Goal: Task Accomplishment & Management: Manage account settings

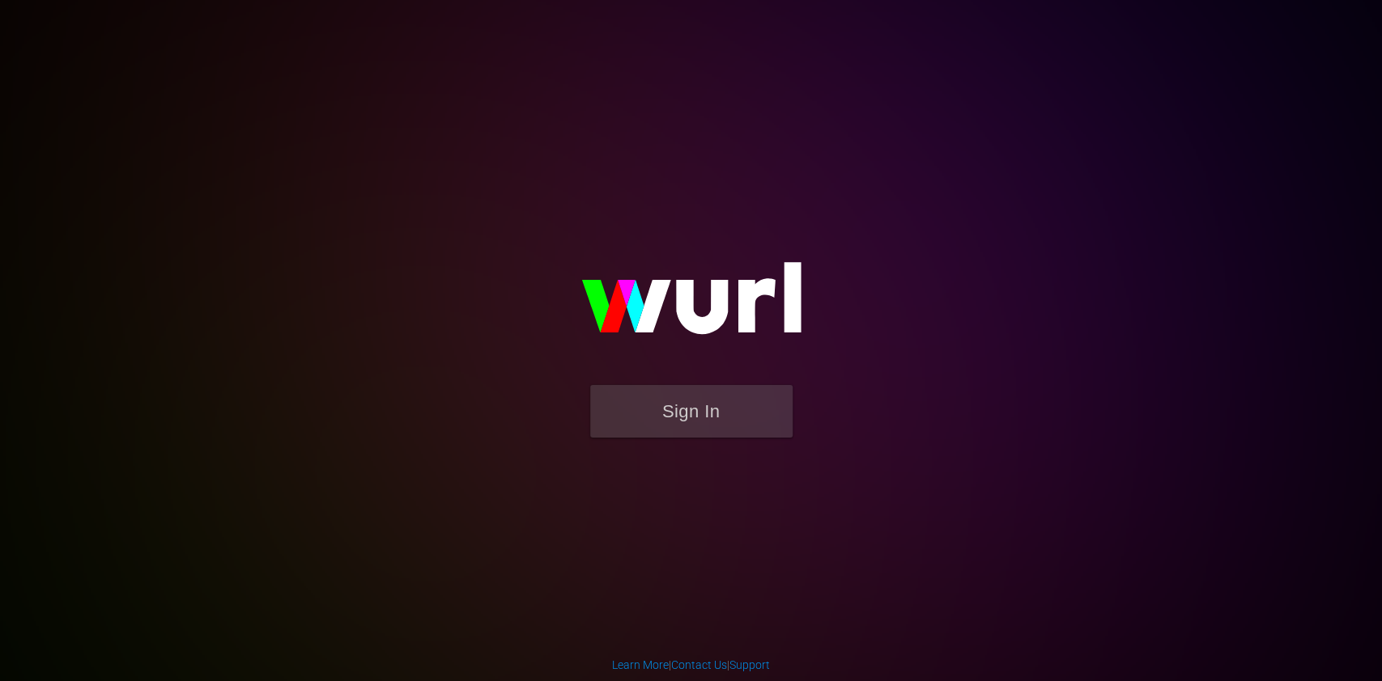
click at [764, 441] on form "Sign In" at bounding box center [691, 419] width 324 height 69
click at [738, 398] on button "Sign In" at bounding box center [691, 411] width 202 height 53
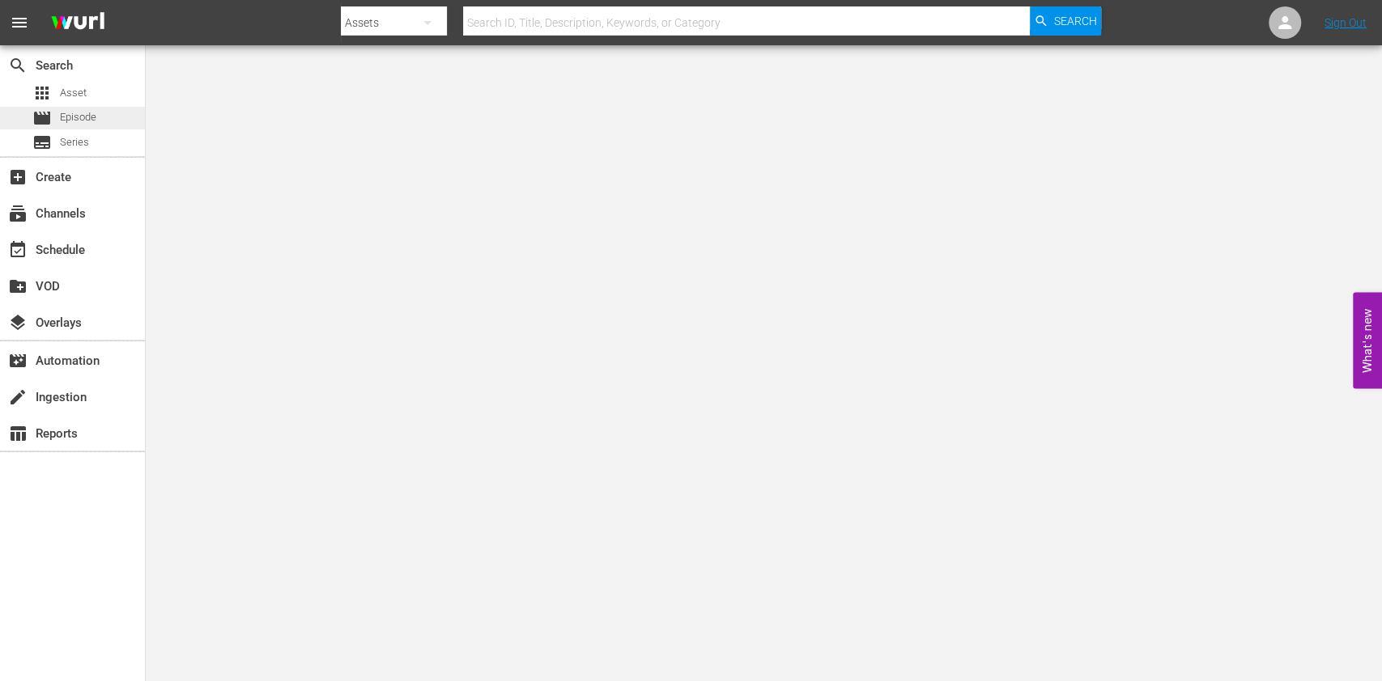
click at [83, 113] on span "Episode" at bounding box center [78, 117] width 36 height 16
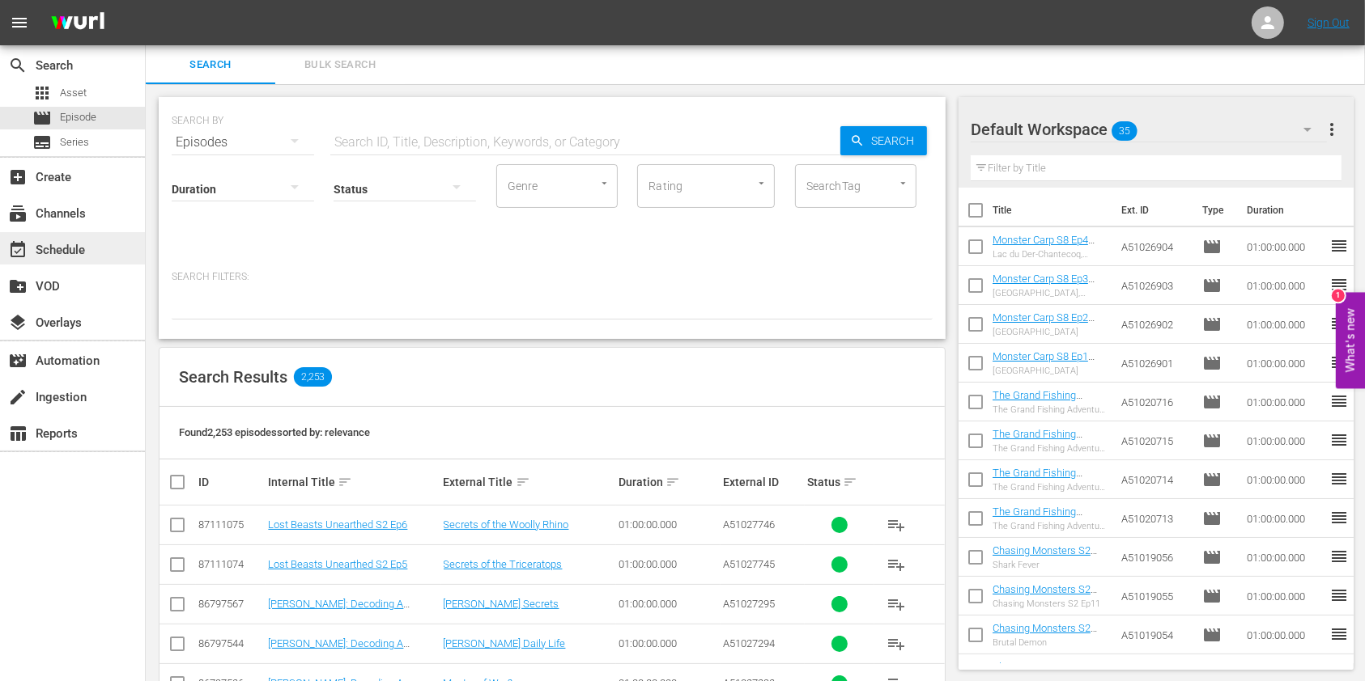
click at [25, 235] on div "event_available Schedule" at bounding box center [72, 248] width 145 height 32
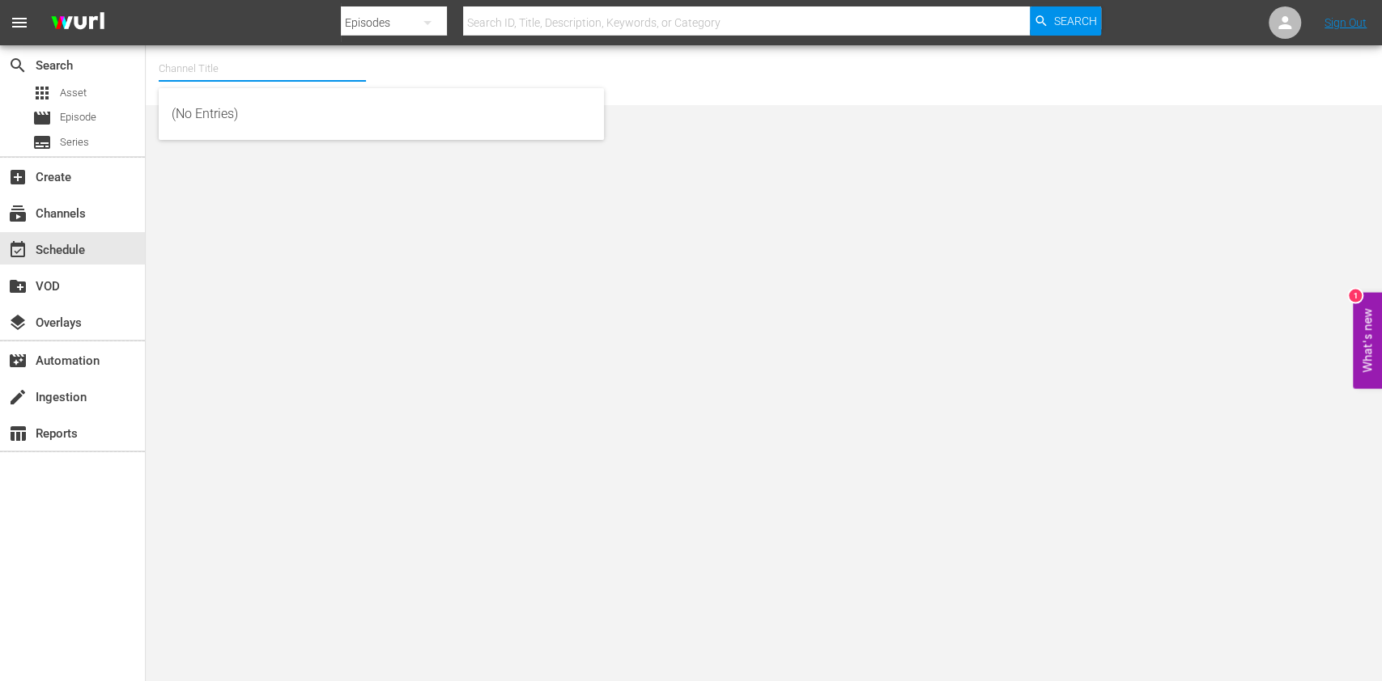
click at [276, 72] on input "text" at bounding box center [262, 68] width 207 height 39
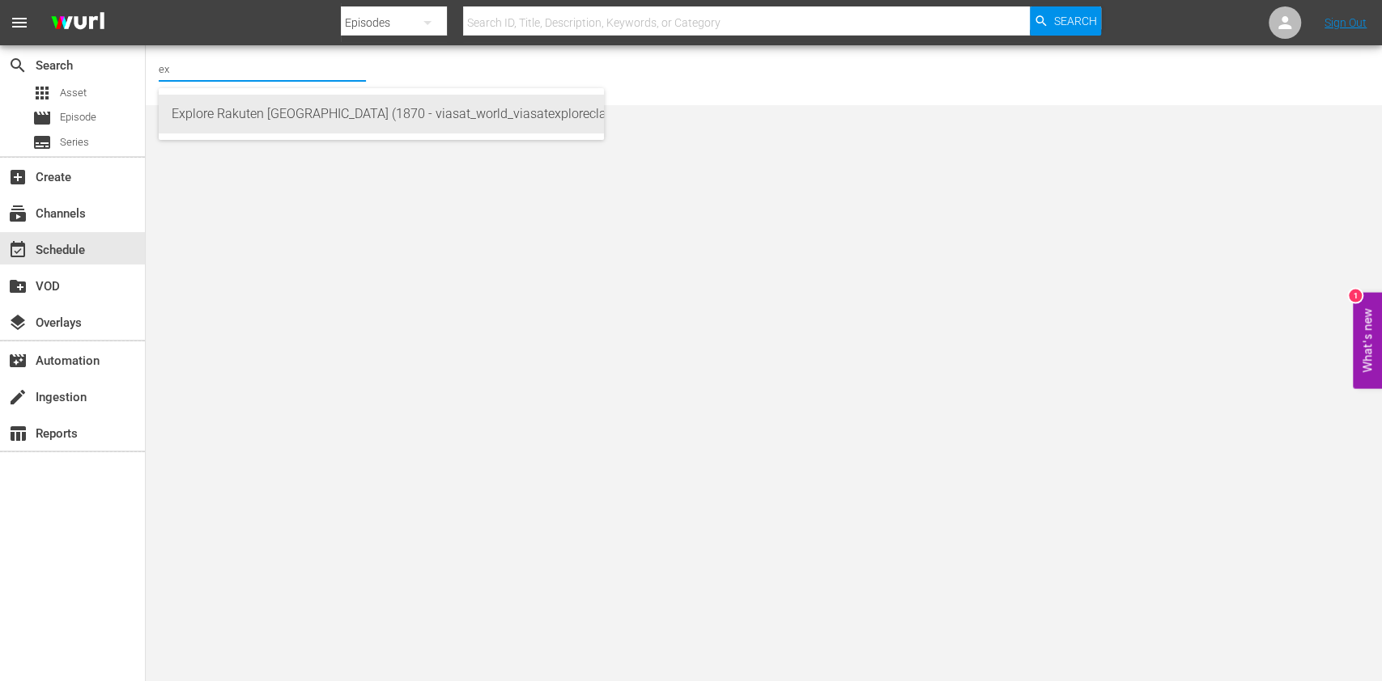
click at [270, 113] on div "Explore Rakuten Poland (1870 - viasat_world_viasatexploreclassic_1)" at bounding box center [381, 114] width 419 height 39
type input "Explore Rakuten Poland (1870 - viasat_world_viasatexploreclassic_1)"
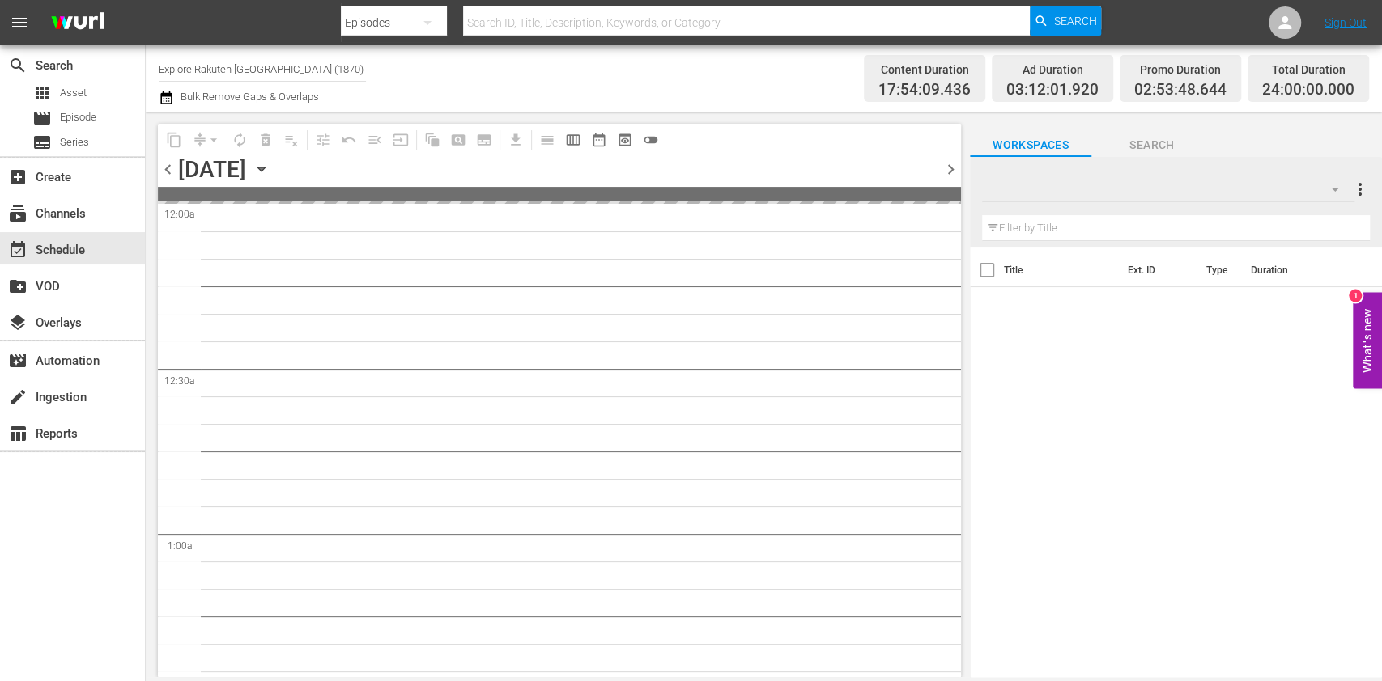
click at [270, 163] on icon "button" at bounding box center [262, 169] width 18 height 18
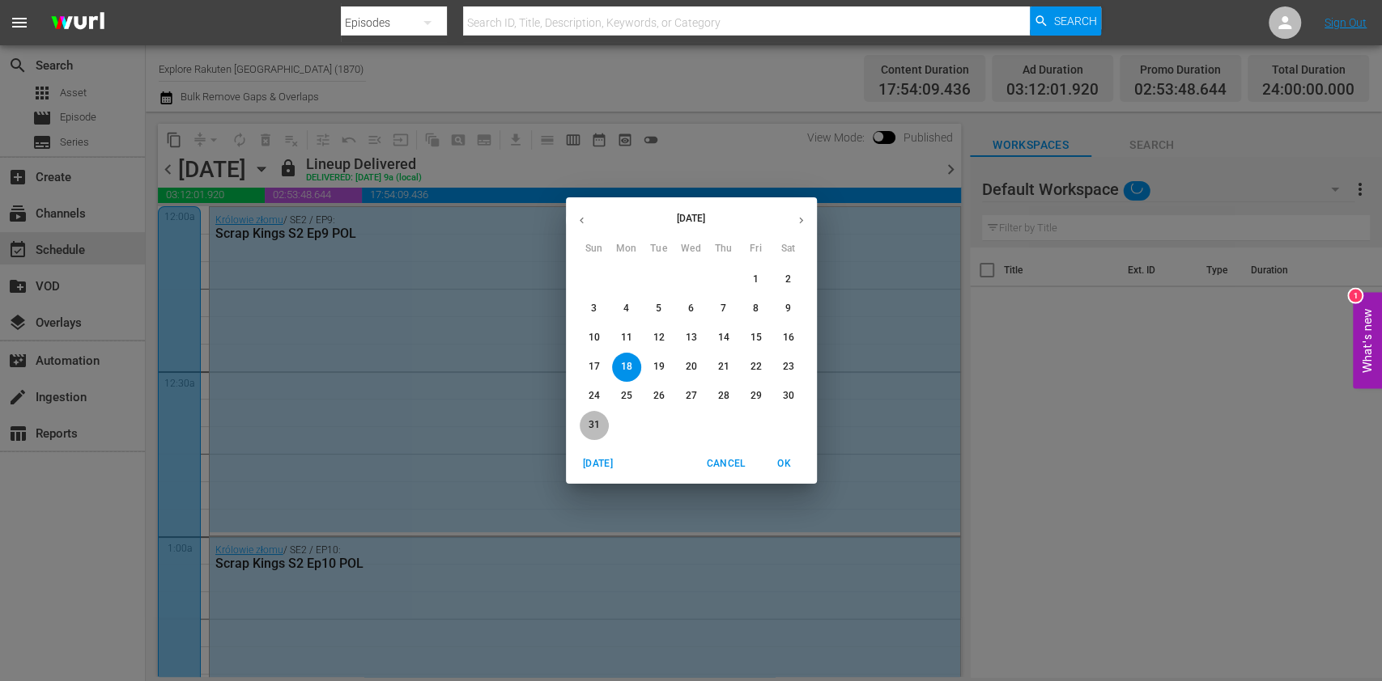
click at [596, 424] on p "31" at bounding box center [593, 425] width 11 height 14
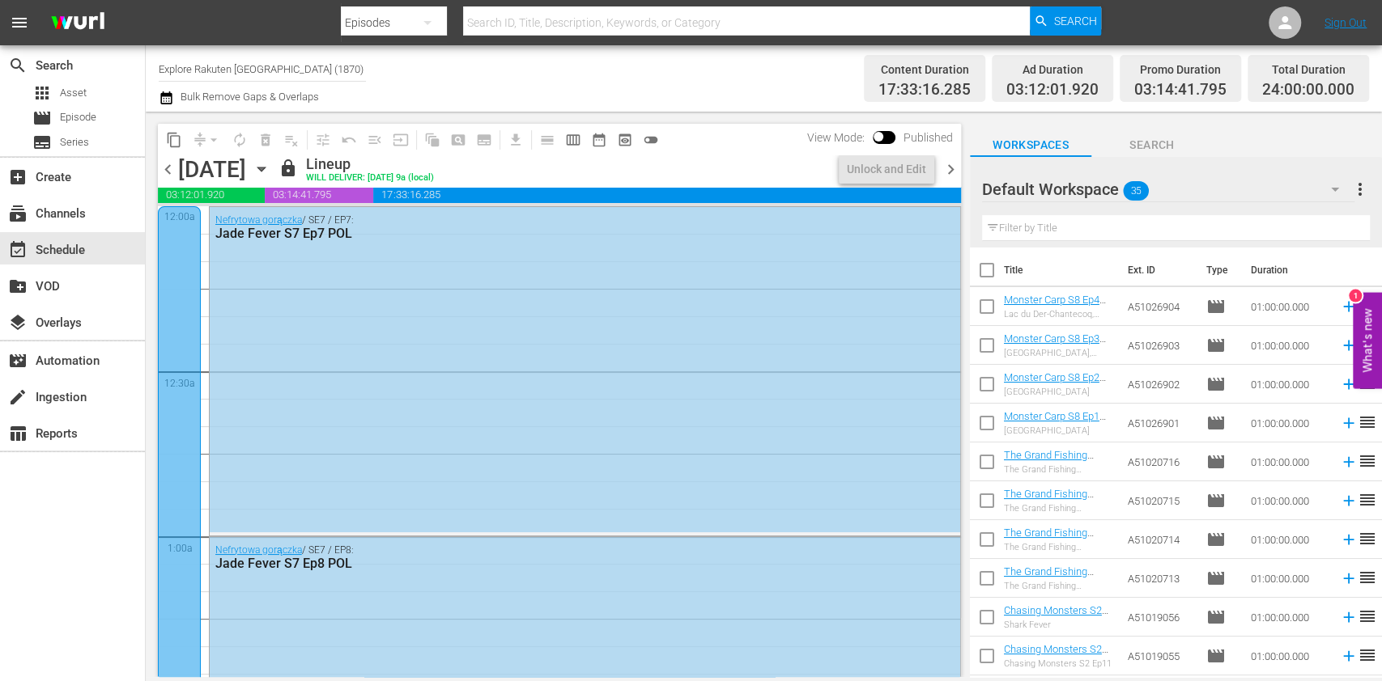
click at [945, 170] on span "chevron_right" at bounding box center [950, 169] width 20 height 20
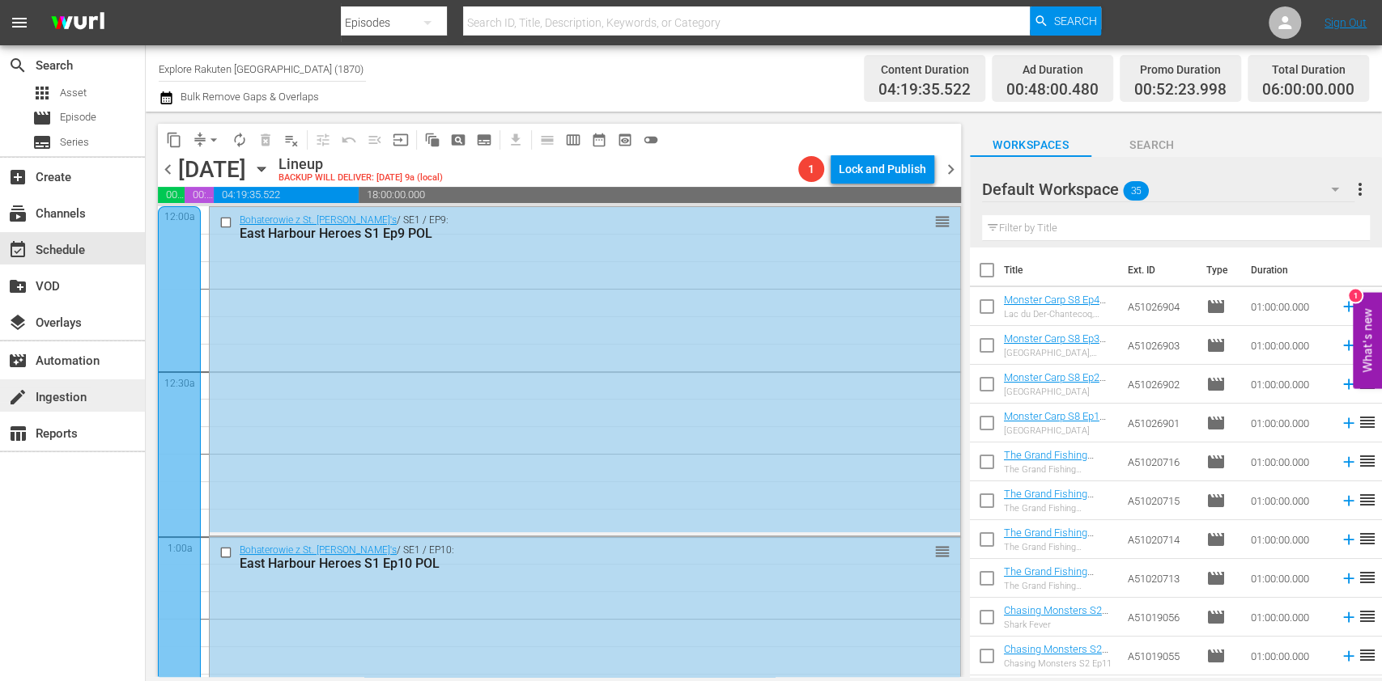
click at [84, 388] on div "create Ingestion" at bounding box center [45, 395] width 91 height 15
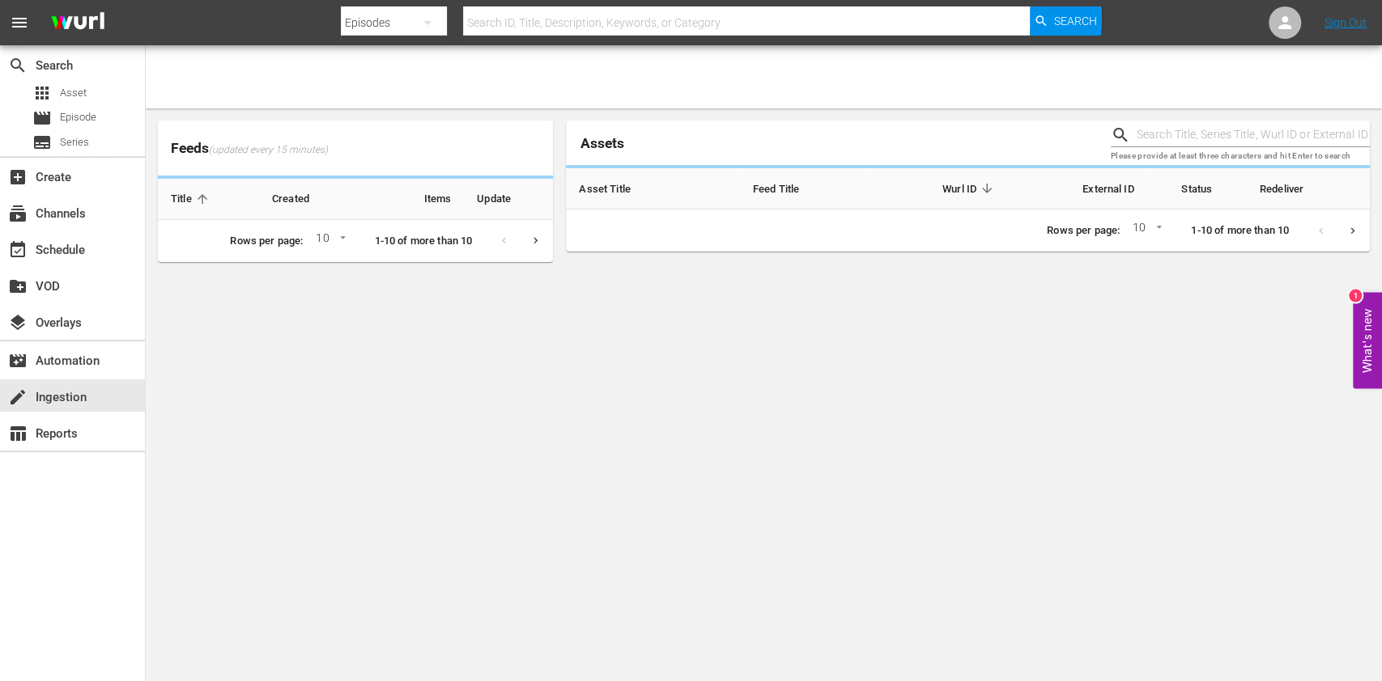
click at [1158, 123] on input "text" at bounding box center [1252, 135] width 233 height 24
paste input "51027683"
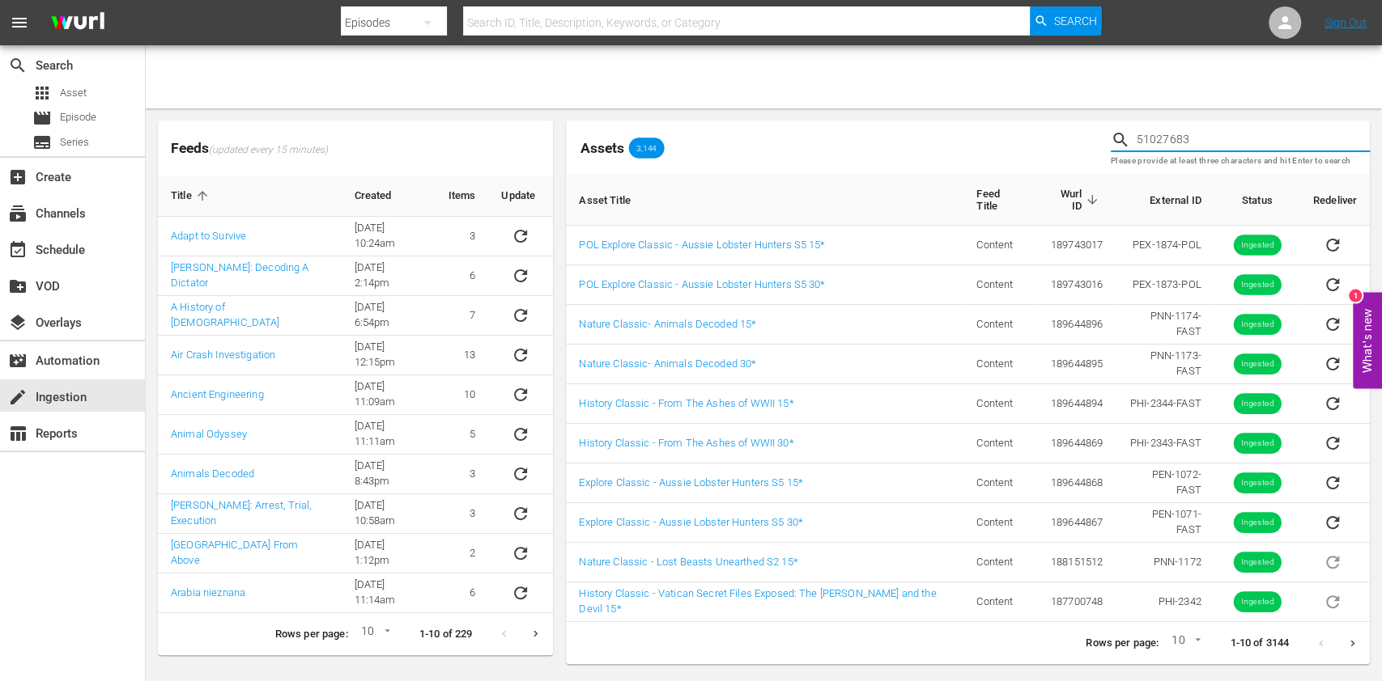
type input "51027683"
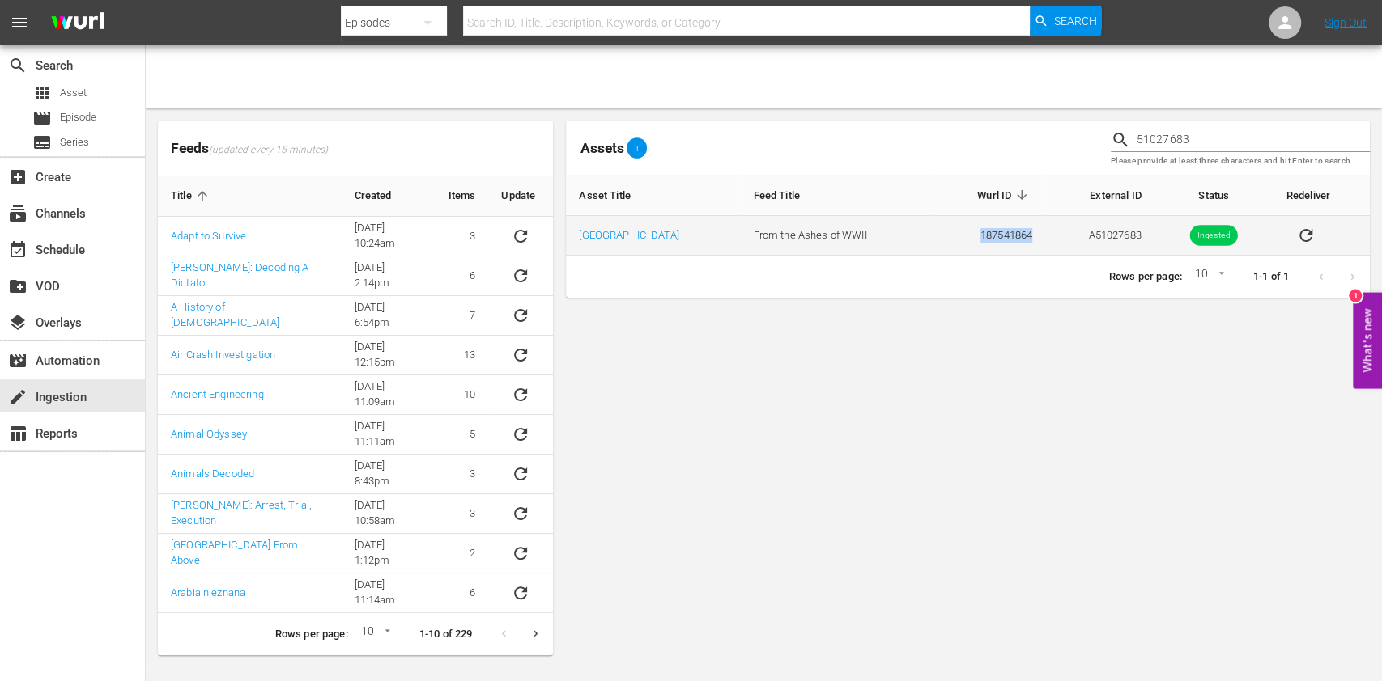
drag, startPoint x: 977, startPoint y: 240, endPoint x: 918, endPoint y: 252, distance: 60.3
click at [933, 252] on td "187541864" at bounding box center [989, 236] width 112 height 40
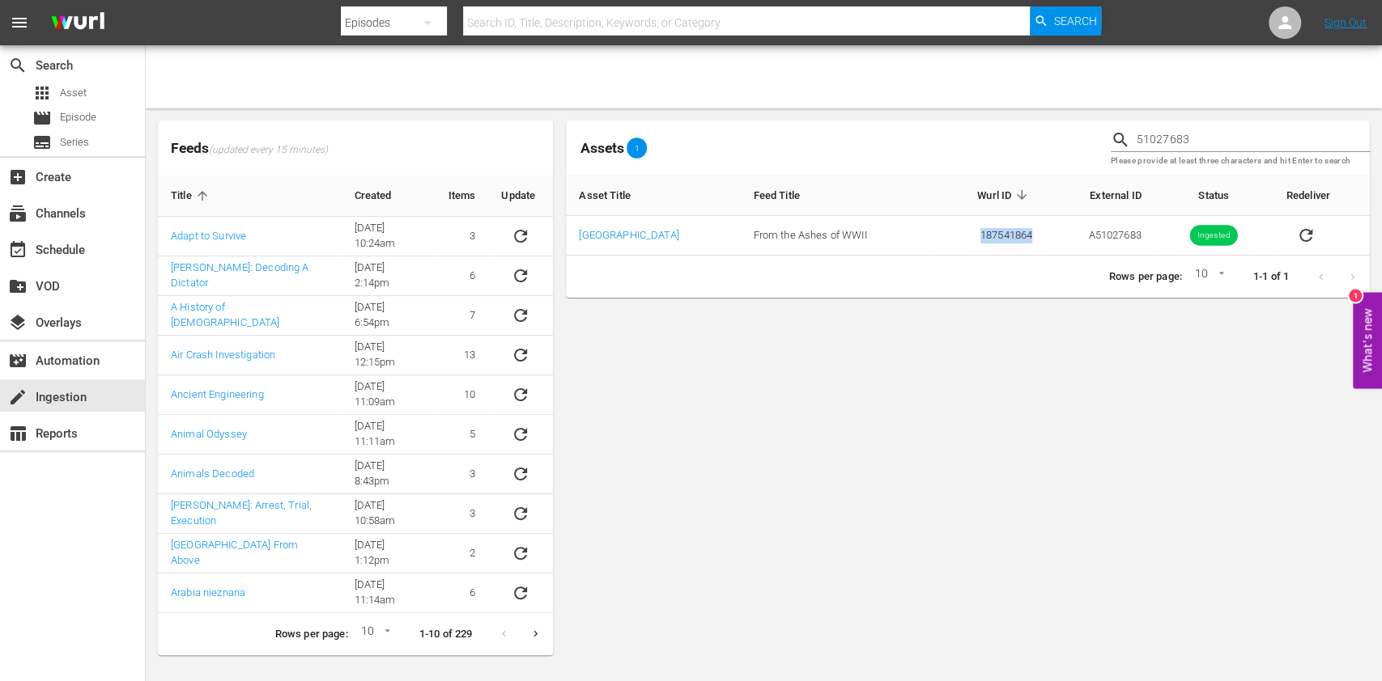
copy td "187541864"
click at [117, 96] on div "apps Asset" at bounding box center [72, 93] width 145 height 23
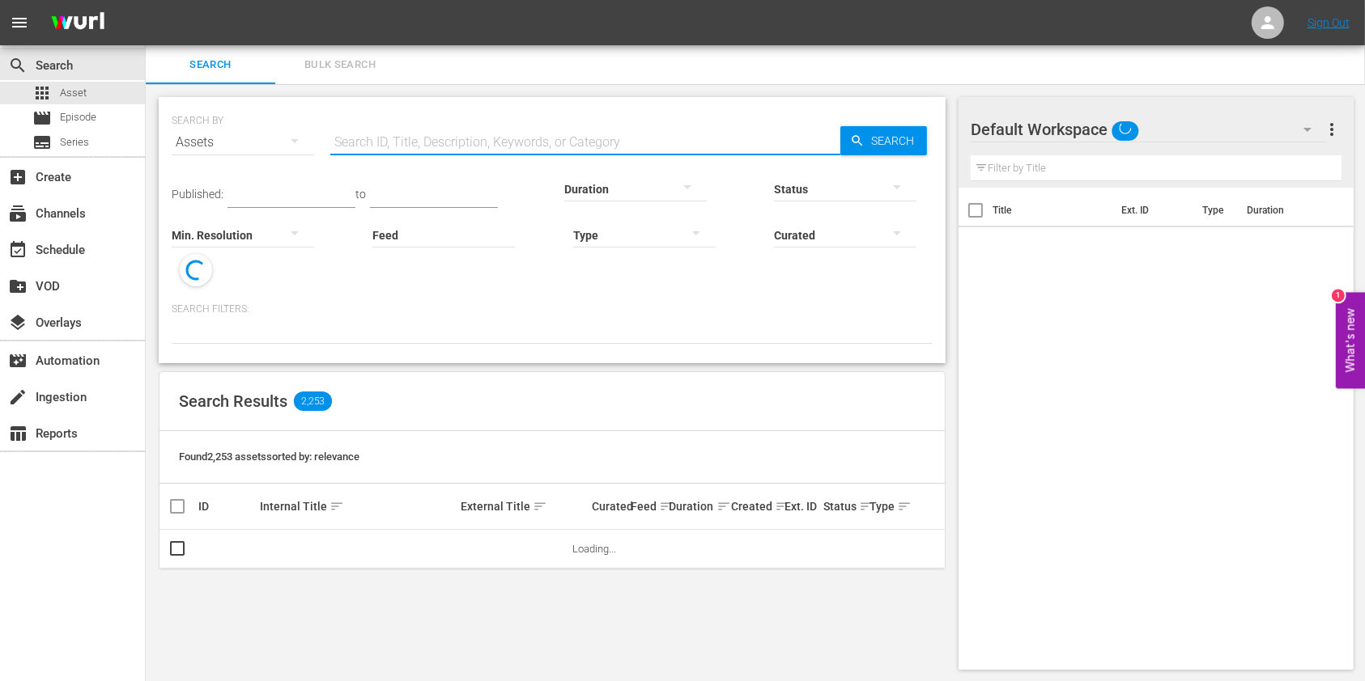
click at [512, 129] on input "text" at bounding box center [585, 142] width 510 height 39
paste input "187541864"
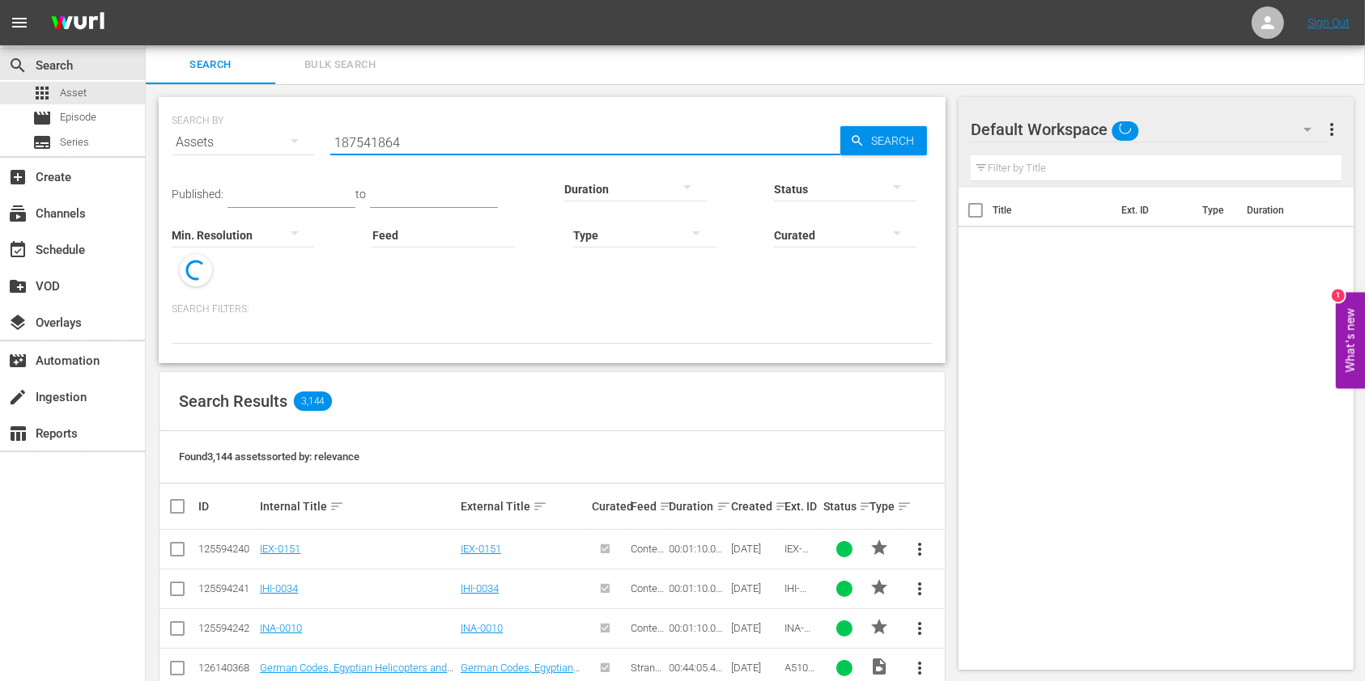
type input "187541864"
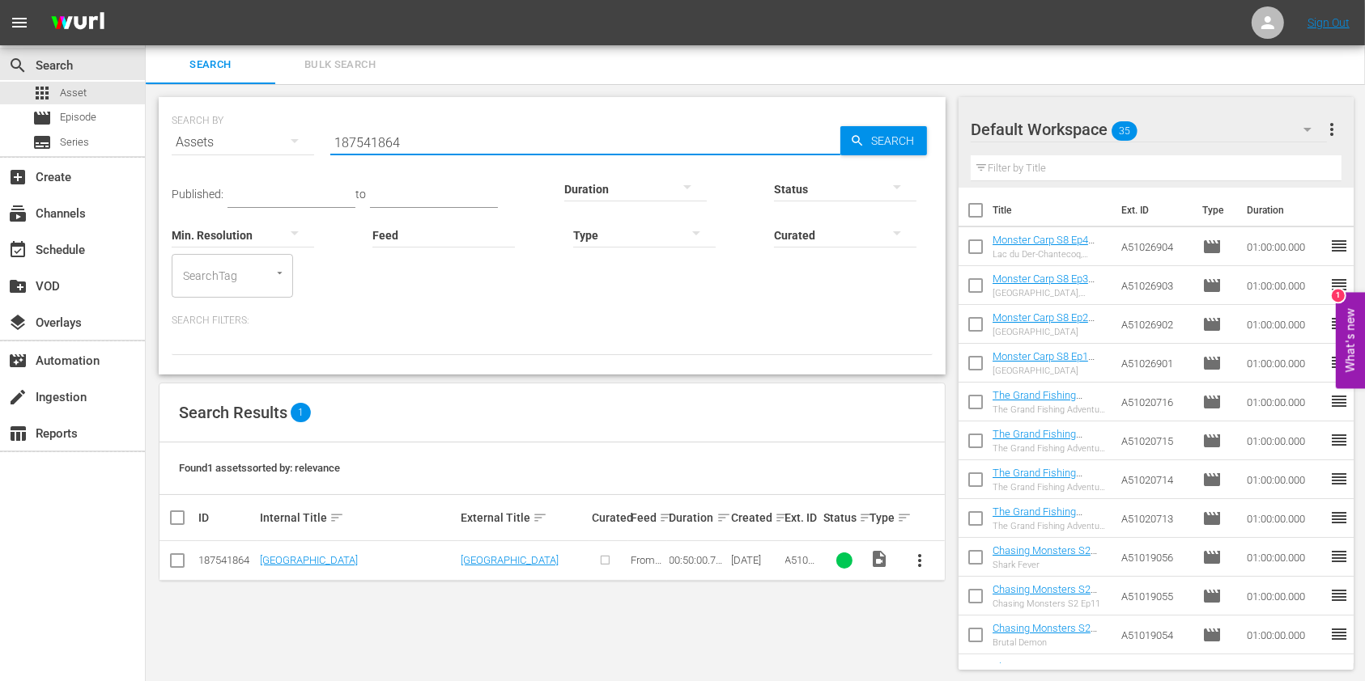
click at [925, 559] on span "more_vert" at bounding box center [920, 560] width 19 height 19
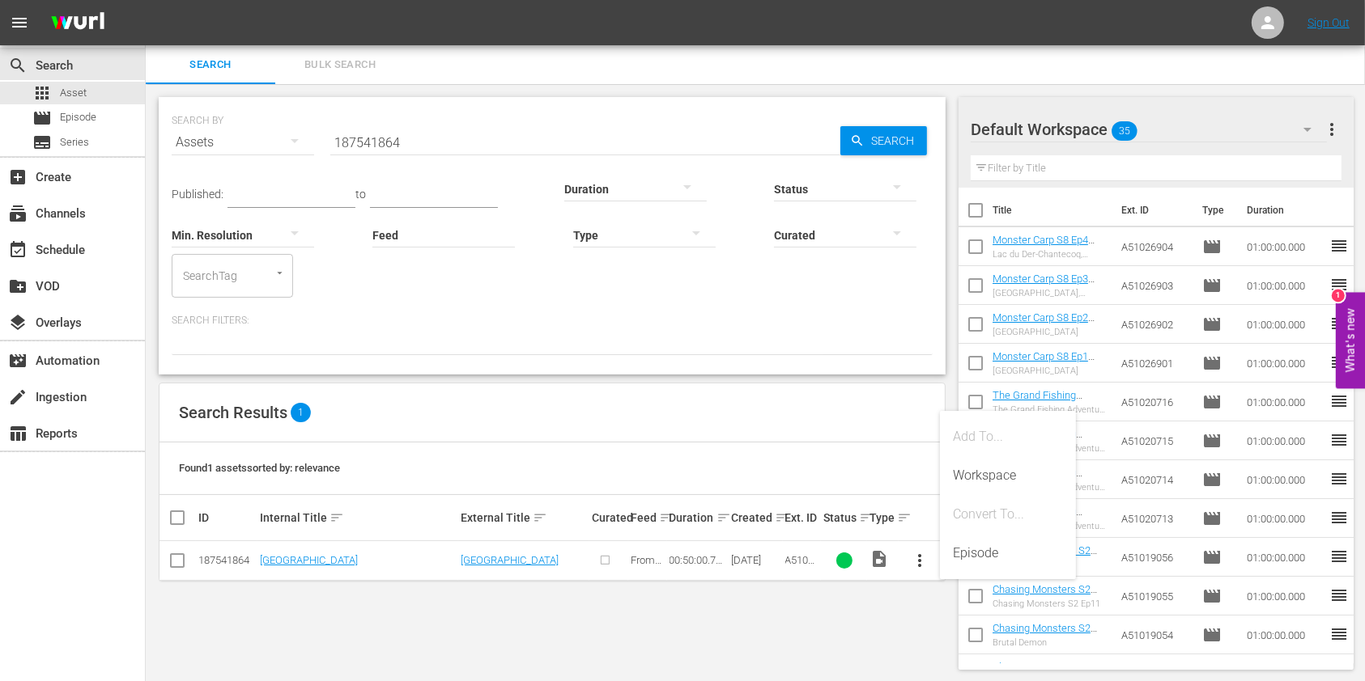
click at [970, 554] on div "Episode" at bounding box center [1008, 553] width 110 height 39
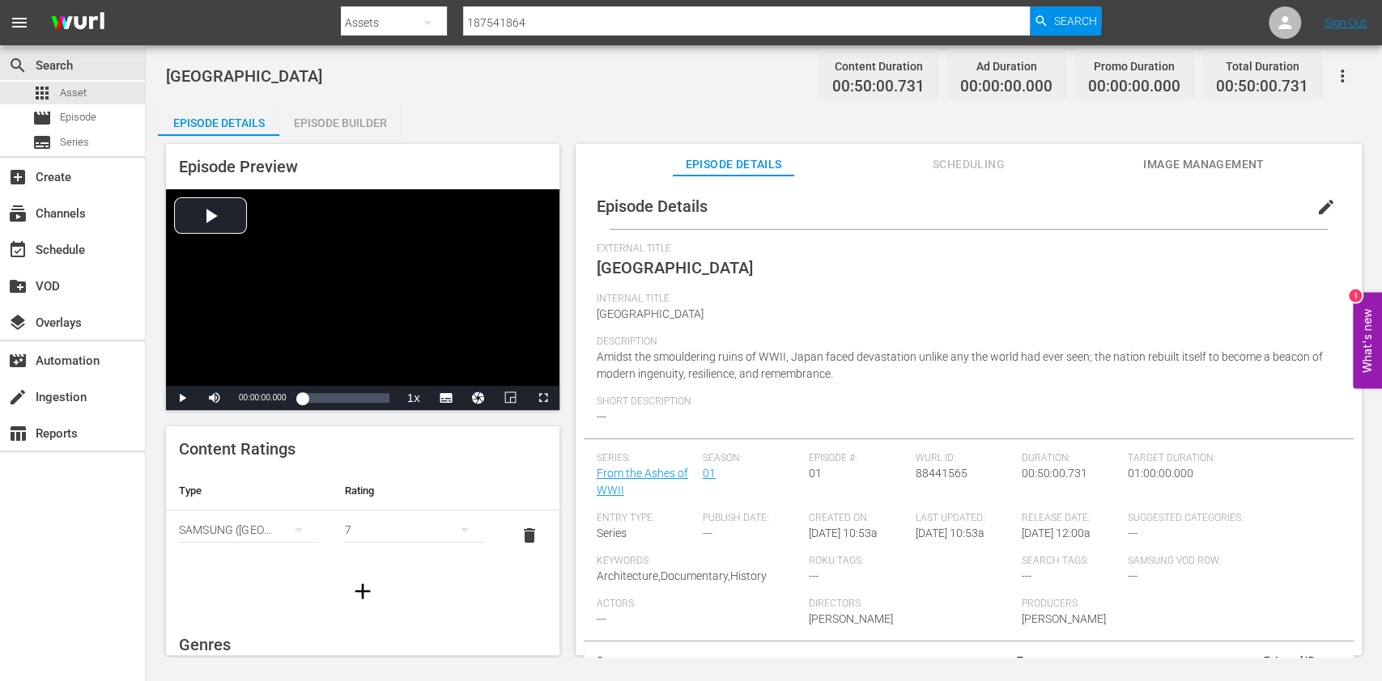
click at [1321, 193] on button "edit" at bounding box center [1325, 207] width 39 height 39
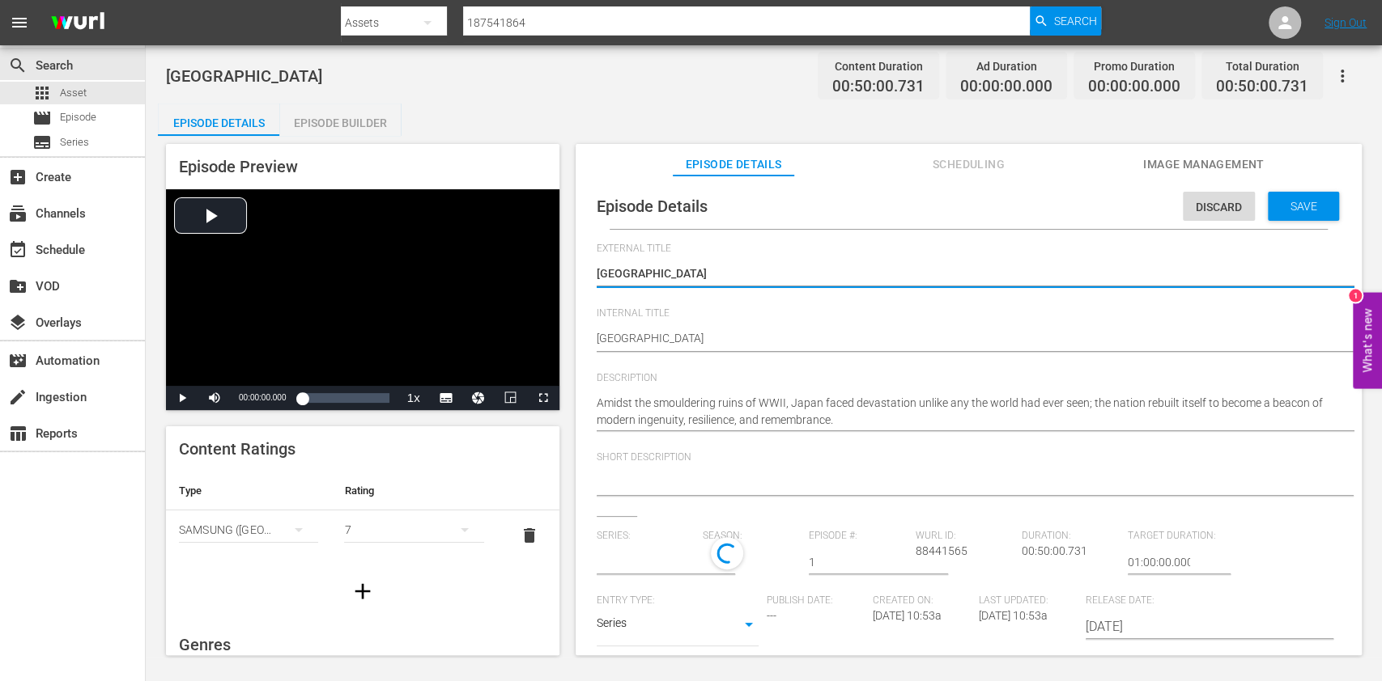
type input "From the Ashes of WWII"
click at [1193, 213] on div "Discard" at bounding box center [1218, 207] width 72 height 30
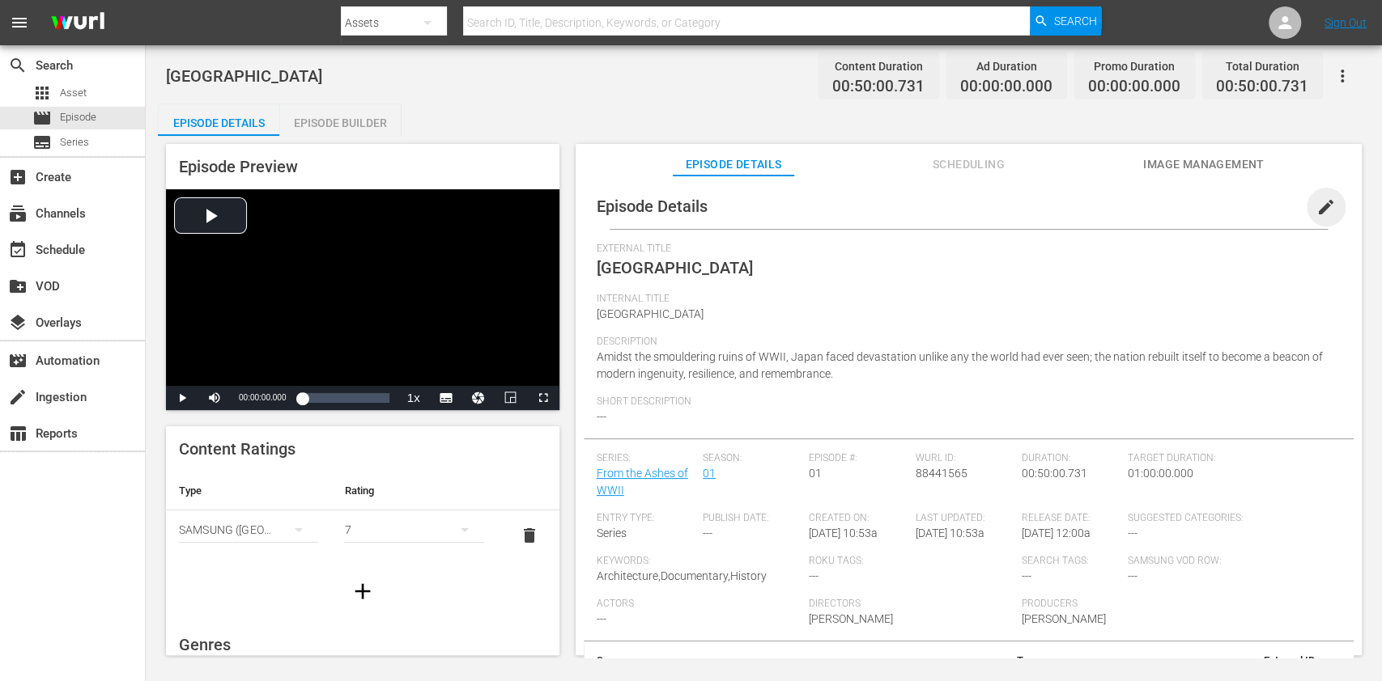
click at [1317, 205] on span "edit" at bounding box center [1325, 206] width 19 height 19
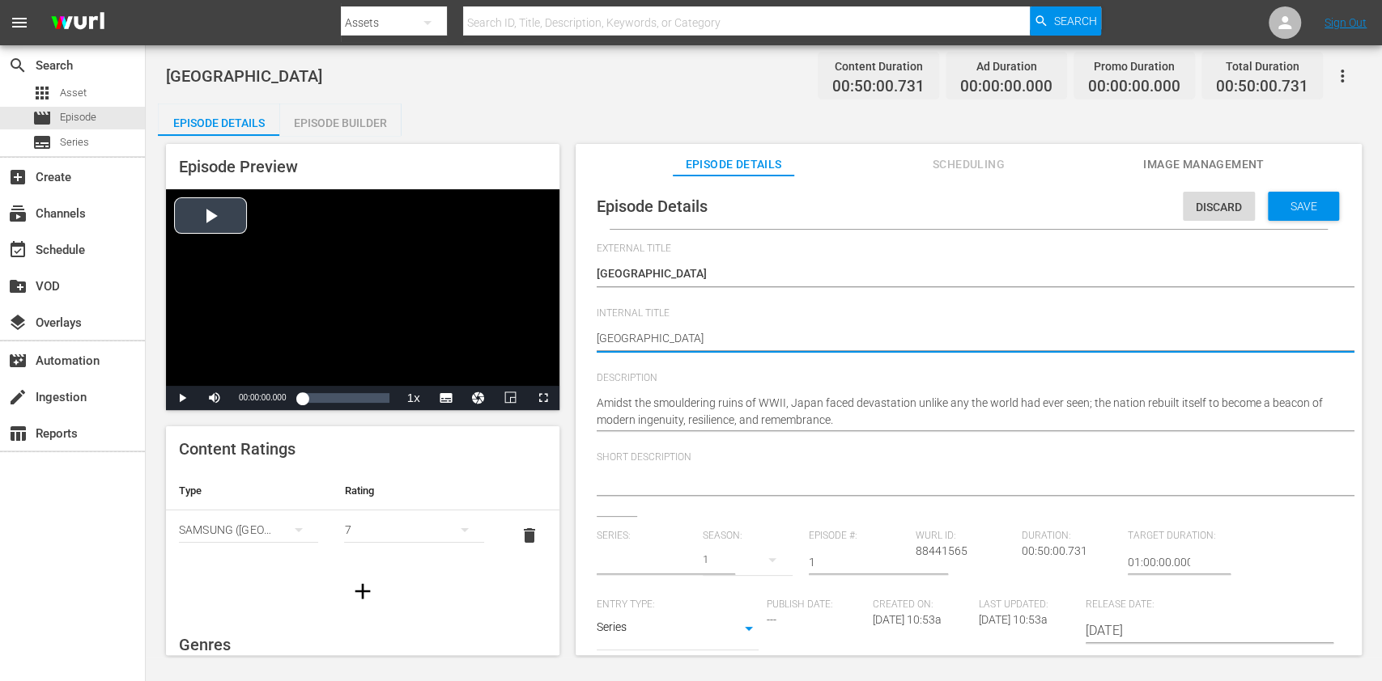
drag, startPoint x: 718, startPoint y: 331, endPoint x: 557, endPoint y: 333, distance: 161.1
type input "From the Ashes of WWII"
paste textarea "187541864"
type textarea "187541864"
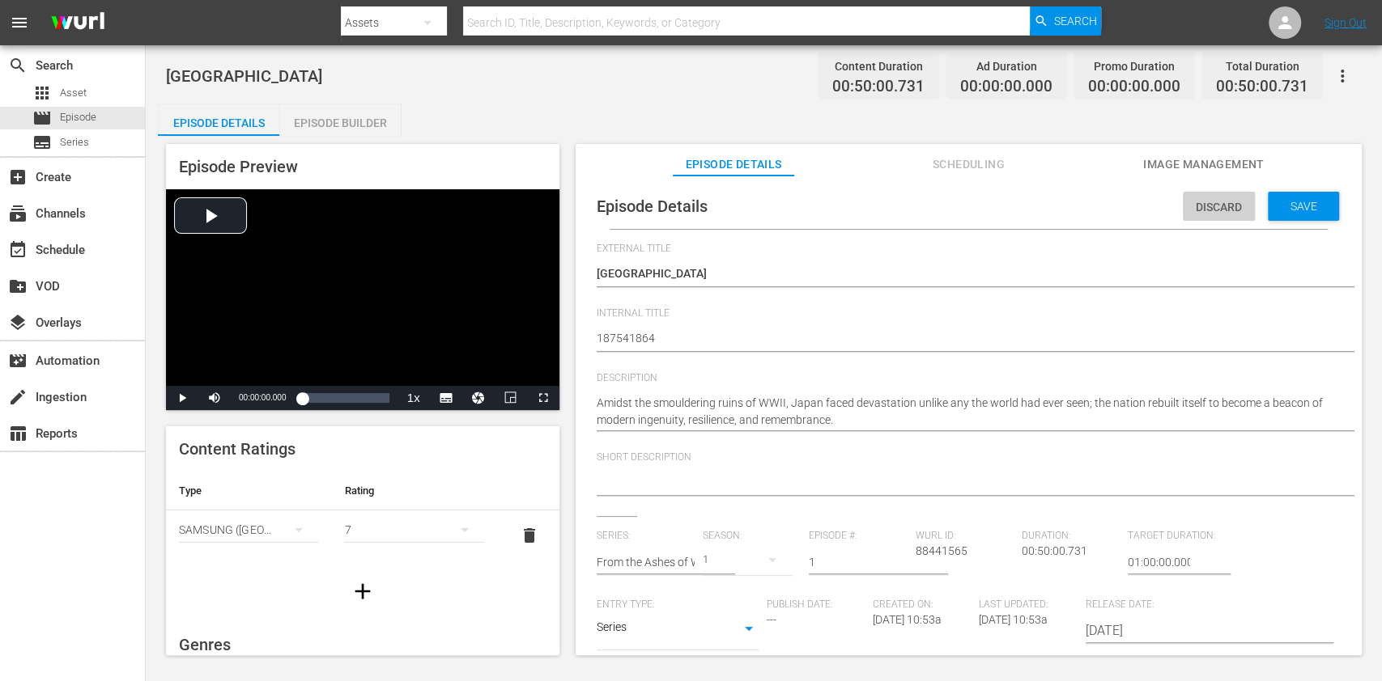
click at [1201, 202] on span "Discard" at bounding box center [1218, 207] width 72 height 13
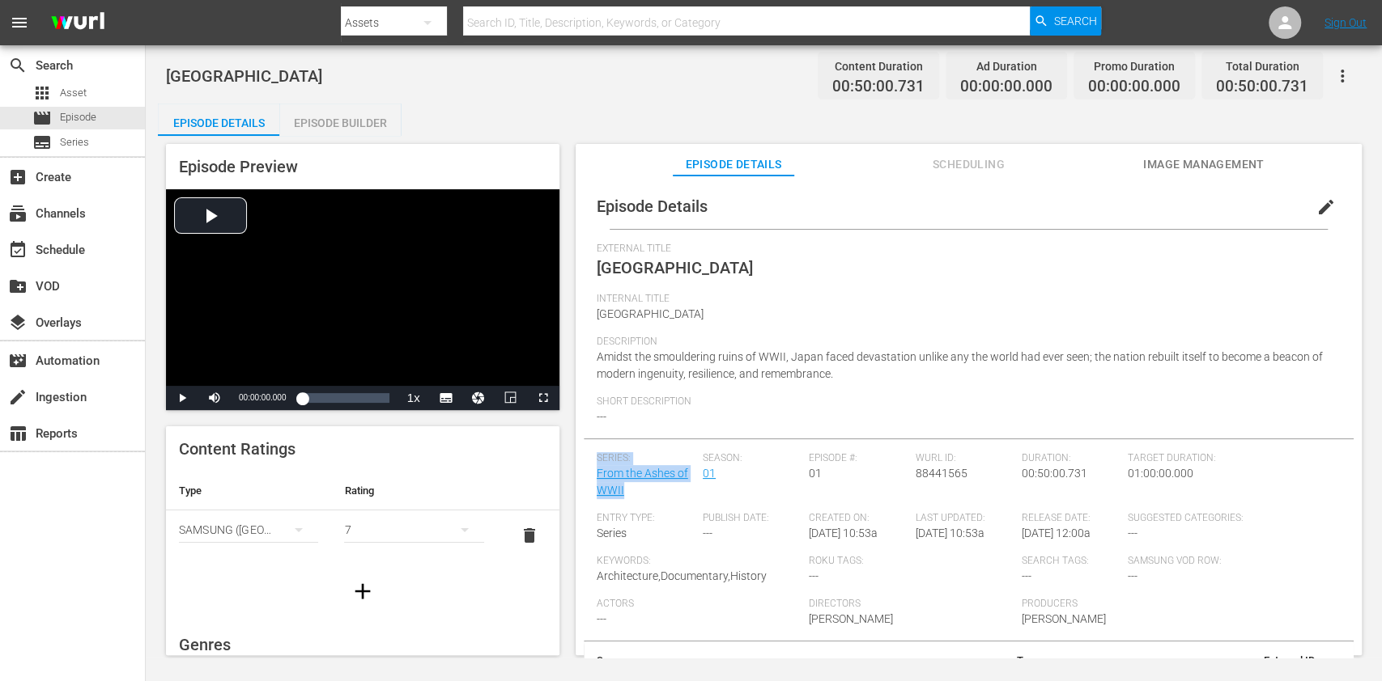
drag, startPoint x: 645, startPoint y: 482, endPoint x: 576, endPoint y: 462, distance: 71.7
click at [576, 462] on div "Episode Details edit External Title Japan Internal Title Japan Description Amid…" at bounding box center [968, 423] width 786 height 495
drag, startPoint x: 641, startPoint y: 489, endPoint x: 576, endPoint y: 469, distance: 67.6
click at [576, 469] on div "Episode Details edit External Title Japan Internal Title Japan Description Amid…" at bounding box center [968, 423] width 786 height 495
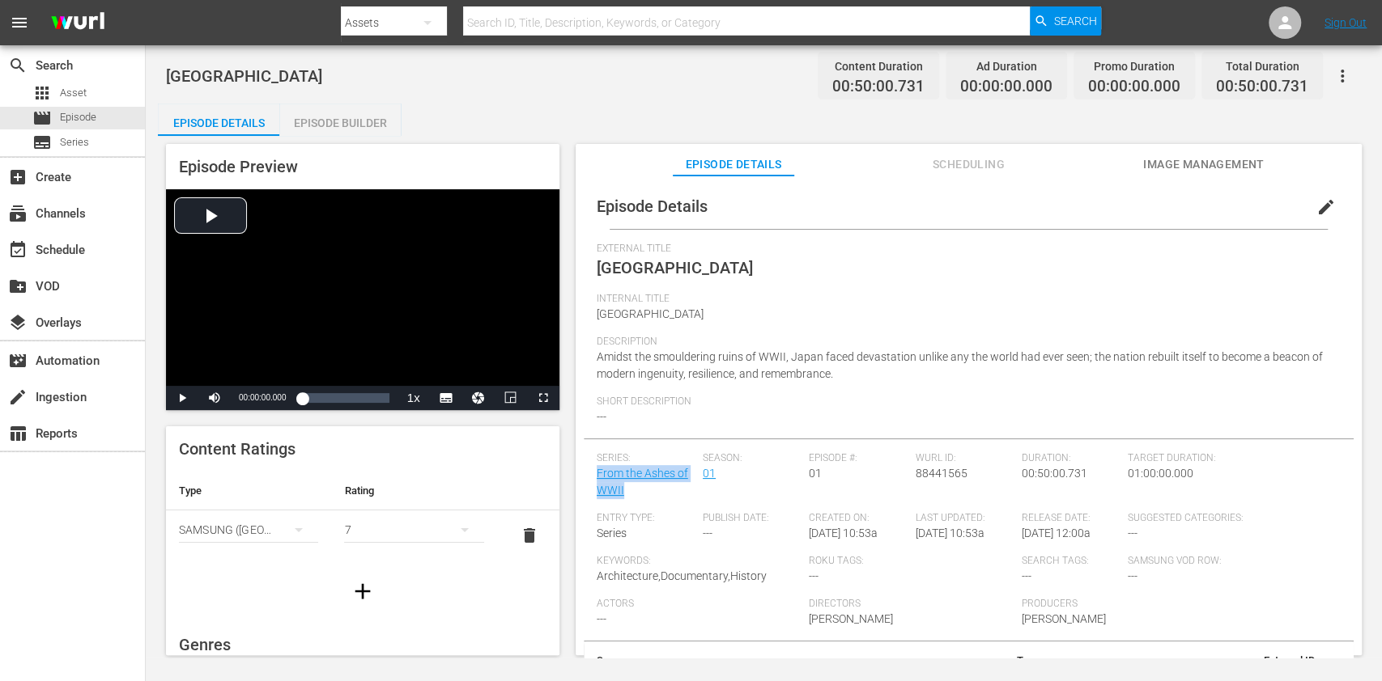
copy link "From the Ashes of WWII"
click at [1306, 223] on button "edit" at bounding box center [1325, 207] width 39 height 39
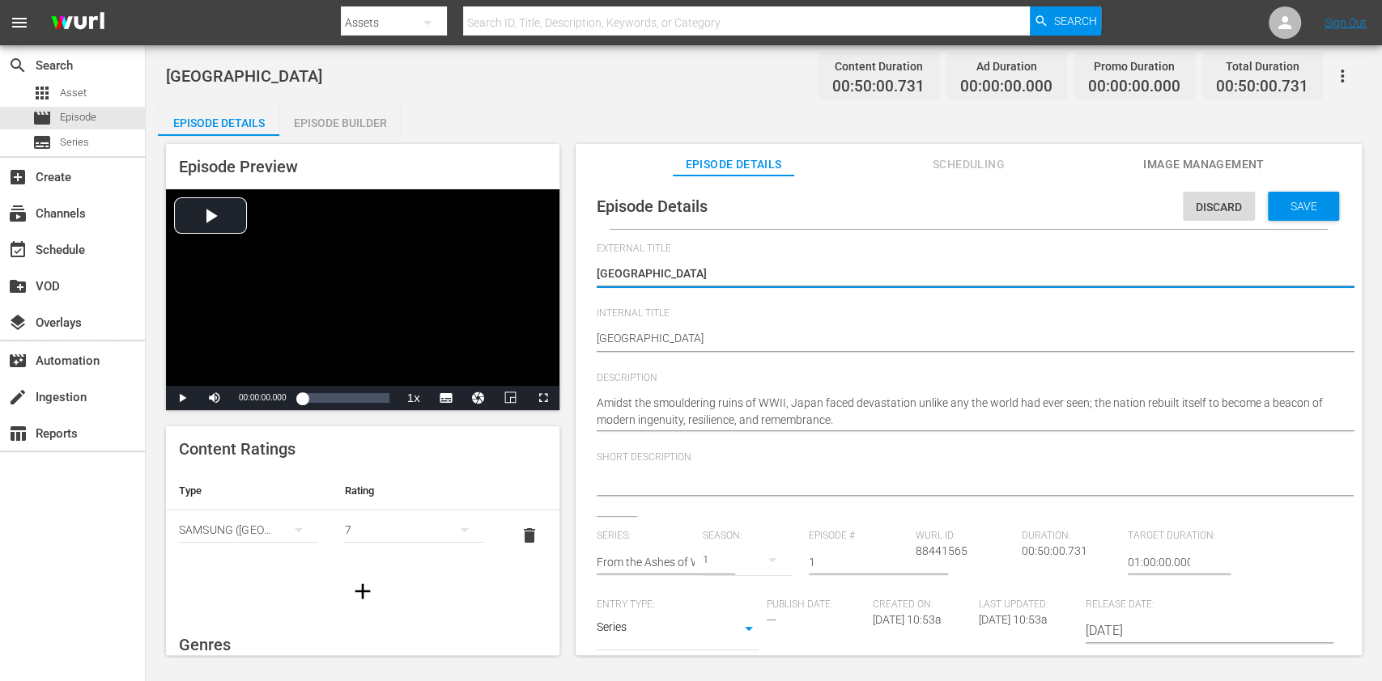
click at [715, 327] on div "[GEOGRAPHIC_DATA] [GEOGRAPHIC_DATA]" at bounding box center [964, 340] width 736 height 39
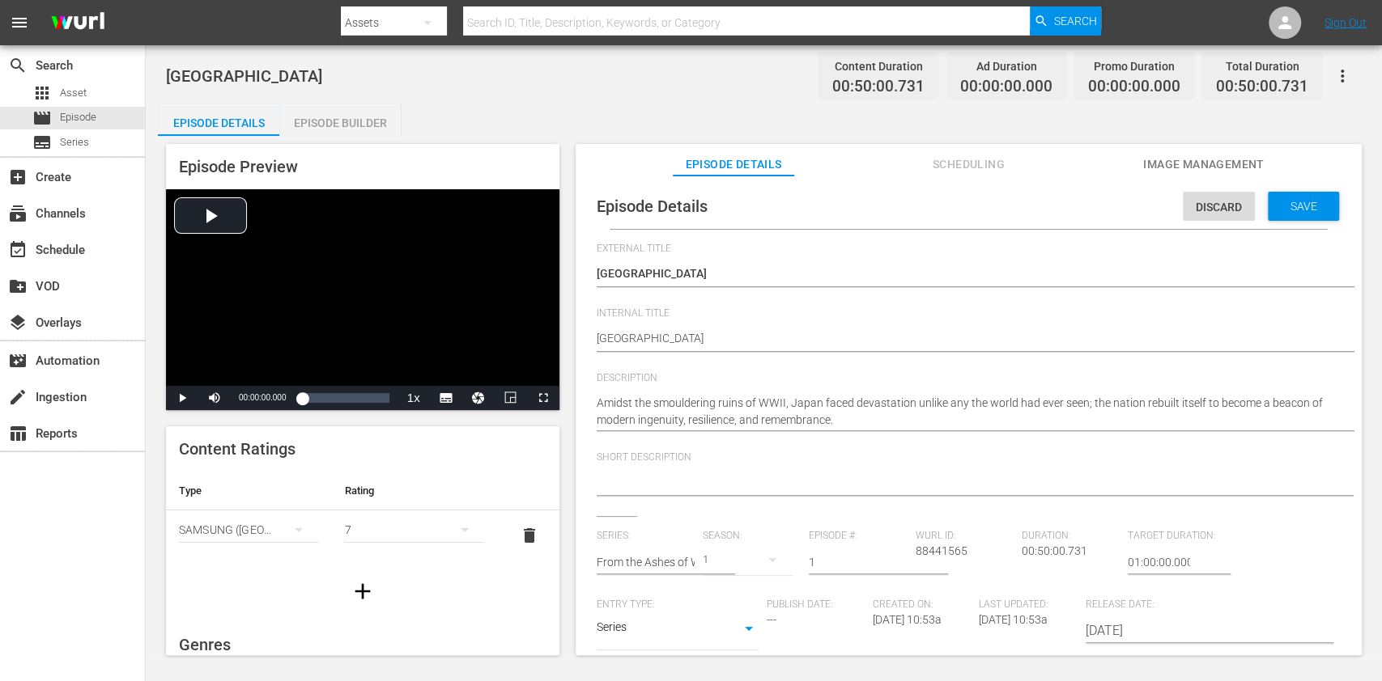
drag, startPoint x: 705, startPoint y: 334, endPoint x: 596, endPoint y: 301, distance: 114.2
paste textarea "From the Ashes of WWII"
type textarea "From the Ashes of WWII"
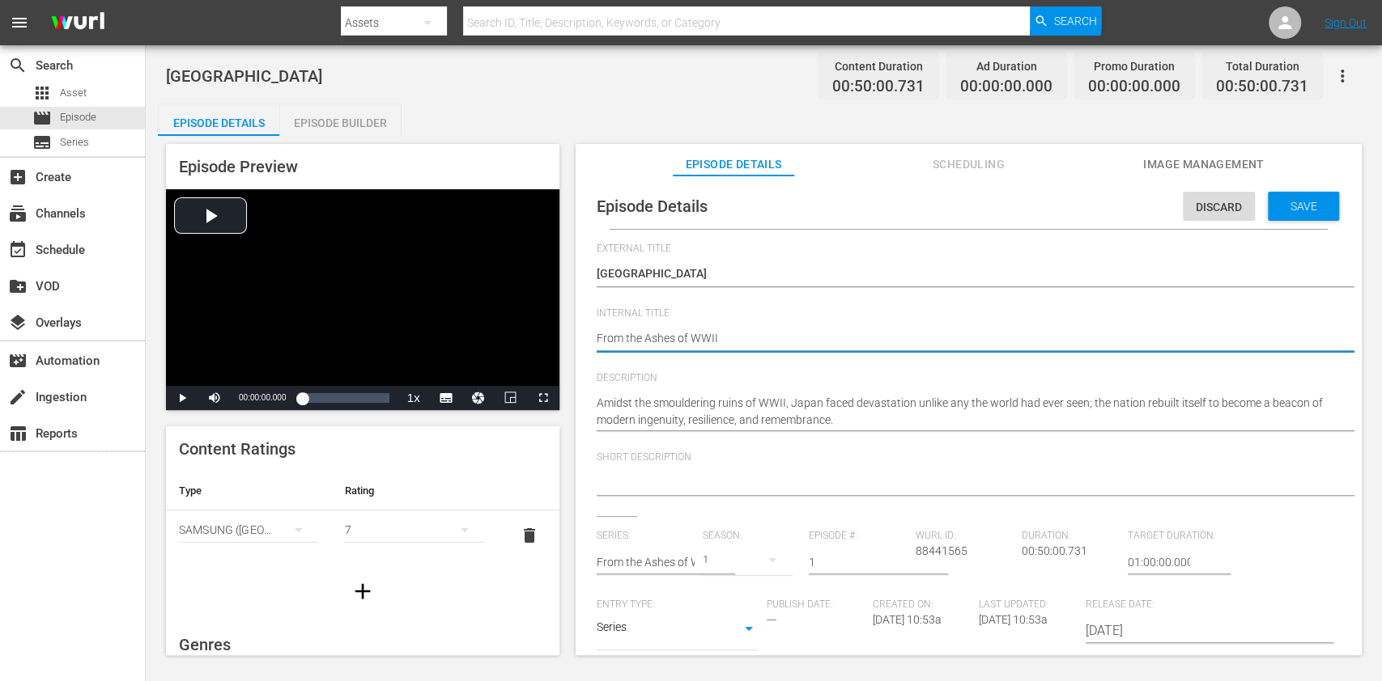
type textarea "From the Ashes of WWII"
type textarea "From the Ashes of WWII E"
type textarea "From the Ashes of WWII Ep"
type textarea "From the Ashes of WWII Ep1"
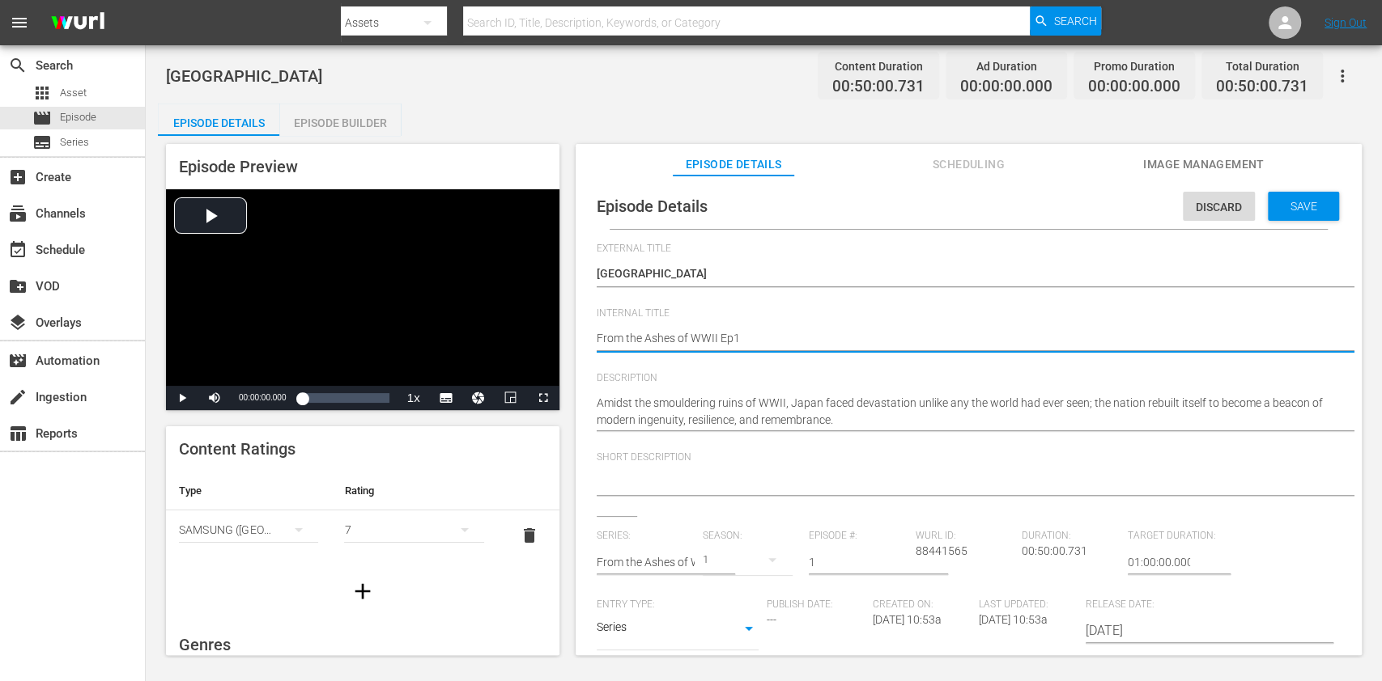
type textarea "From the Ashes of WWII Ep1"
click at [1276, 229] on hr at bounding box center [968, 229] width 718 height 1
click at [1277, 209] on span "Save" at bounding box center [1303, 206] width 53 height 13
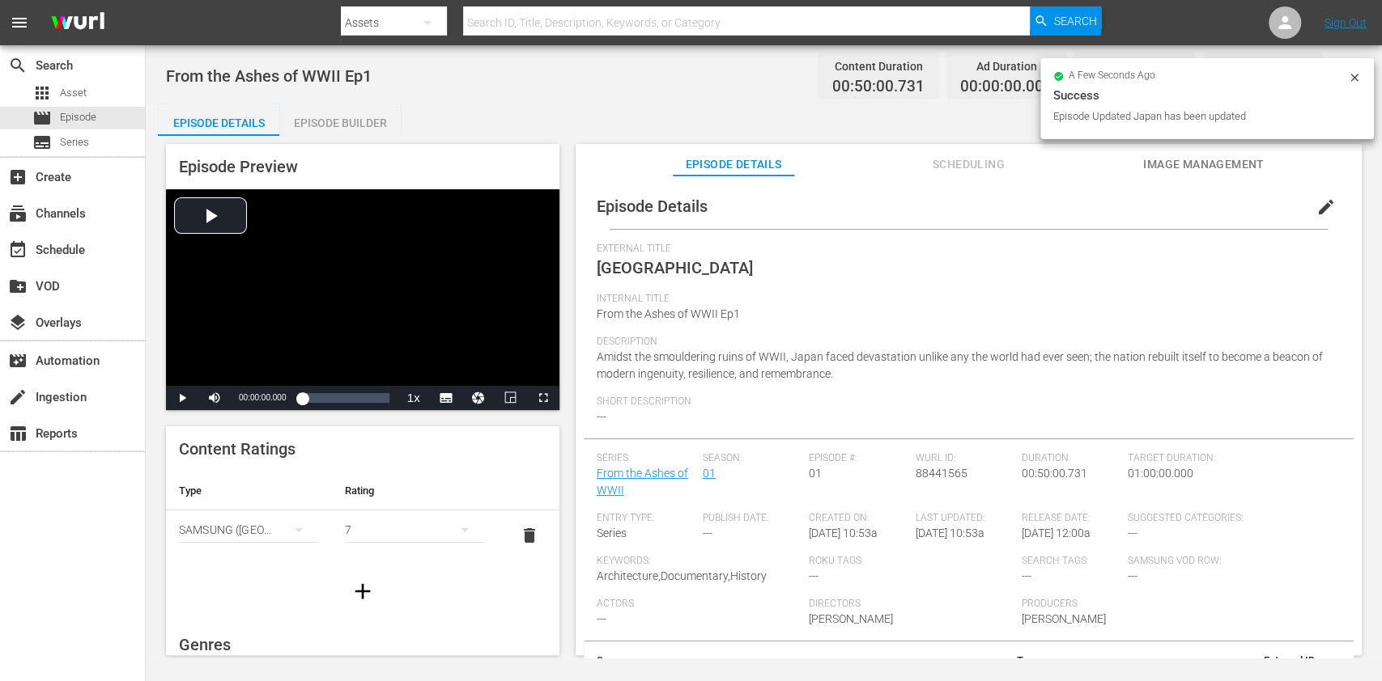
click at [312, 125] on div "Episode Builder" at bounding box center [339, 123] width 121 height 39
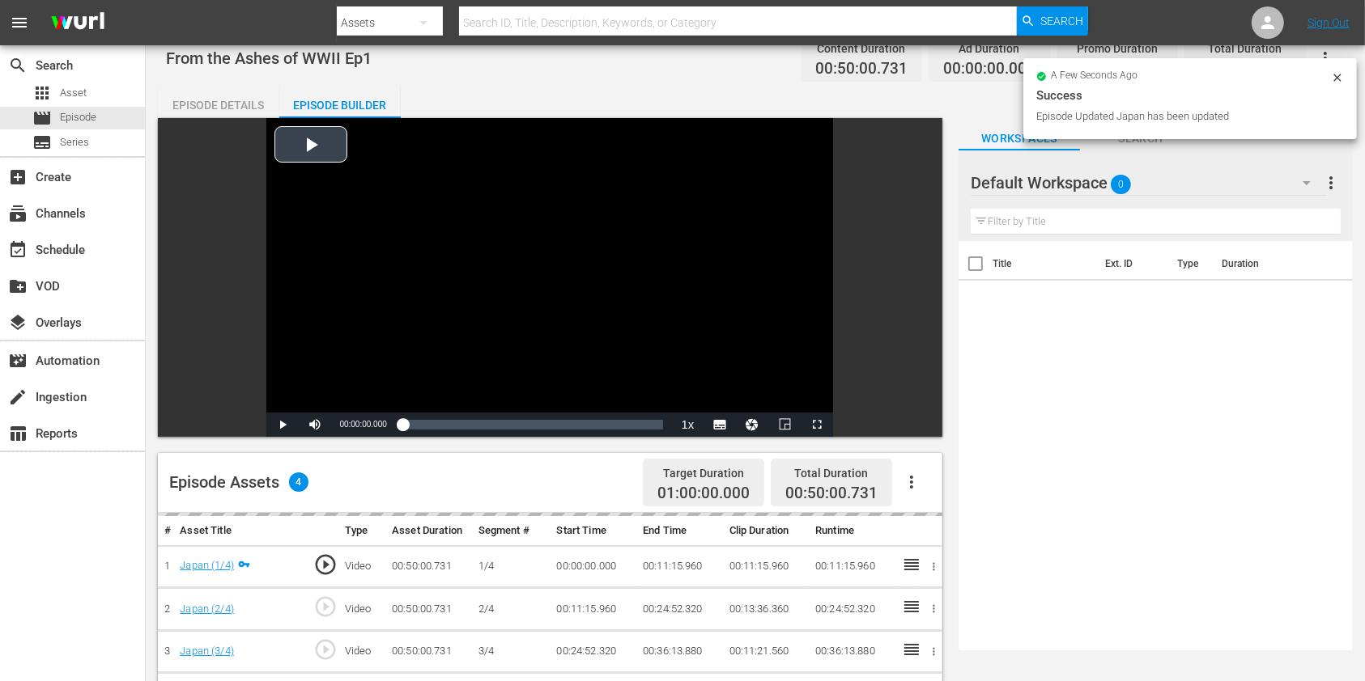
scroll to position [324, 0]
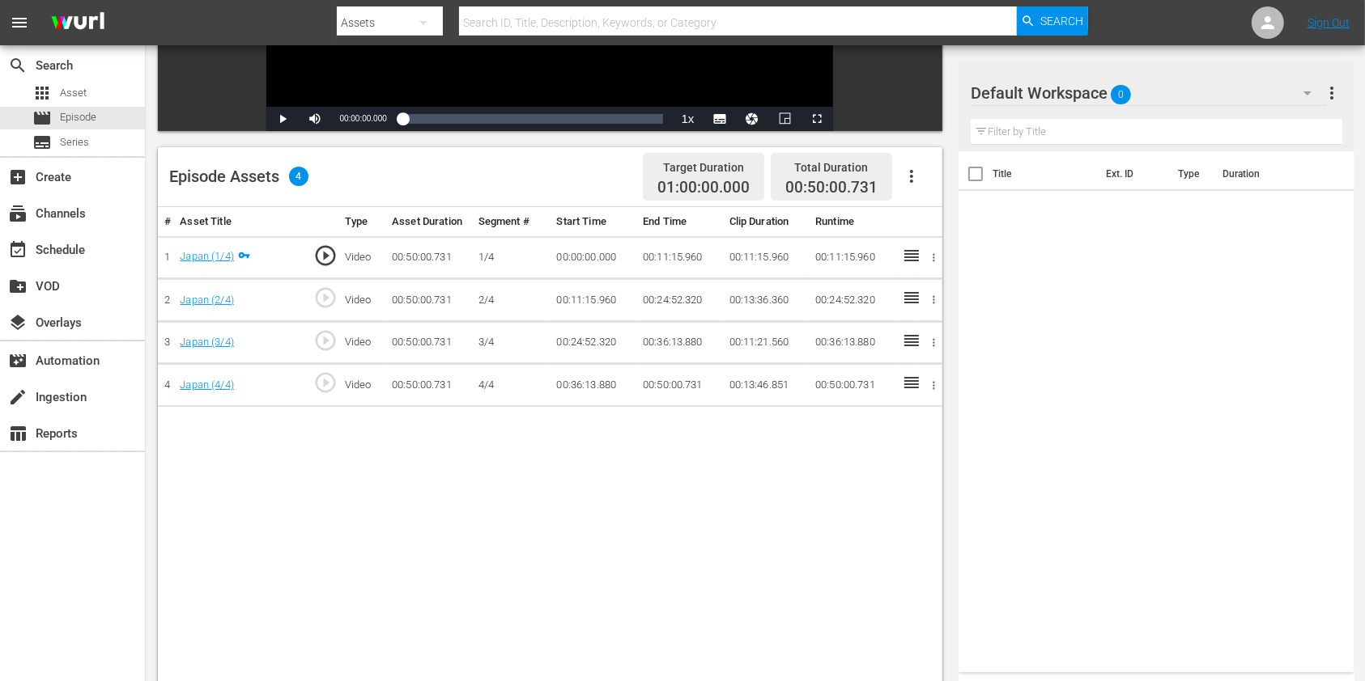
click at [1329, 84] on span "more_vert" at bounding box center [1331, 92] width 19 height 19
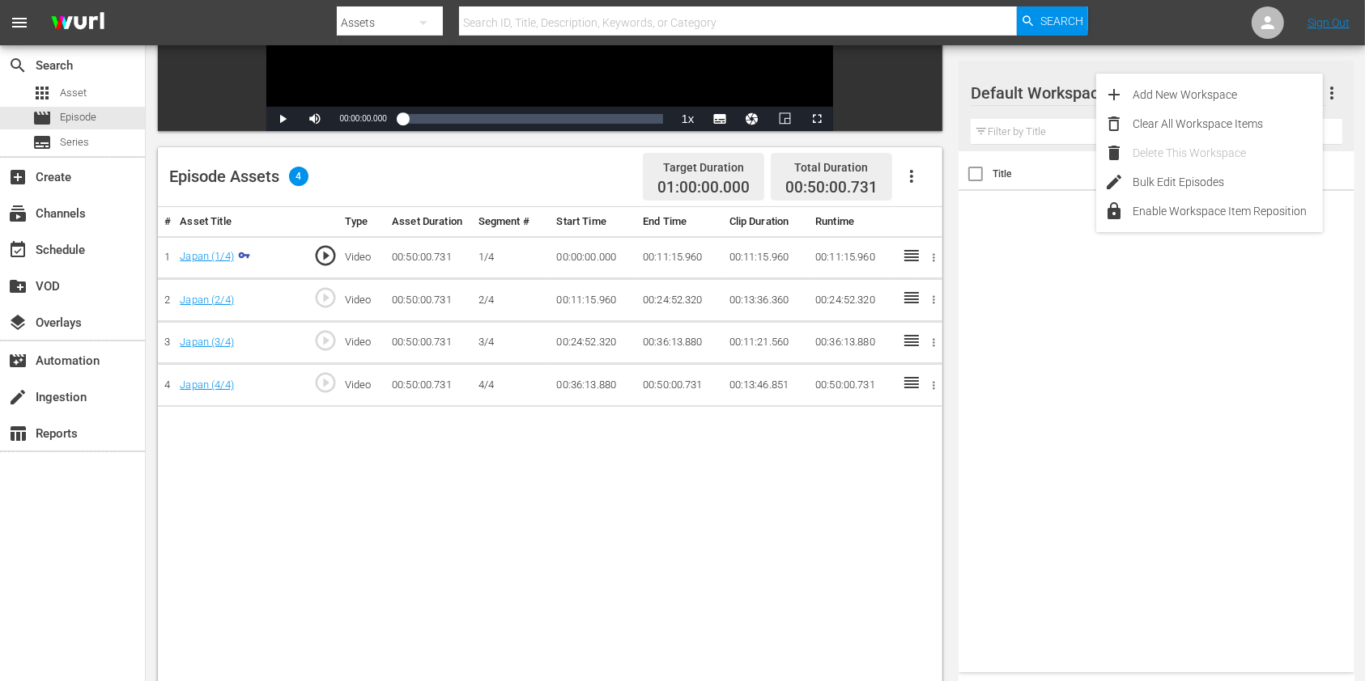
click at [1042, 102] on div at bounding box center [1028, 94] width 117 height 40
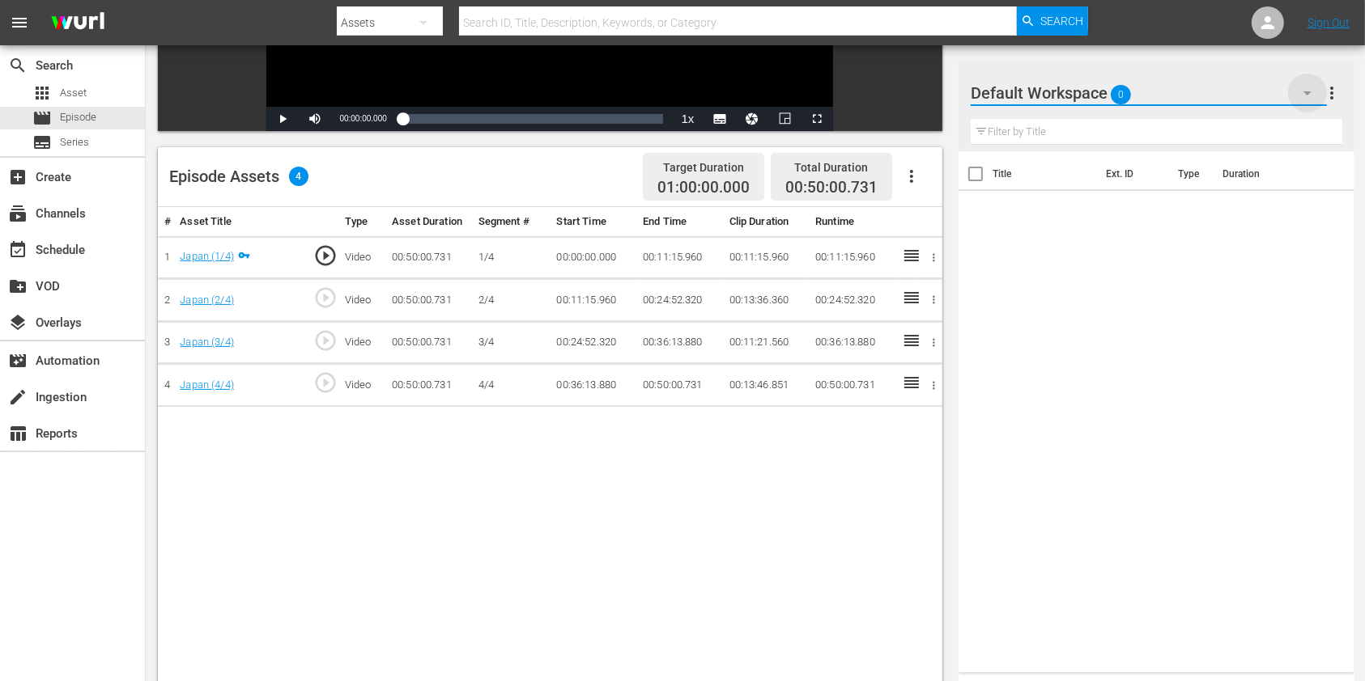
click at [1313, 97] on icon "button" at bounding box center [1306, 92] width 19 height 19
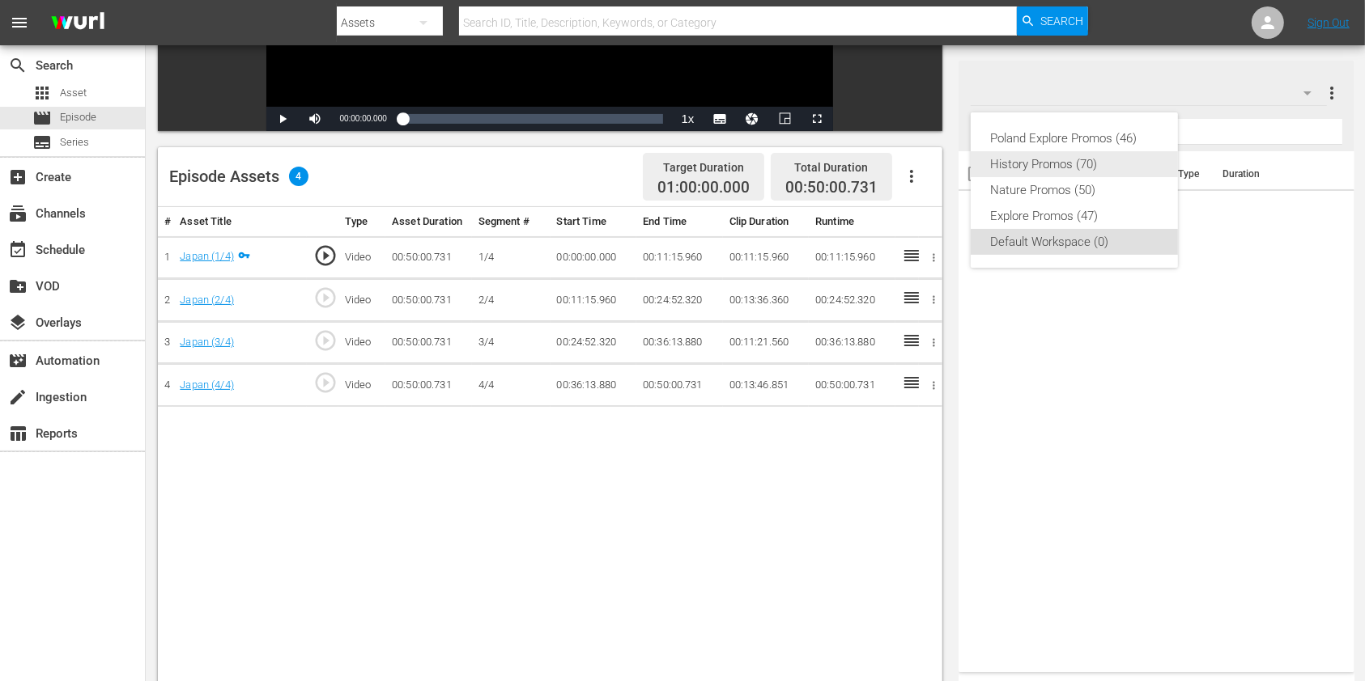
click at [1093, 164] on div "History Promos (70)" at bounding box center [1074, 164] width 168 height 26
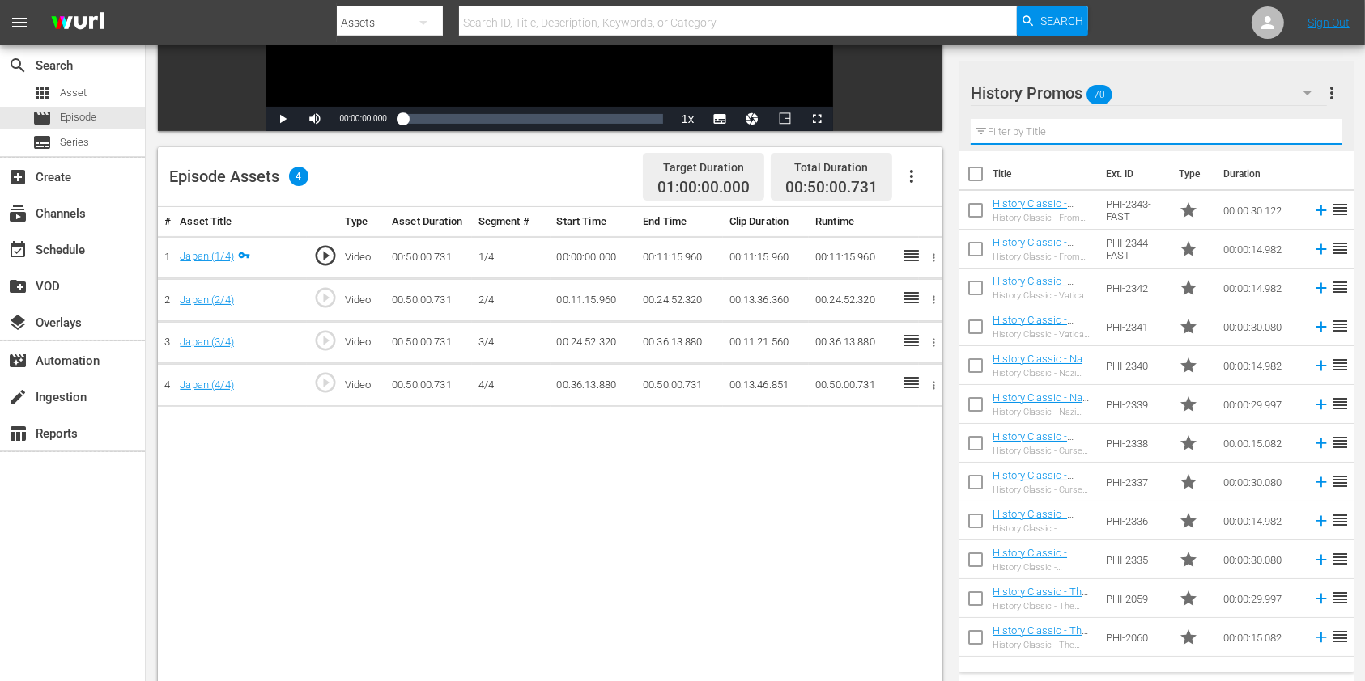
click at [1025, 135] on input "text" at bounding box center [1155, 132] width 371 height 26
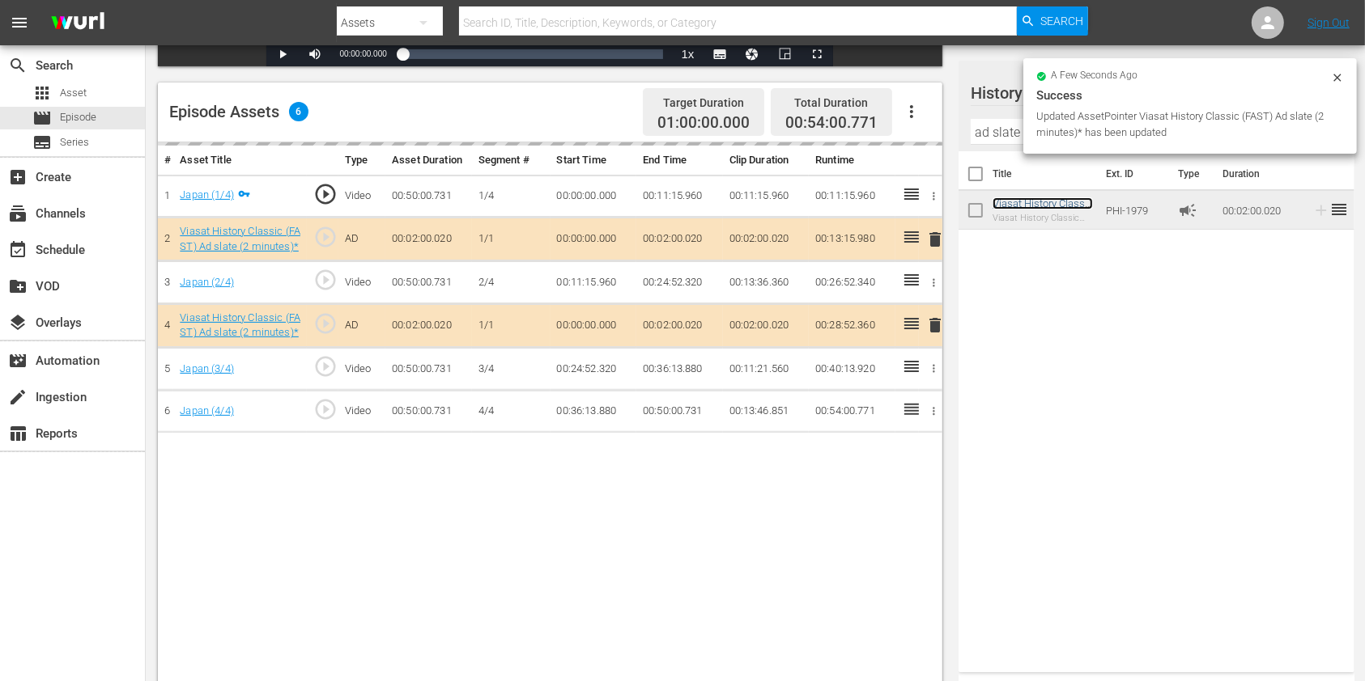
scroll to position [421, 0]
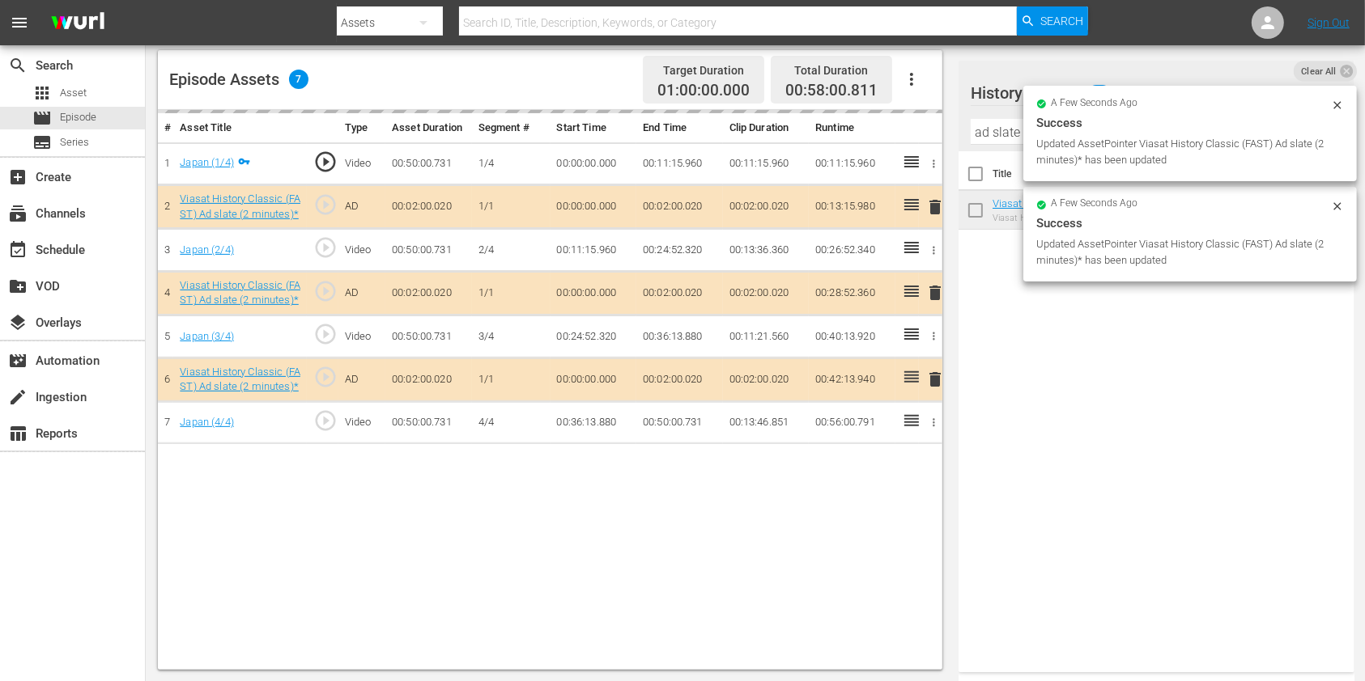
click at [997, 139] on input "ad slate" at bounding box center [1155, 132] width 371 height 26
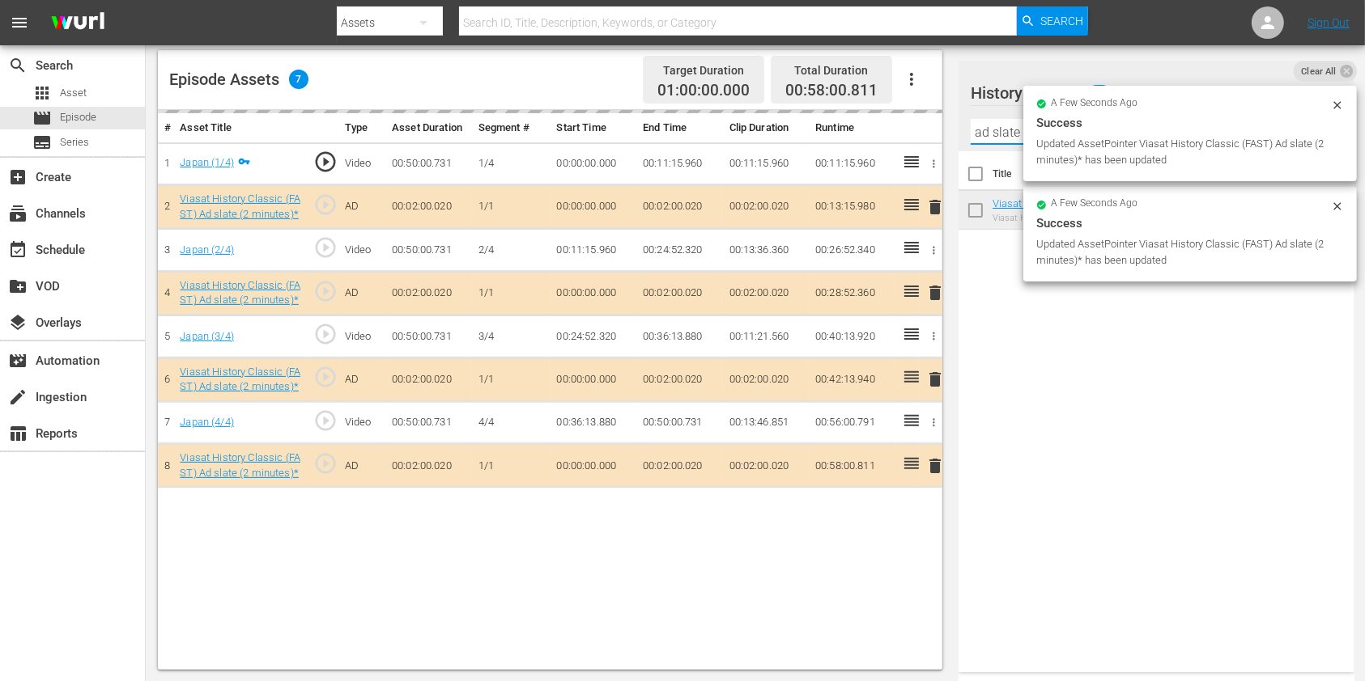
click at [997, 139] on input "ad slate" at bounding box center [1155, 132] width 371 height 26
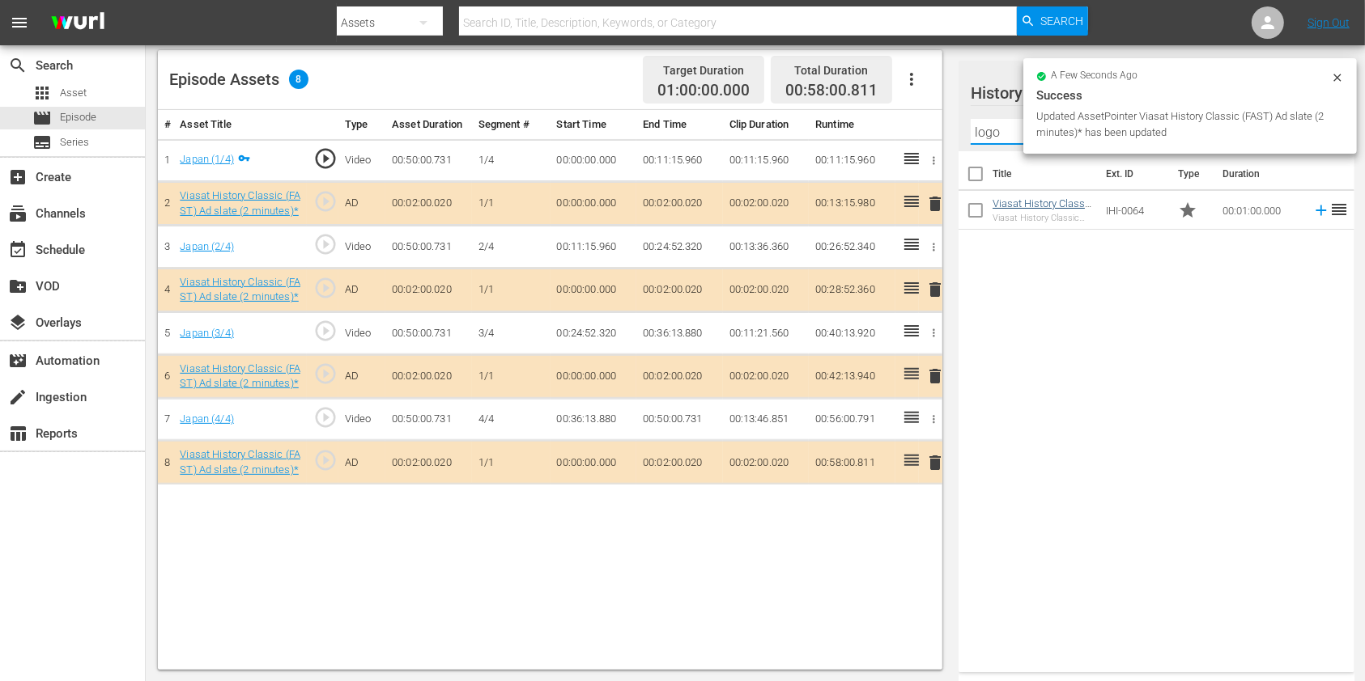
type input "logo"
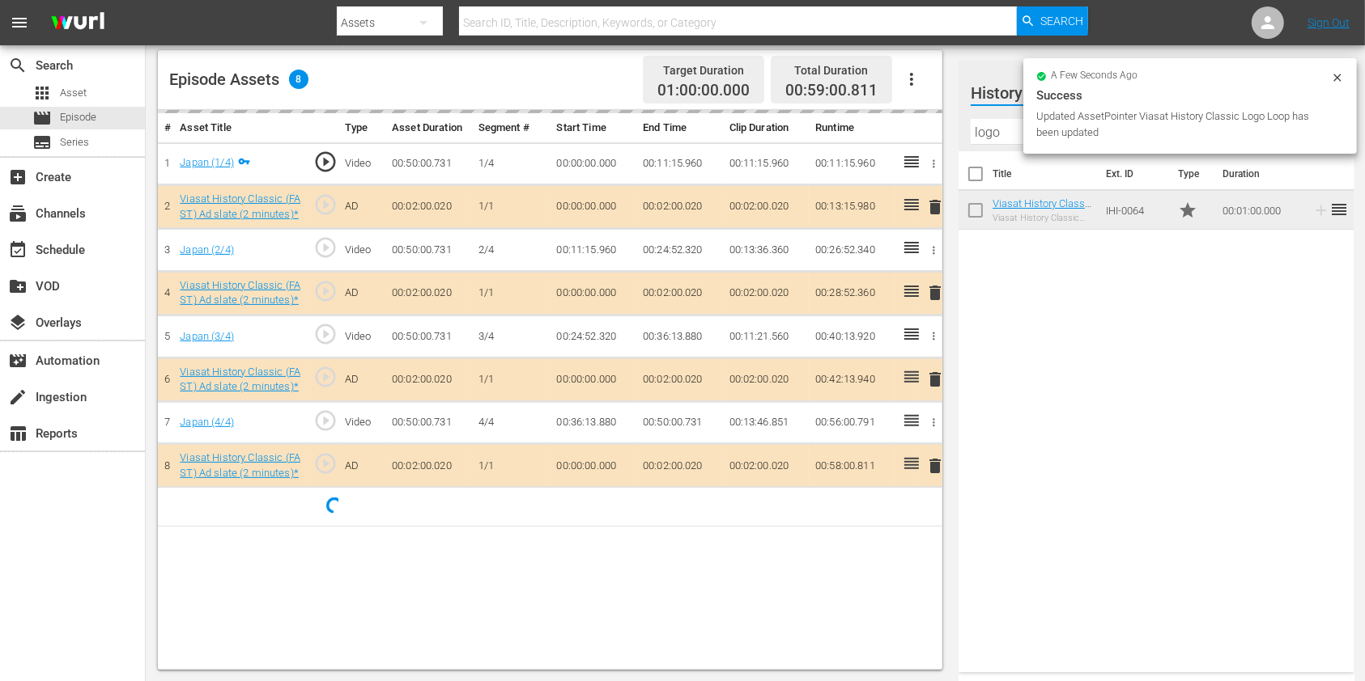
click at [1347, 76] on div "a few seconds ago Success Updated AssetPointer Viasat History Classic Logo Loop…" at bounding box center [1189, 106] width 333 height 96
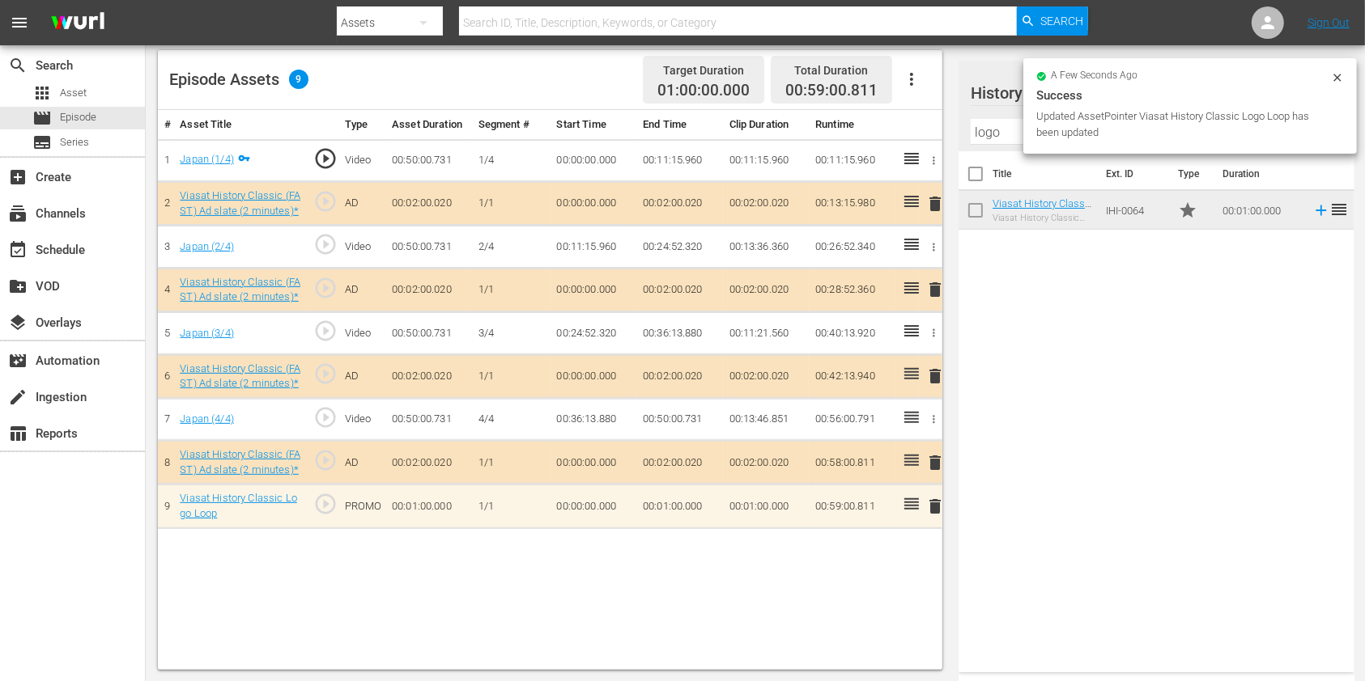
click at [1335, 79] on icon at bounding box center [1336, 77] width 7 height 7
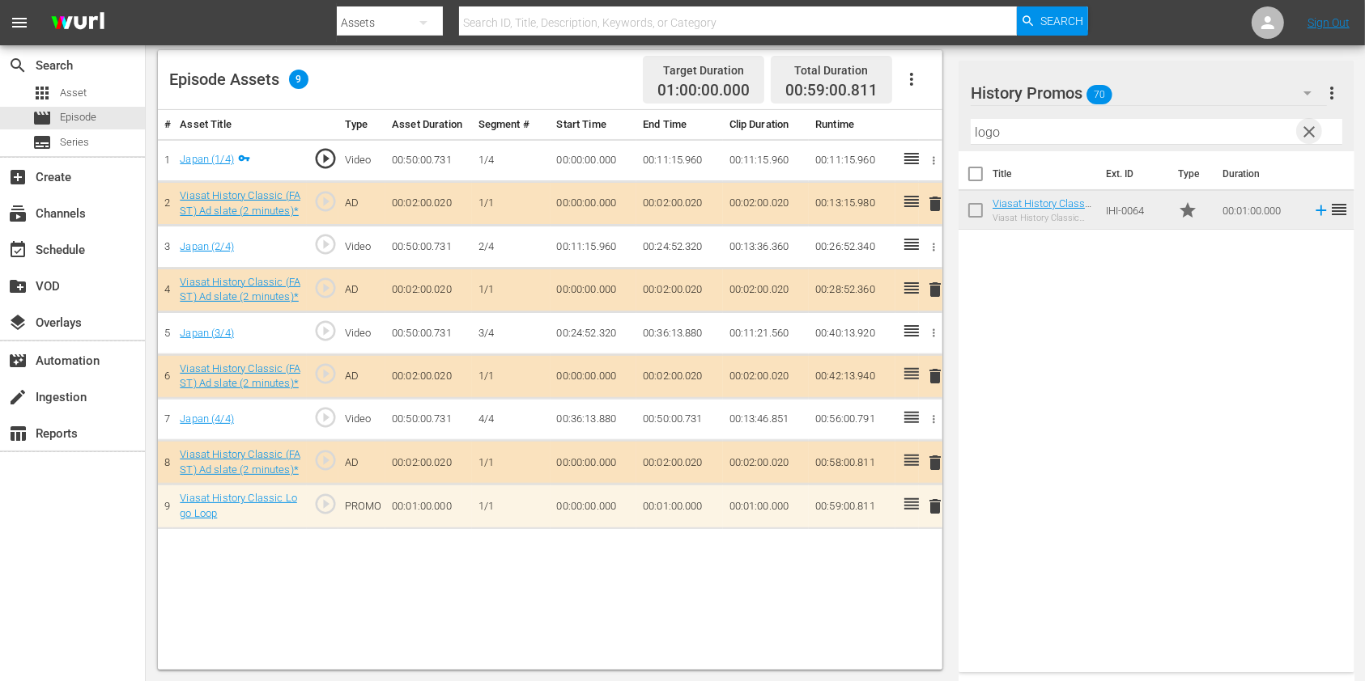
click at [1303, 129] on span "clear" at bounding box center [1309, 131] width 19 height 19
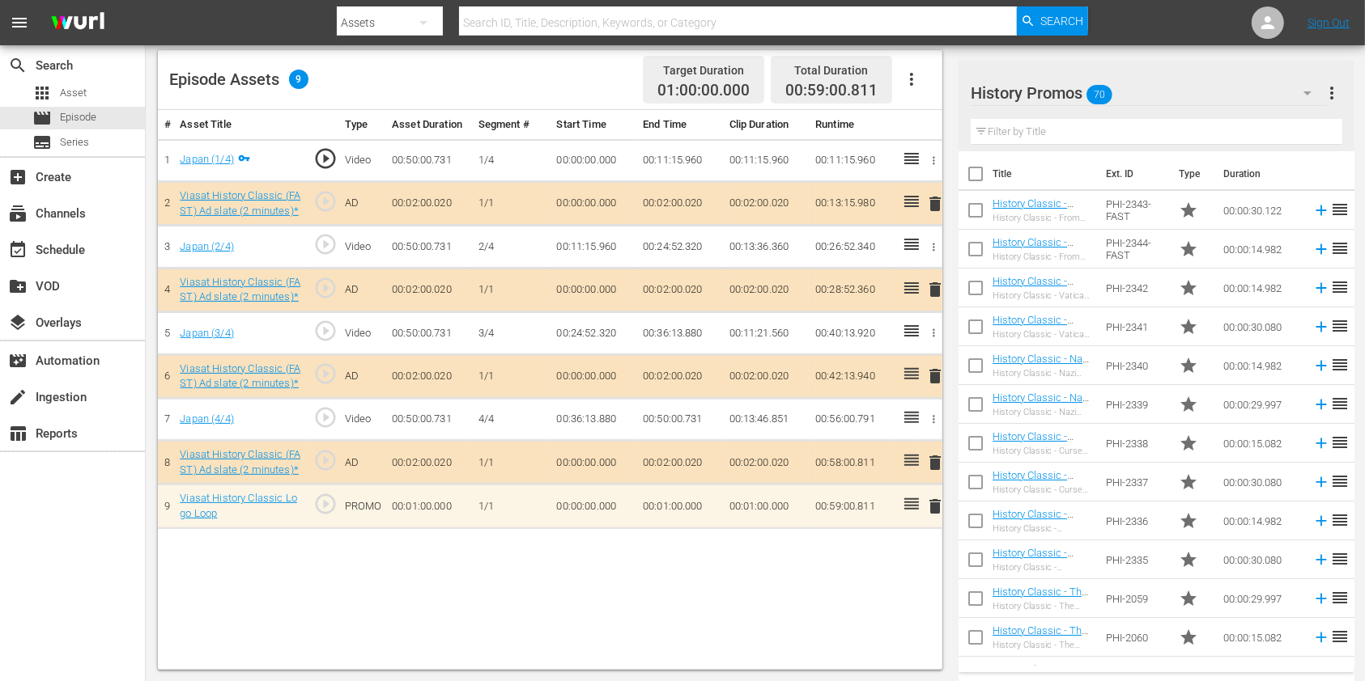
click at [1038, 139] on input "text" at bounding box center [1155, 132] width 371 height 26
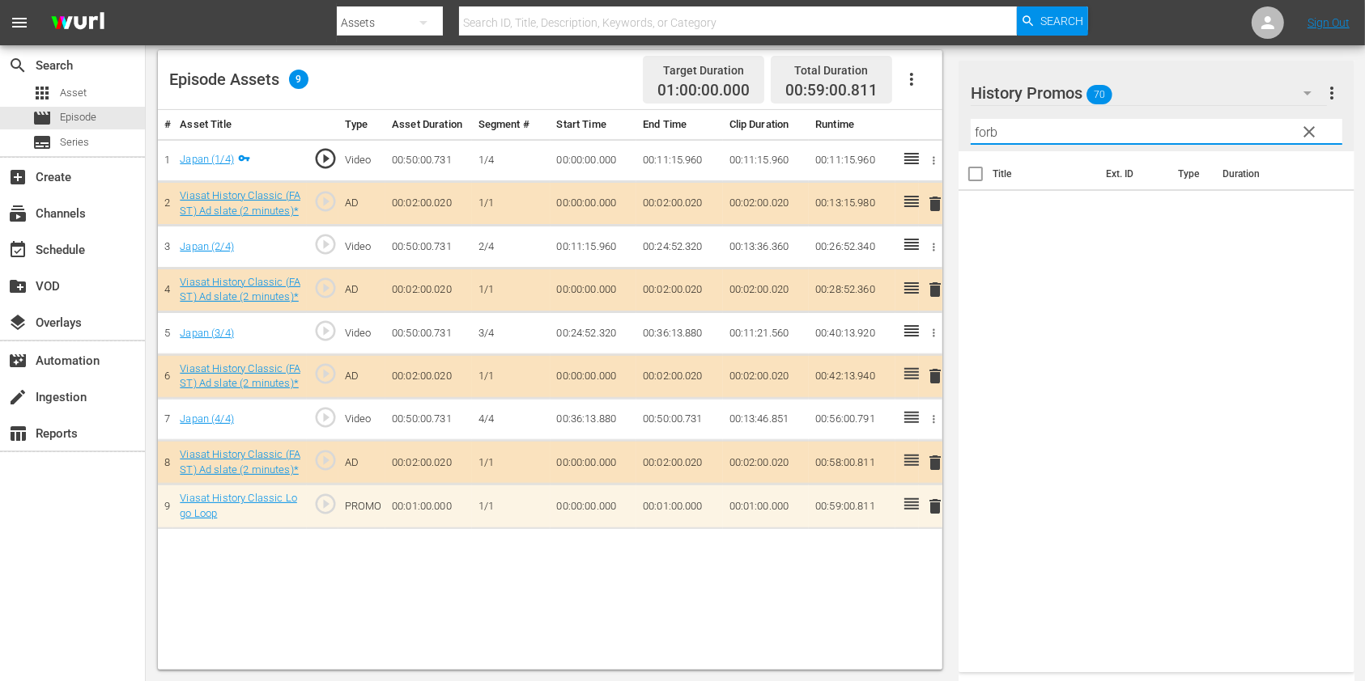
click at [1079, 124] on input "forb" at bounding box center [1155, 132] width 371 height 26
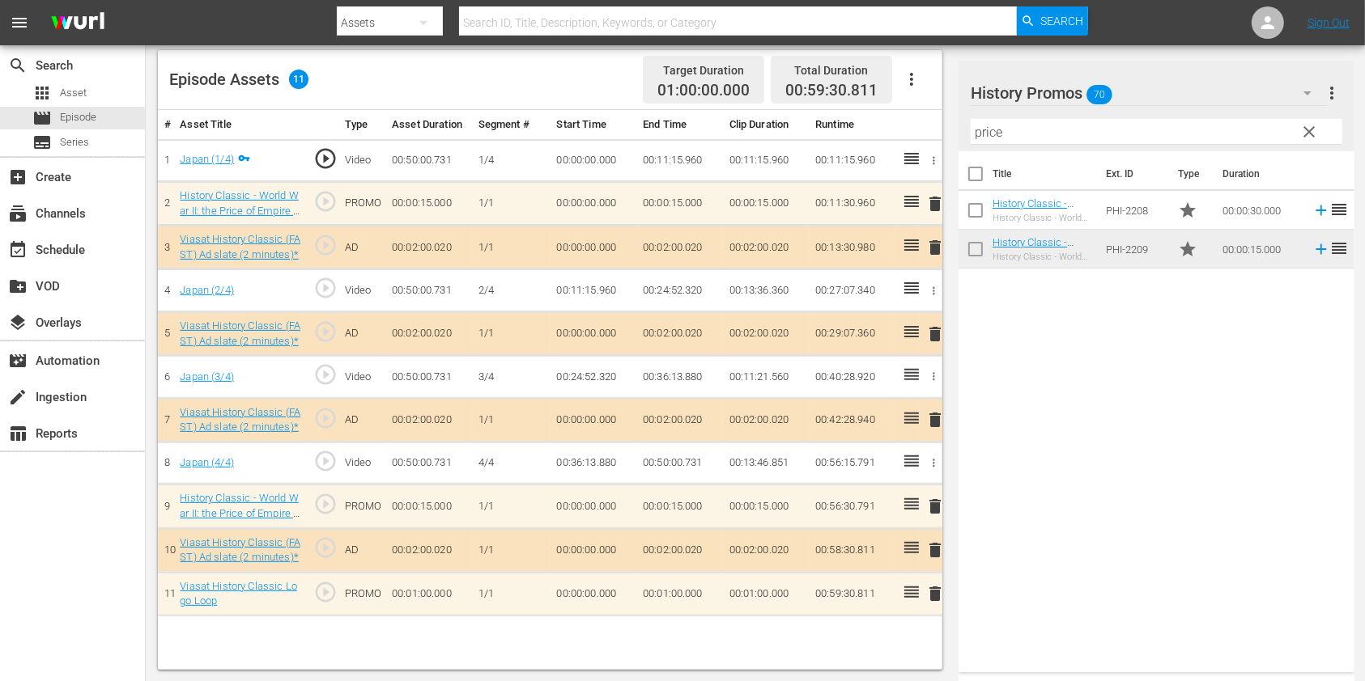
click at [1004, 131] on input "price" at bounding box center [1155, 132] width 371 height 26
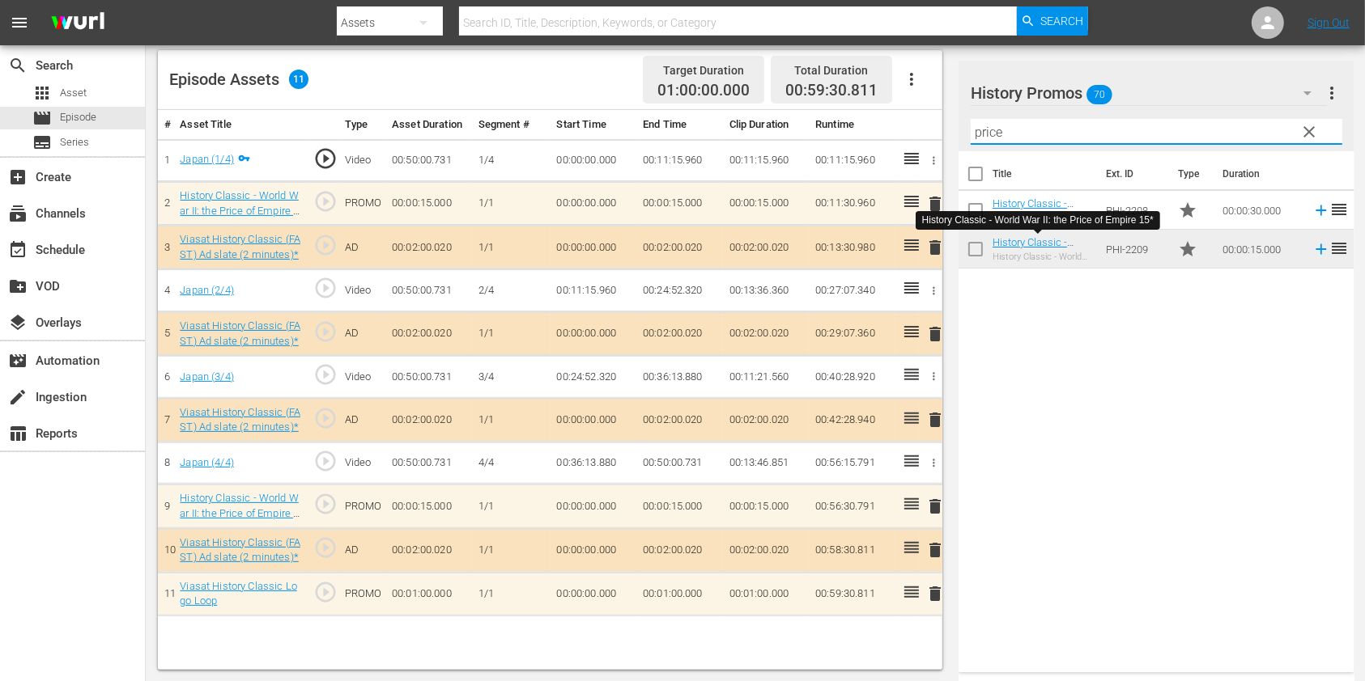
click at [1004, 131] on input "price" at bounding box center [1155, 132] width 371 height 26
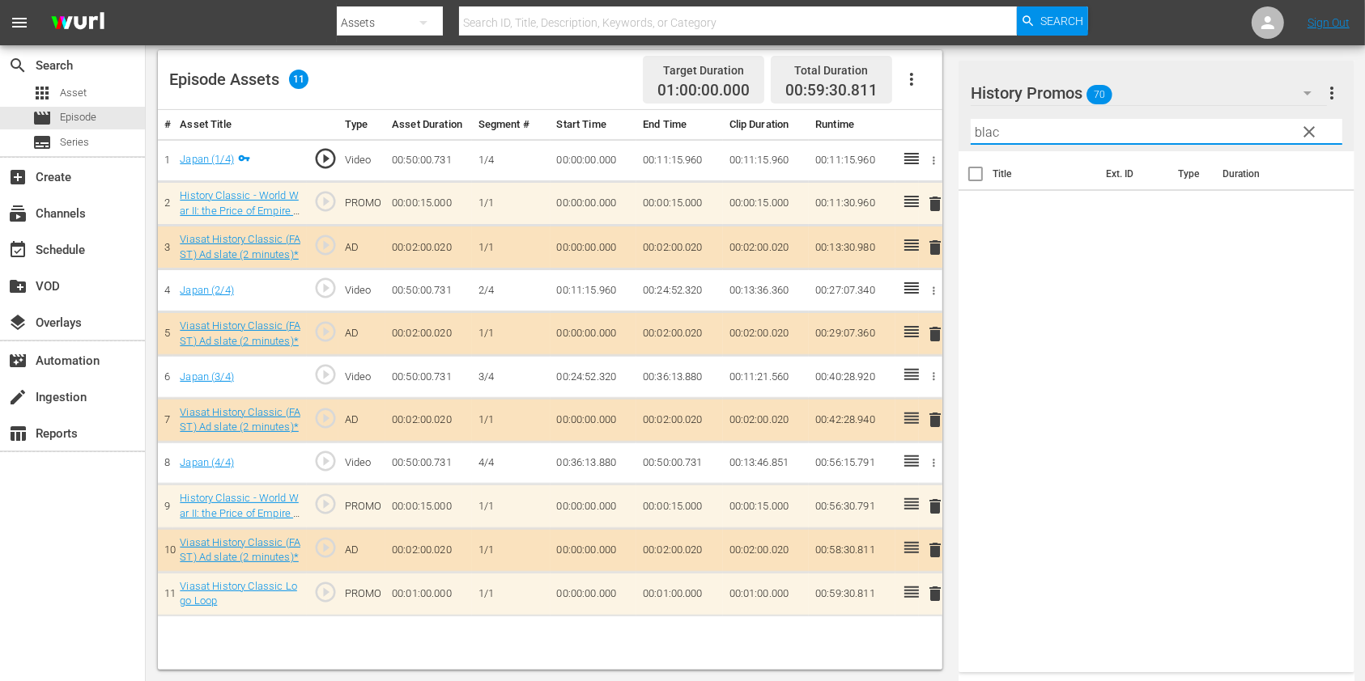
type input "black"
click at [1004, 131] on input "black" at bounding box center [1155, 132] width 371 height 26
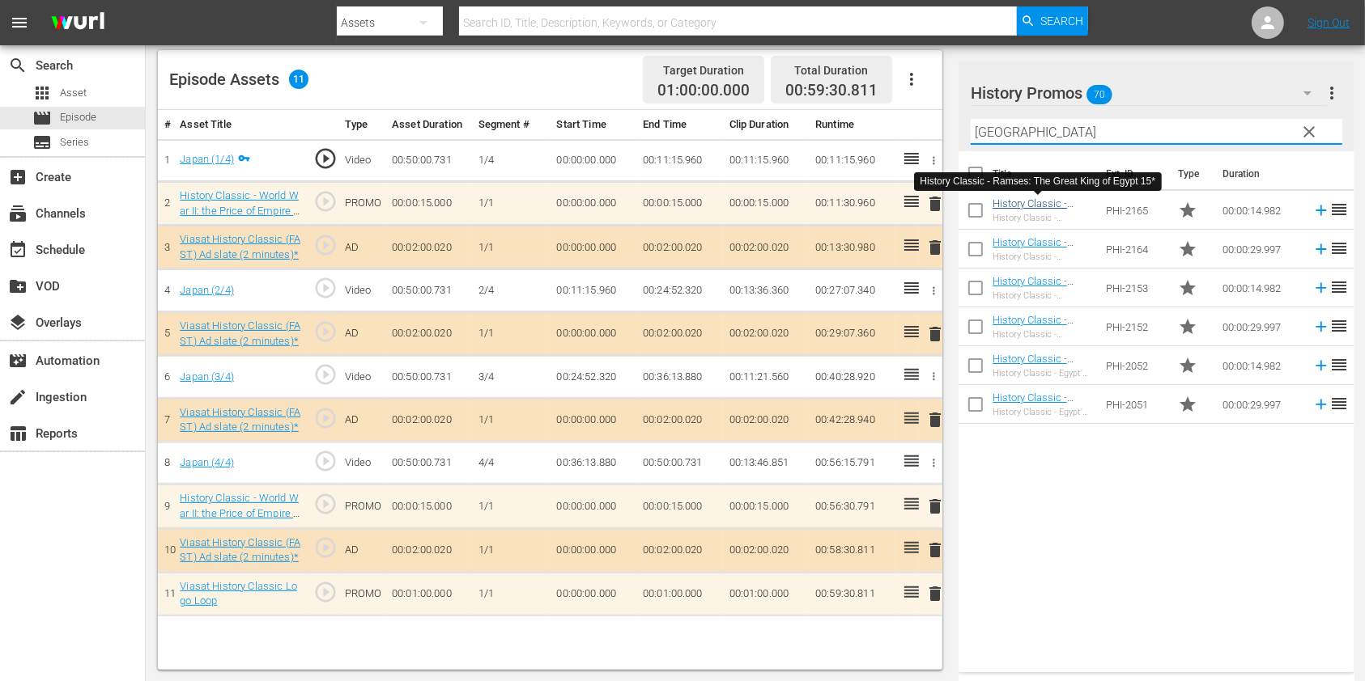
type input "[GEOGRAPHIC_DATA]"
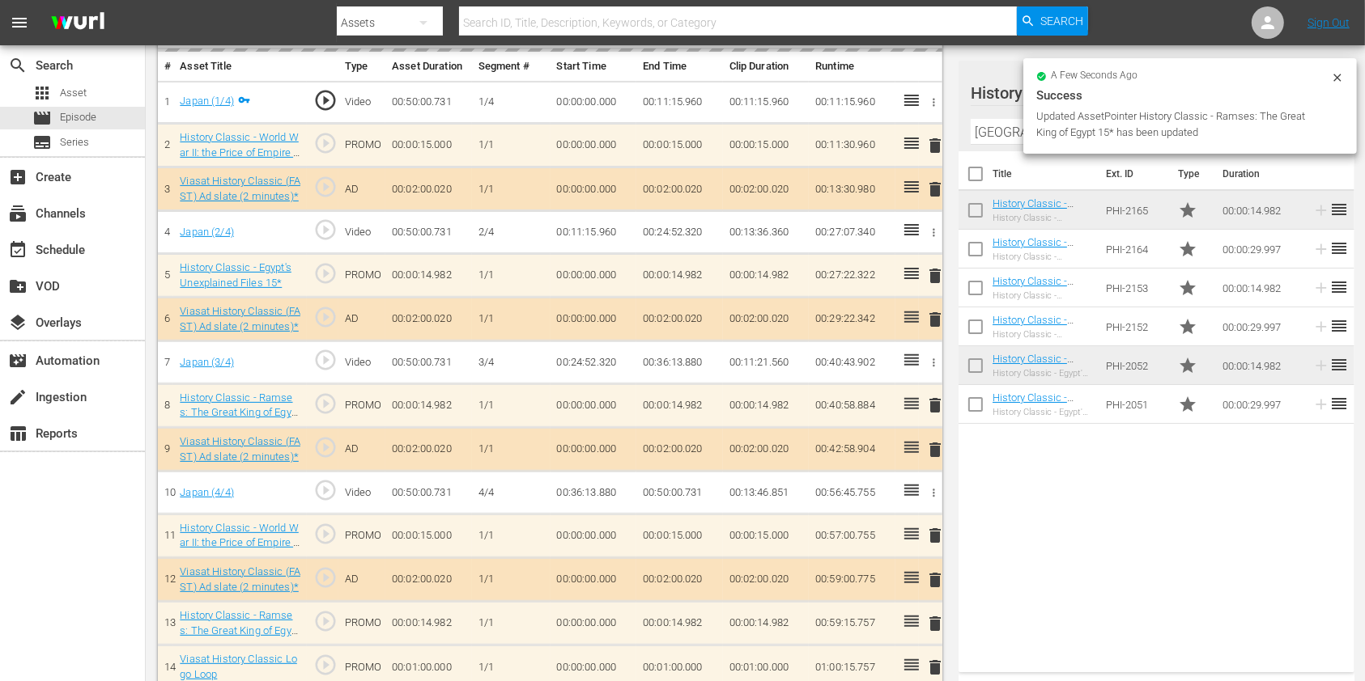
scroll to position [495, 0]
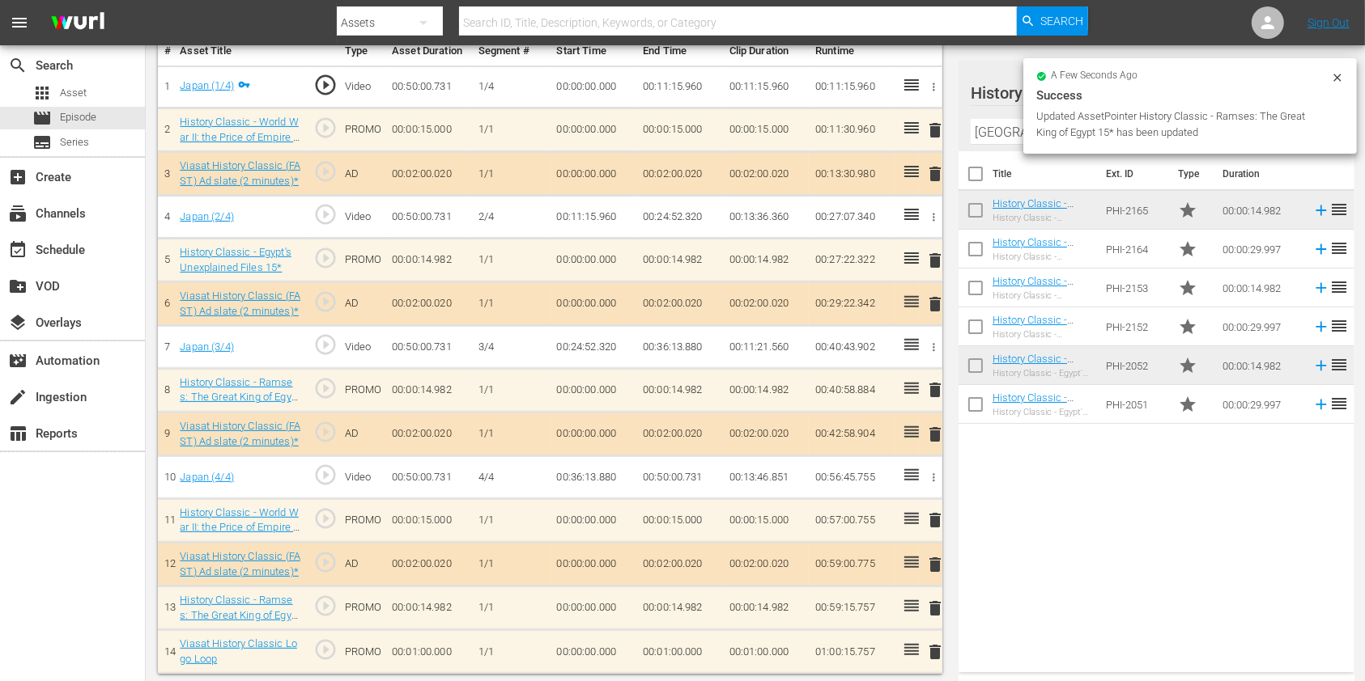
click at [669, 643] on td "00:01:00.000" at bounding box center [679, 652] width 87 height 44
click at [667, 647] on input "00:01:00.000" at bounding box center [674, 656] width 62 height 39
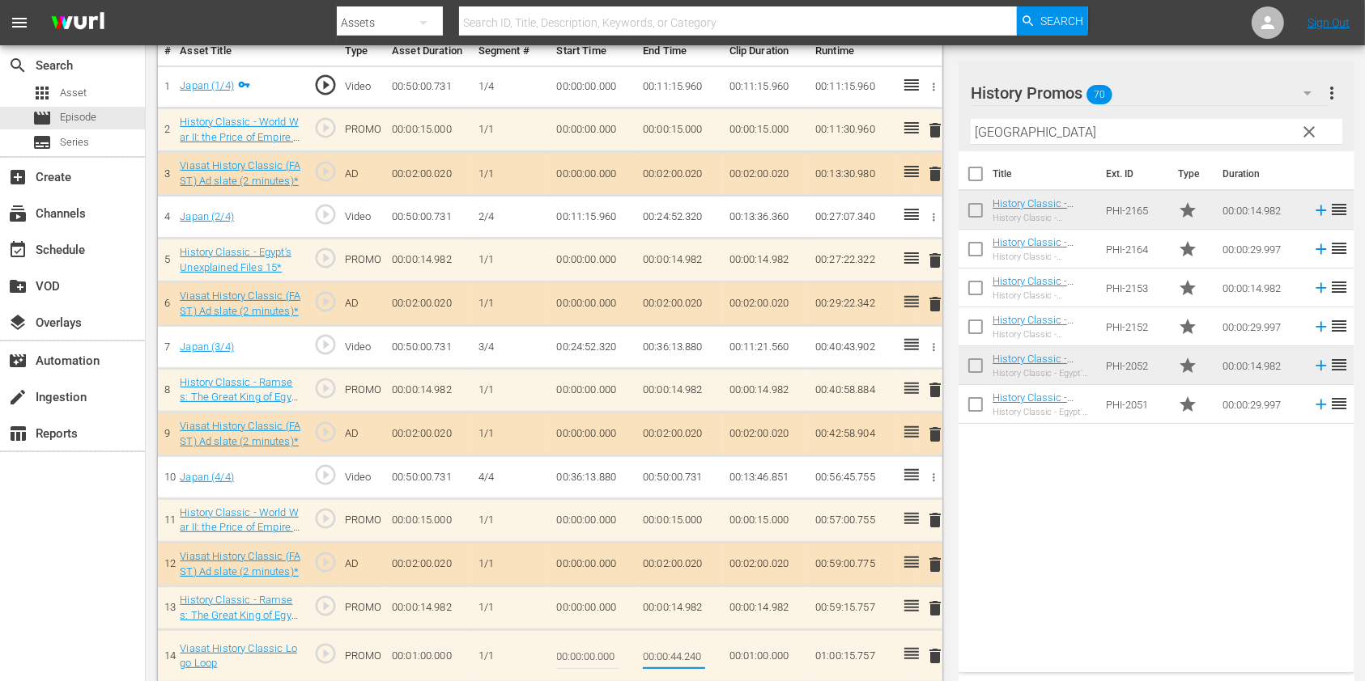
scroll to position [0, 0]
type input "00:00:44.243"
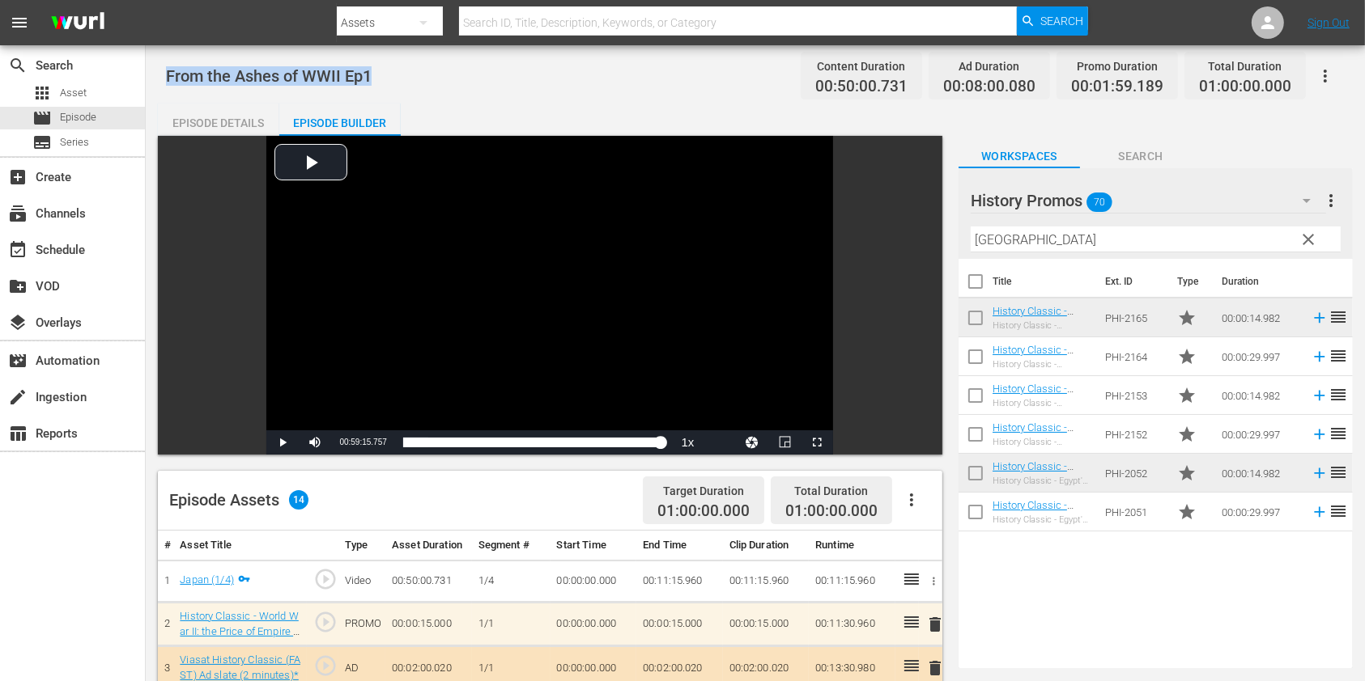
click at [146, 62] on div "From the Ashes of WWII Ep1 Content Duration 00:50:00.731 Ad Duration 00:08:00.0…" at bounding box center [755, 613] width 1219 height 1136
copy span "From the Ashes of WWII Ep1"
click at [112, 402] on div "create Ingestion" at bounding box center [72, 396] width 145 height 32
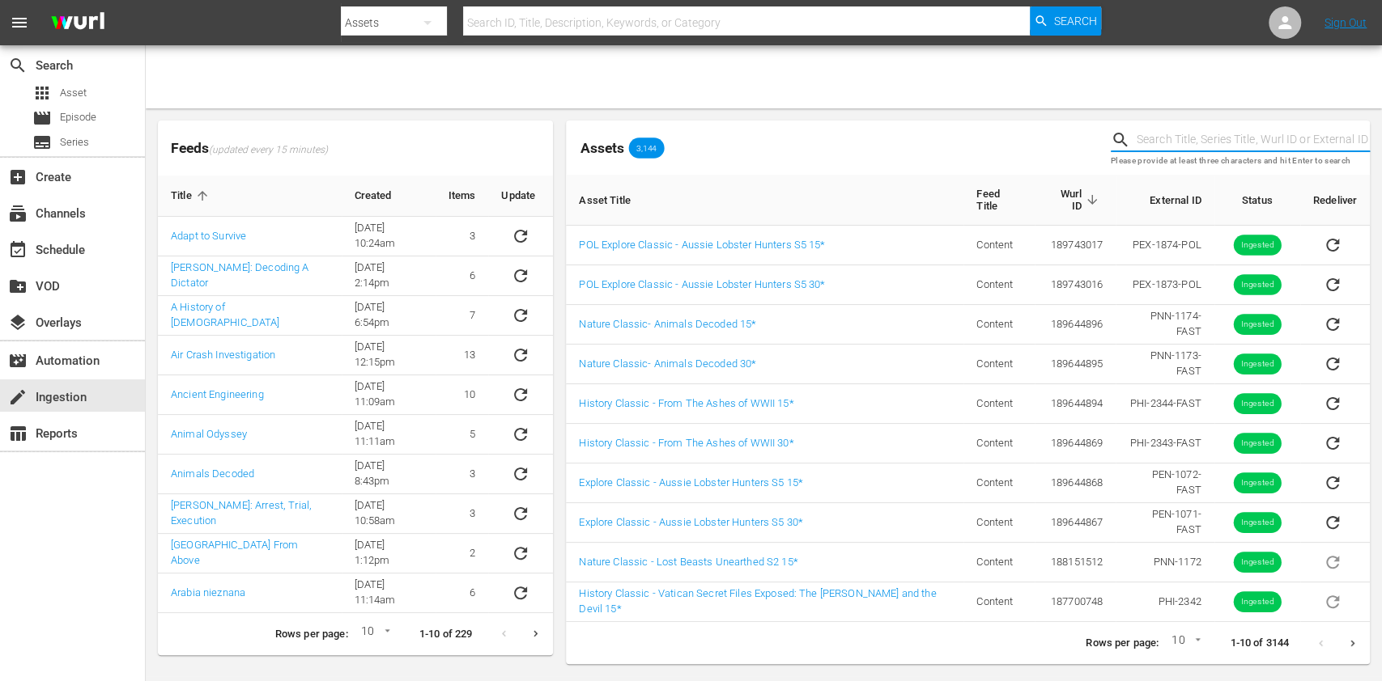
click at [1155, 138] on input "text" at bounding box center [1252, 140] width 233 height 24
paste input "51027685"
type input "51027685"
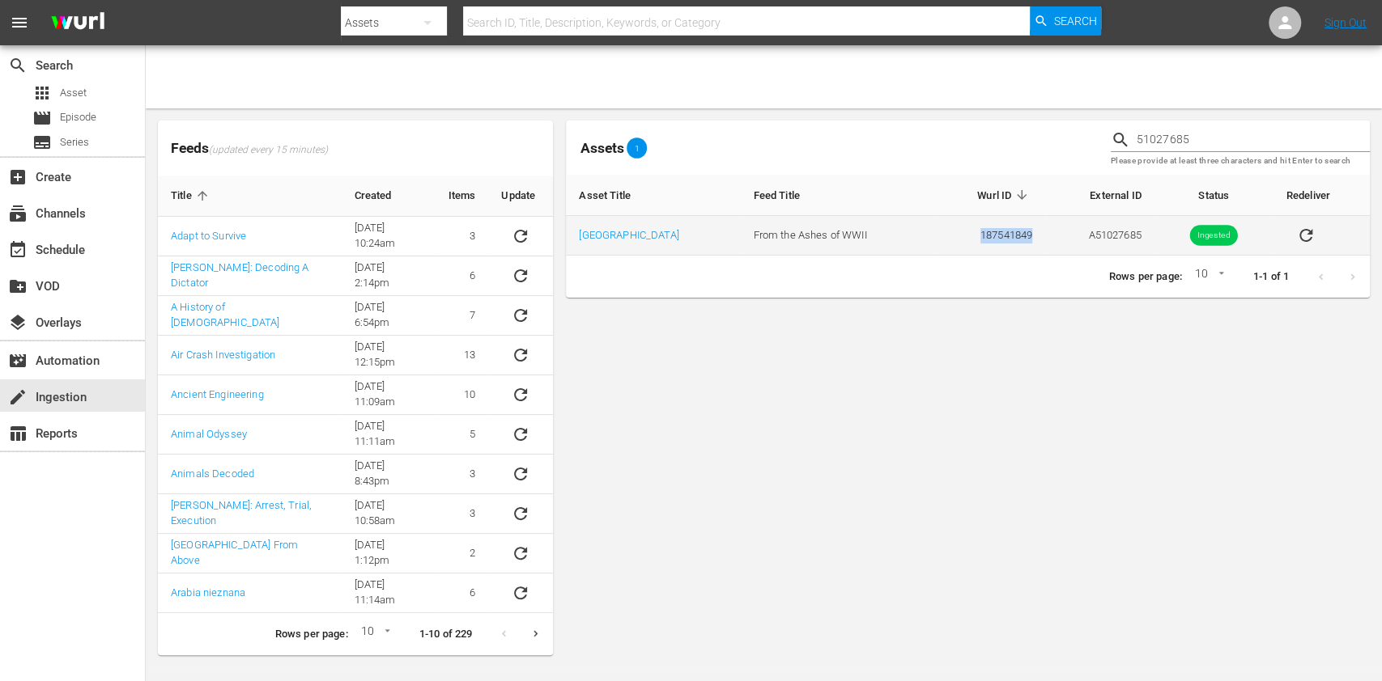
drag, startPoint x: 1018, startPoint y: 240, endPoint x: 923, endPoint y: 253, distance: 95.6
click at [933, 253] on td "187541849" at bounding box center [989, 236] width 112 height 40
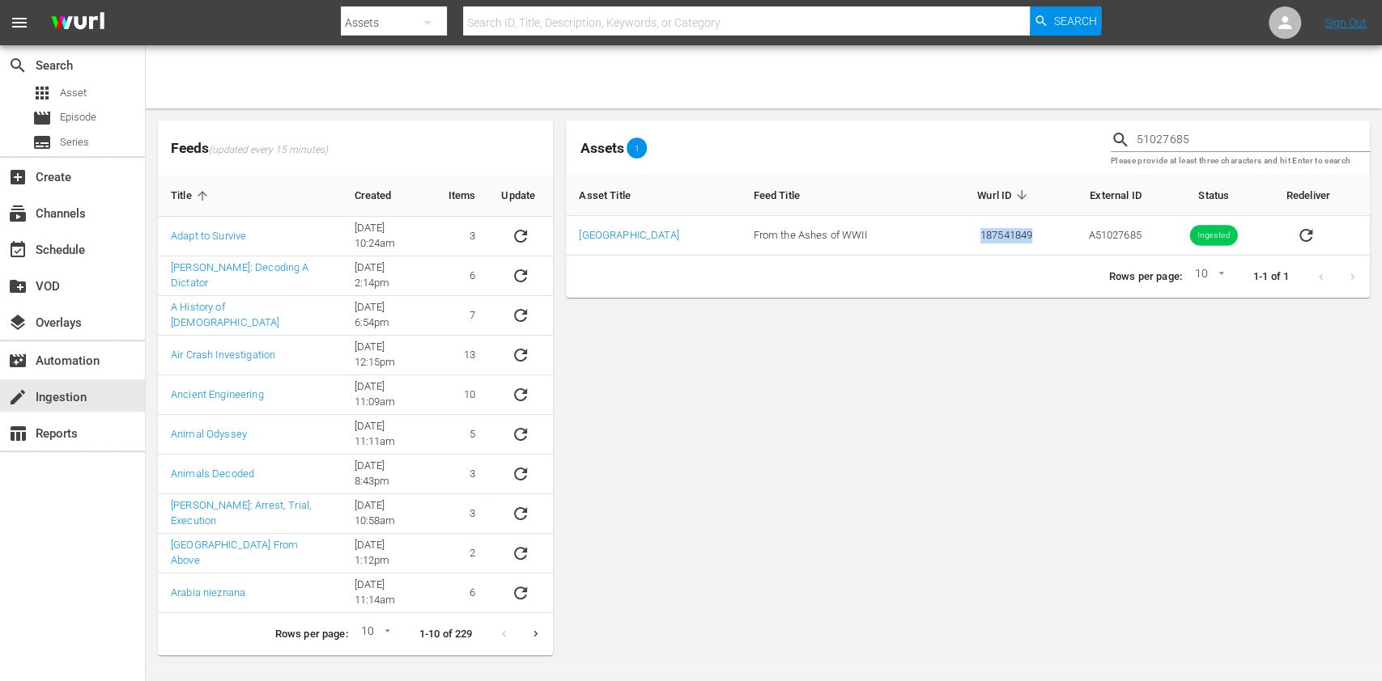
copy td "187541849"
click at [519, 20] on input "text" at bounding box center [746, 22] width 567 height 39
paste input "187541849"
type input "187541849"
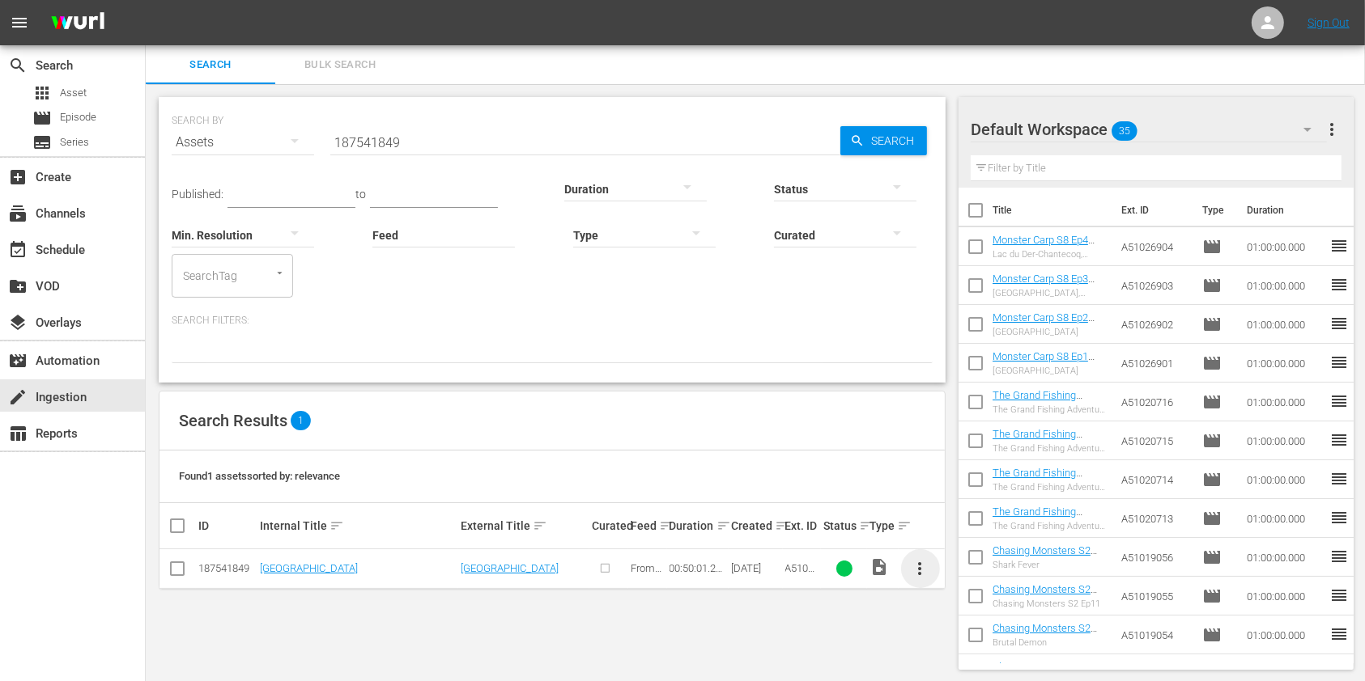
click at [920, 563] on span "more_vert" at bounding box center [920, 568] width 19 height 19
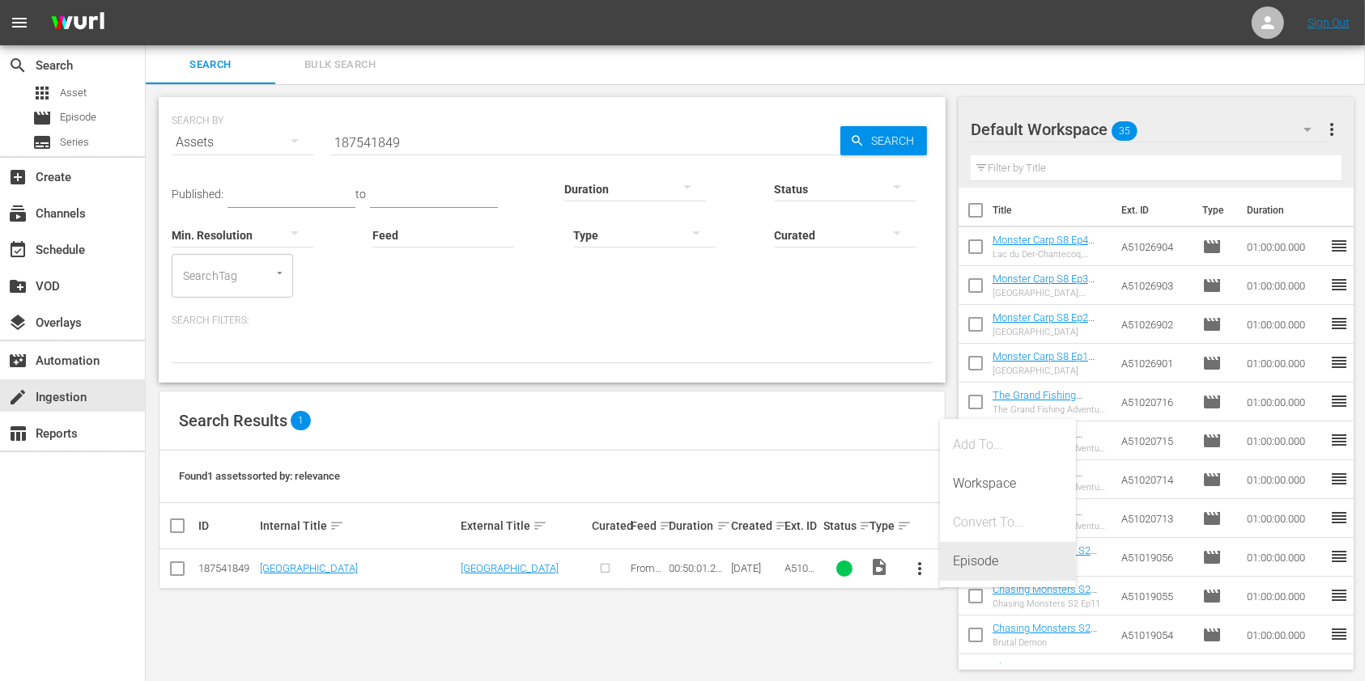
click at [983, 550] on div "Episode" at bounding box center [1008, 561] width 110 height 39
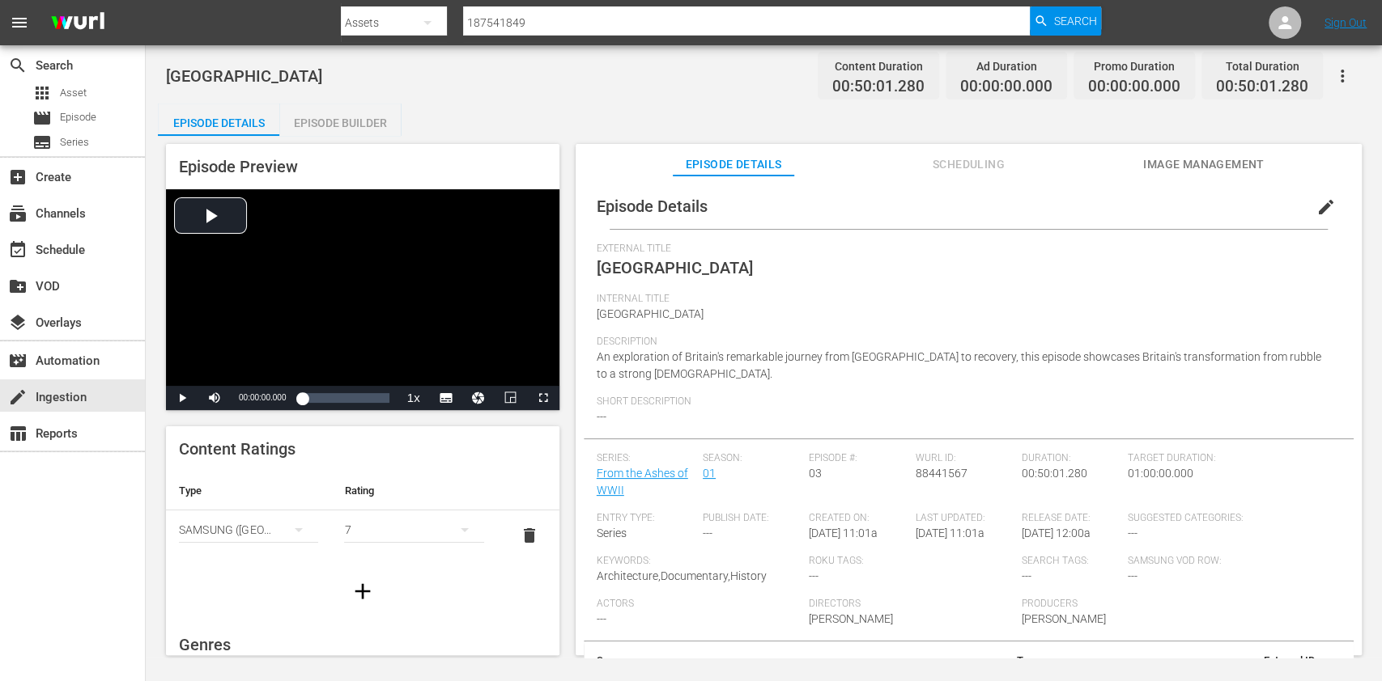
click at [1316, 204] on span "edit" at bounding box center [1325, 206] width 19 height 19
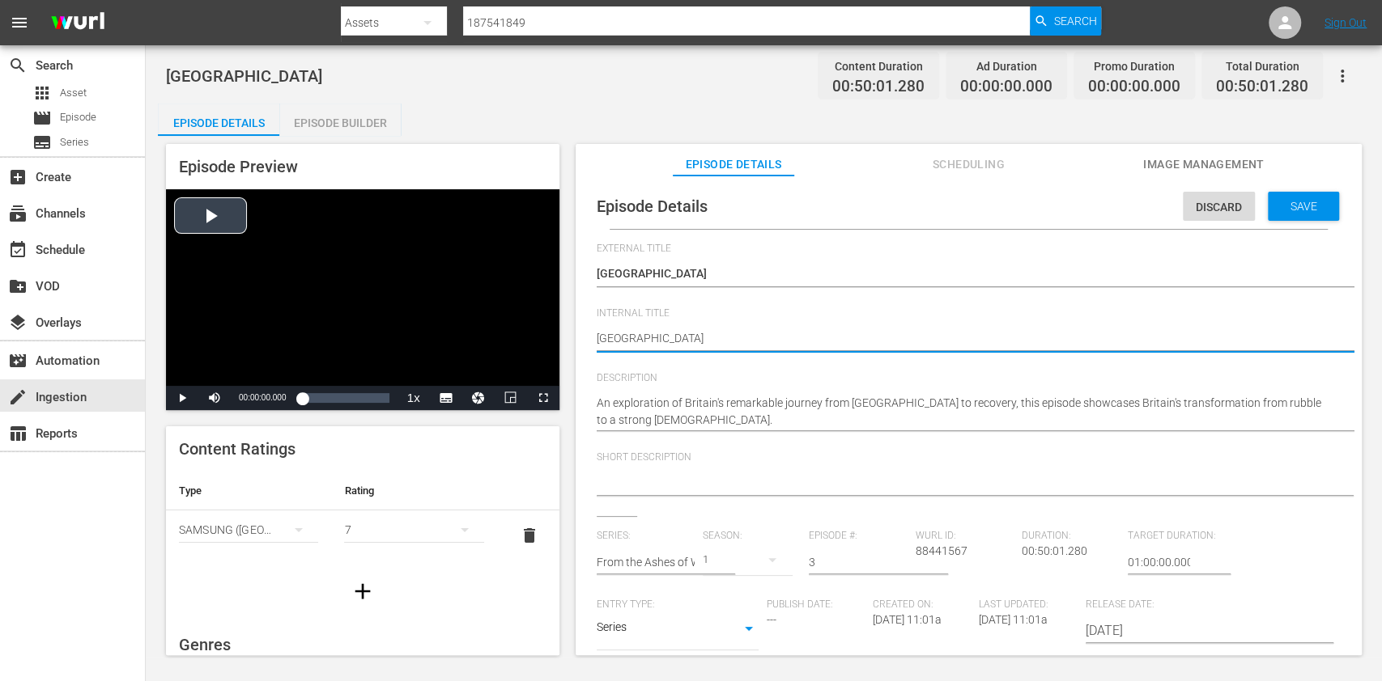
drag, startPoint x: 711, startPoint y: 336, endPoint x: 482, endPoint y: 333, distance: 229.1
paste textarea "From the Ashes of WWII Ep2"
type textarea "From the Ashes of WWII Ep2"
type textarea "From the Ashes of WWII Ep"
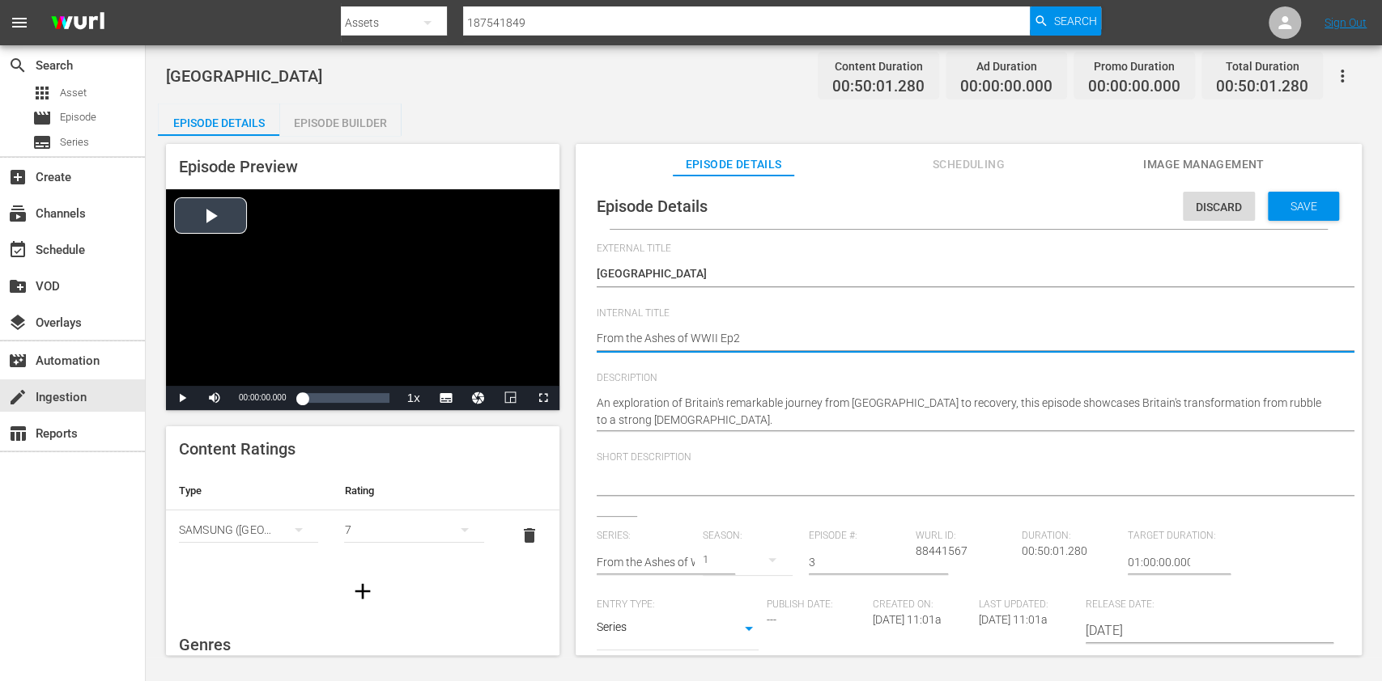
type textarea "From the Ashes of WWII Ep"
type textarea "From the Ashes of WWII Ep3"
click at [1282, 214] on div "Save" at bounding box center [1302, 206] width 71 height 29
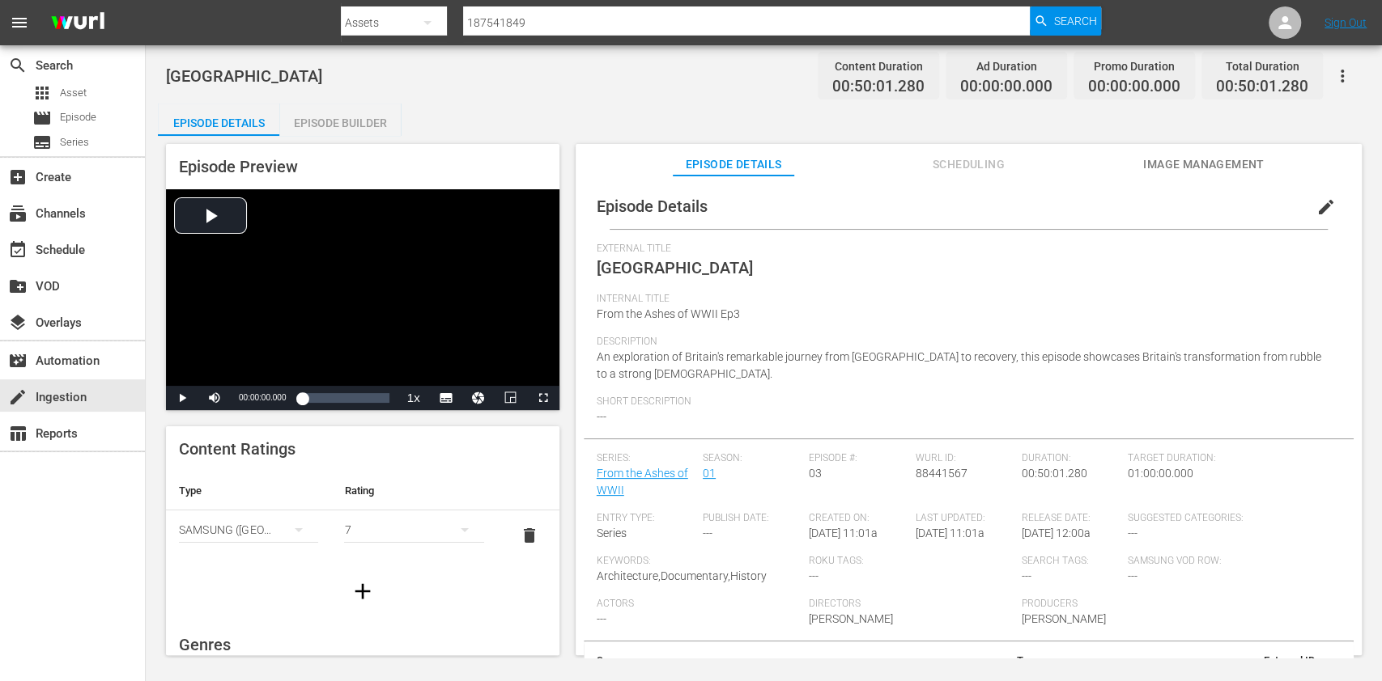
click at [325, 129] on div "Episode Builder" at bounding box center [339, 123] width 121 height 39
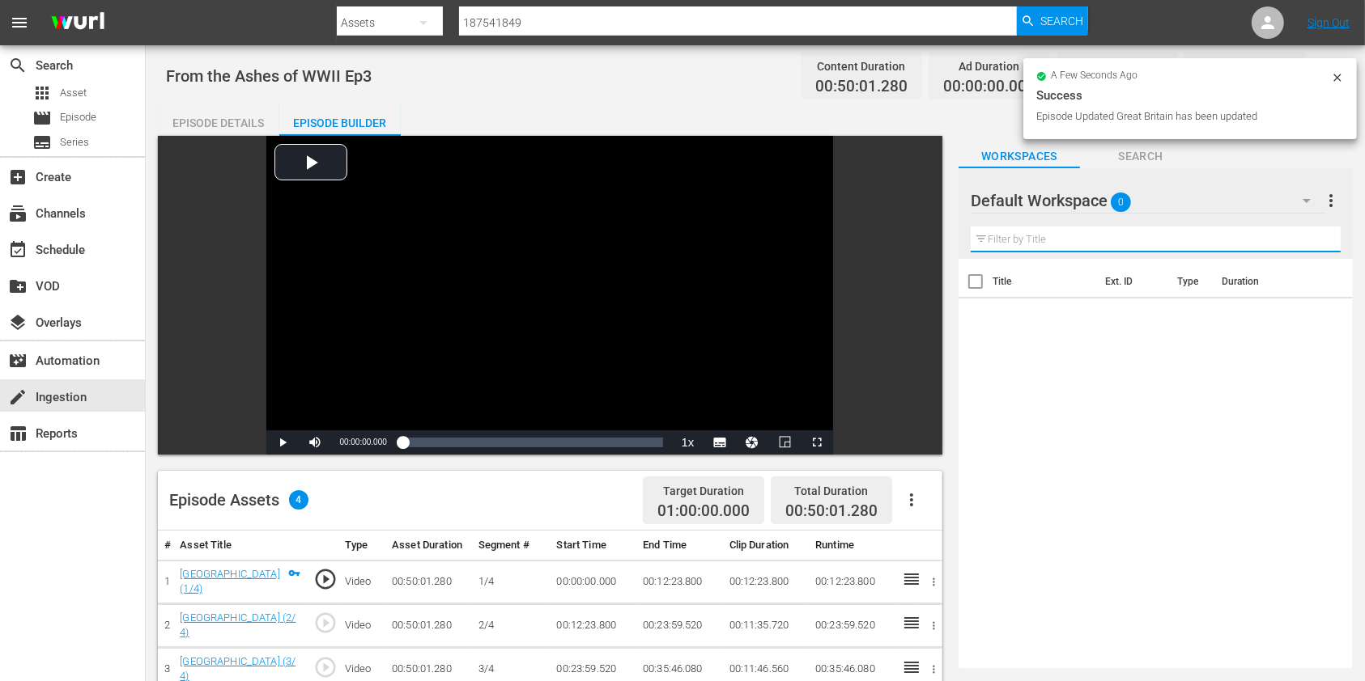
click at [1078, 239] on input "text" at bounding box center [1155, 240] width 370 height 26
click at [1249, 213] on hr at bounding box center [1147, 213] width 355 height 1
click at [1290, 204] on button "button" at bounding box center [1306, 200] width 39 height 39
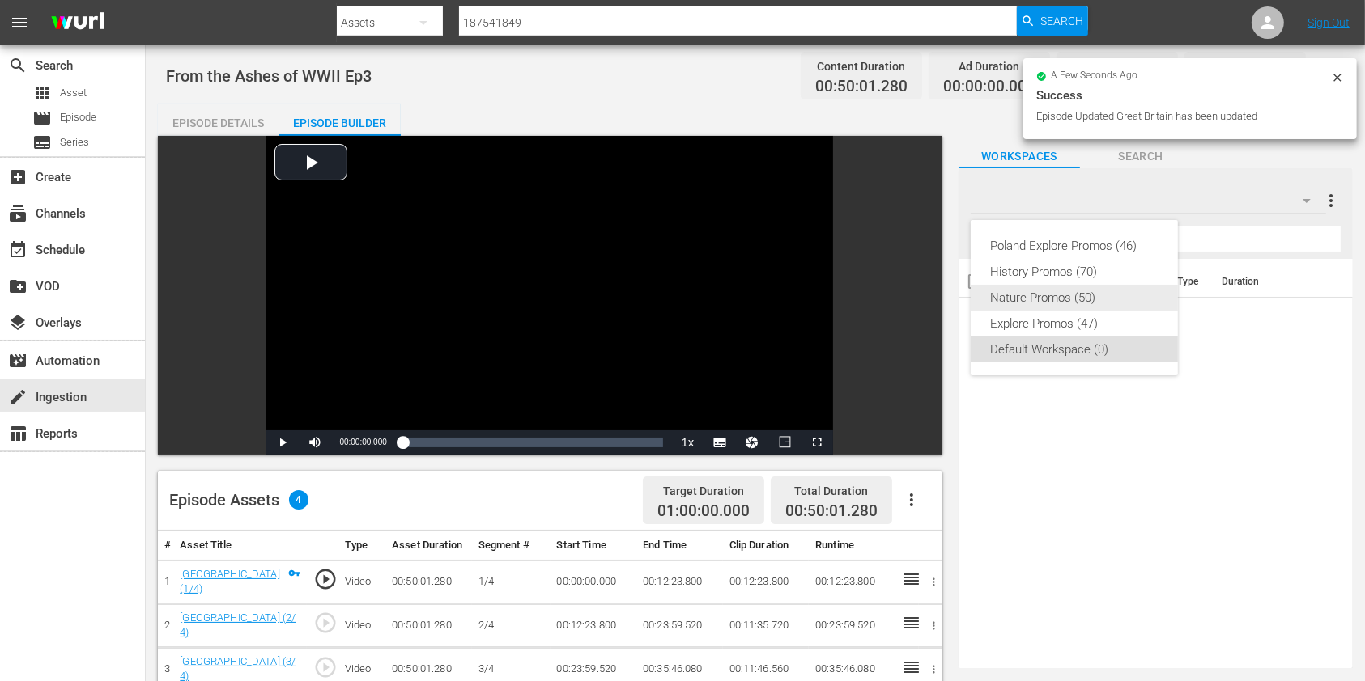
click at [1042, 299] on div "Nature Promos (50)" at bounding box center [1074, 298] width 168 height 26
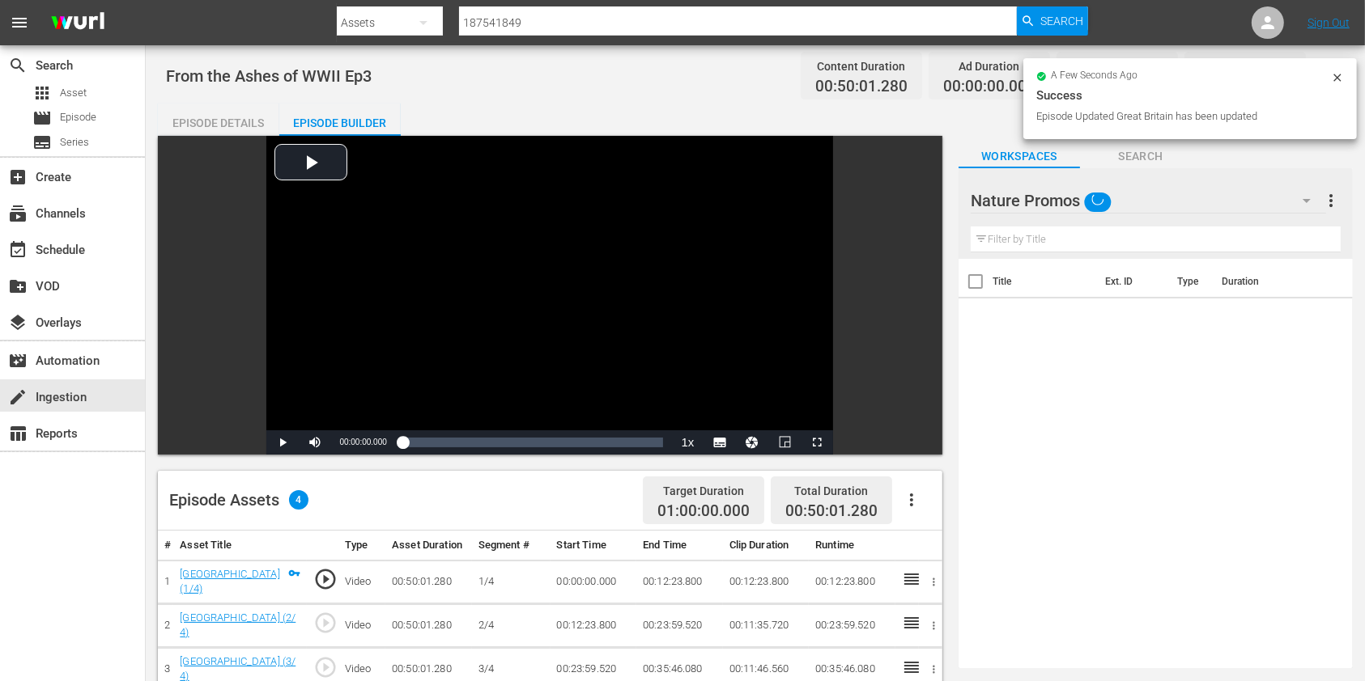
click at [1042, 299] on div "Poland Explore Promos (46) History Promos (70) Nature Promos (50) Explore Promo…" at bounding box center [682, 340] width 1365 height 681
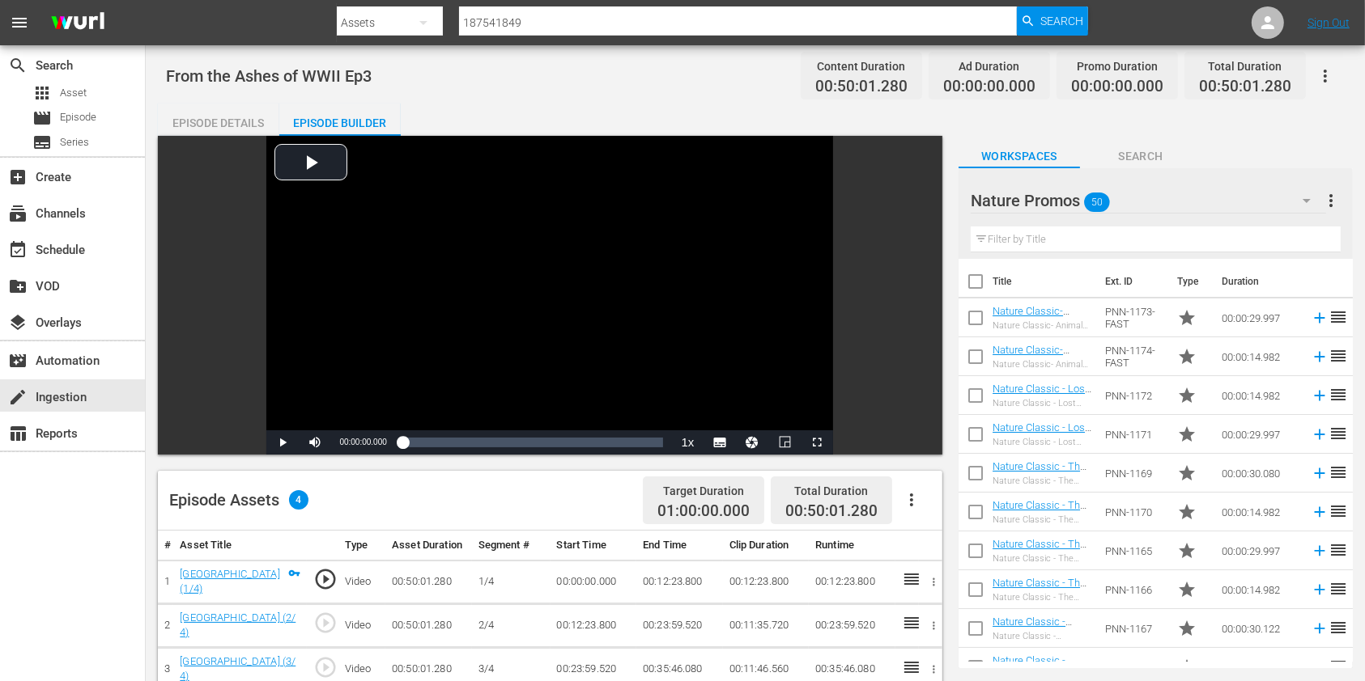
click at [1284, 217] on div "Nature Promos 50" at bounding box center [1147, 200] width 355 height 45
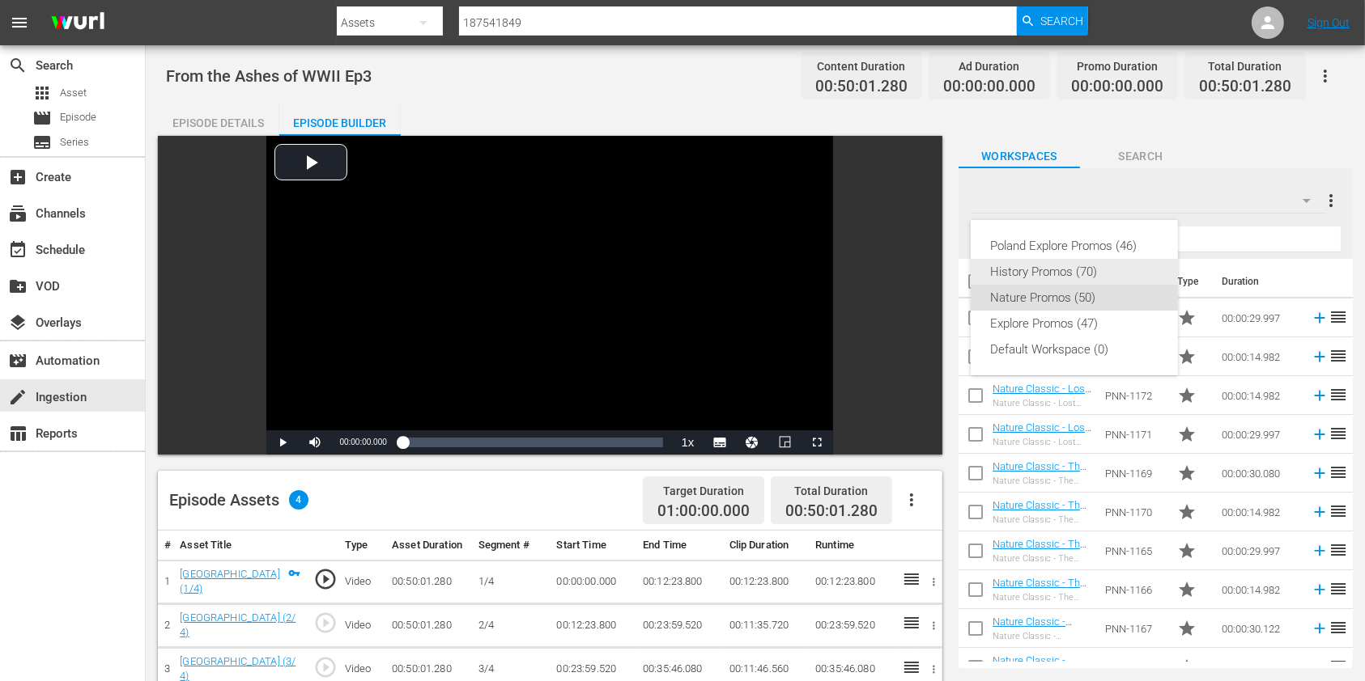
click at [1056, 278] on div "History Promos (70)" at bounding box center [1074, 272] width 168 height 26
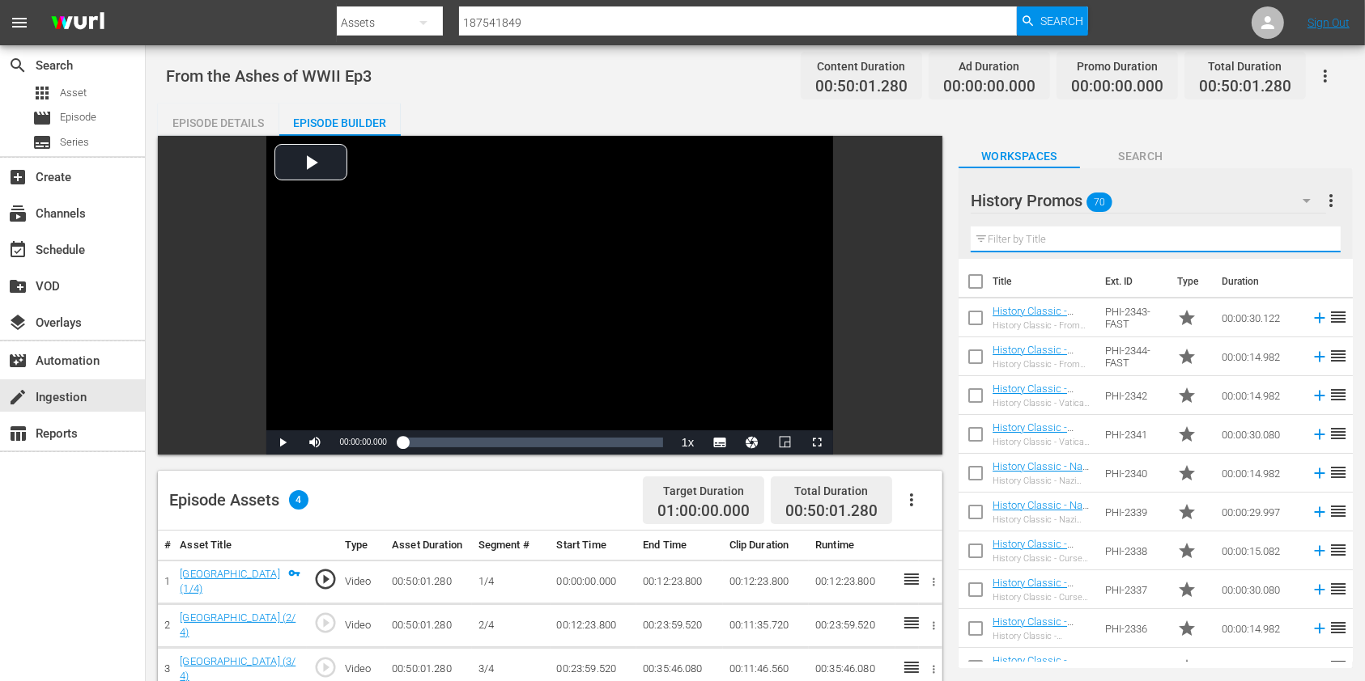
click at [1038, 236] on input "text" at bounding box center [1155, 240] width 370 height 26
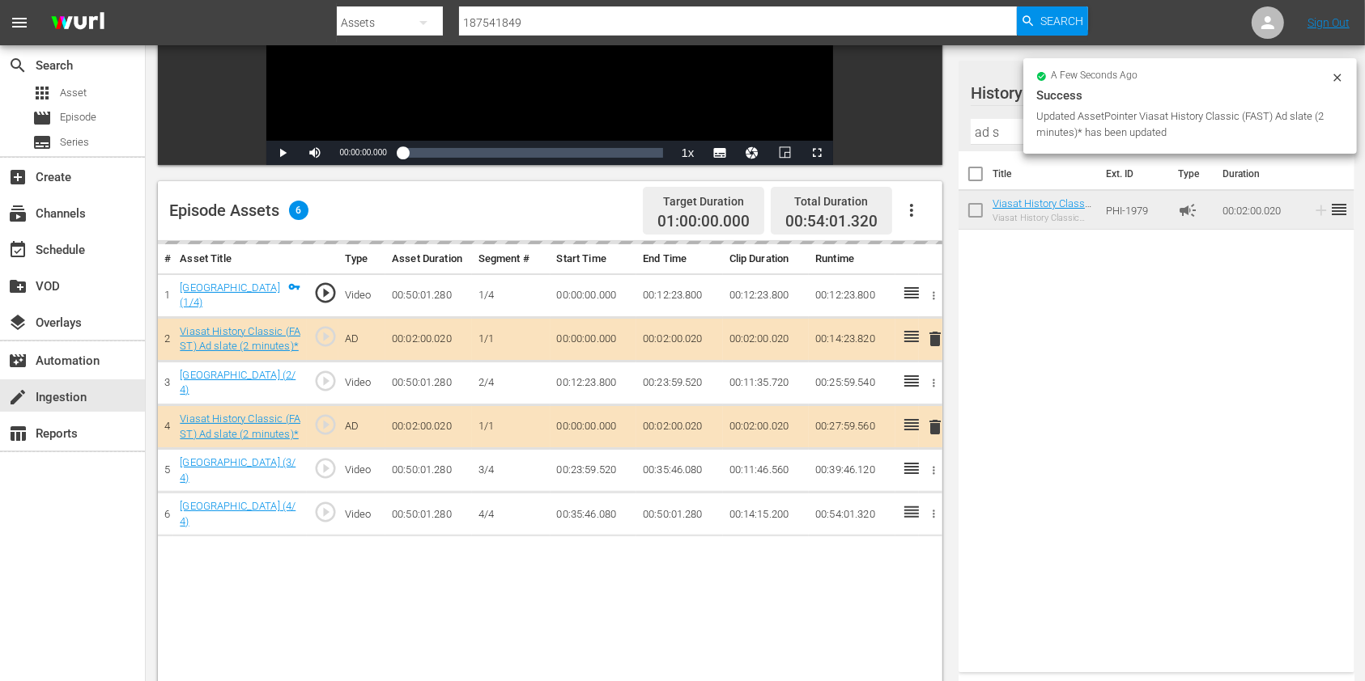
scroll to position [324, 0]
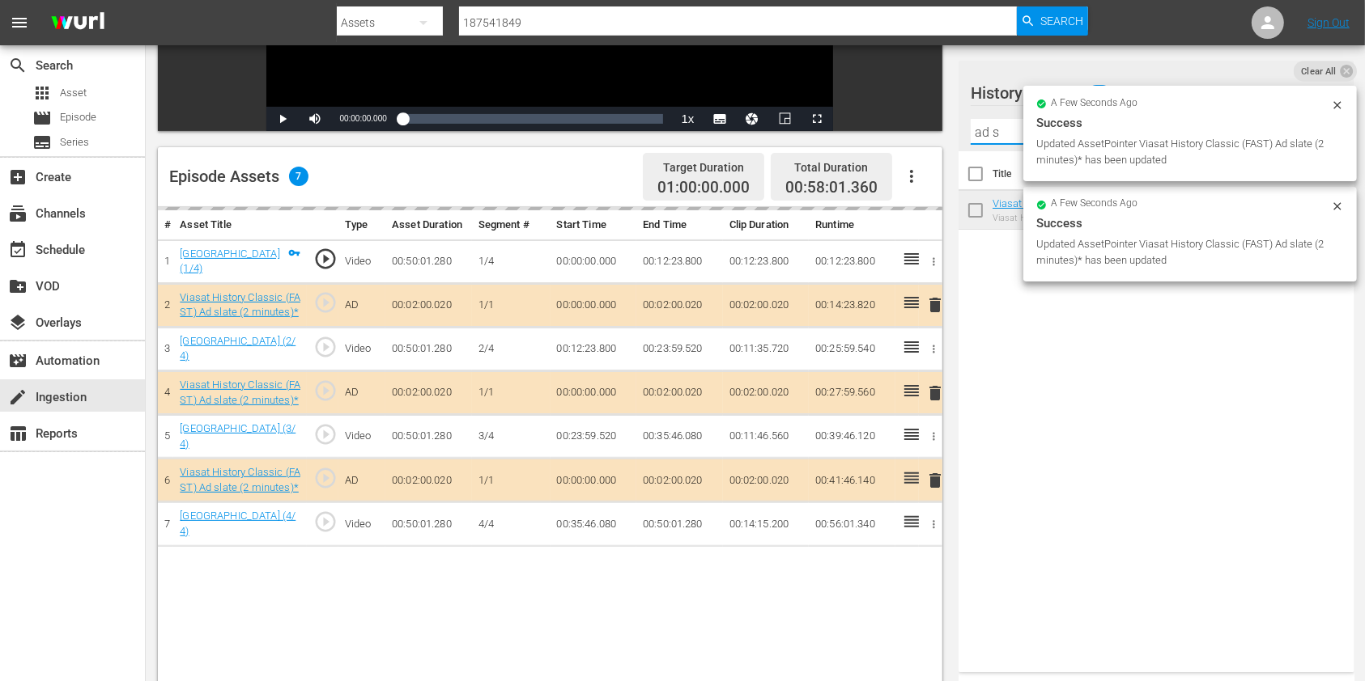
drag, startPoint x: 1004, startPoint y: 130, endPoint x: 937, endPoint y: 132, distance: 66.4
click at [937, 132] on div "Video Player is loading. Play Video Play Mute Current Time 00:00:00.000 / Durat…" at bounding box center [755, 289] width 1195 height 955
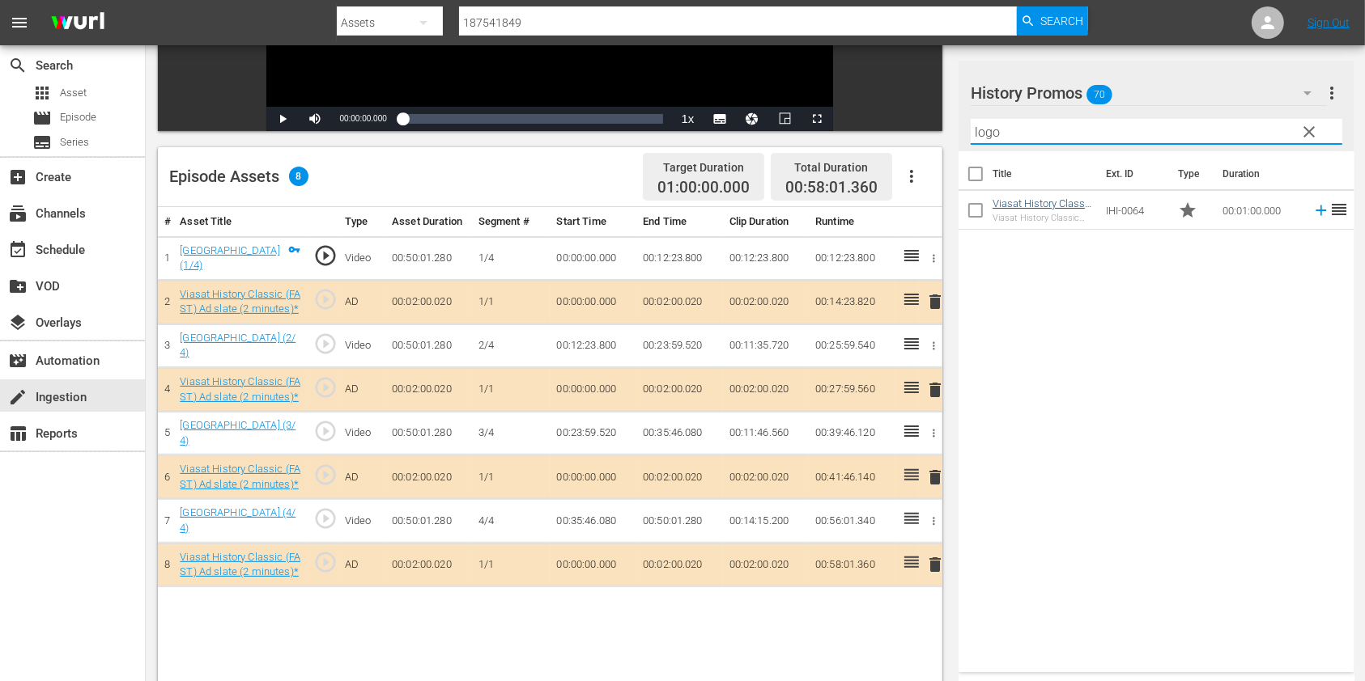
type input "logo"
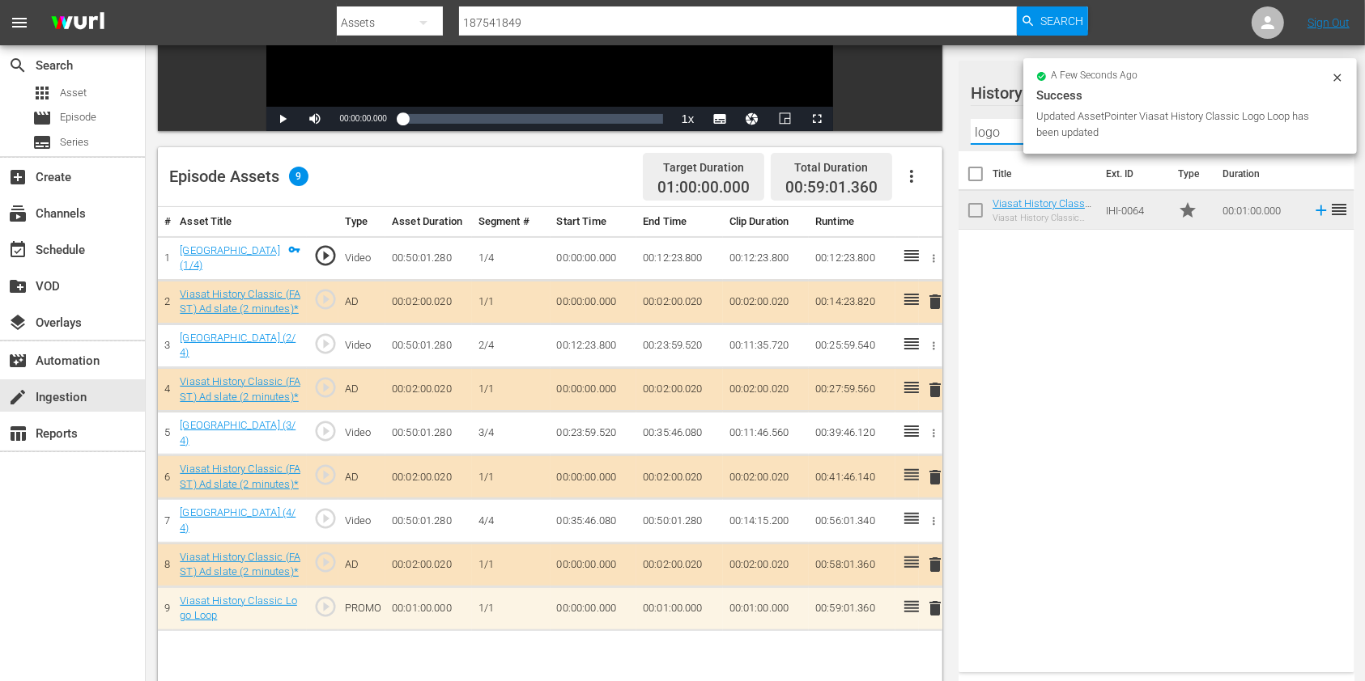
drag, startPoint x: 1021, startPoint y: 138, endPoint x: 973, endPoint y: 142, distance: 48.7
click at [973, 142] on input "logo" at bounding box center [1155, 132] width 371 height 26
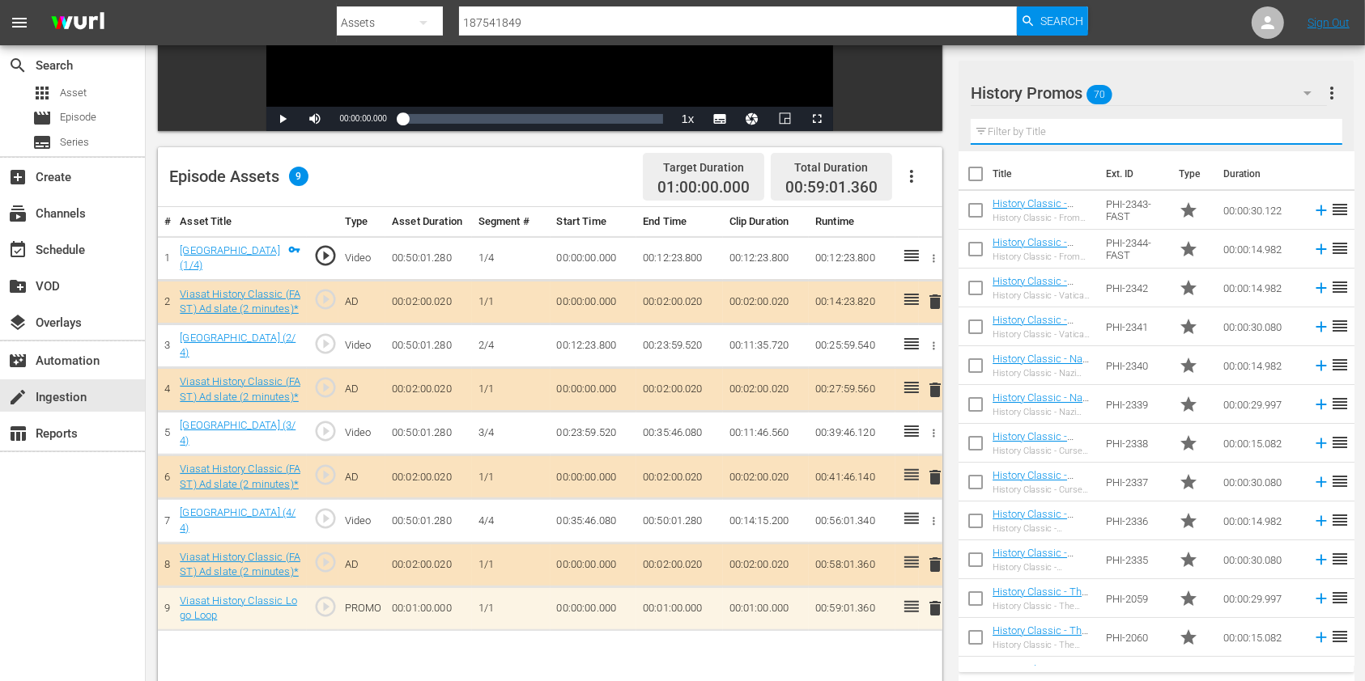
click at [1034, 131] on input "text" at bounding box center [1155, 132] width 371 height 26
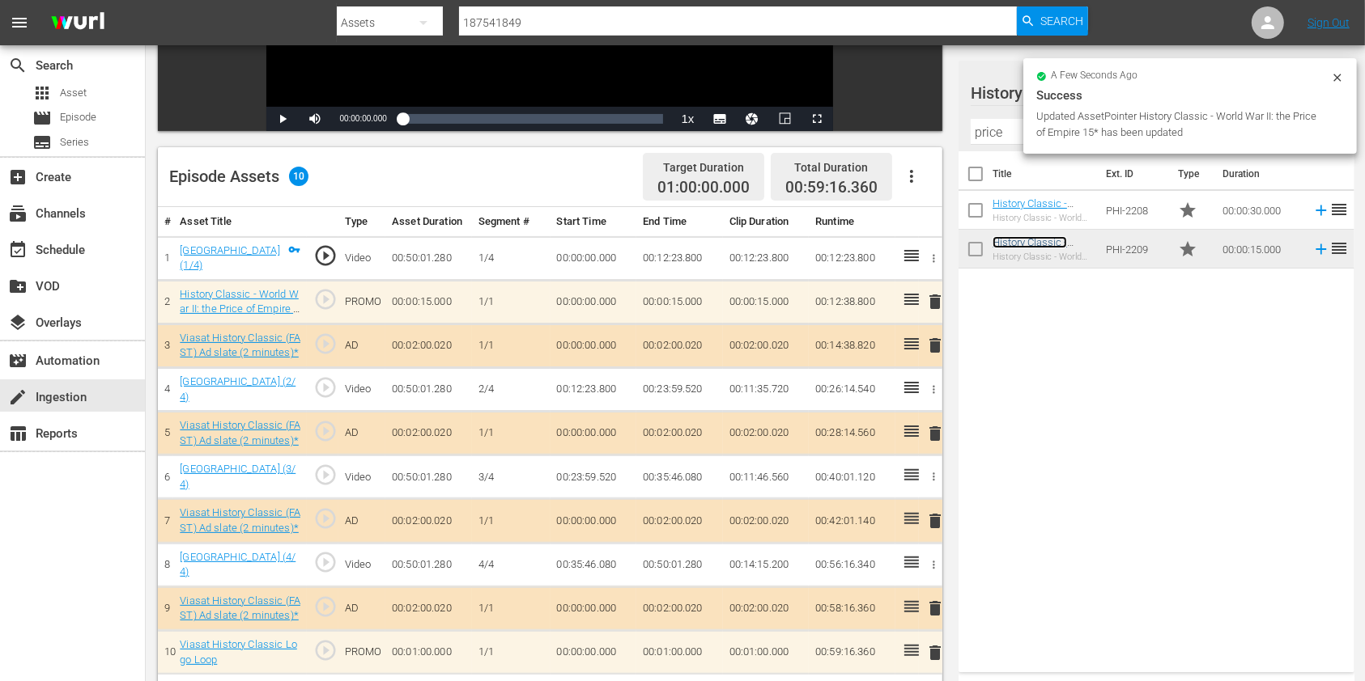
scroll to position [421, 0]
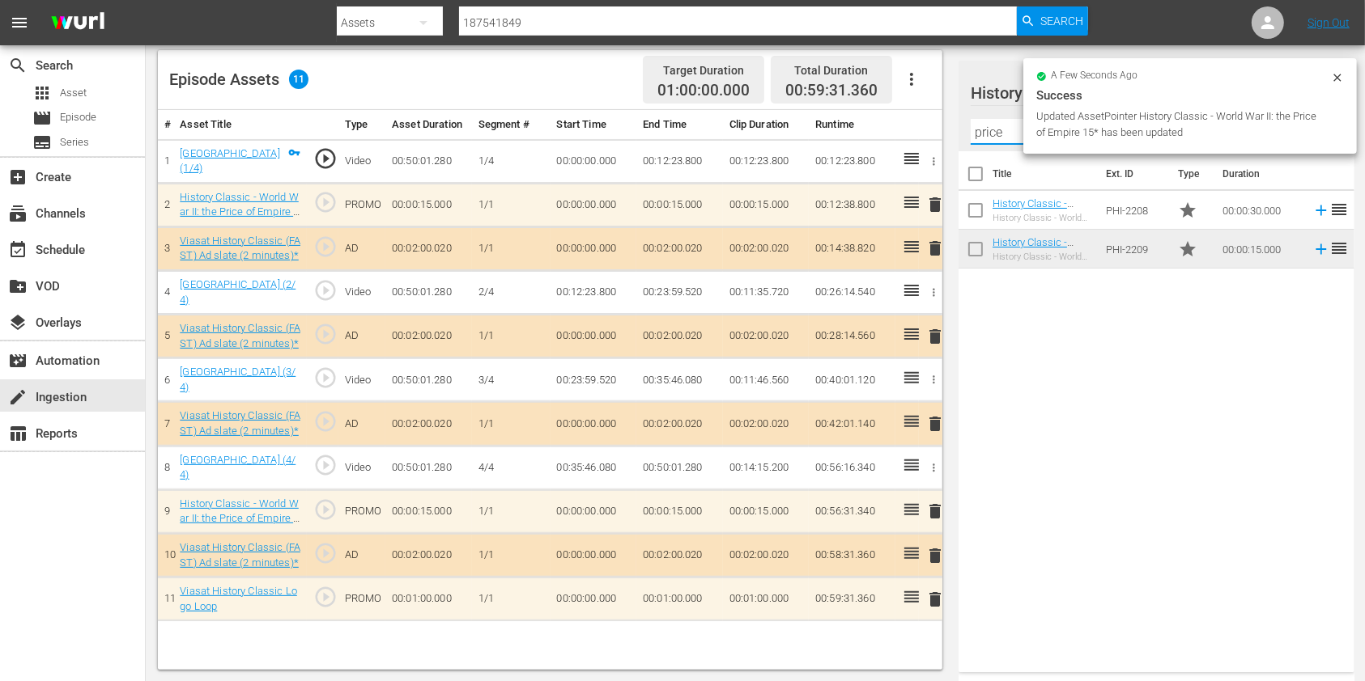
click at [986, 134] on input "price" at bounding box center [1155, 132] width 371 height 26
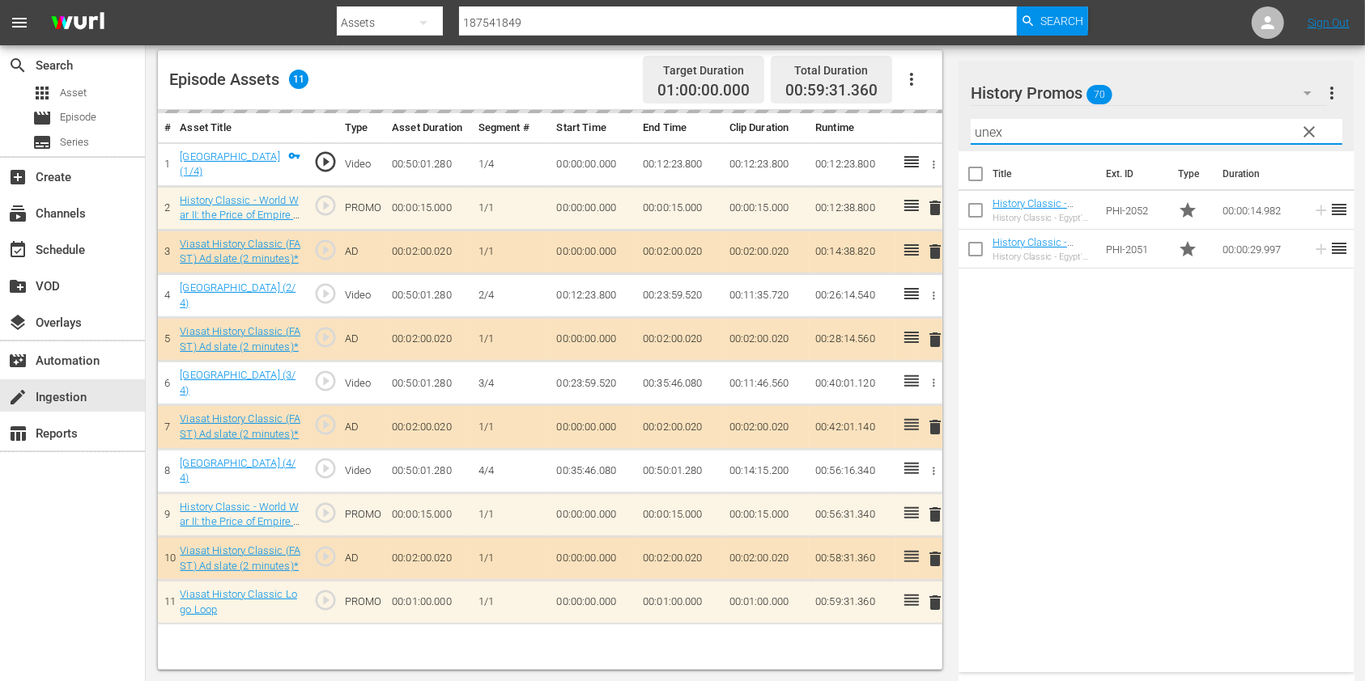
click at [978, 126] on input "unex" at bounding box center [1155, 132] width 371 height 26
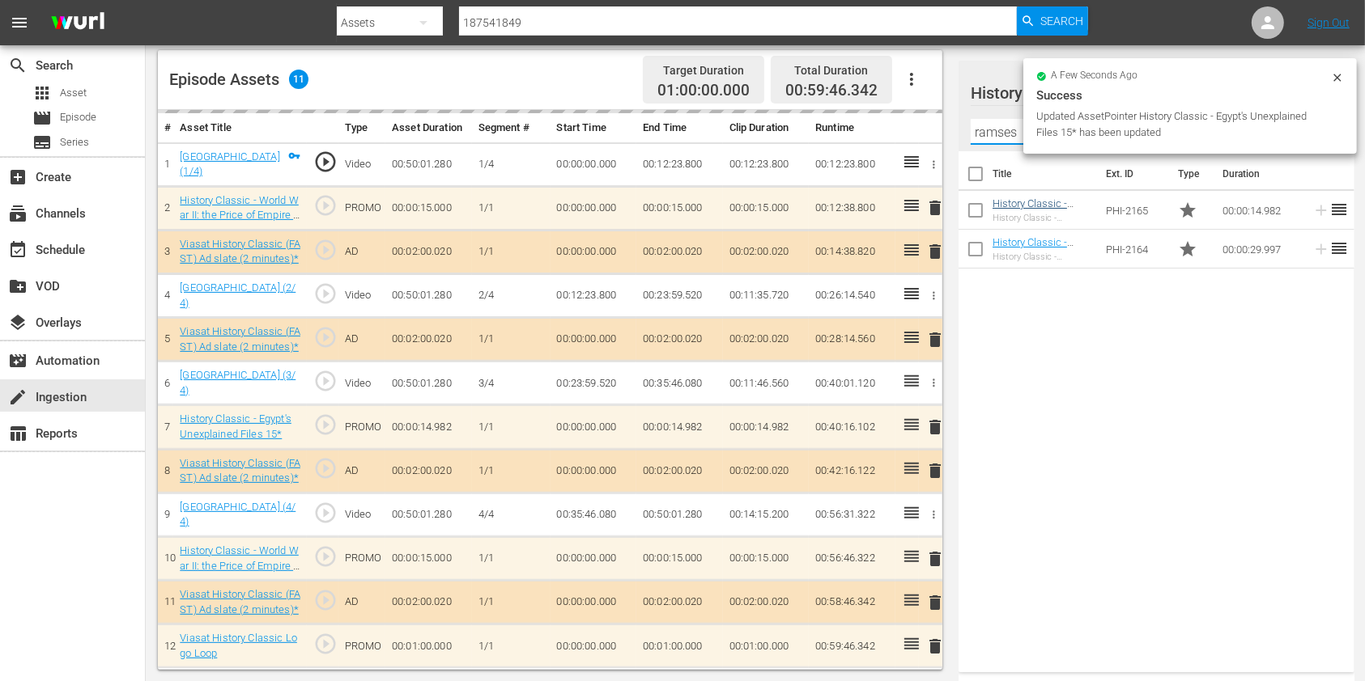
type input "ramses"
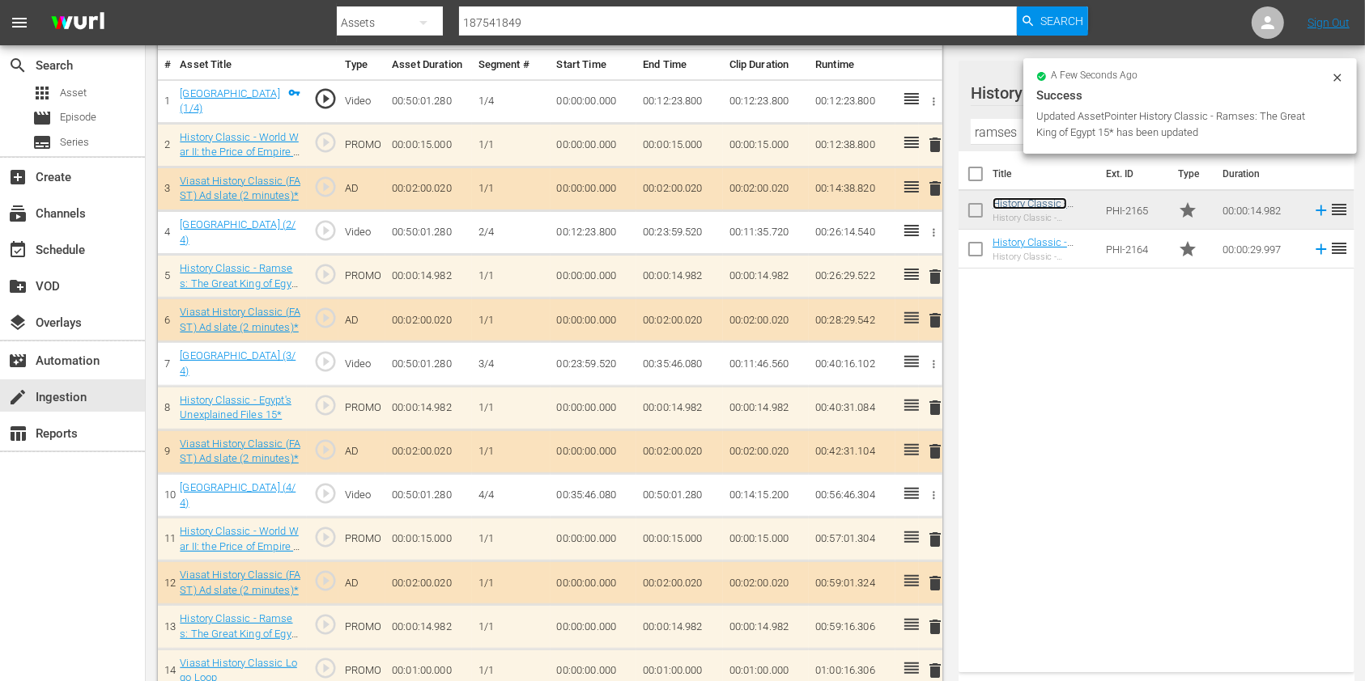
scroll to position [495, 0]
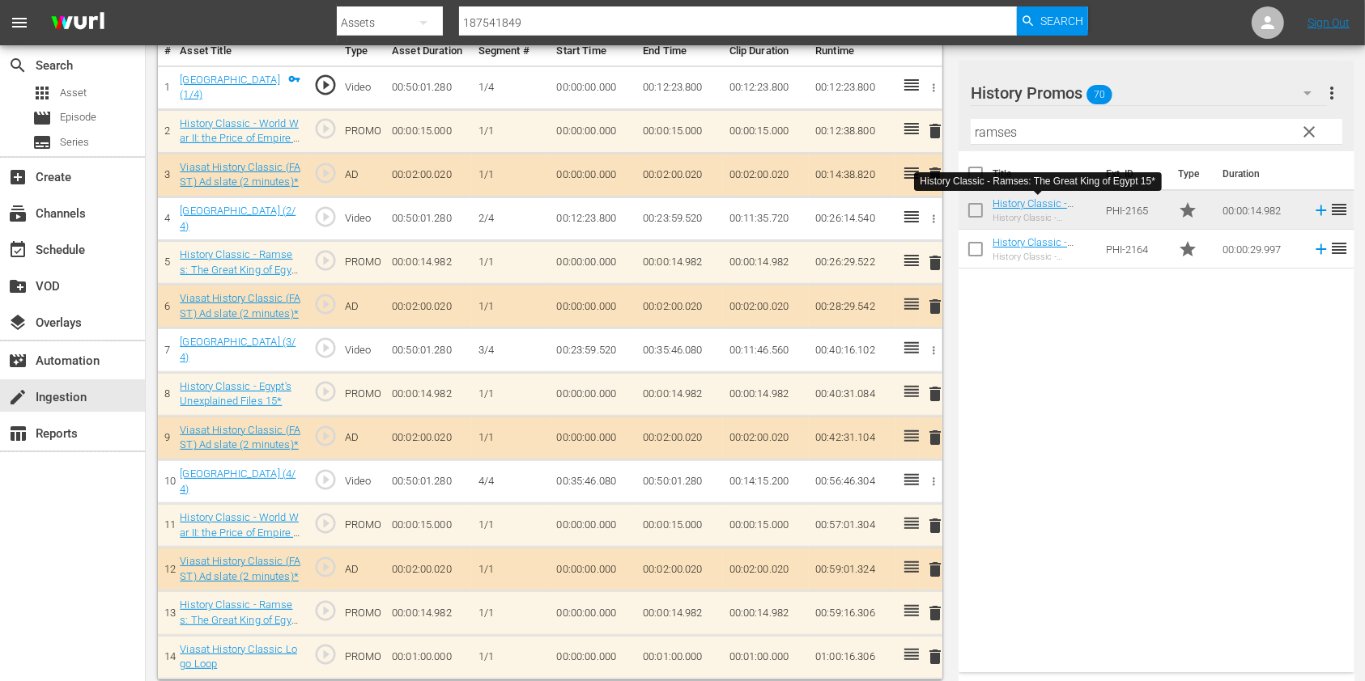
click at [668, 646] on td "00:01:00.000" at bounding box center [679, 657] width 87 height 44
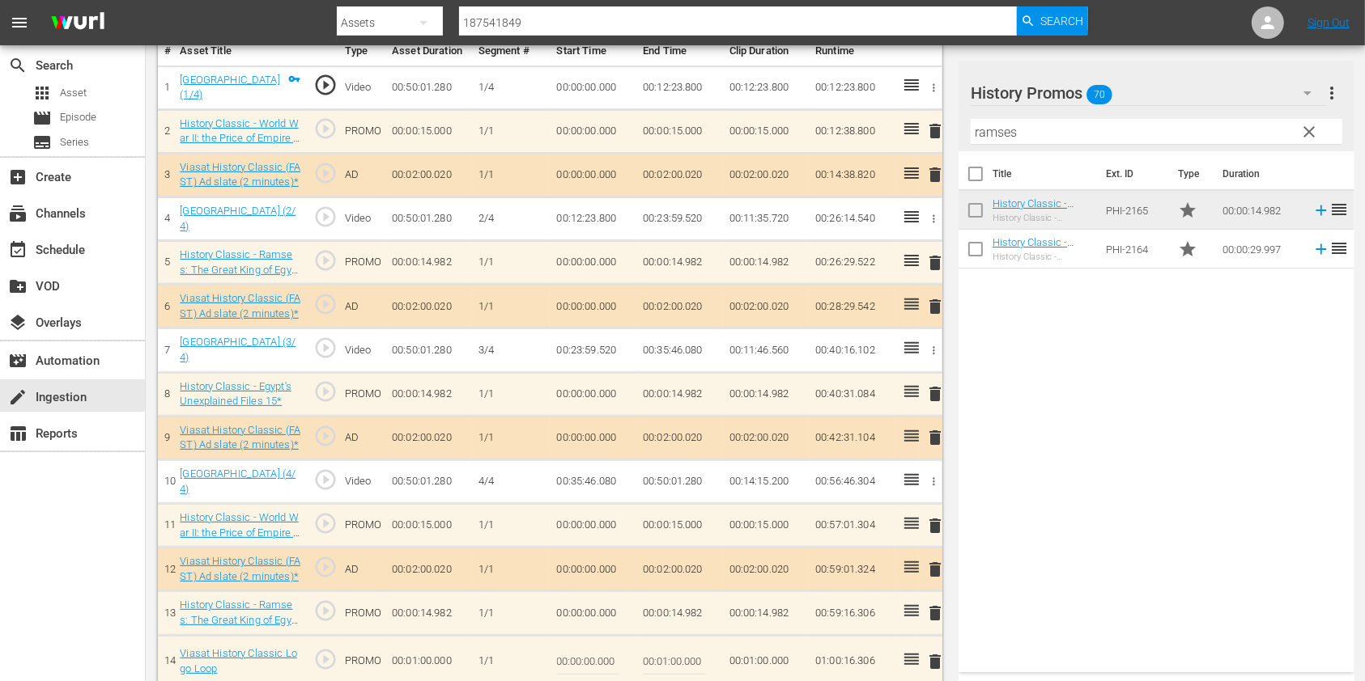
click at [664, 652] on input "00:01:00.000" at bounding box center [674, 662] width 62 height 39
type input "00:00:43.694"
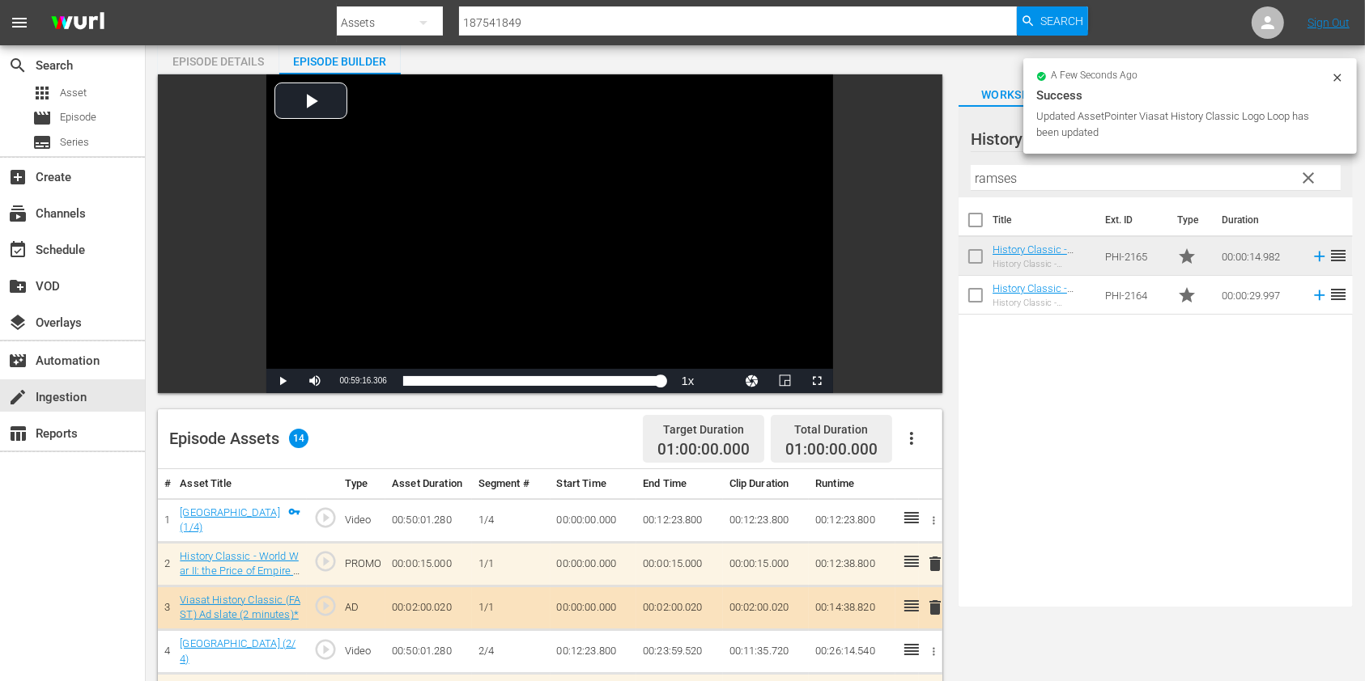
scroll to position [0, 0]
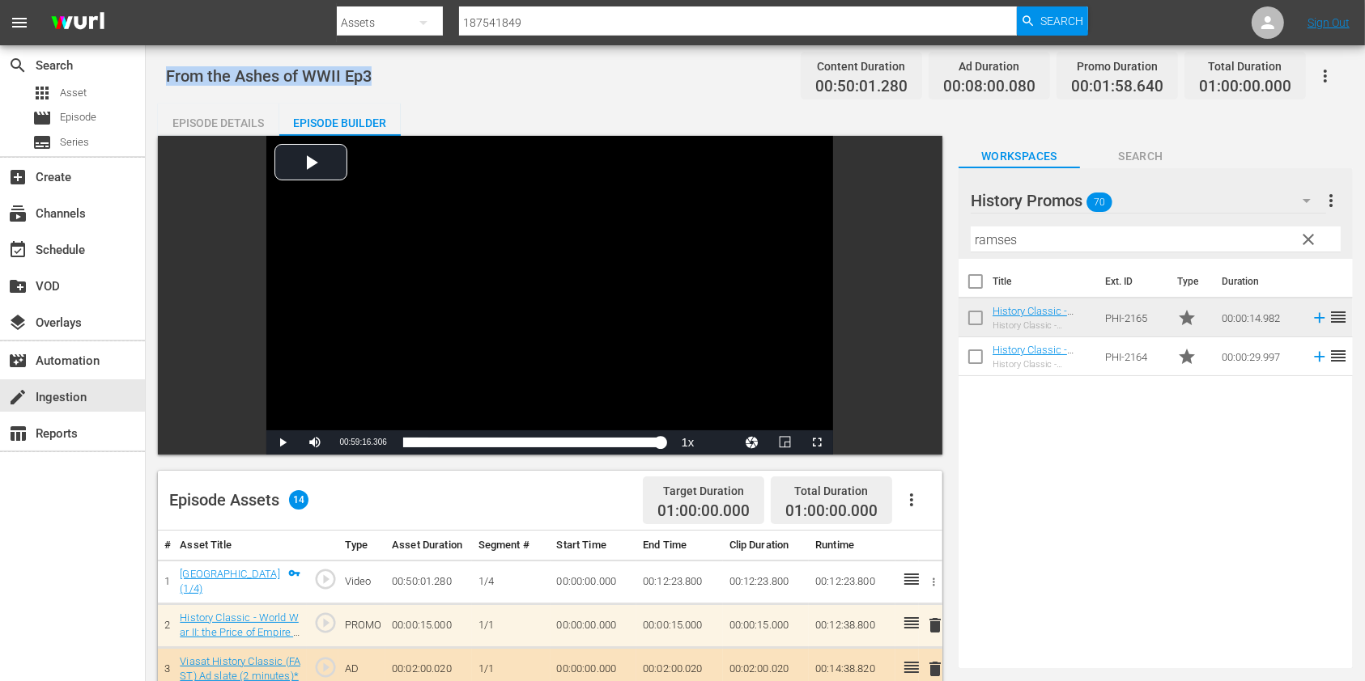
drag, startPoint x: 452, startPoint y: 79, endPoint x: 157, endPoint y: 80, distance: 294.6
click at [157, 80] on div "From the Ashes of WWII Ep3 Content Duration 00:50:01.280 Ad Duration 00:08:00.0…" at bounding box center [755, 615] width 1219 height 1141
copy span "From the Ashes of WWII Ep3"
click at [54, 414] on div "table_chart Reports" at bounding box center [72, 432] width 145 height 36
click at [63, 401] on div "create Ingestion" at bounding box center [45, 395] width 91 height 15
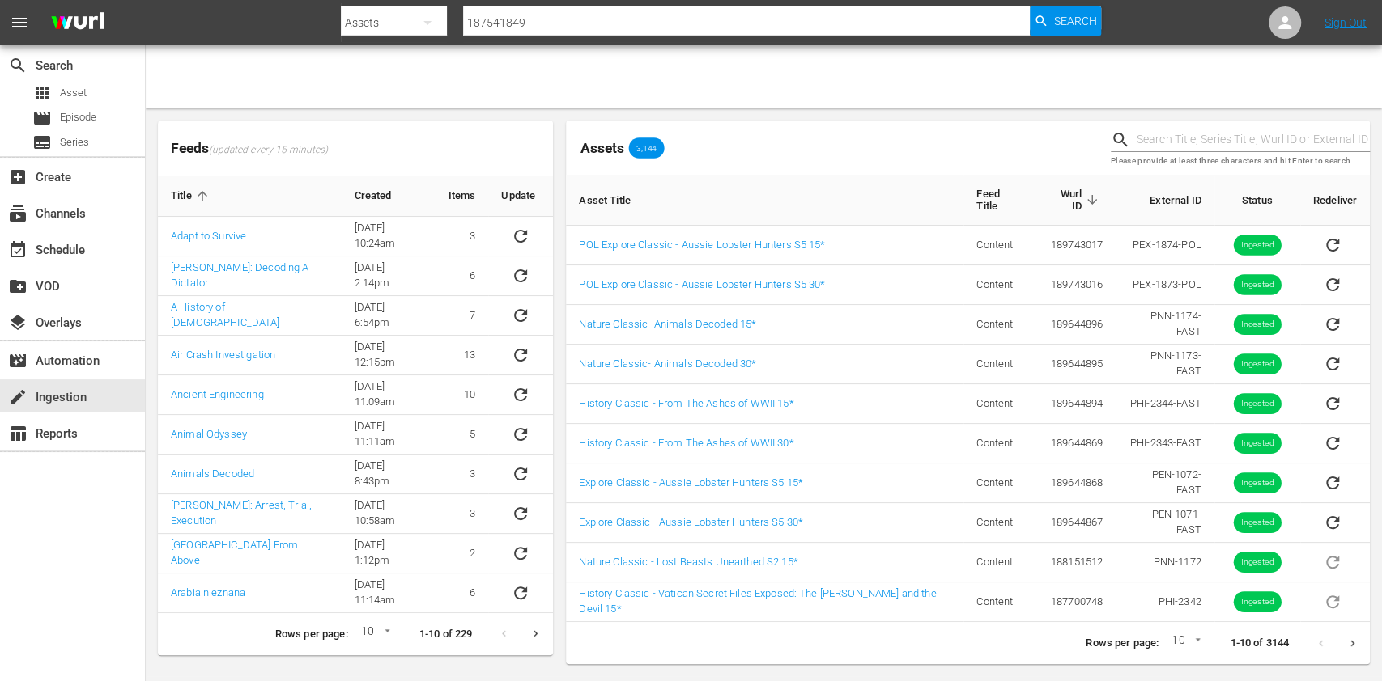
click at [1198, 129] on input "text" at bounding box center [1252, 140] width 233 height 24
paste input "51027687"
type input "51027687"
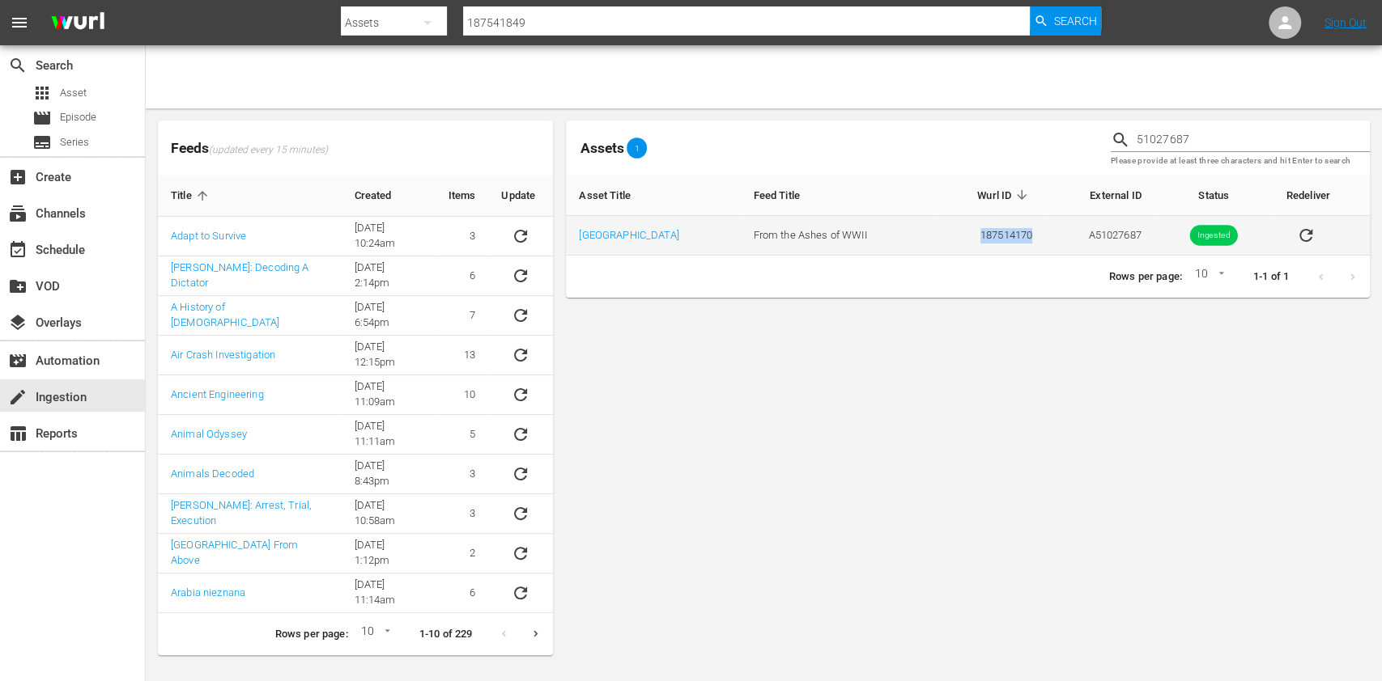
drag, startPoint x: 1022, startPoint y: 230, endPoint x: 934, endPoint y: 245, distance: 89.5
click at [934, 245] on td "187514170" at bounding box center [989, 236] width 112 height 40
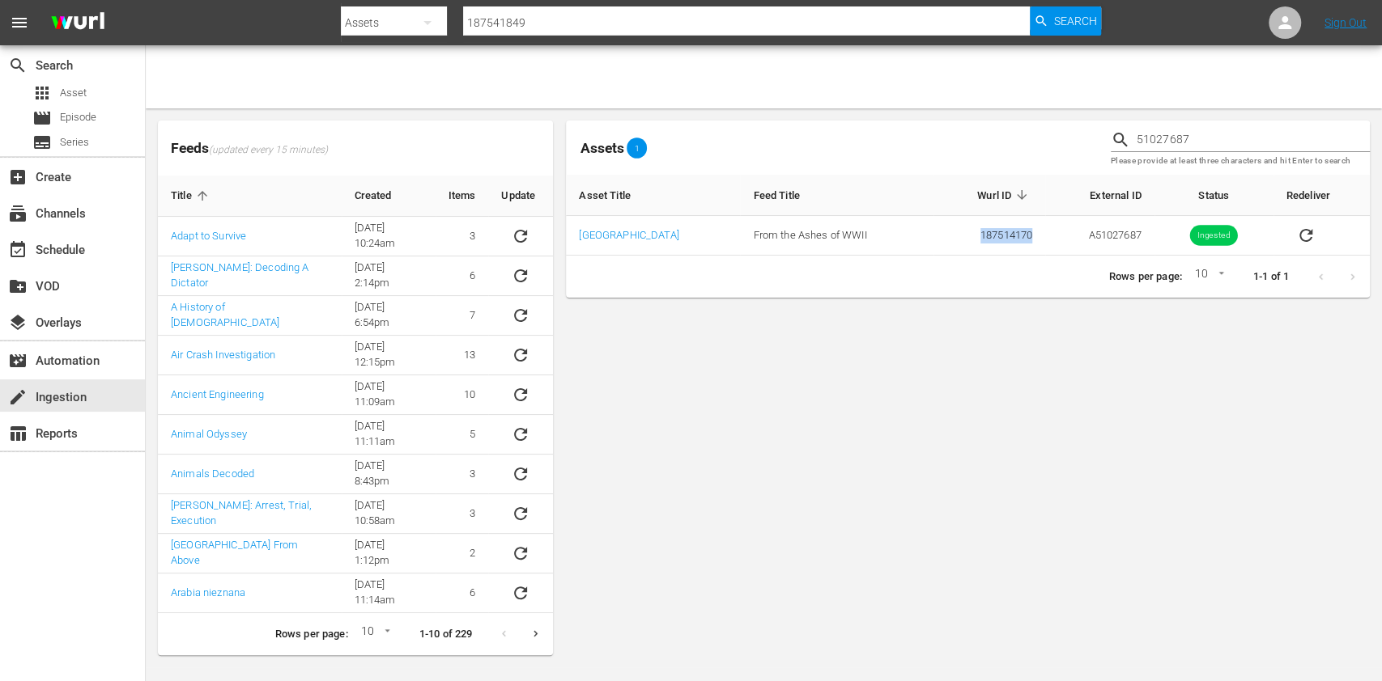
copy td "187514170"
click at [512, 12] on input "187541849" at bounding box center [746, 22] width 567 height 39
paste input "14170"
type input "187514170"
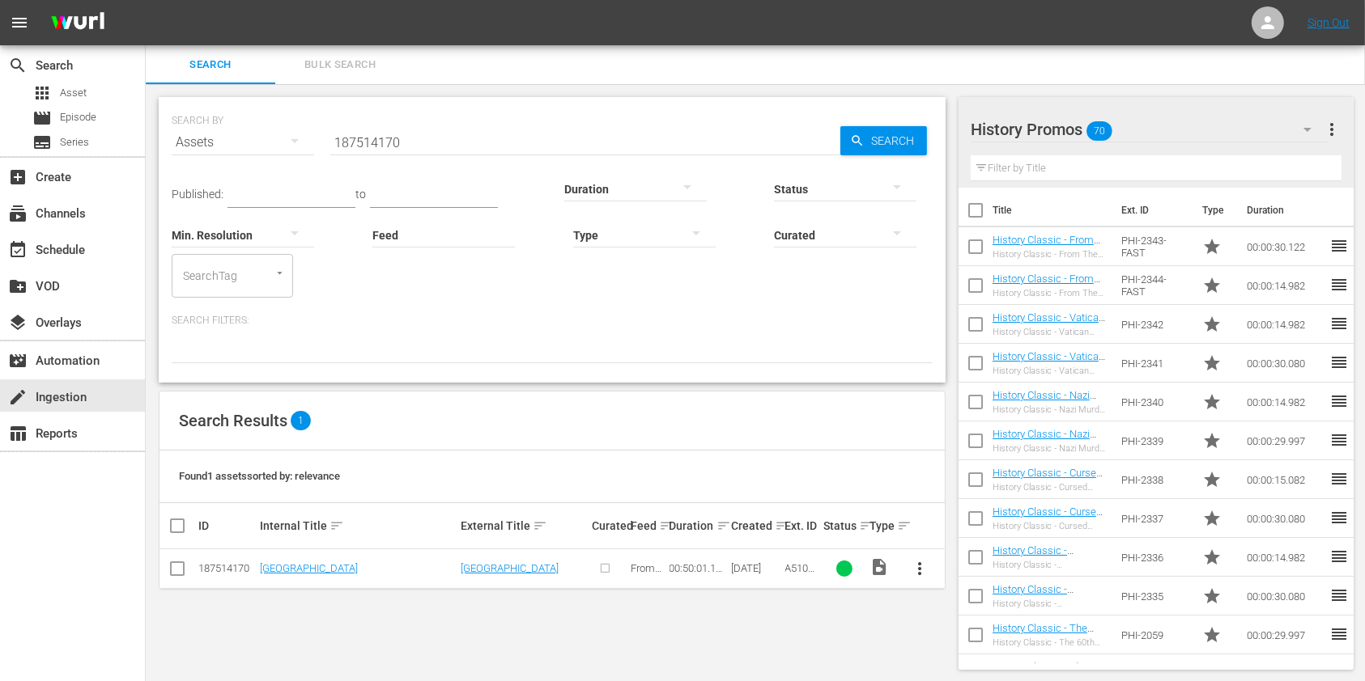
click at [919, 554] on button "more_vert" at bounding box center [920, 569] width 39 height 39
click at [961, 557] on div "Episode" at bounding box center [1008, 561] width 110 height 39
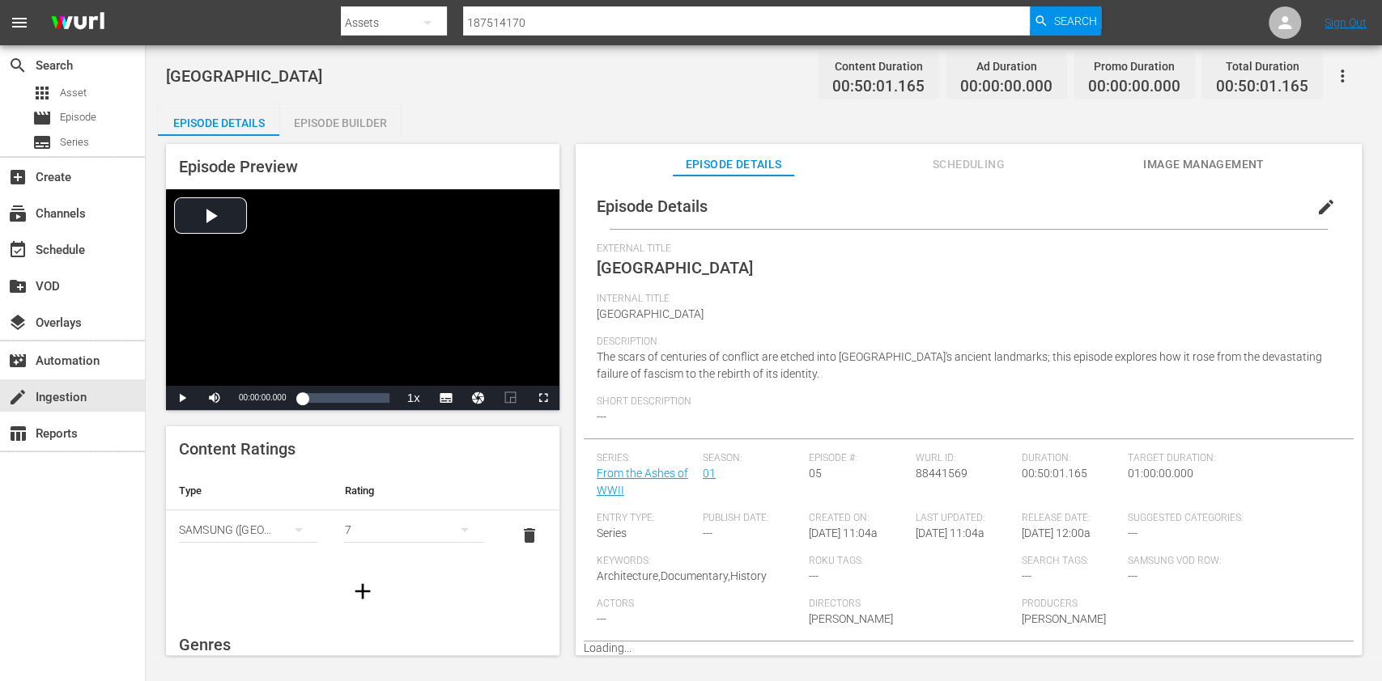
click at [1331, 209] on button "edit" at bounding box center [1325, 207] width 39 height 39
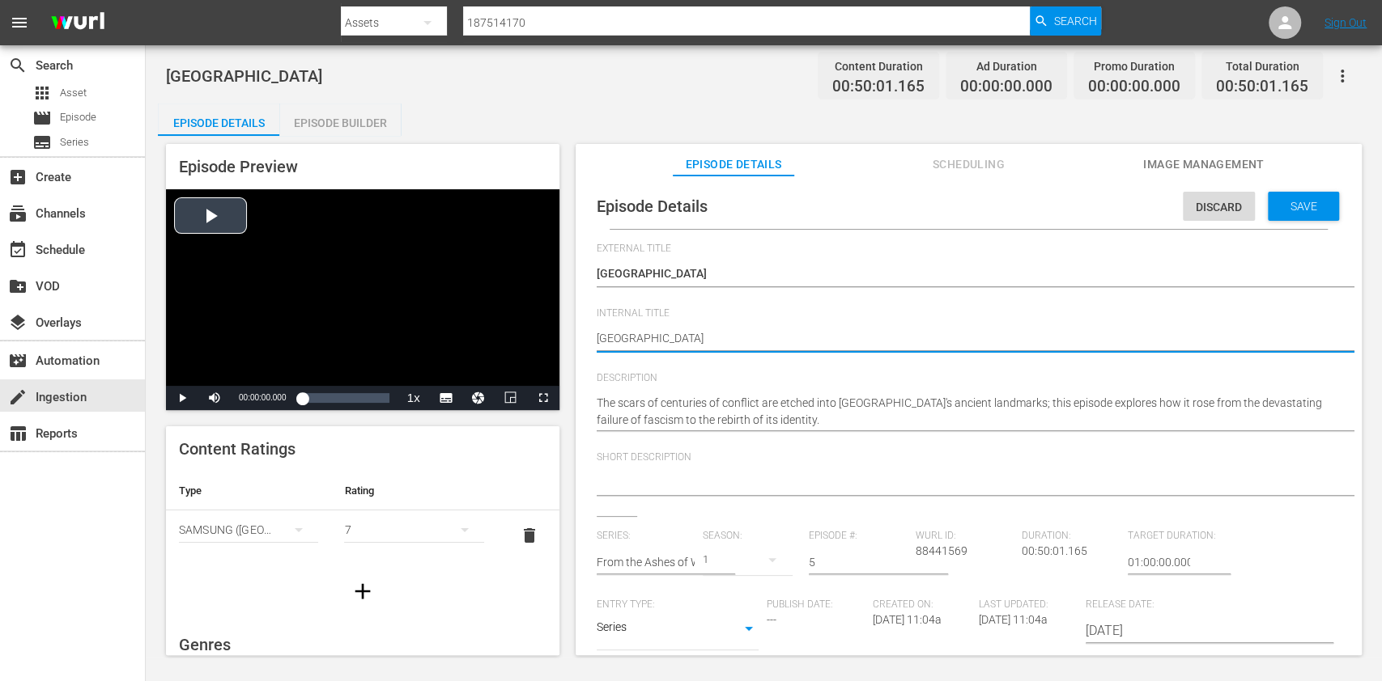
drag, startPoint x: 681, startPoint y: 339, endPoint x: 520, endPoint y: 331, distance: 162.1
paste textarea "From the Ashes of WWII Ep4"
type textarea "From the Ashes of WWII Ep4"
type textarea "From the Ashes of WWII Ep"
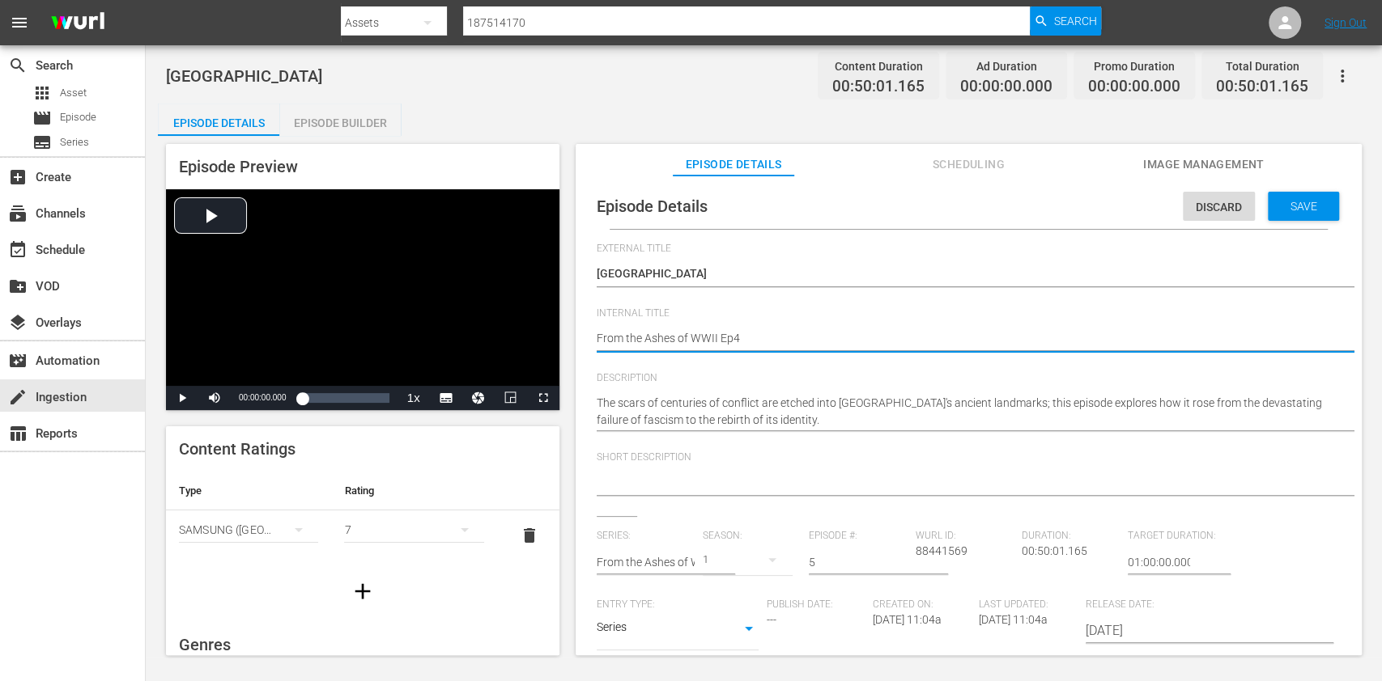
type textarea "From the Ashes of WWII Ep"
type textarea "From the Ashes of WWII Ep6"
type textarea "From the Ashes of WWII Ep"
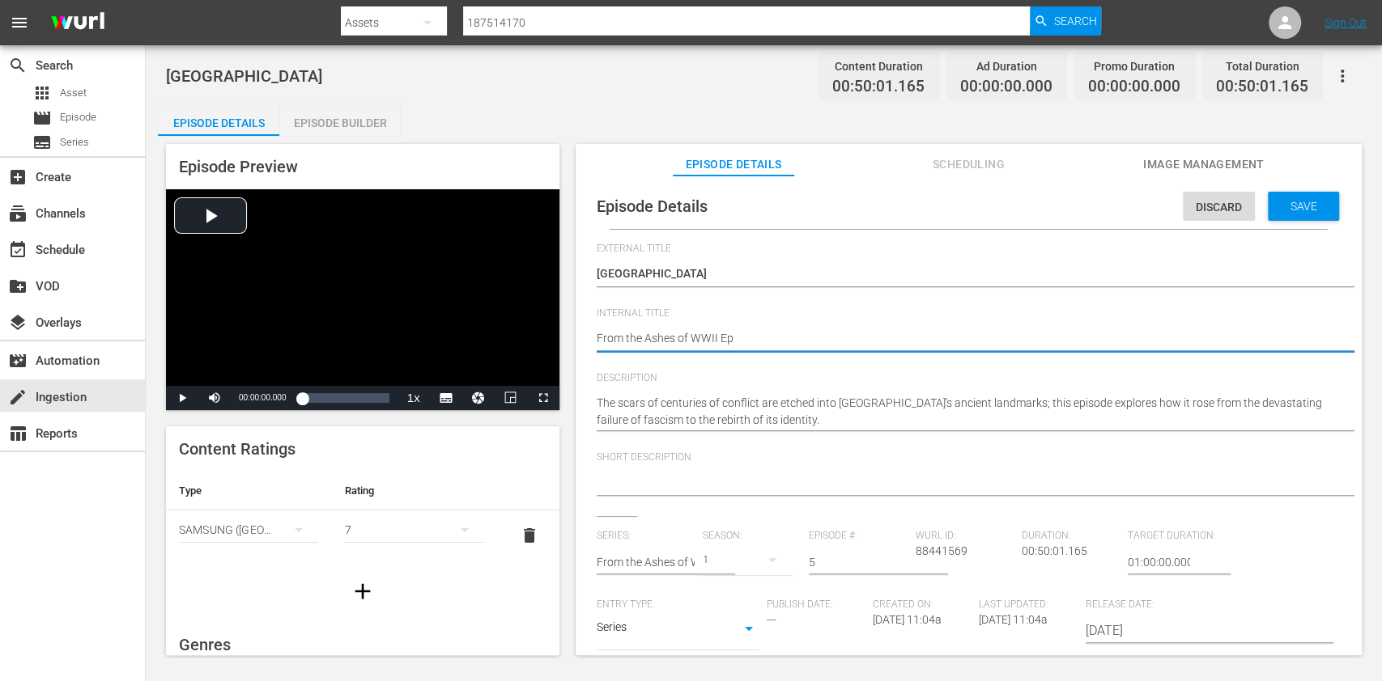
type textarea "From the Ashes of WWII Ep5"
click at [1287, 214] on div "Save" at bounding box center [1302, 206] width 71 height 29
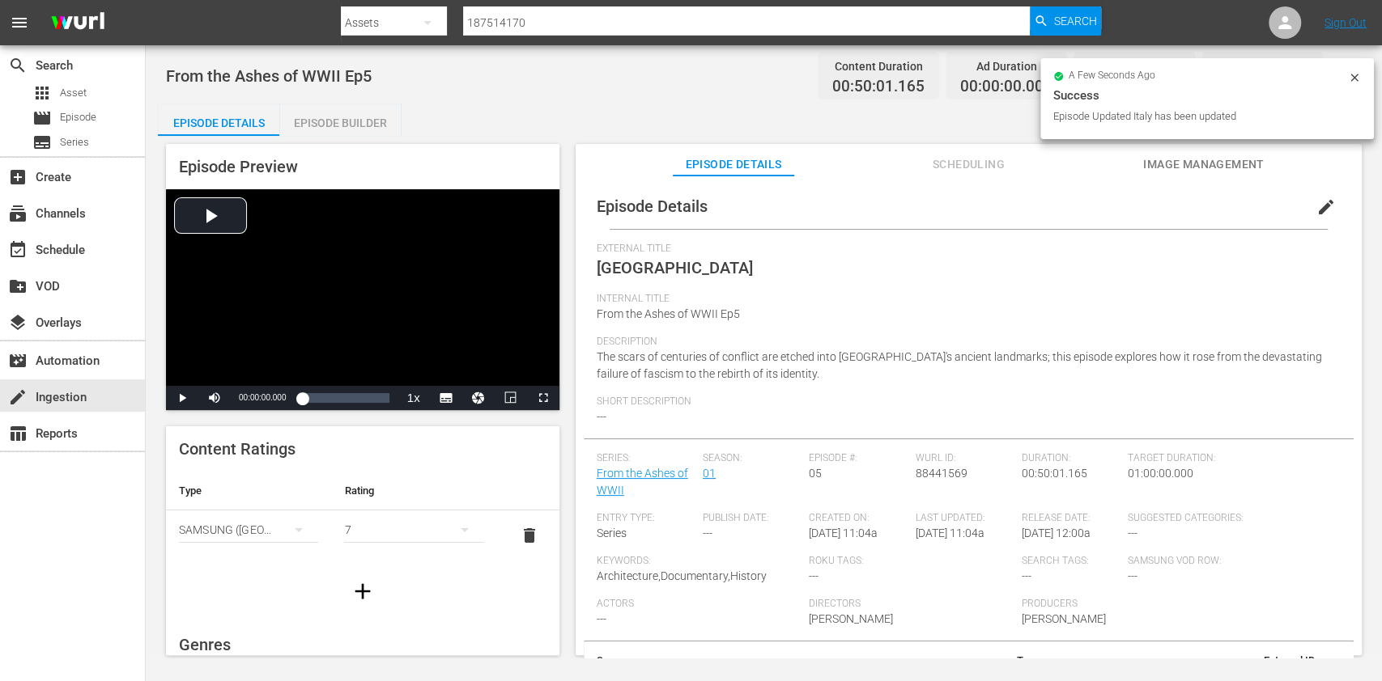
click at [318, 128] on div "Episode Builder" at bounding box center [339, 123] width 121 height 39
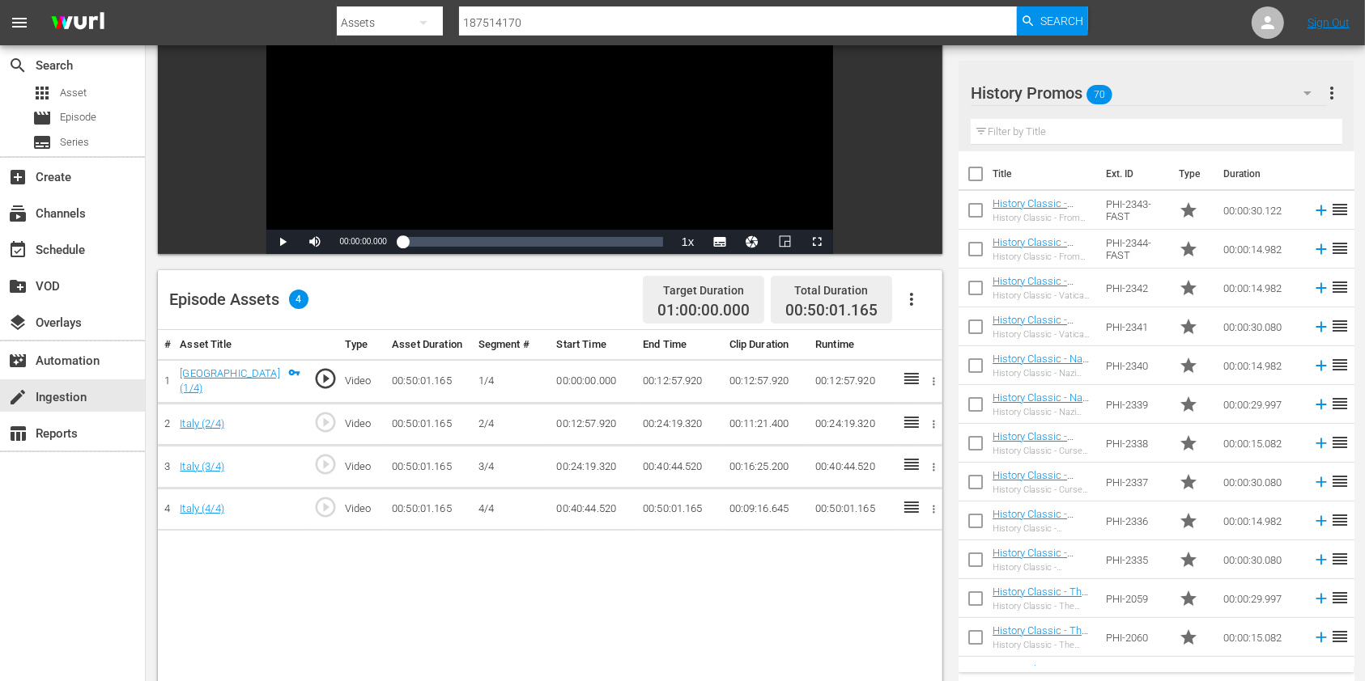
scroll to position [215, 0]
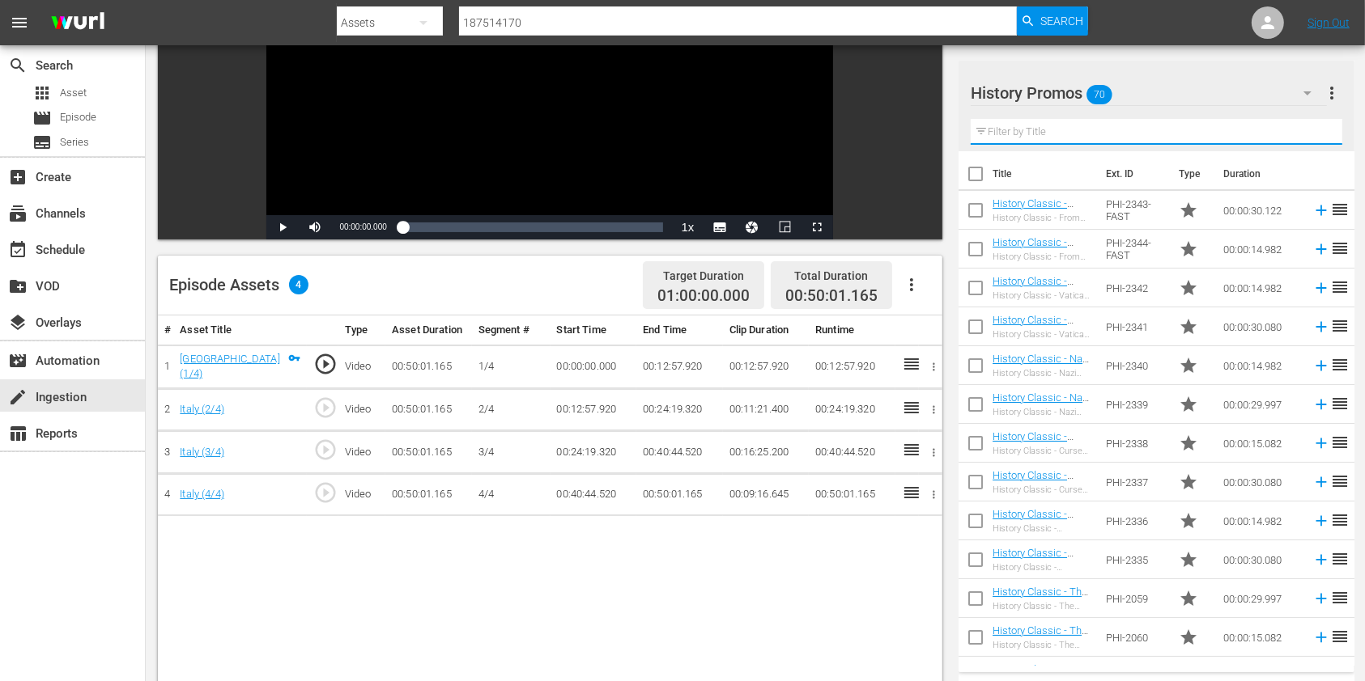
click at [1032, 126] on input "text" at bounding box center [1155, 132] width 371 height 26
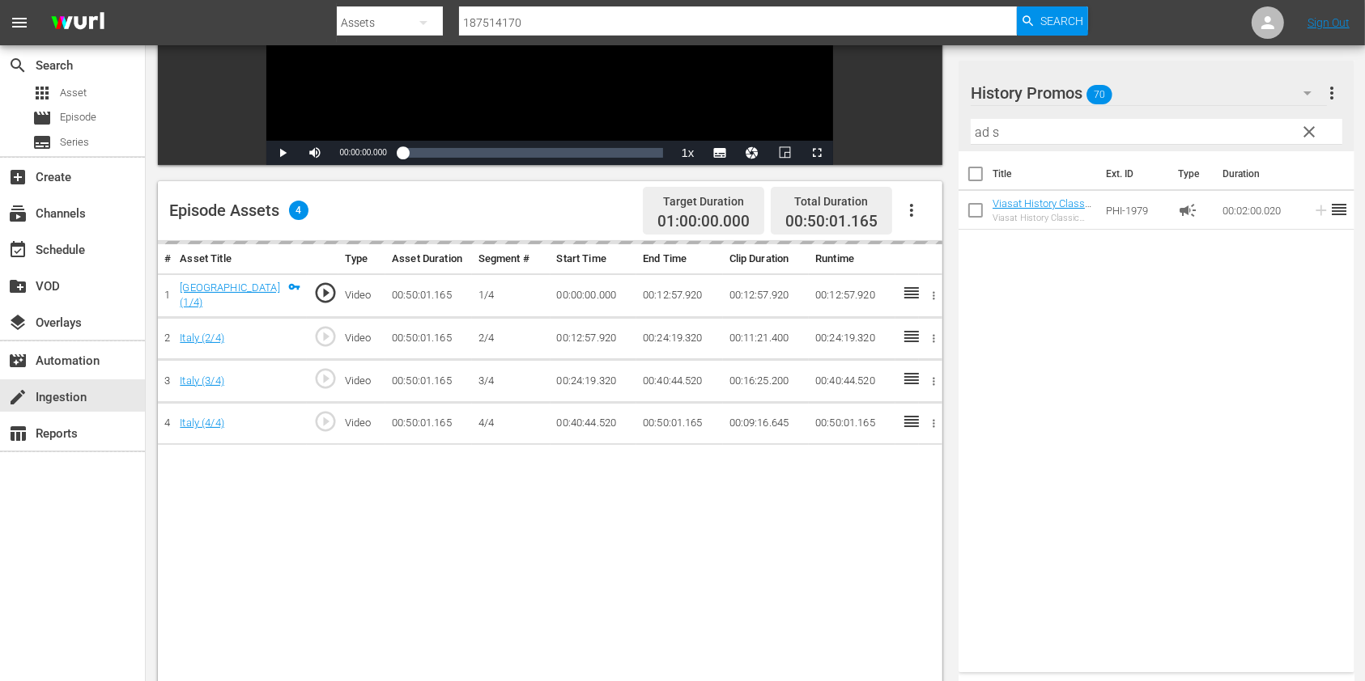
scroll to position [324, 0]
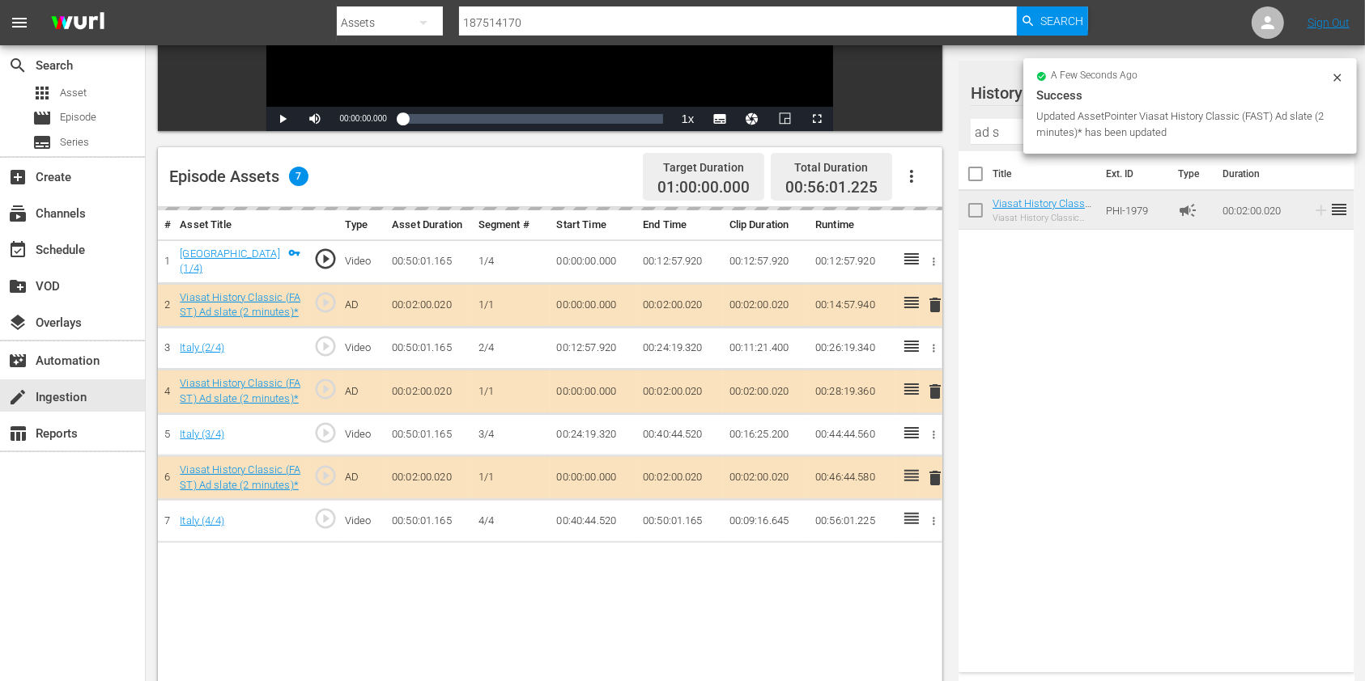
click at [986, 133] on input "ad s" at bounding box center [1155, 132] width 371 height 26
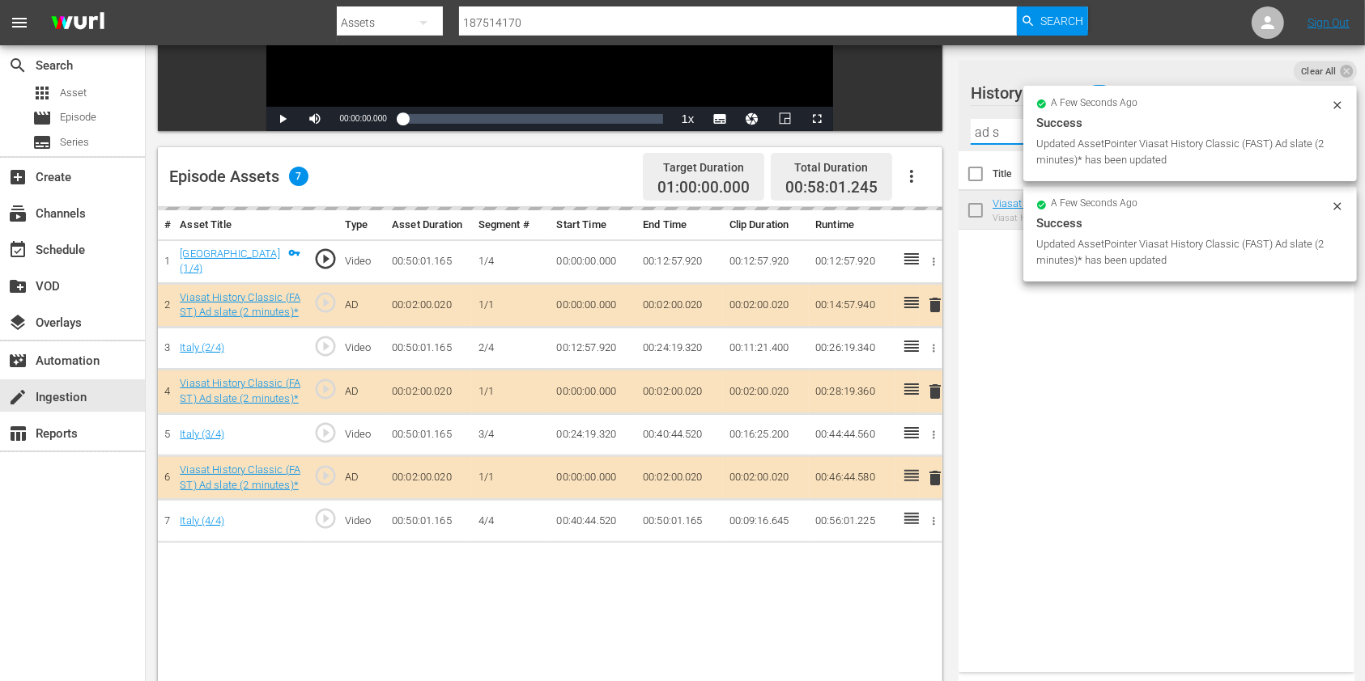
click at [986, 133] on input "ad s" at bounding box center [1155, 132] width 371 height 26
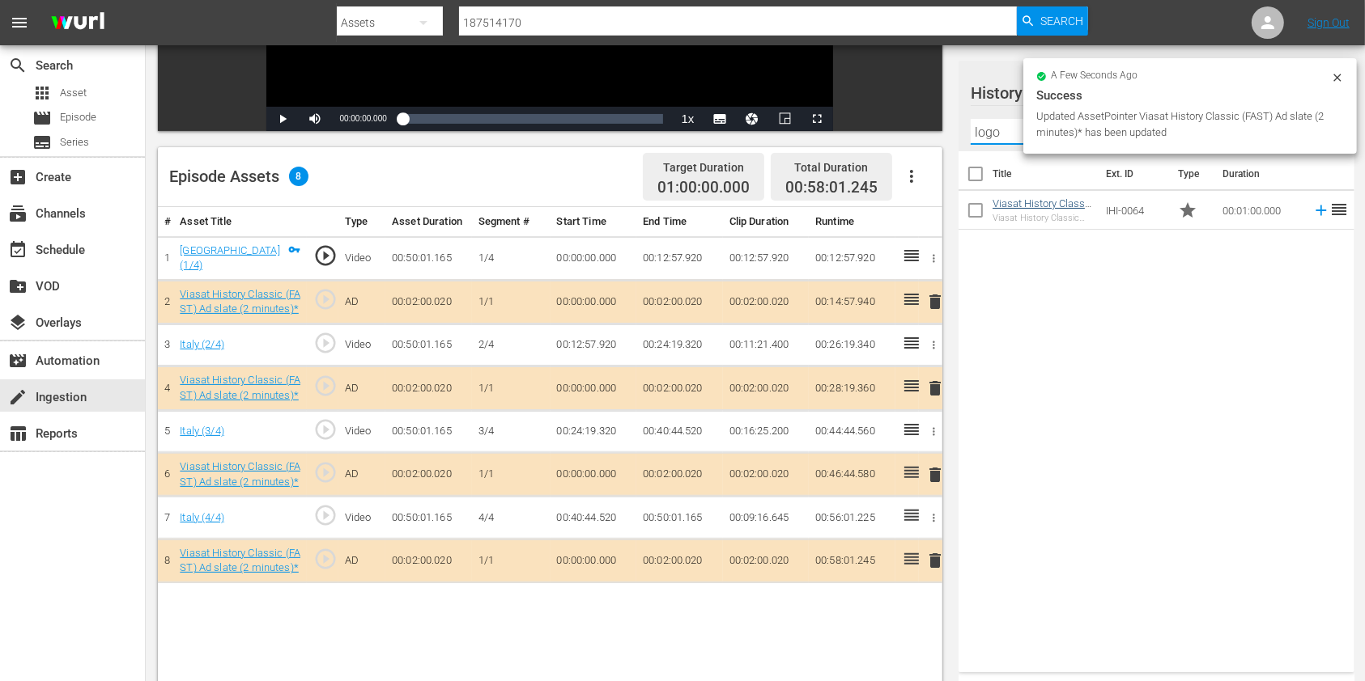
type input "logo"
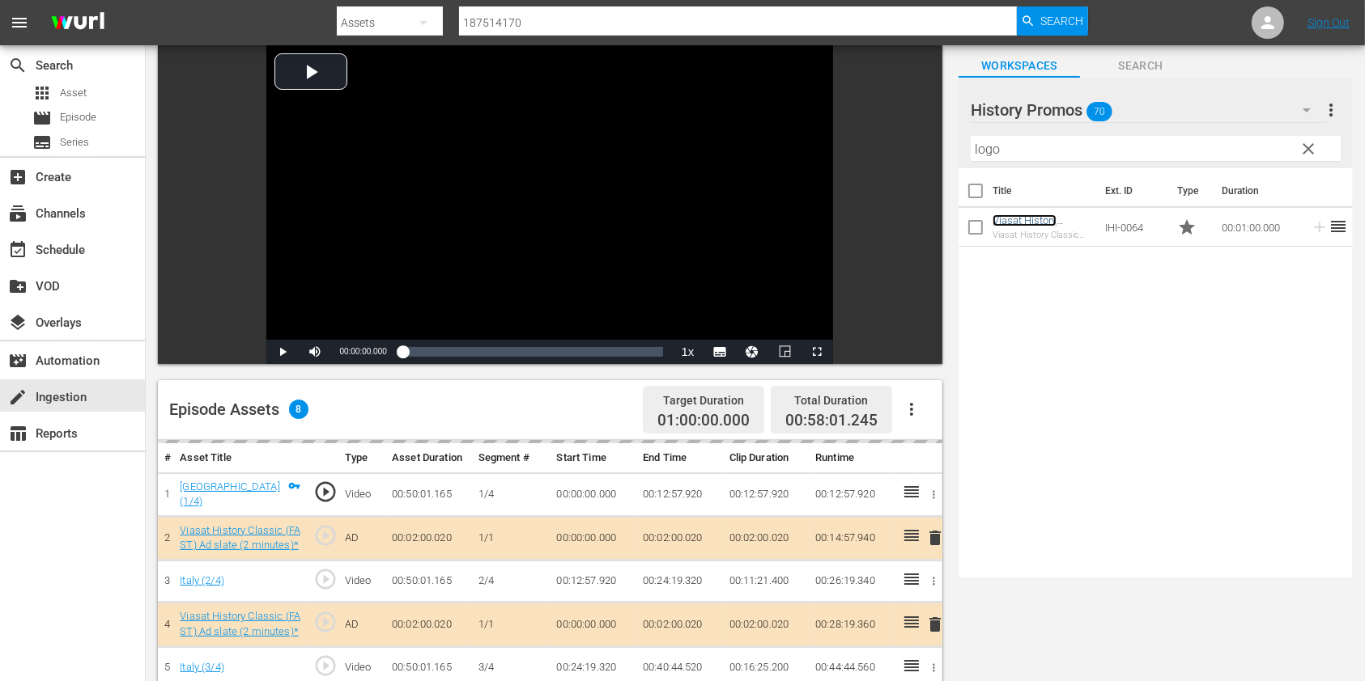
scroll to position [421, 0]
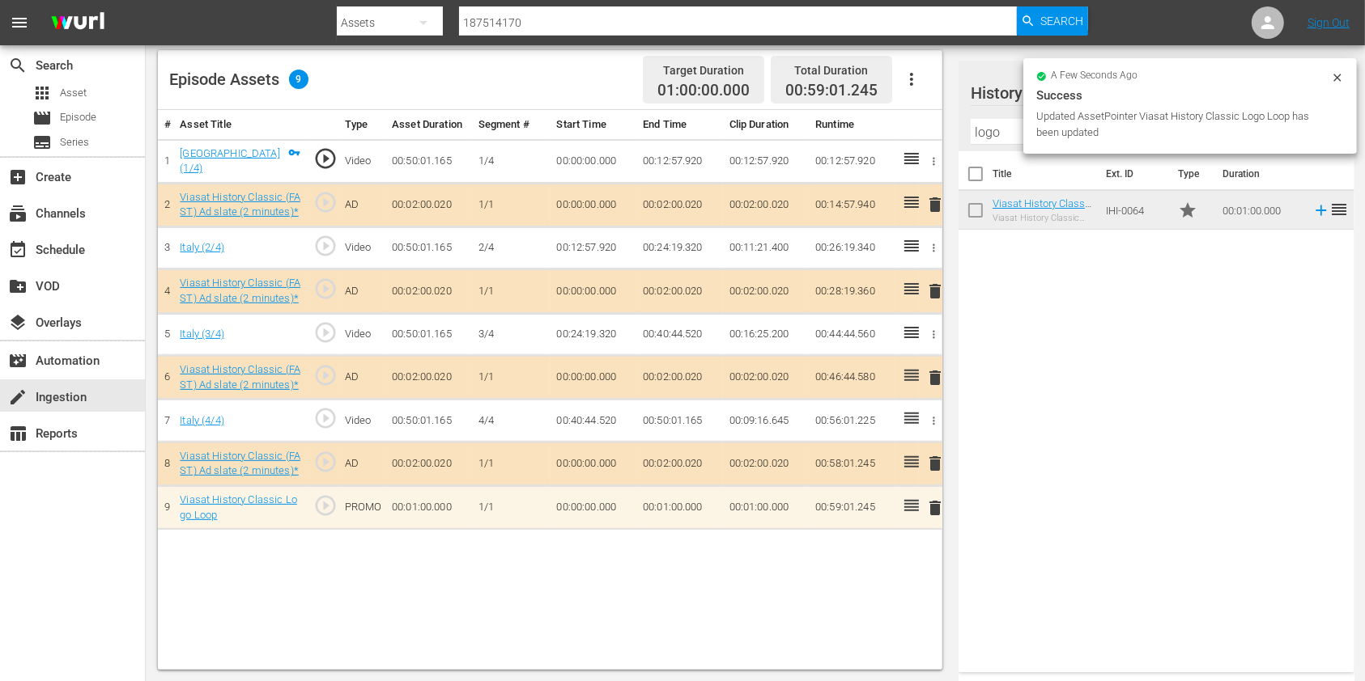
click at [1337, 67] on div "a few seconds ago Success Updated AssetPointer Viasat History Classic Logo Loop…" at bounding box center [1189, 106] width 333 height 96
click at [1335, 74] on icon at bounding box center [1337, 77] width 13 height 13
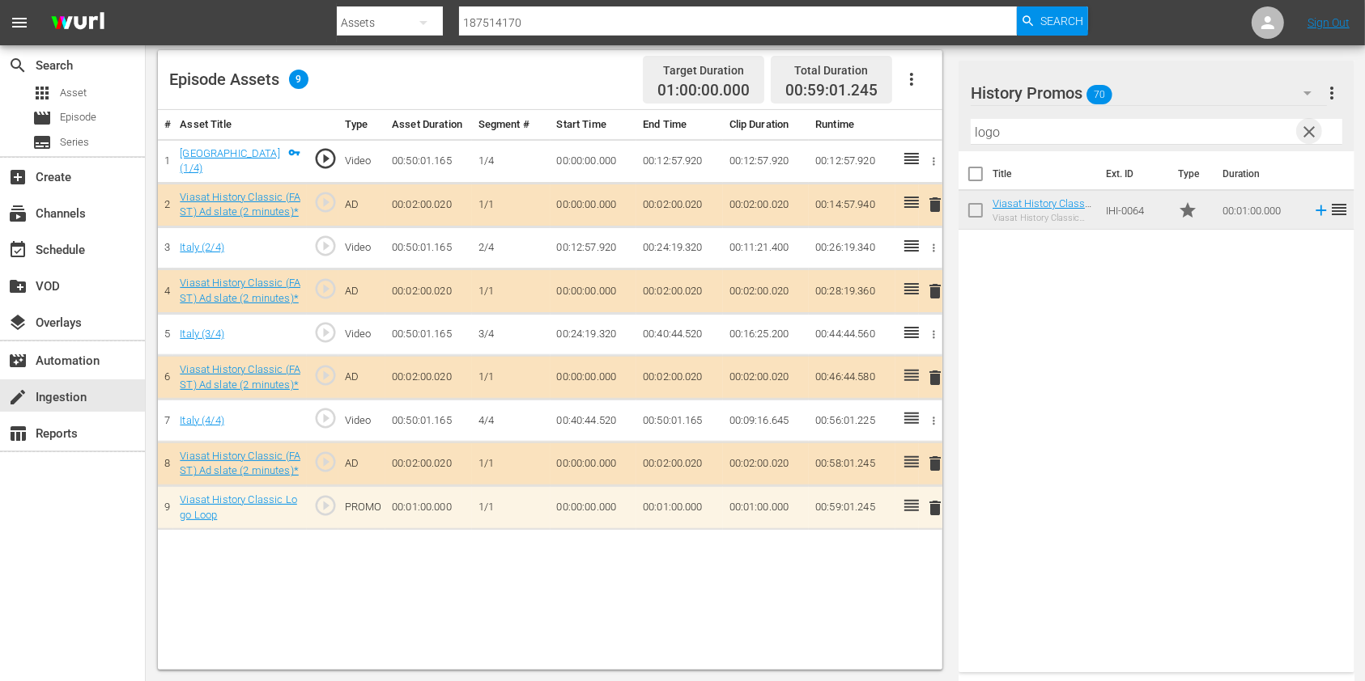
click at [1308, 129] on span "clear" at bounding box center [1309, 131] width 19 height 19
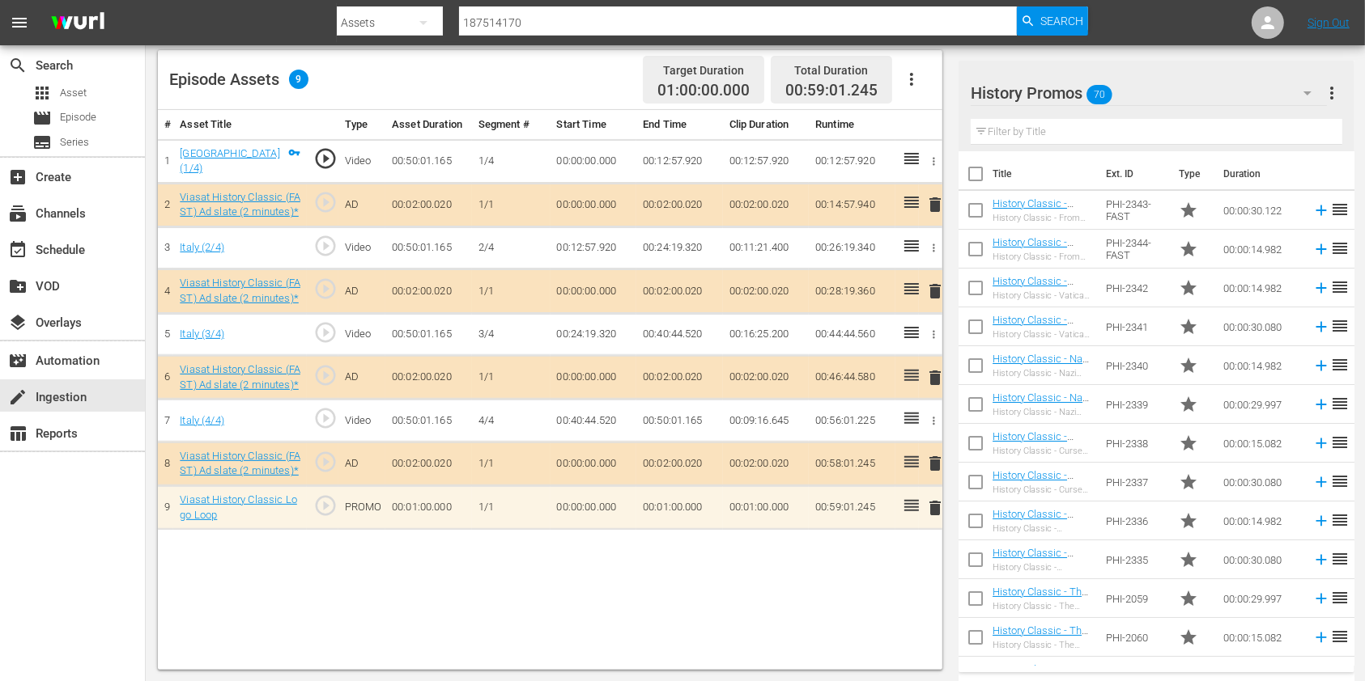
click at [1199, 125] on input "text" at bounding box center [1155, 132] width 371 height 26
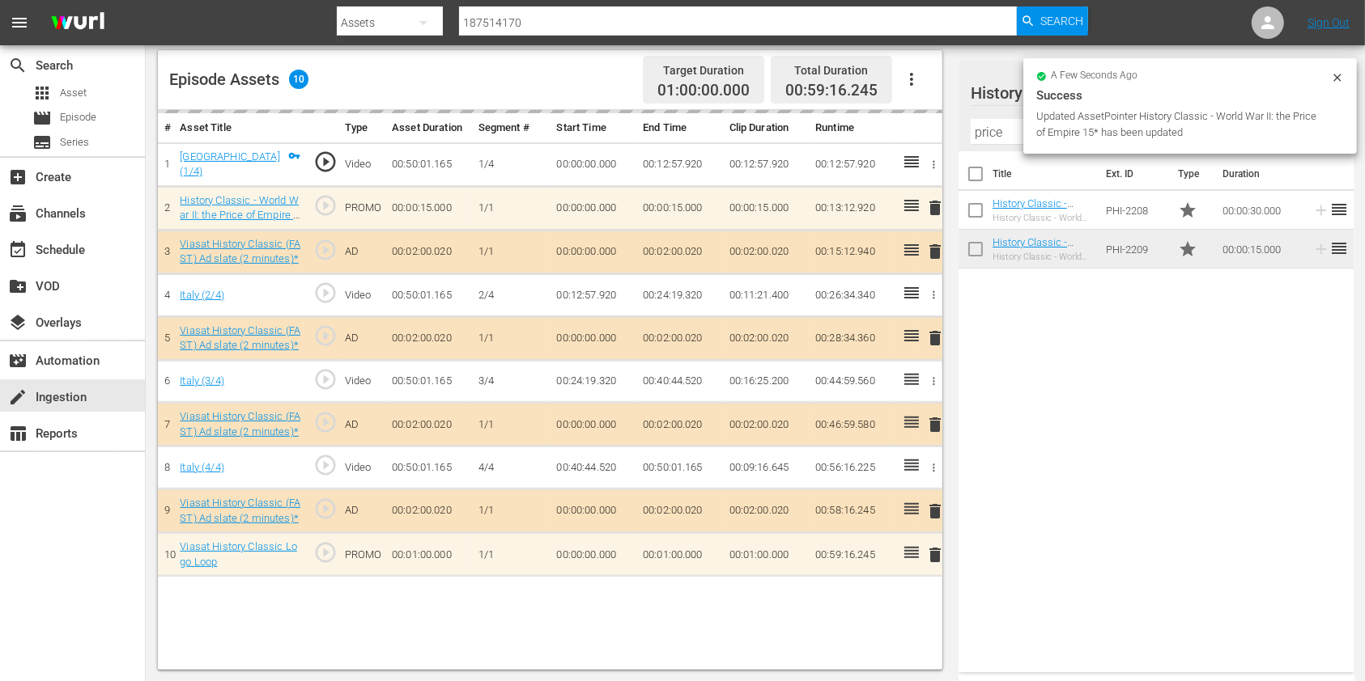
click at [983, 126] on input "price" at bounding box center [1155, 132] width 371 height 26
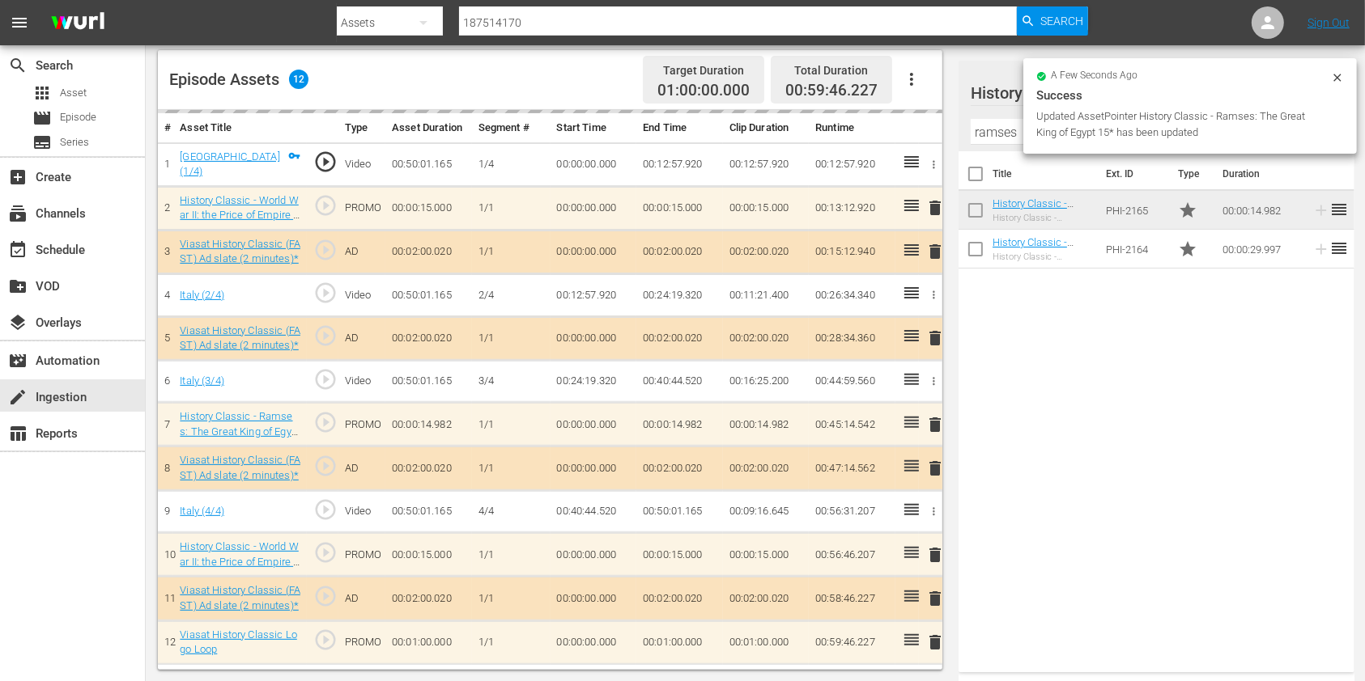
click at [985, 126] on input "ramses" at bounding box center [1155, 132] width 371 height 26
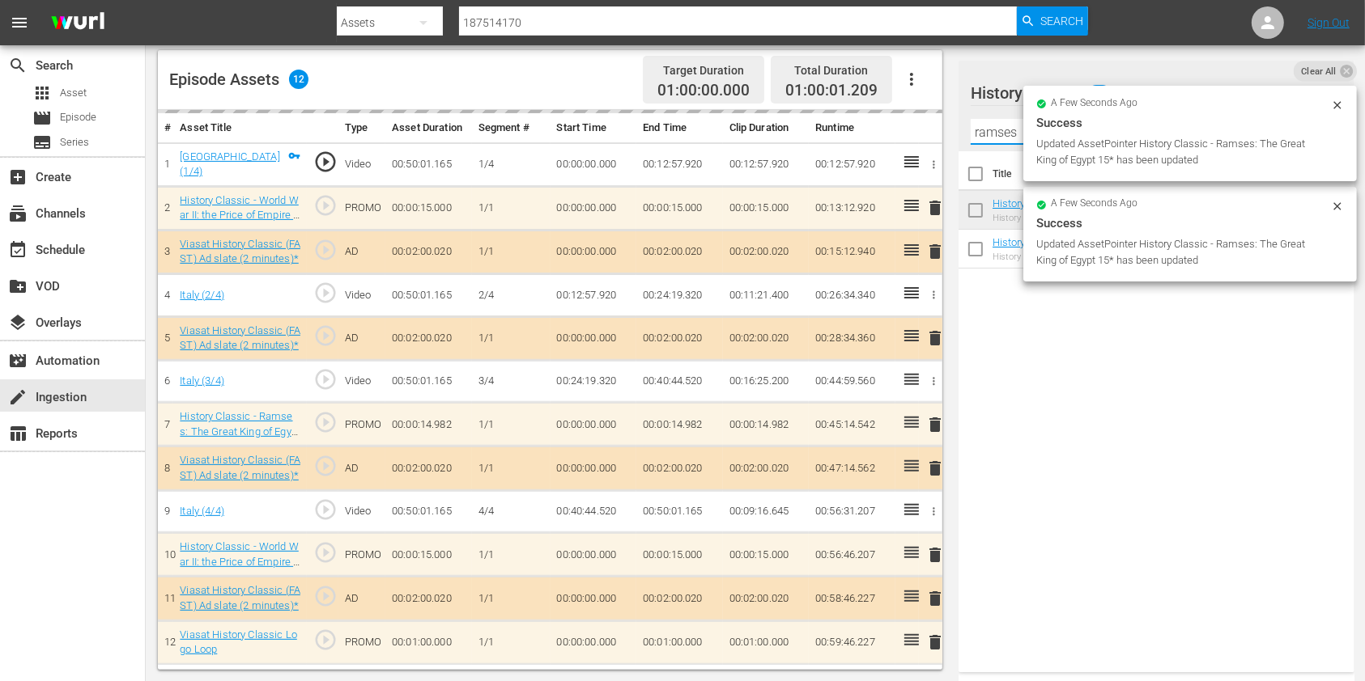
click at [985, 126] on input "ramses" at bounding box center [1155, 132] width 371 height 26
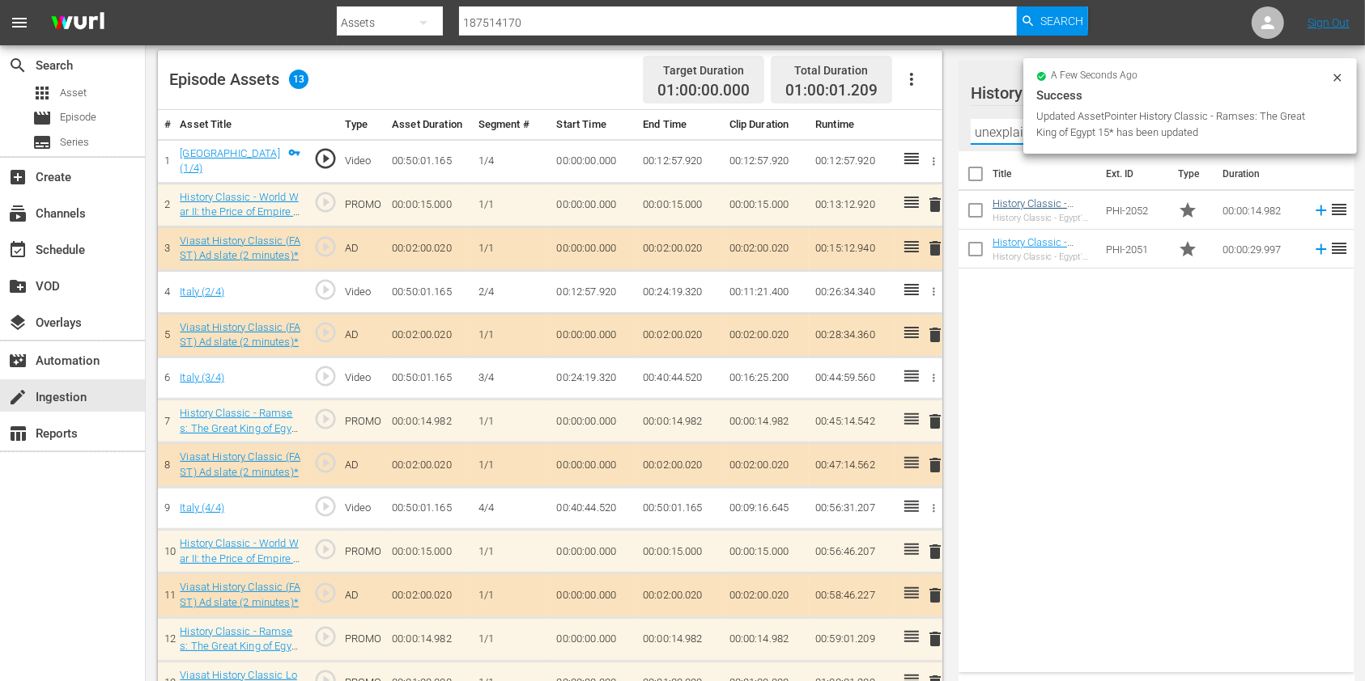
type input "unexplained"
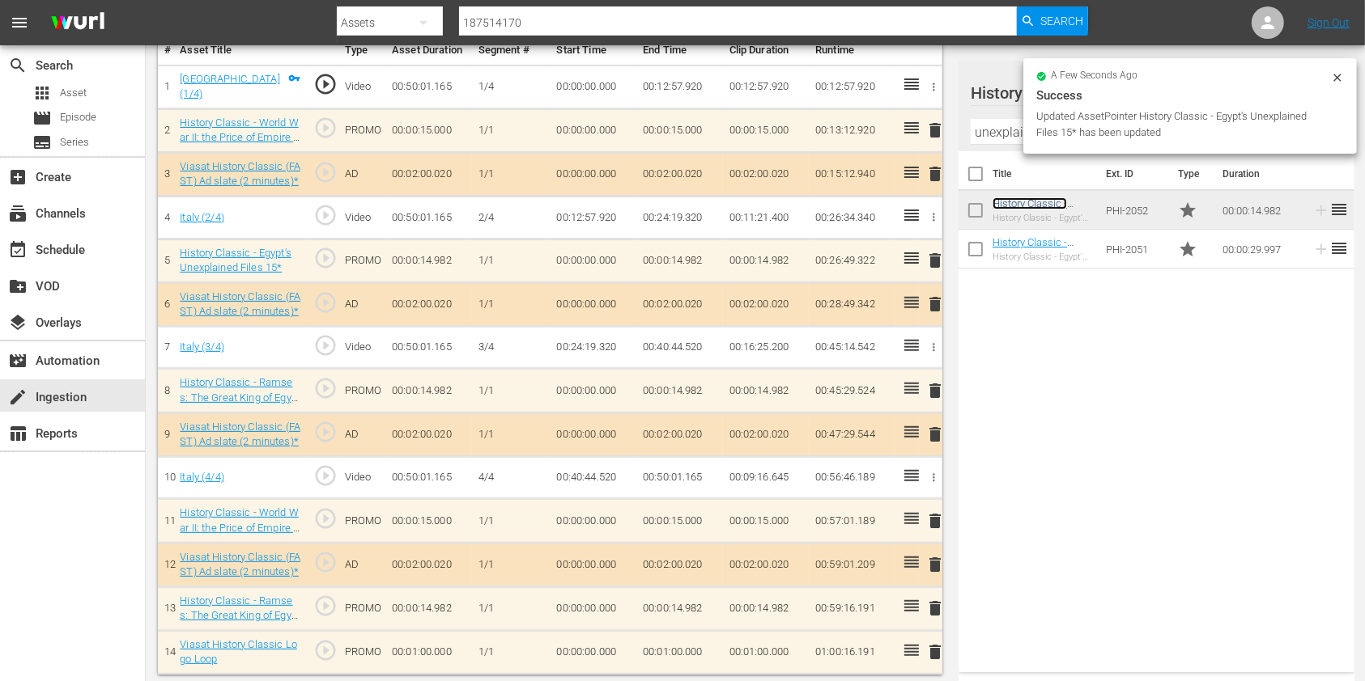
scroll to position [495, 0]
click at [656, 643] on td "00:01:00.000" at bounding box center [679, 653] width 87 height 44
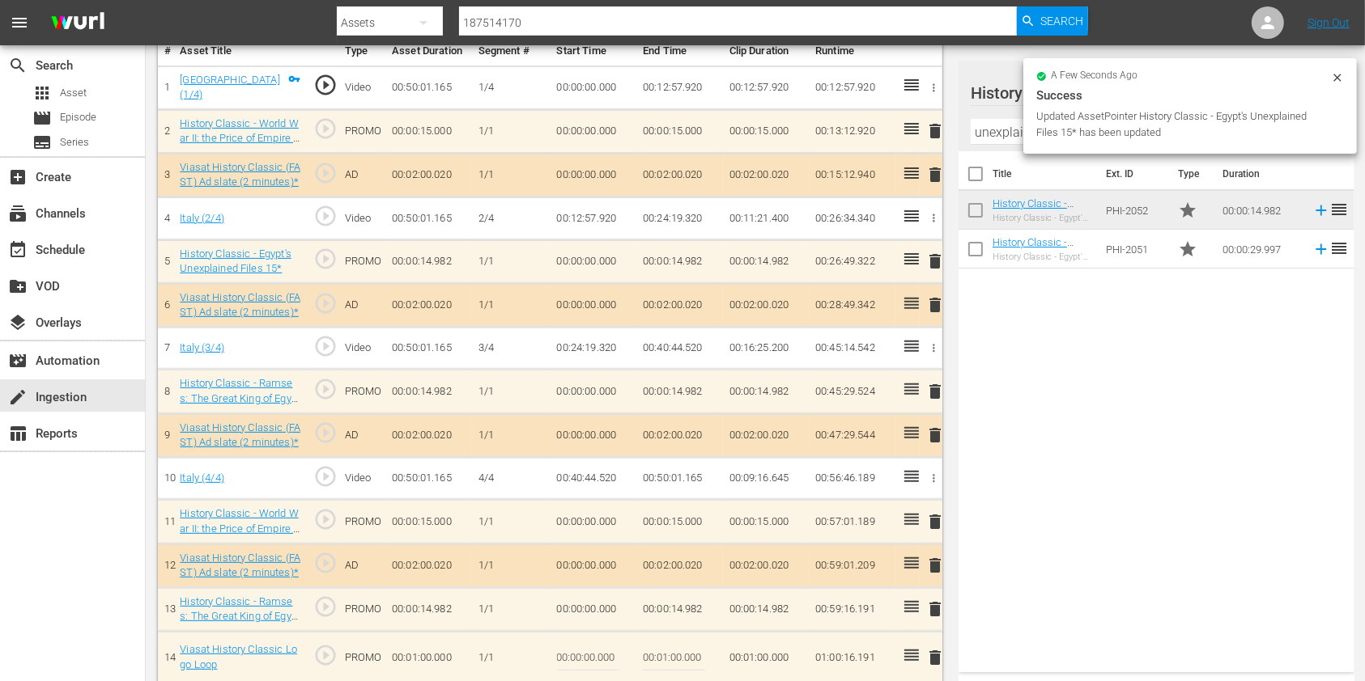
click at [664, 644] on input "00:01:00.000" at bounding box center [674, 658] width 62 height 39
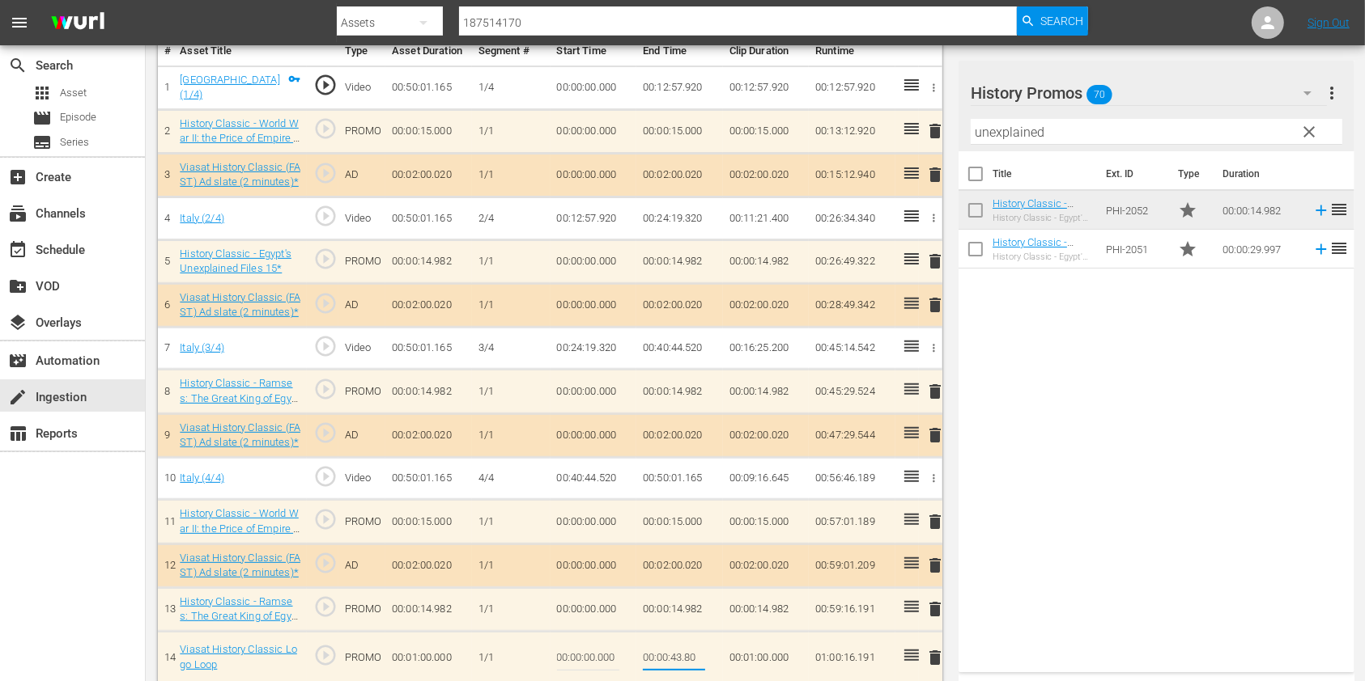
type input "00:00:43.809"
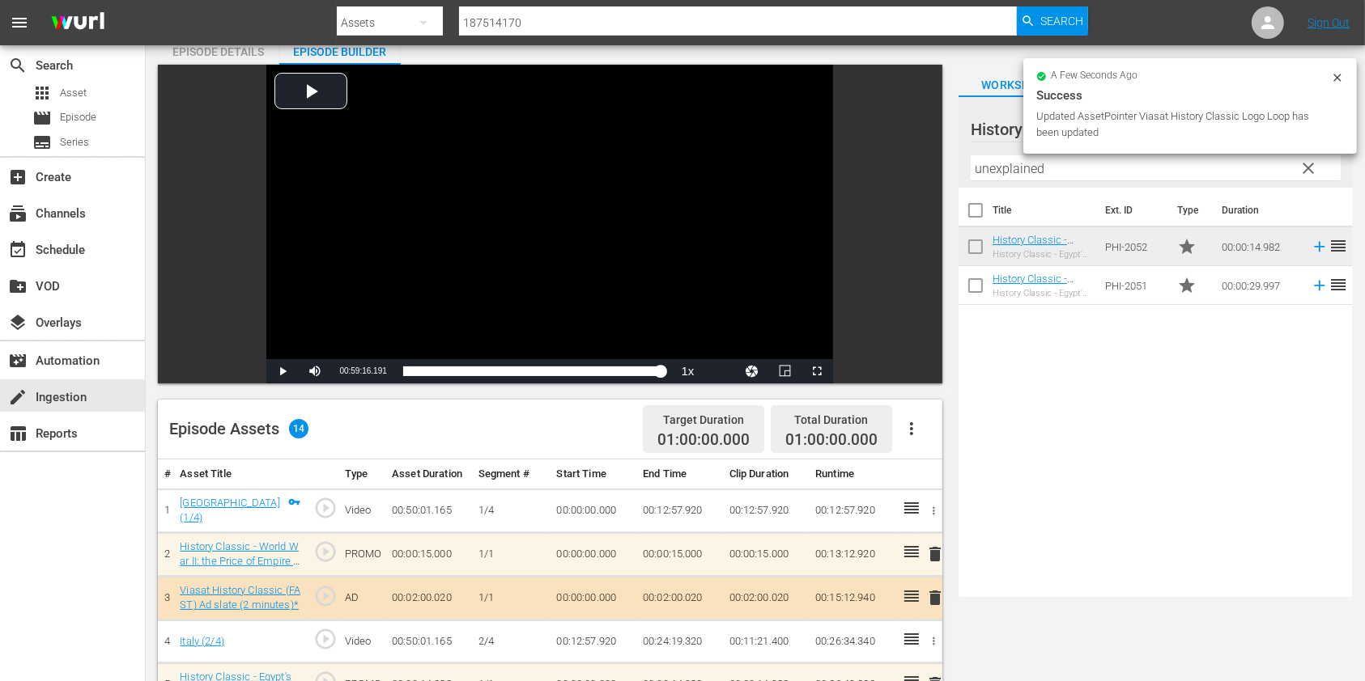
scroll to position [0, 0]
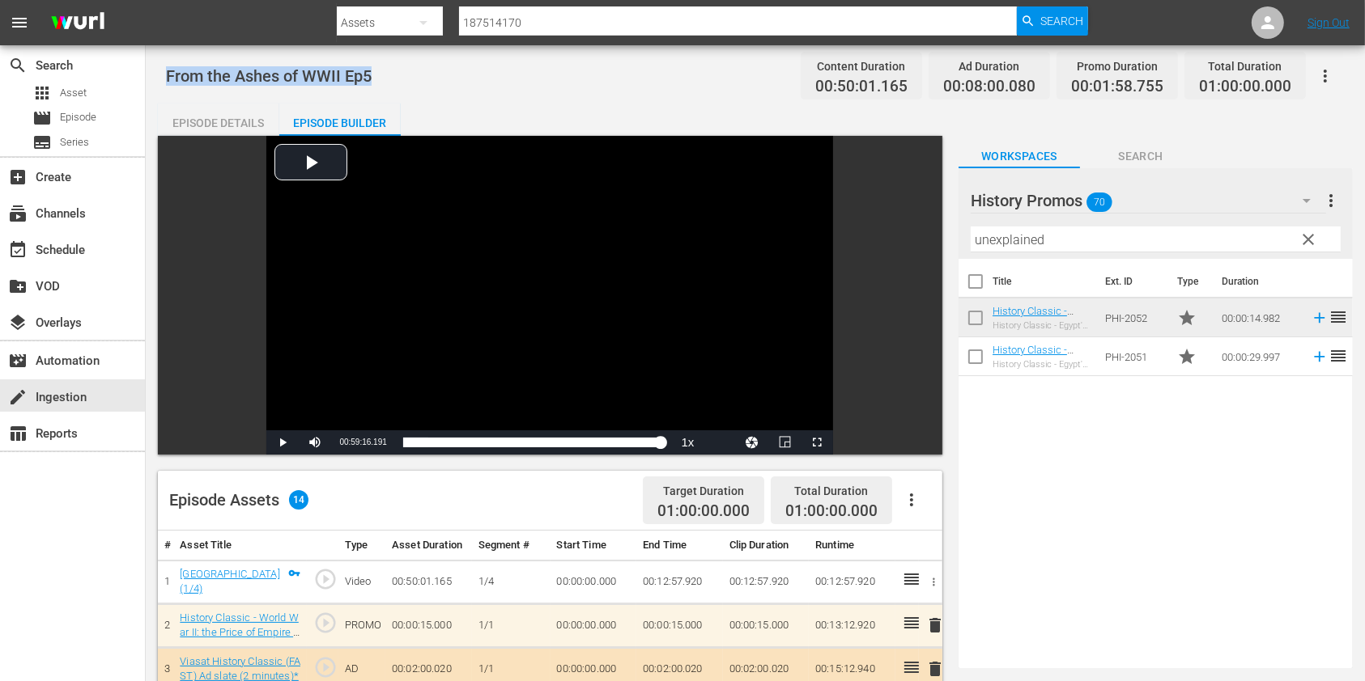
drag, startPoint x: 385, startPoint y: 69, endPoint x: 159, endPoint y: 78, distance: 226.8
click at [159, 78] on div "From the Ashes of WWII Ep5 Content Duration 00:50:01.165 Ad Duration 00:08:00.0…" at bounding box center [755, 613] width 1219 height 1137
copy span "From the Ashes of WWII Ep5"
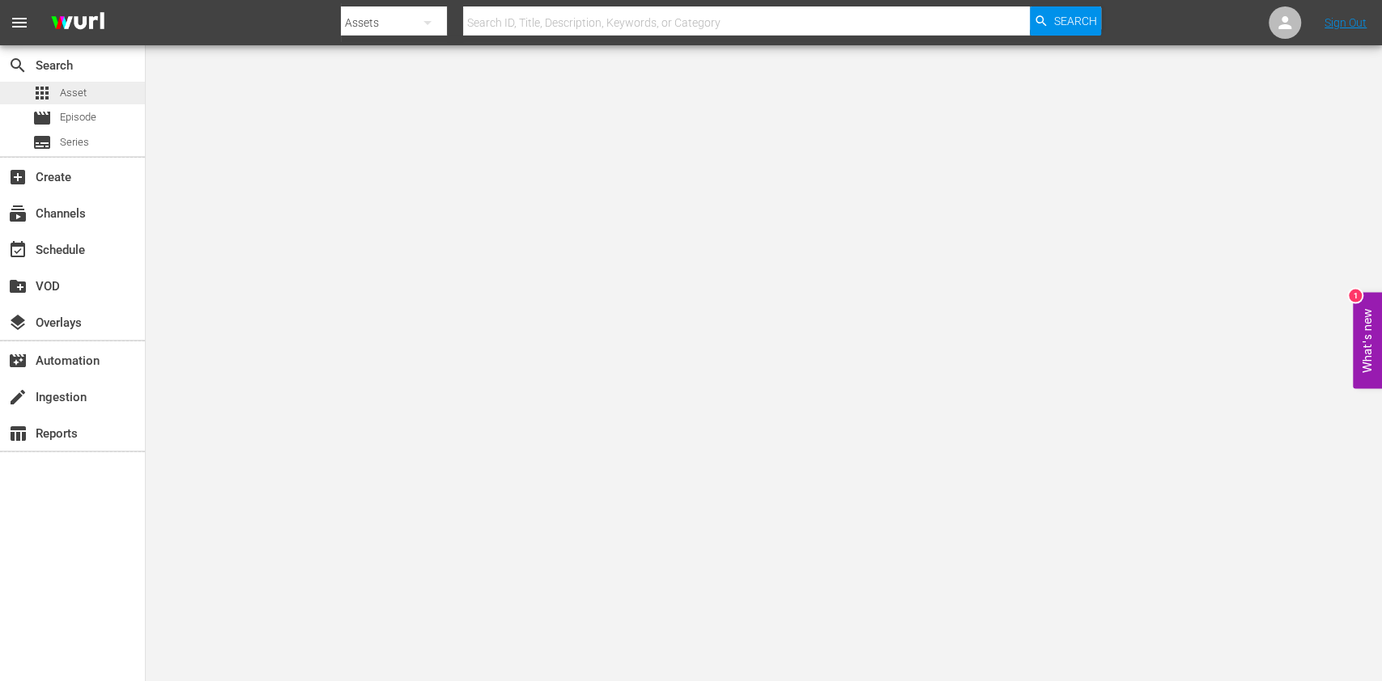
click at [74, 91] on span "Asset" at bounding box center [73, 93] width 27 height 16
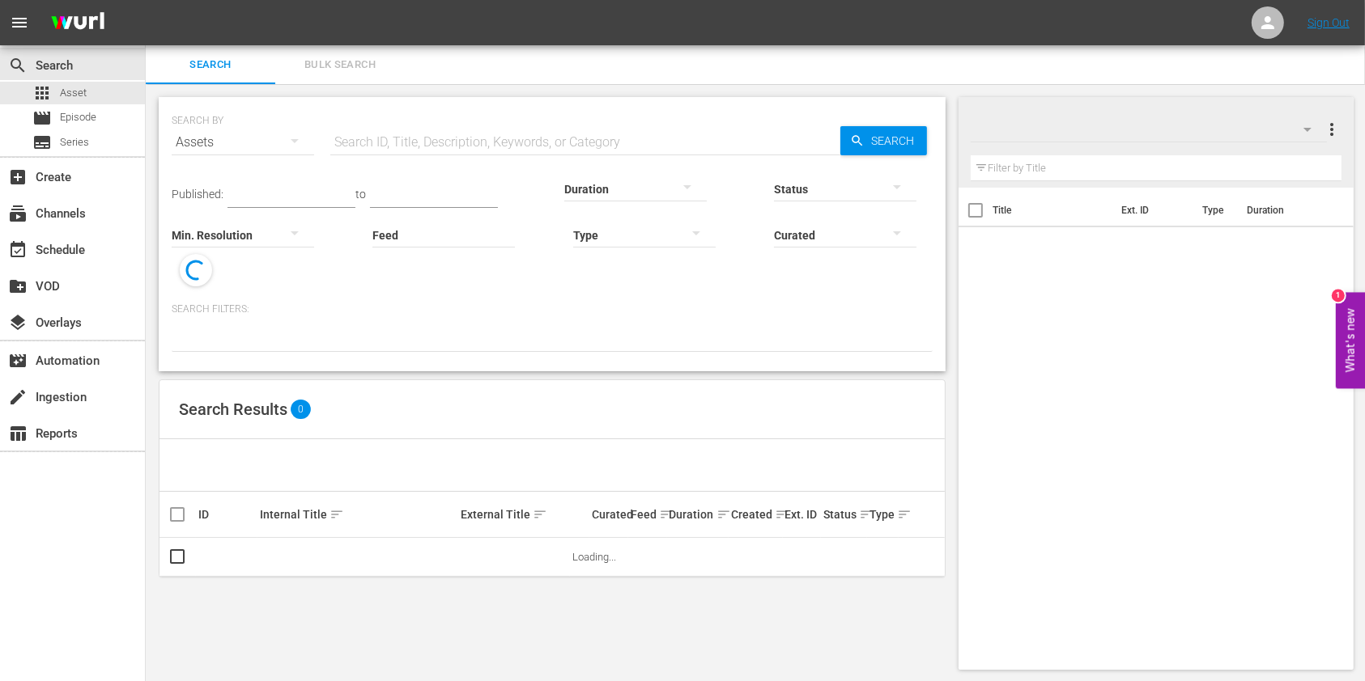
click at [419, 139] on input "text" at bounding box center [585, 142] width 510 height 39
paste input "51027684"
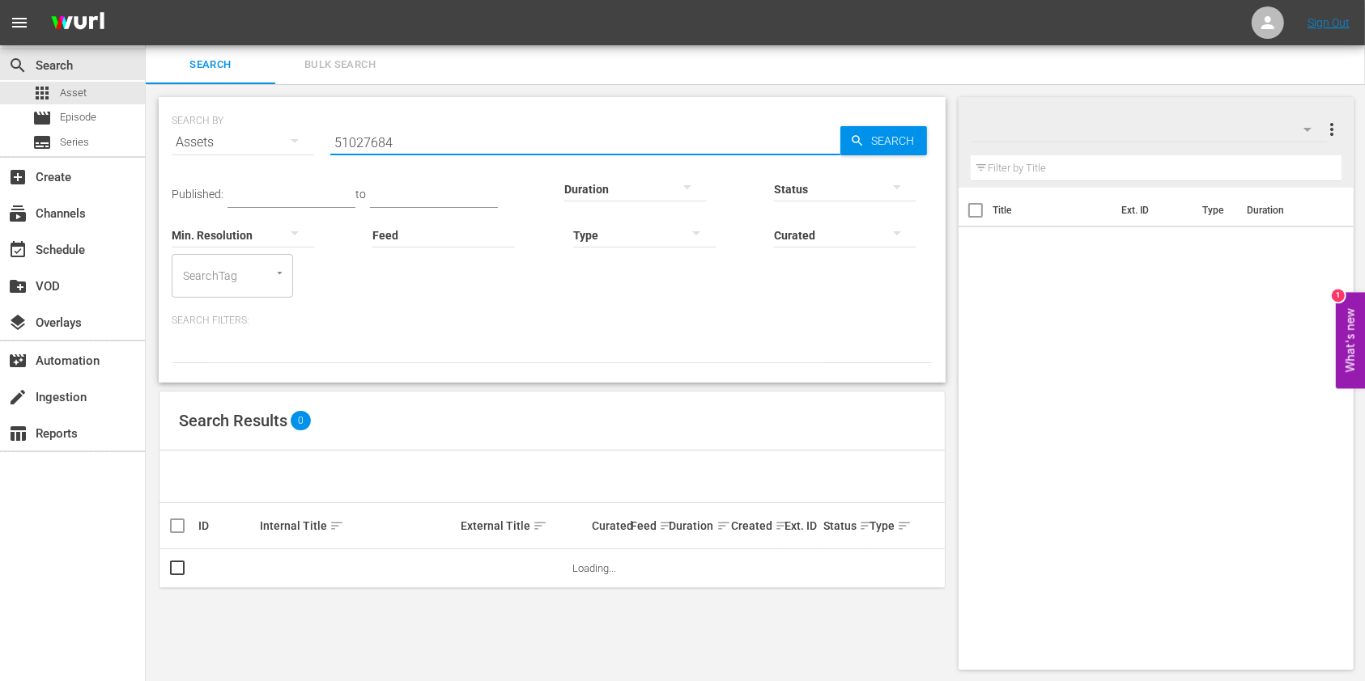
type input "51027684"
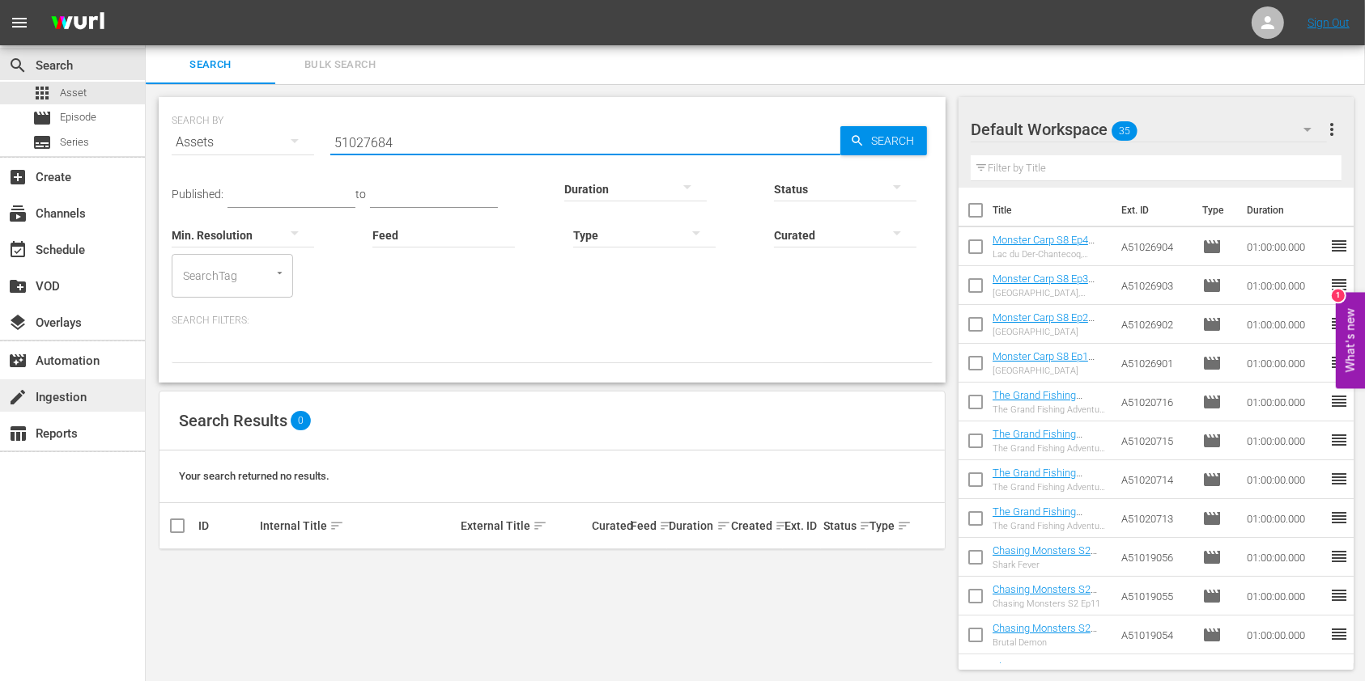
click at [112, 396] on div "create Ingestion" at bounding box center [72, 396] width 145 height 32
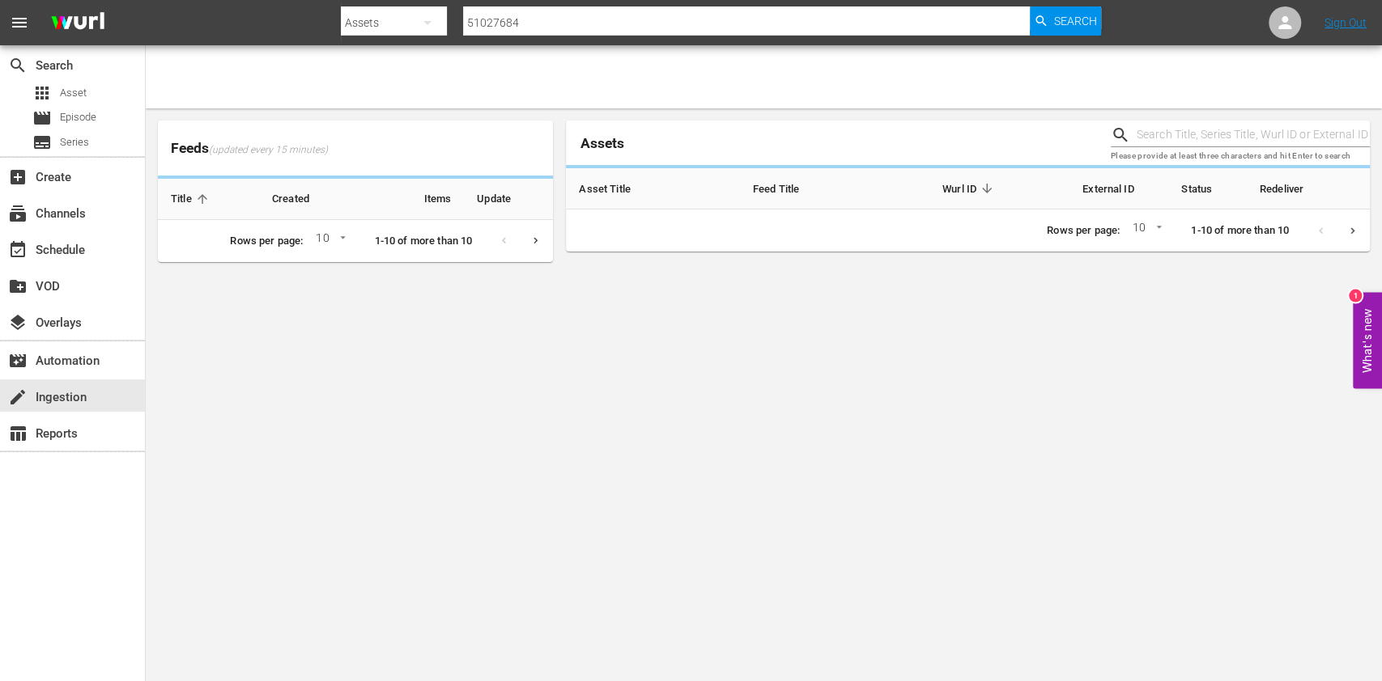
click at [1161, 143] on input "text" at bounding box center [1252, 135] width 233 height 24
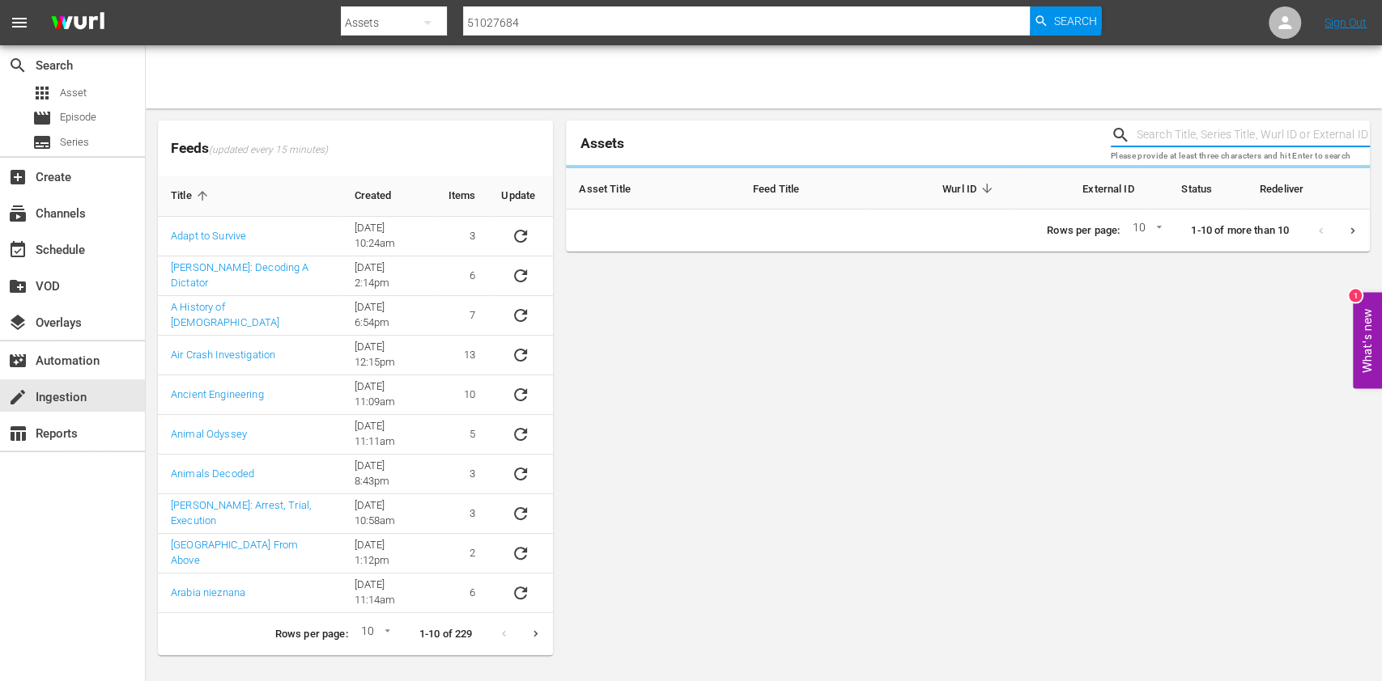
paste input "51027684"
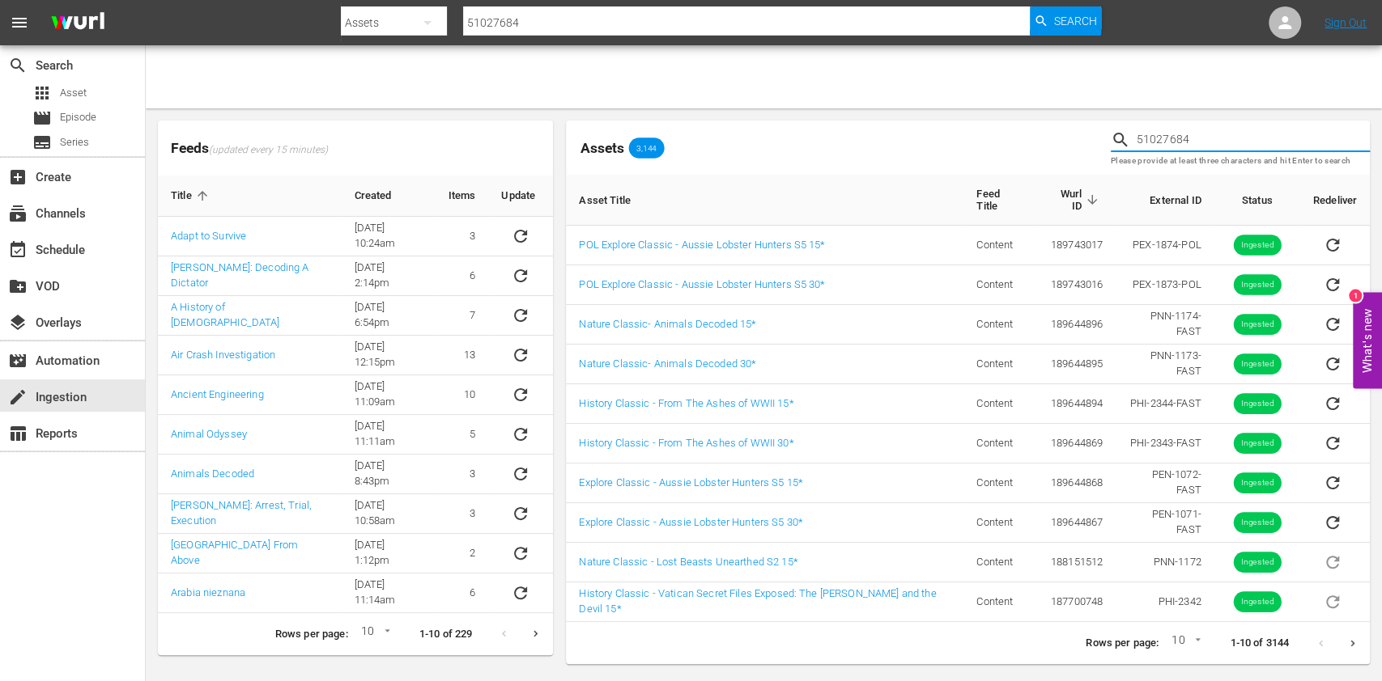
type input "51027684"
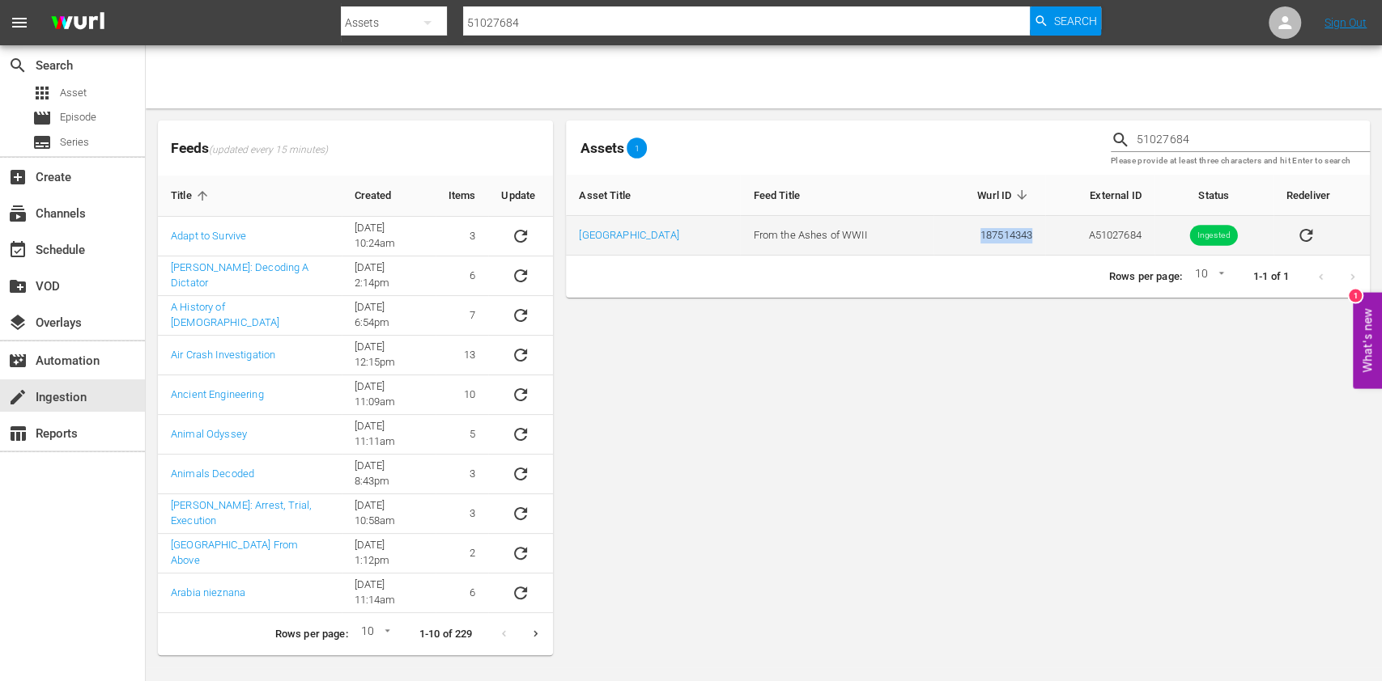
drag, startPoint x: 1017, startPoint y: 239, endPoint x: 949, endPoint y: 240, distance: 68.0
click at [949, 240] on td "187514343" at bounding box center [989, 236] width 112 height 40
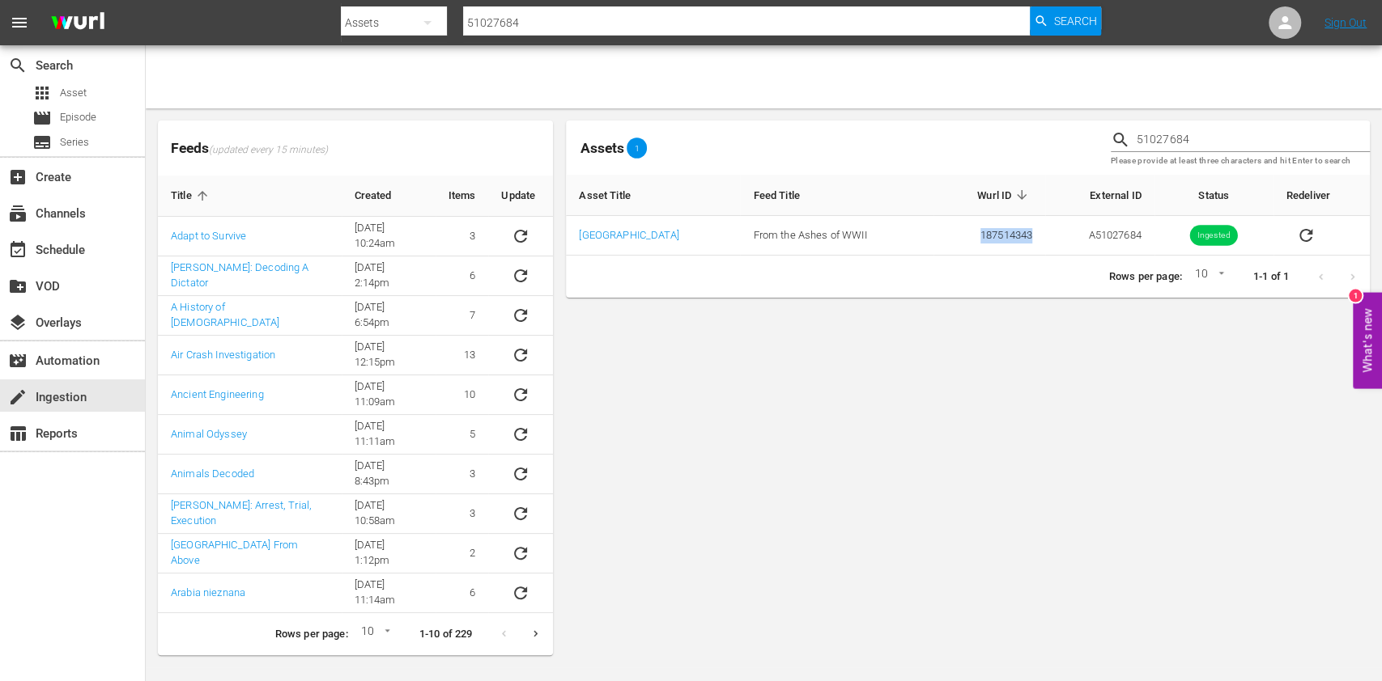
copy td "187514343"
click at [483, 21] on input "51027684" at bounding box center [746, 22] width 567 height 39
paste input "187514343"
type input "187514343"
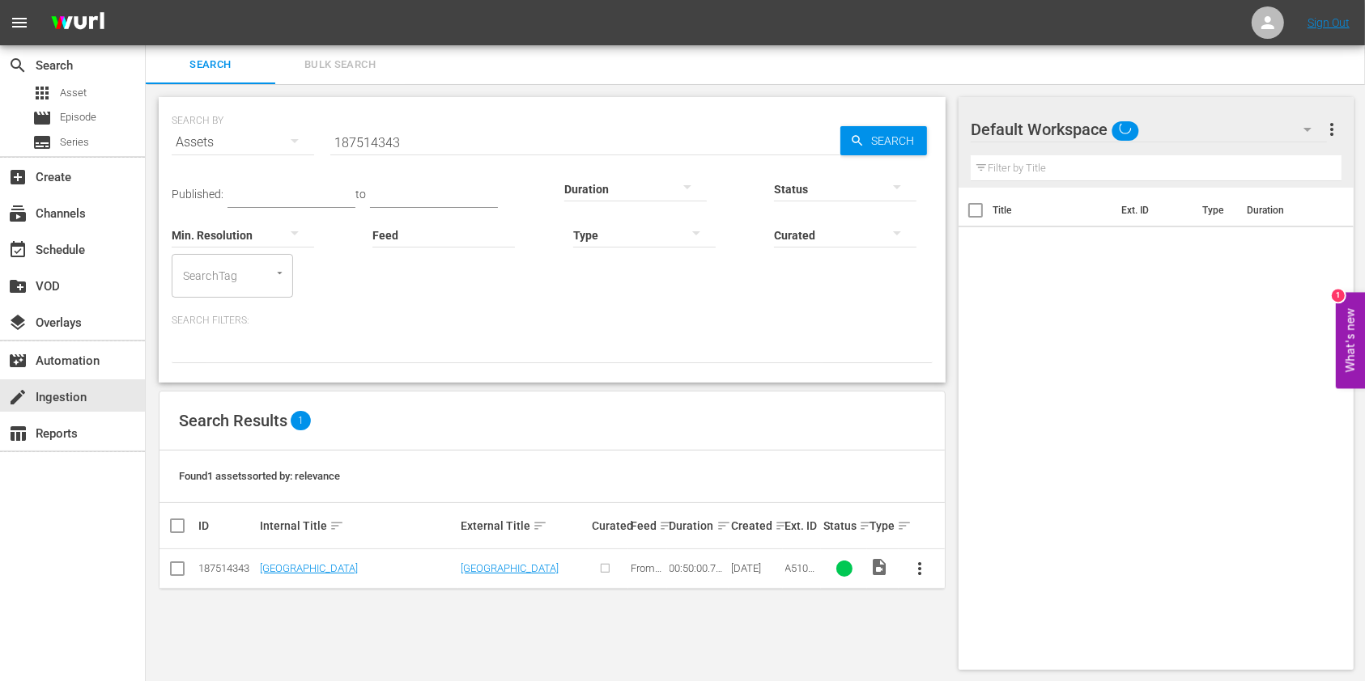
click at [934, 567] on button "more_vert" at bounding box center [920, 569] width 39 height 39
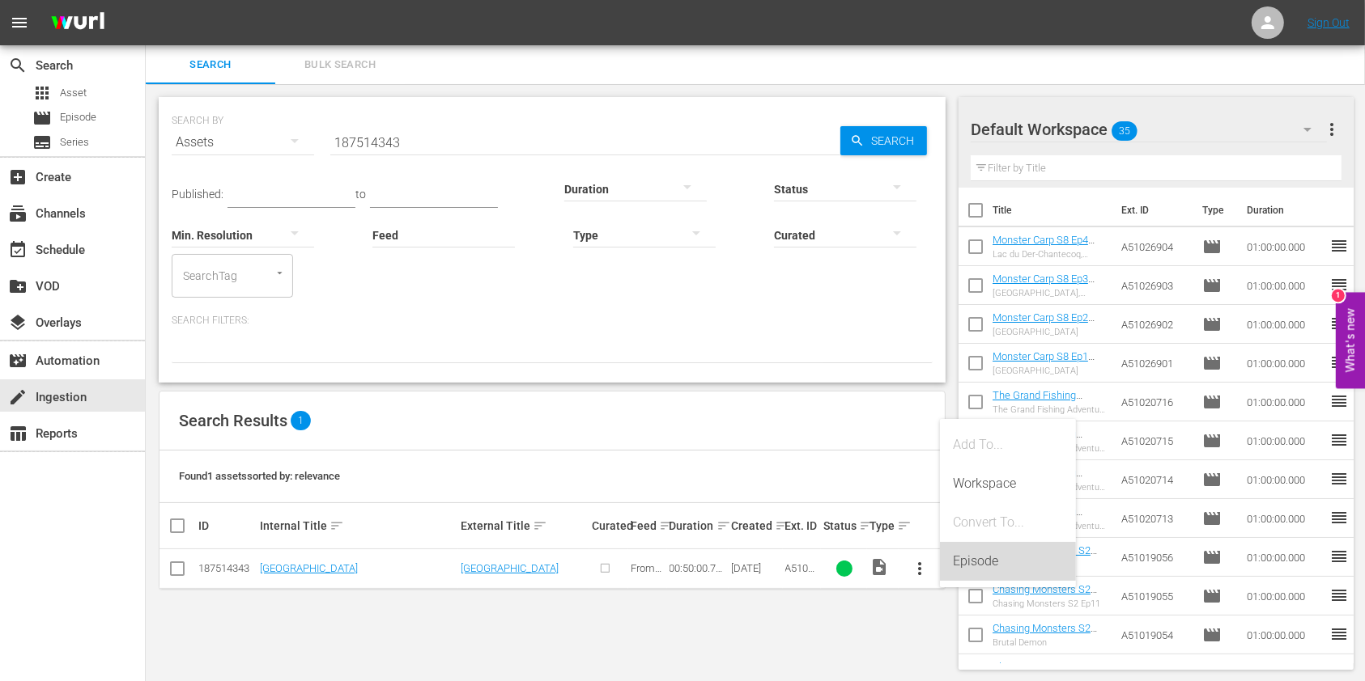
click at [990, 570] on div "Episode" at bounding box center [1008, 561] width 110 height 39
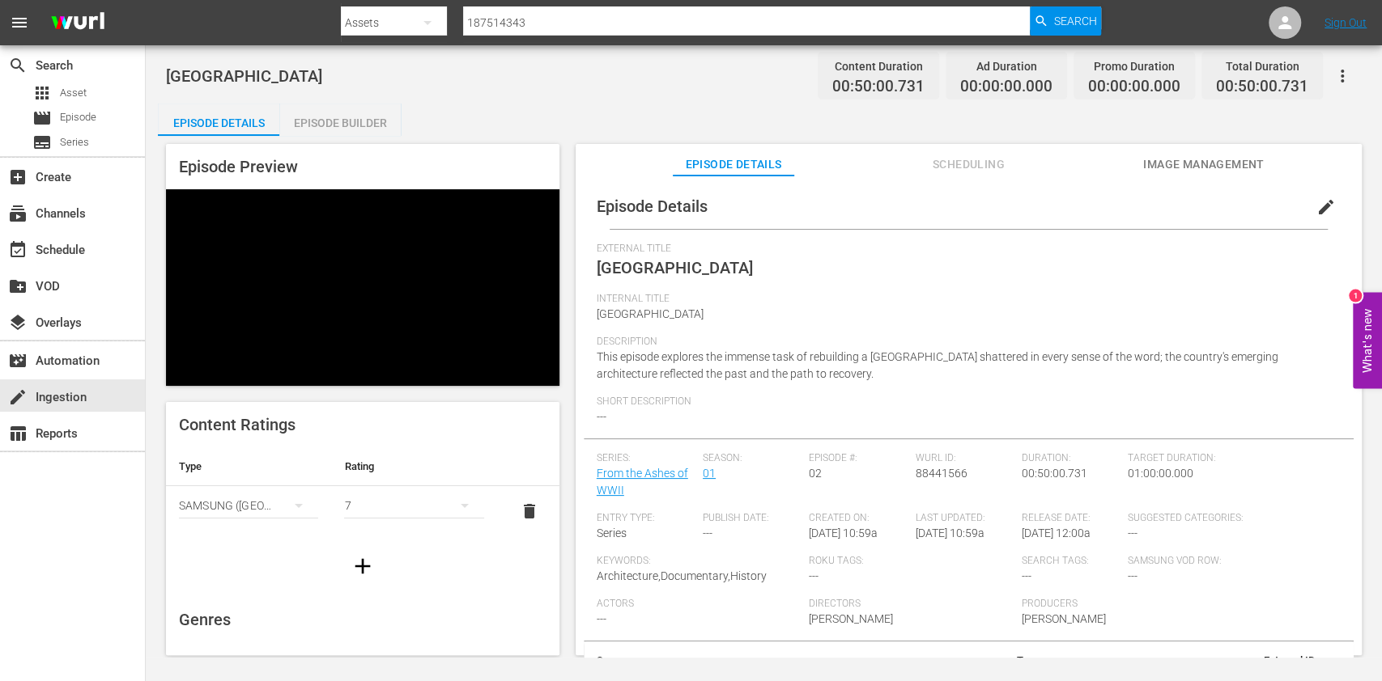
click at [1316, 203] on span "edit" at bounding box center [1325, 206] width 19 height 19
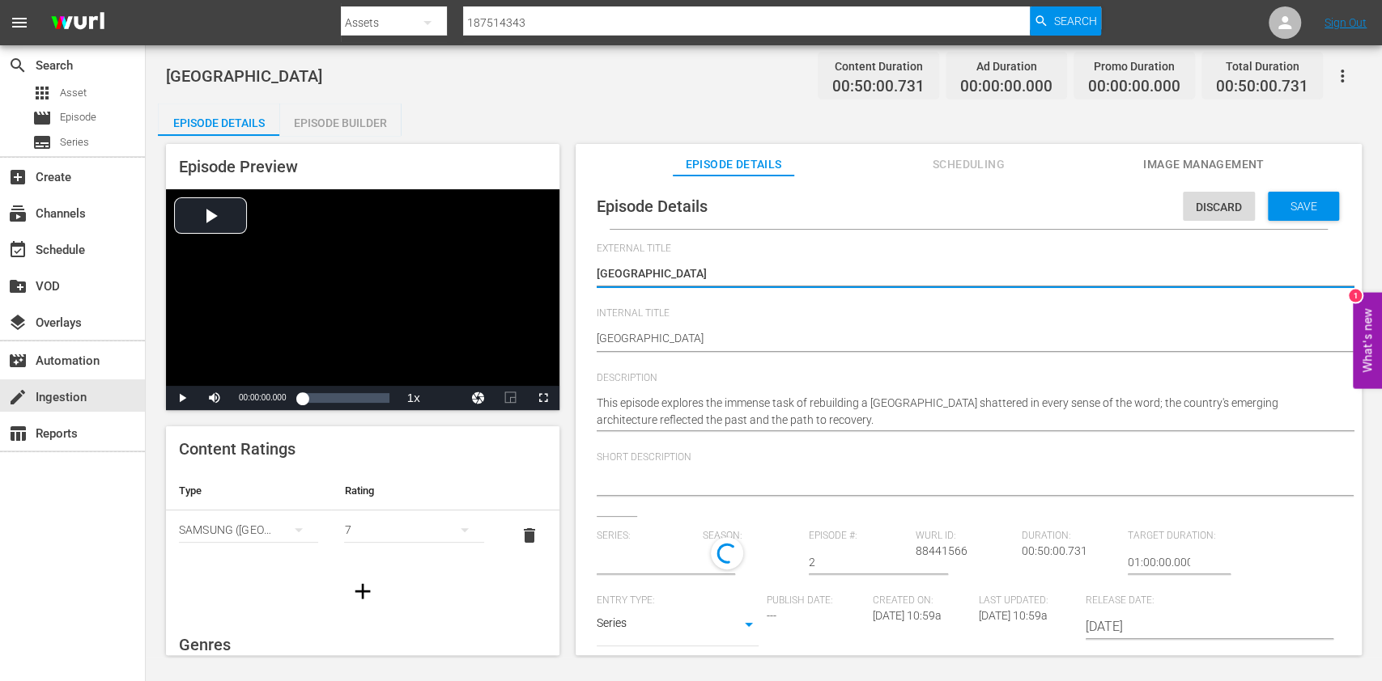
type input "From the Ashes of WWII"
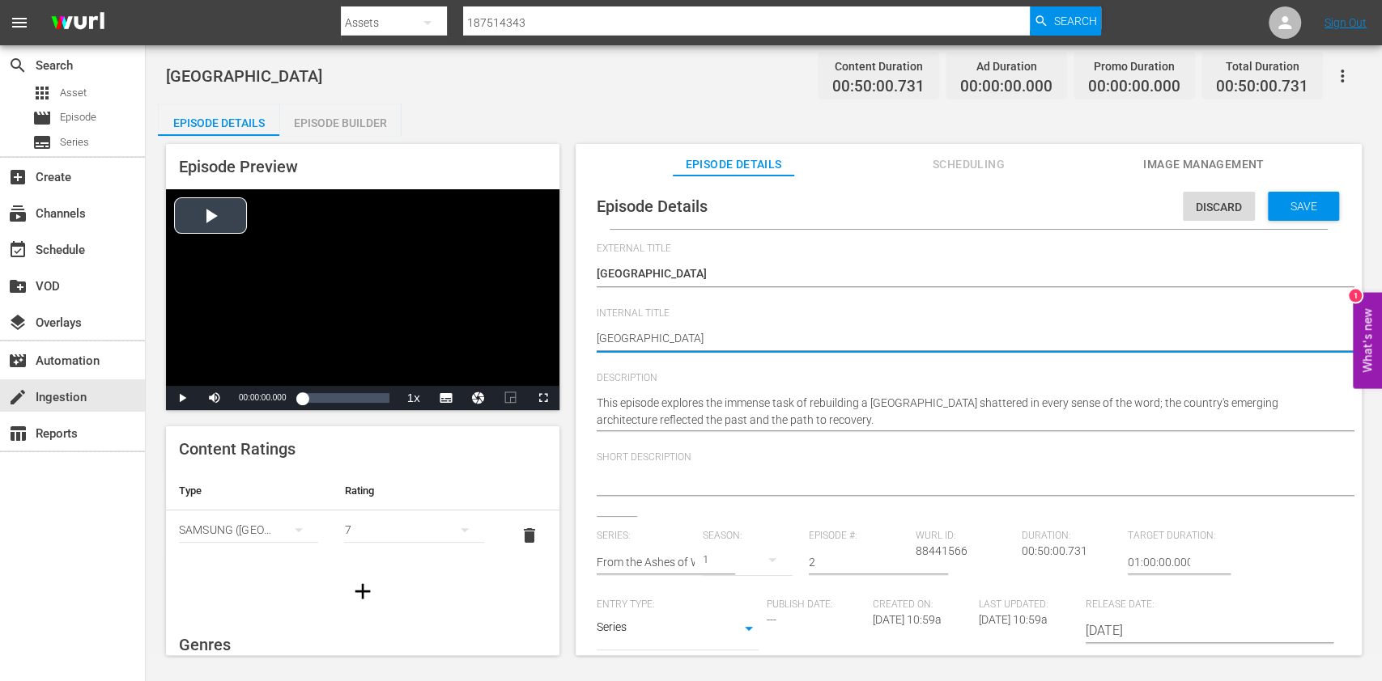
drag, startPoint x: 676, startPoint y: 334, endPoint x: 544, endPoint y: 331, distance: 132.0
paste textarea "From the Ashes of WWII Ep1"
type textarea "From the Ashes of WWII Ep1"
type textarea "From the Ashes of WWII Ep"
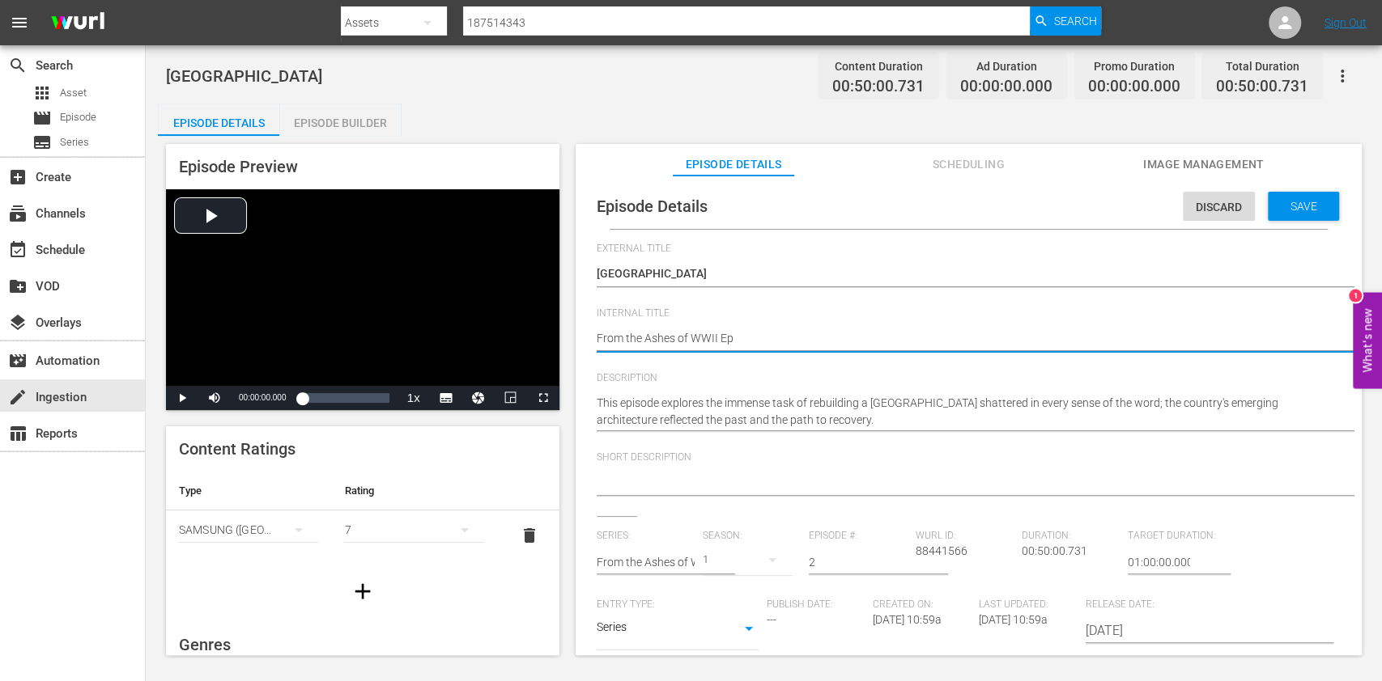
type textarea "From the Ashes of WWII Ep2"
click at [1301, 214] on div "Save" at bounding box center [1302, 206] width 71 height 29
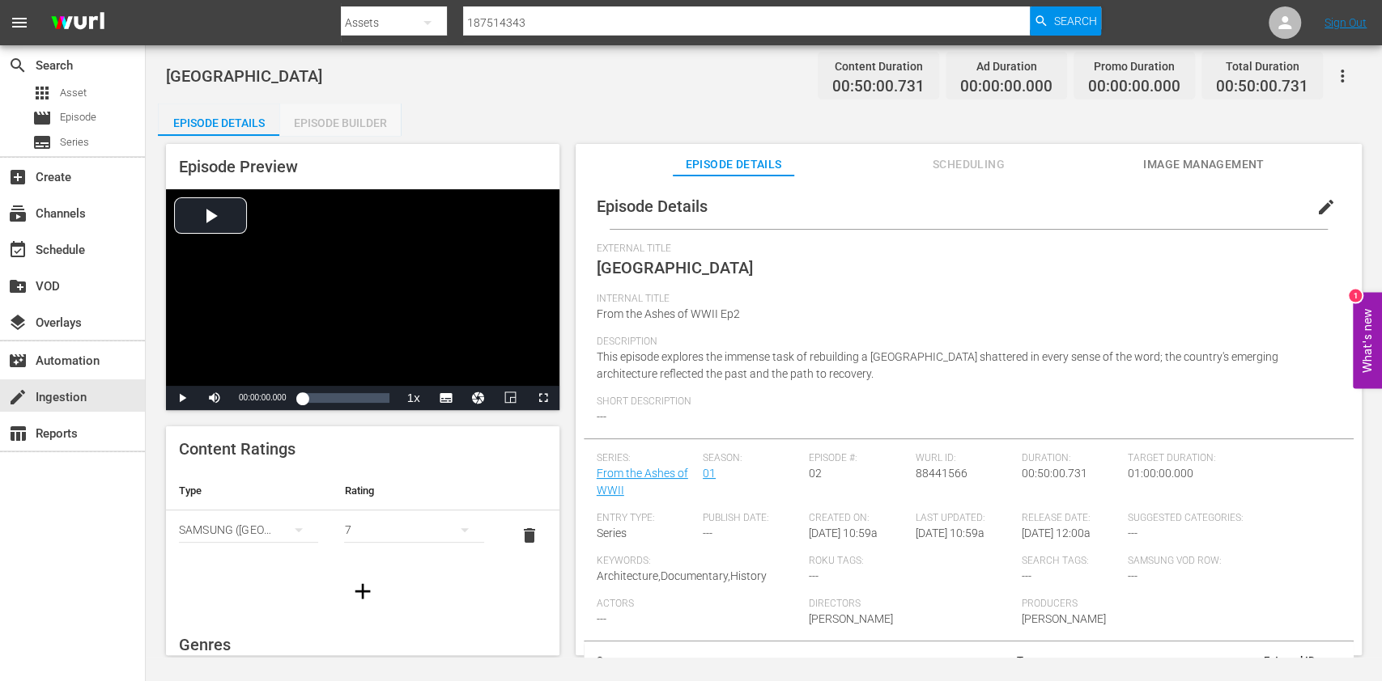
click at [366, 126] on div "Episode Builder" at bounding box center [339, 123] width 121 height 39
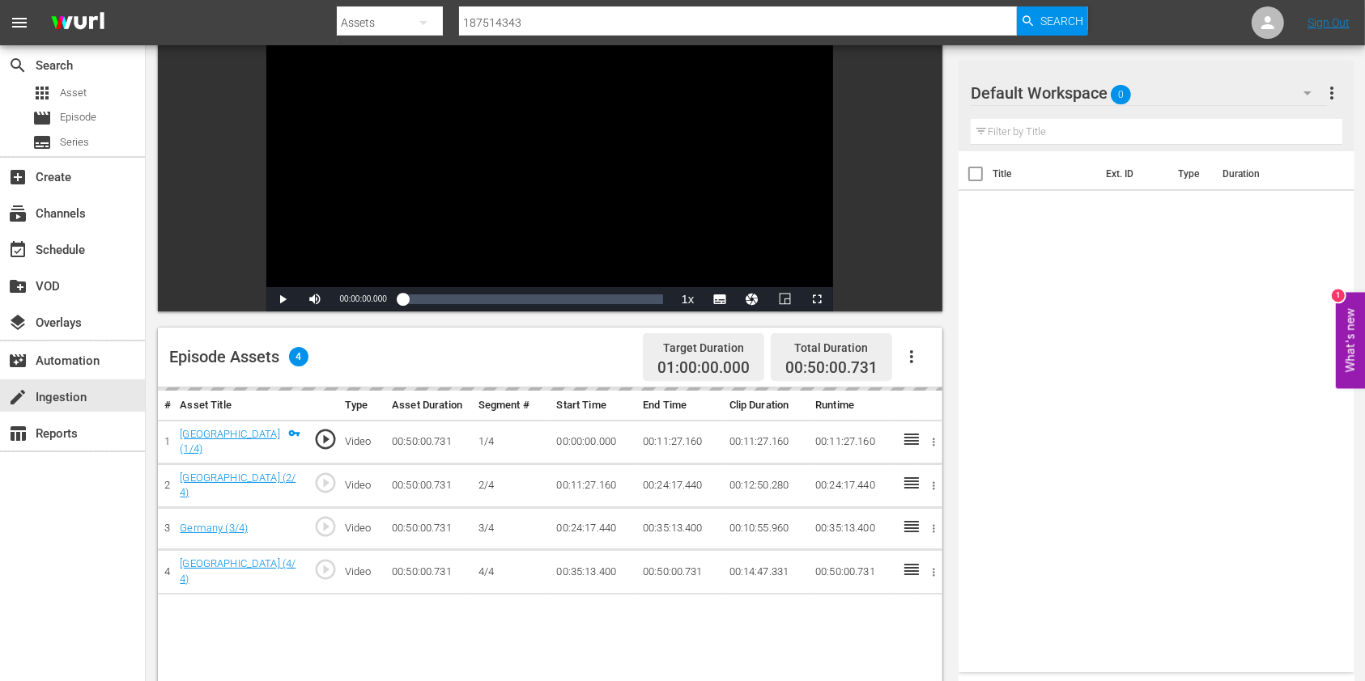
scroll to position [215, 0]
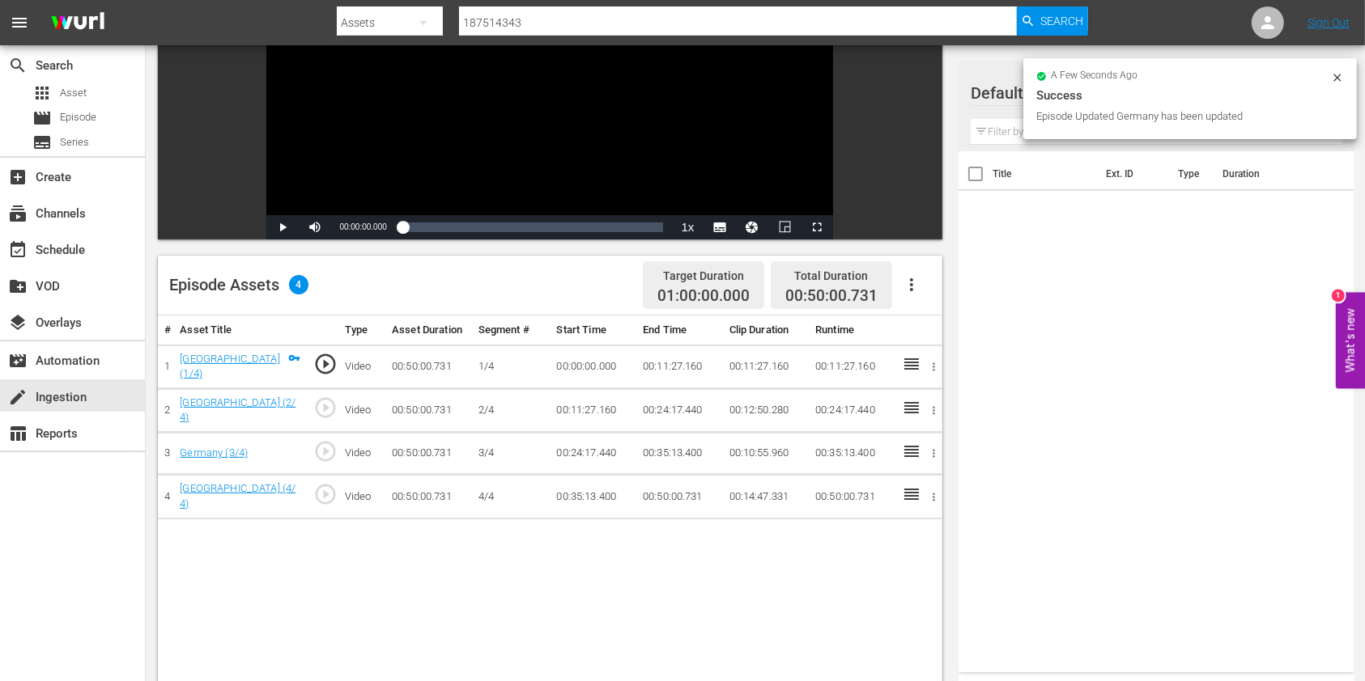
click at [1341, 71] on icon at bounding box center [1337, 77] width 13 height 13
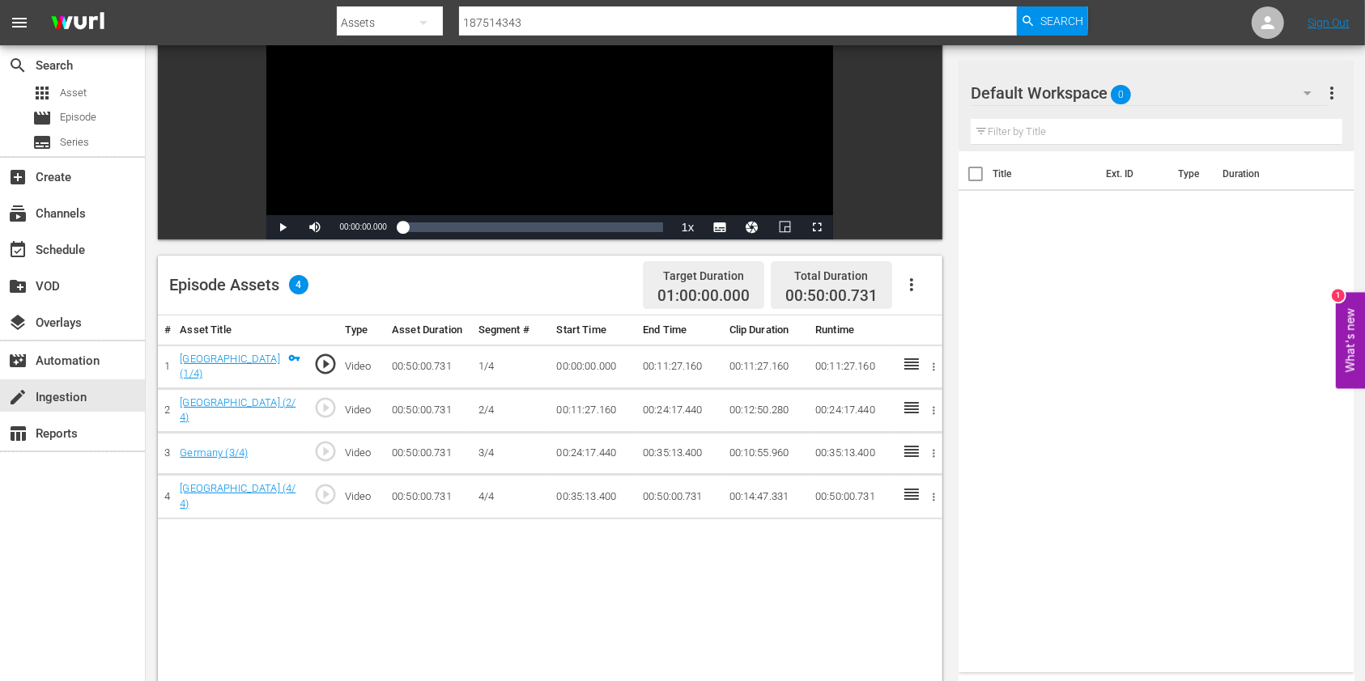
click at [1325, 83] on span "more_vert" at bounding box center [1331, 92] width 19 height 19
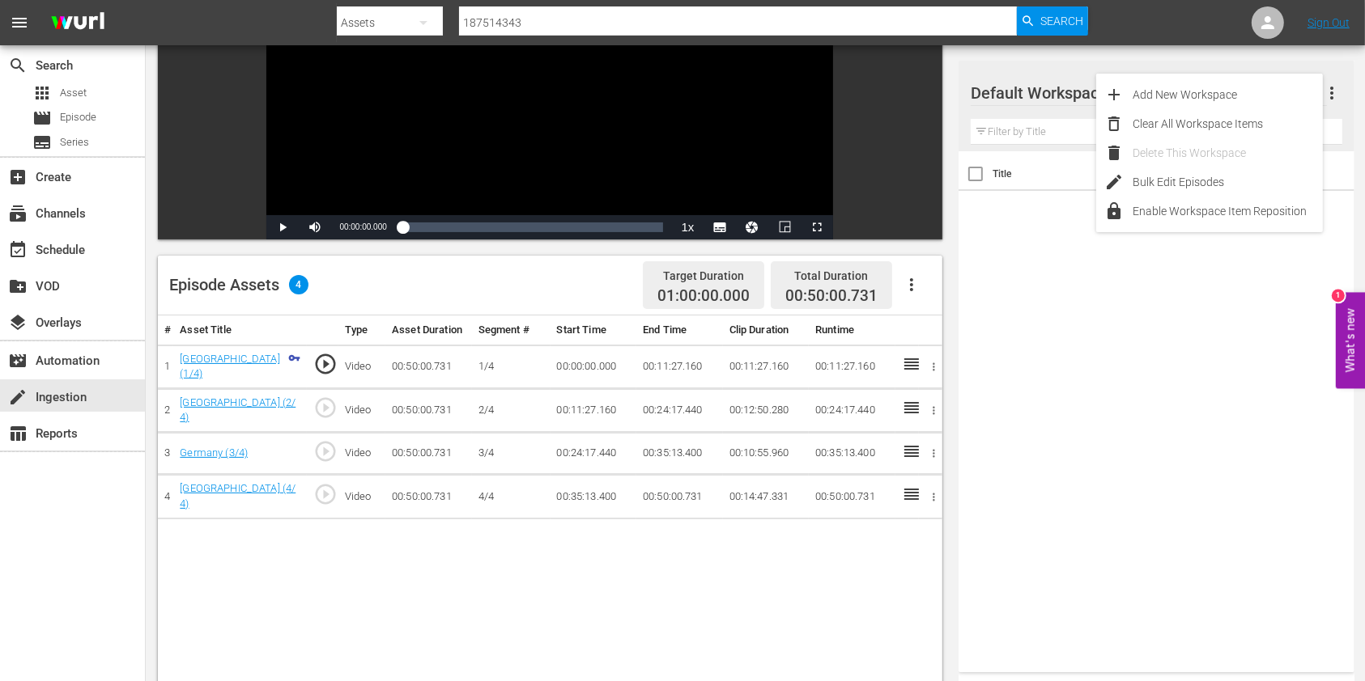
click at [1136, 61] on div "Default Workspace 0 Default more_vert" at bounding box center [1155, 87] width 371 height 52
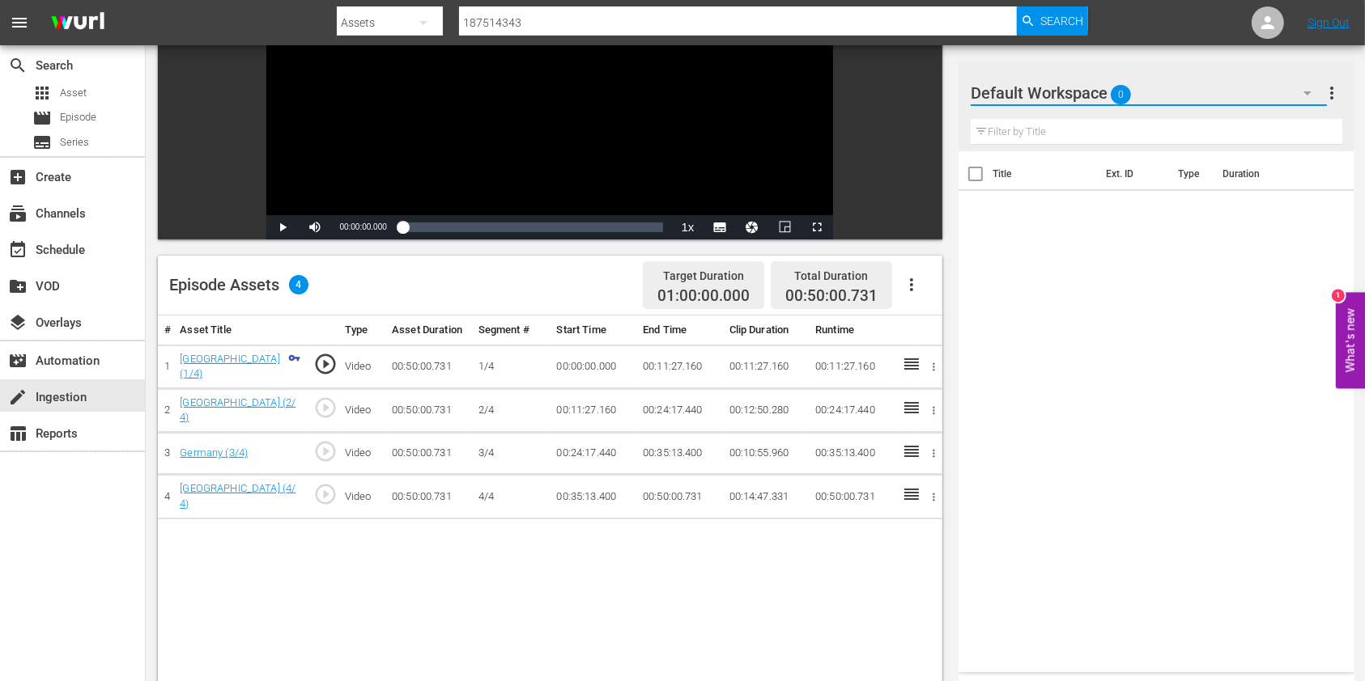
click at [1290, 96] on button "button" at bounding box center [1307, 93] width 39 height 39
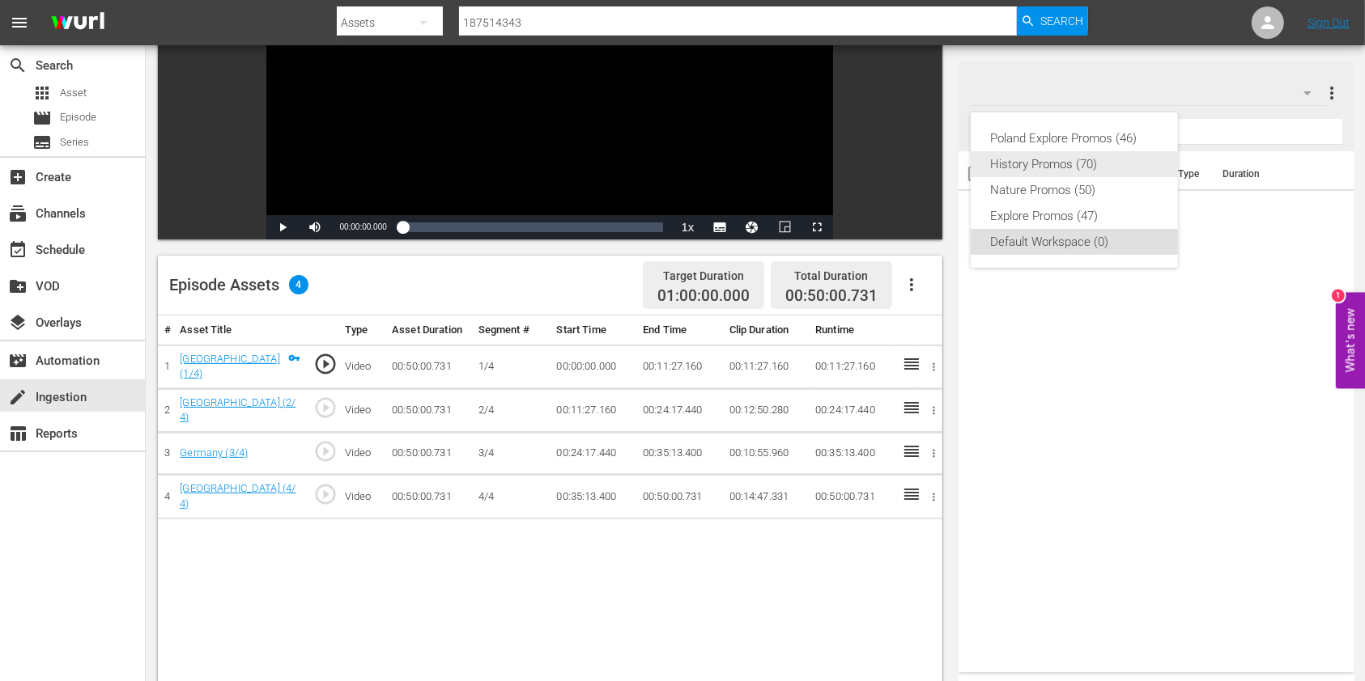
click at [1071, 159] on div "History Promos (70)" at bounding box center [1074, 164] width 168 height 26
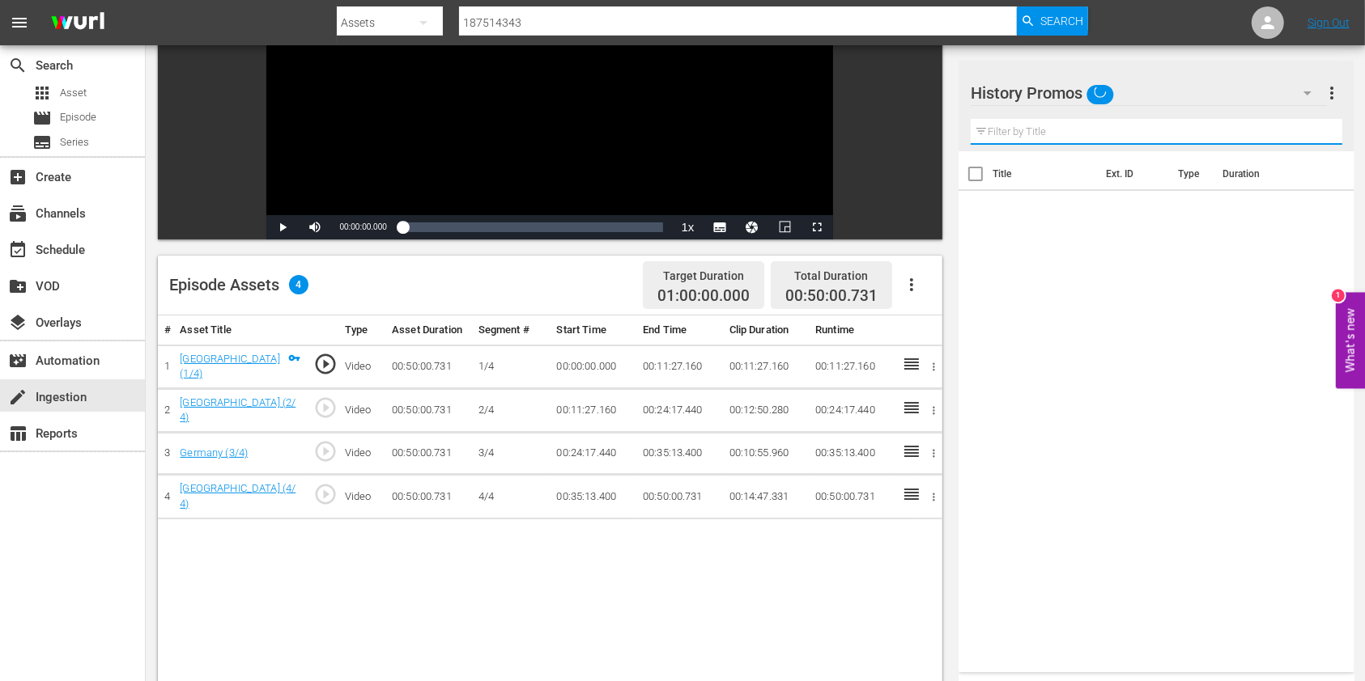
click at [1042, 133] on input "text" at bounding box center [1155, 132] width 371 height 26
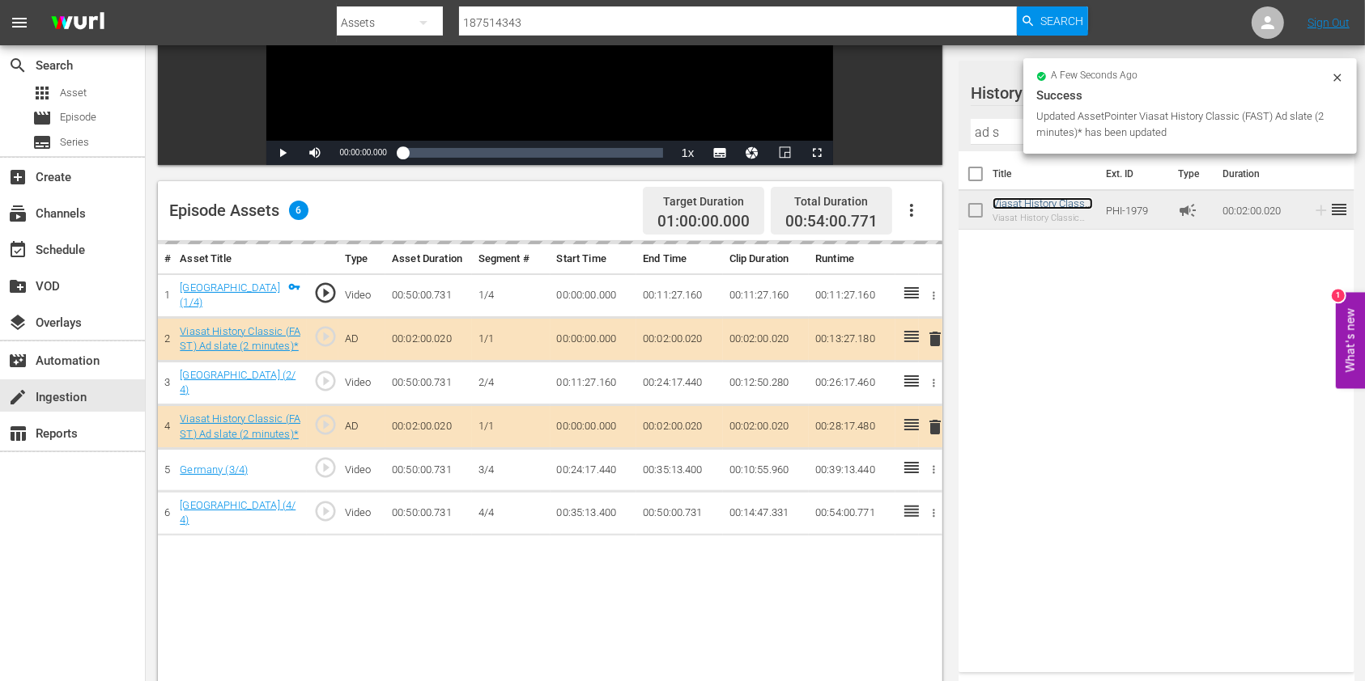
scroll to position [324, 0]
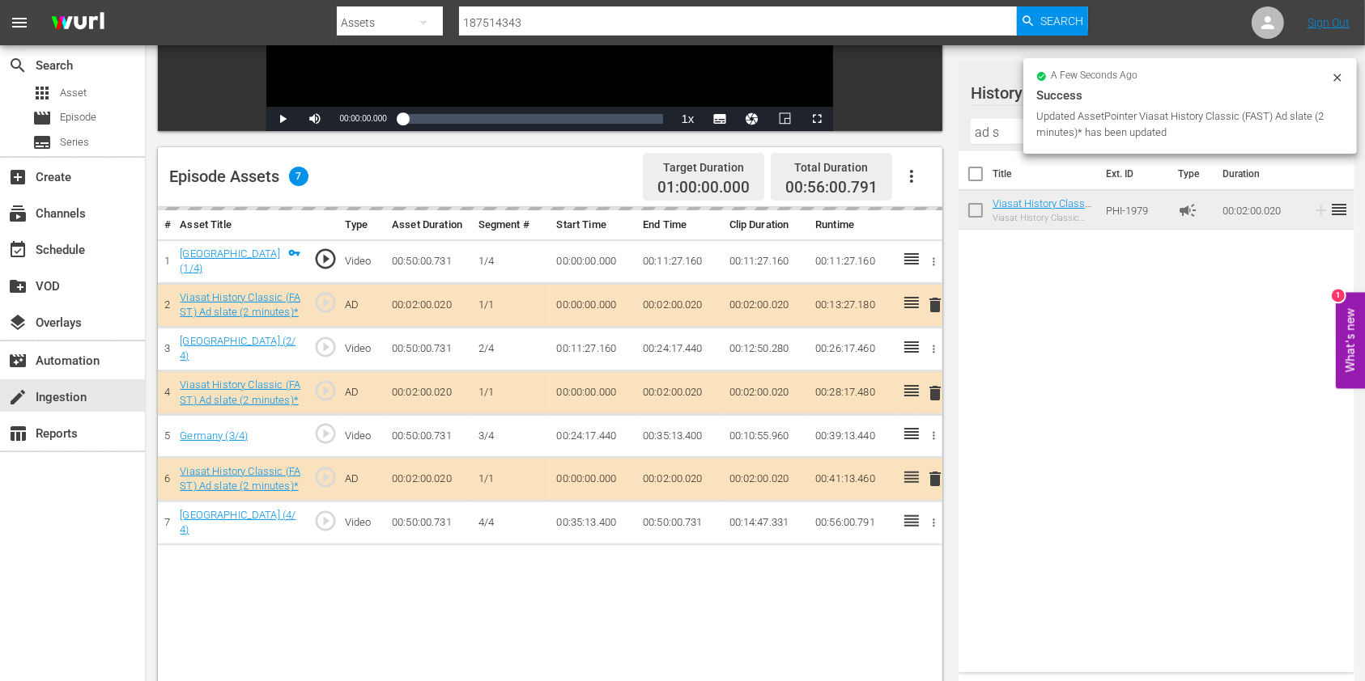
click at [991, 144] on hr at bounding box center [1155, 144] width 371 height 1
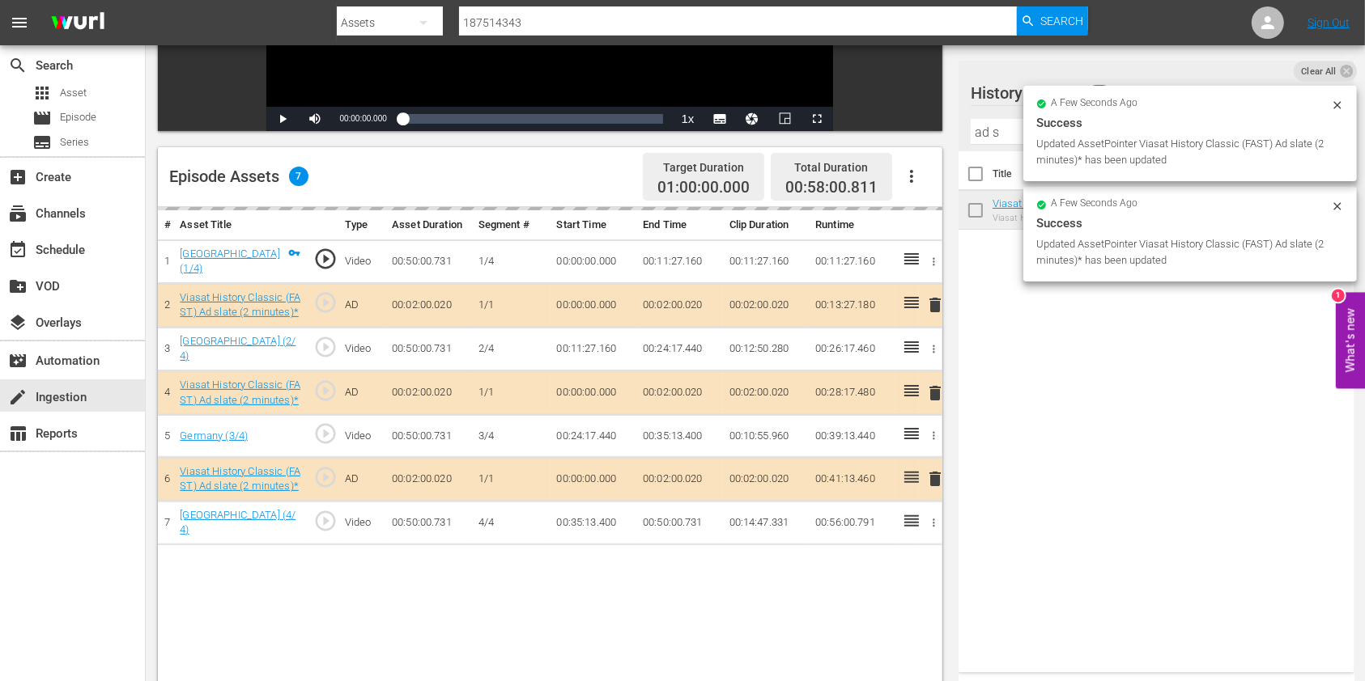
click at [991, 134] on input "ad s" at bounding box center [1155, 132] width 371 height 26
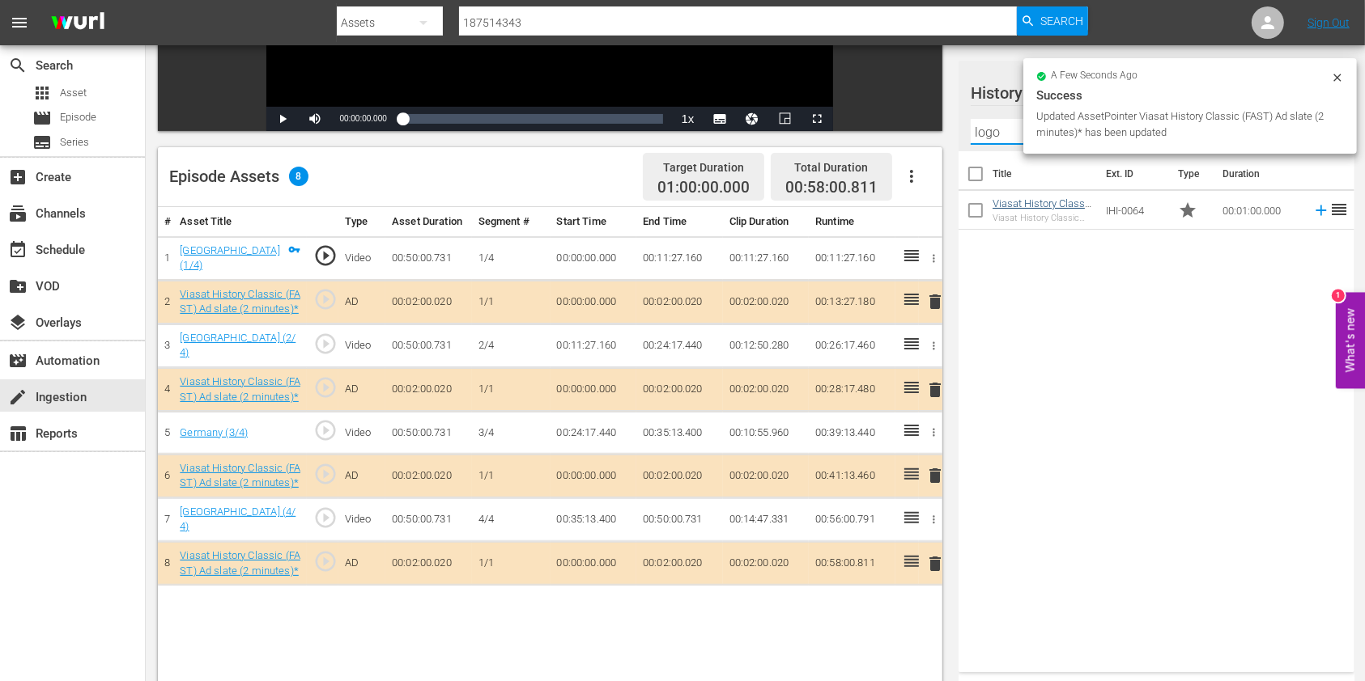
type input "logo"
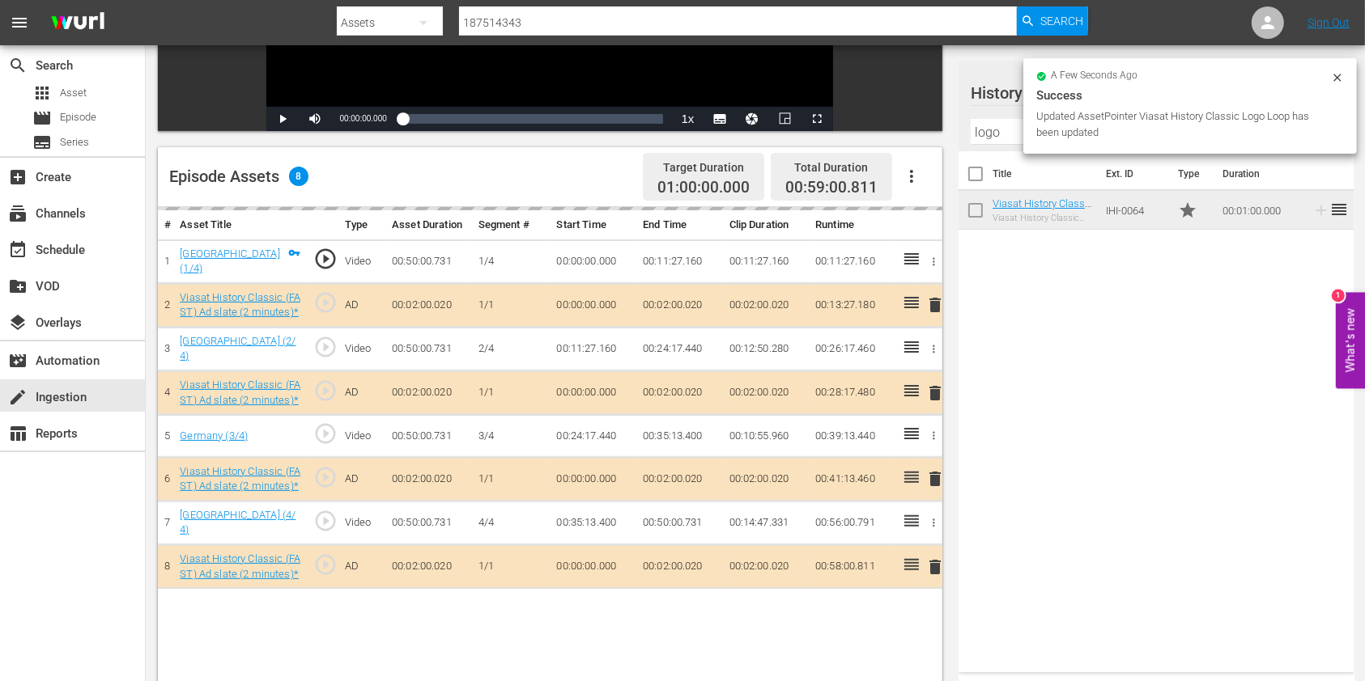
click at [1334, 81] on icon at bounding box center [1337, 77] width 13 height 13
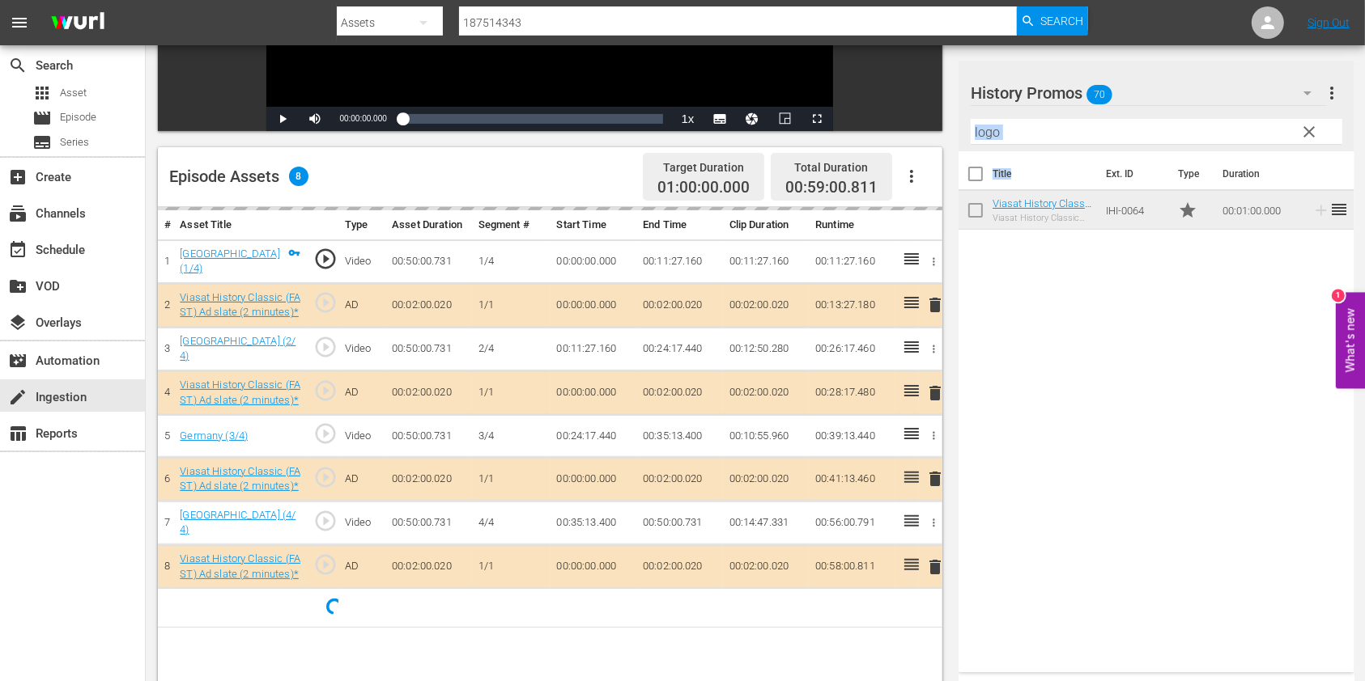
click at [1029, 145] on div "History Promos 70 History Promos more_vert clear Filter by Title logo Title Ext…" at bounding box center [1156, 367] width 396 height 612
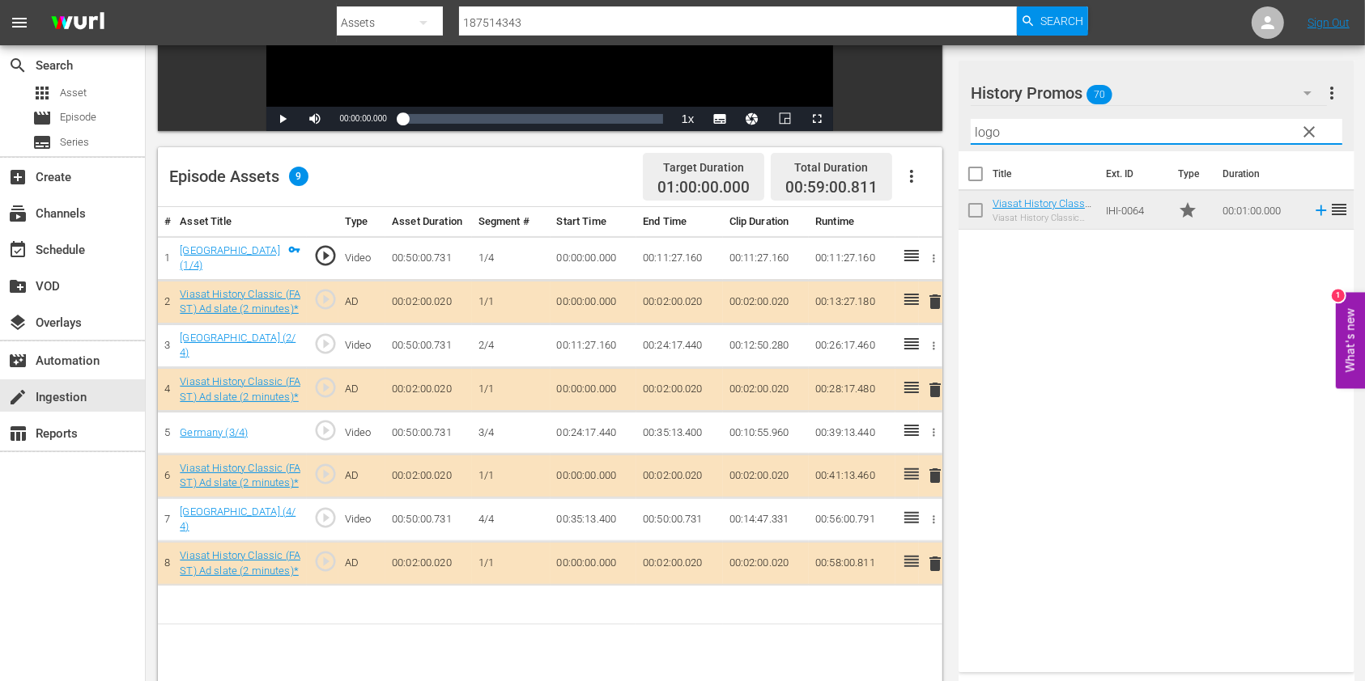
drag, startPoint x: 1030, startPoint y: 136, endPoint x: 891, endPoint y: 139, distance: 139.2
click at [891, 139] on div "Video Player is loading. Play Video Play Mute Current Time 00:00:00.000 / Durat…" at bounding box center [755, 289] width 1195 height 955
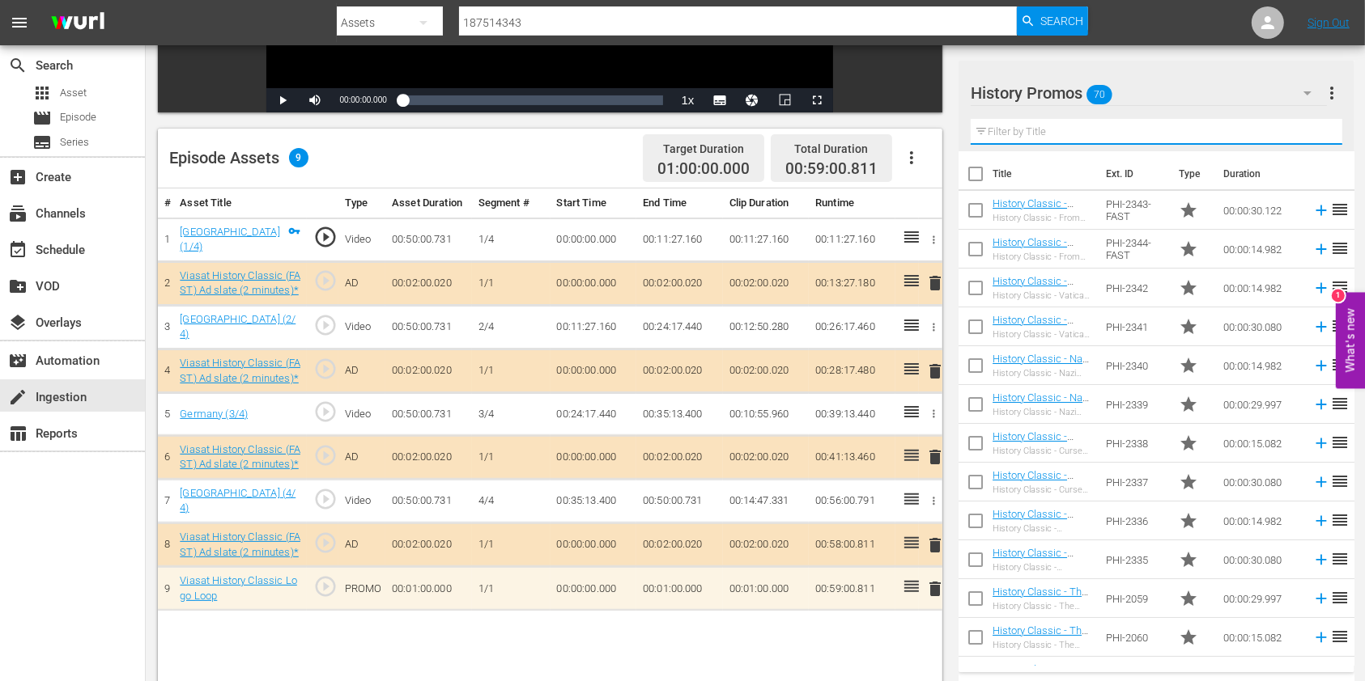
scroll to position [421, 0]
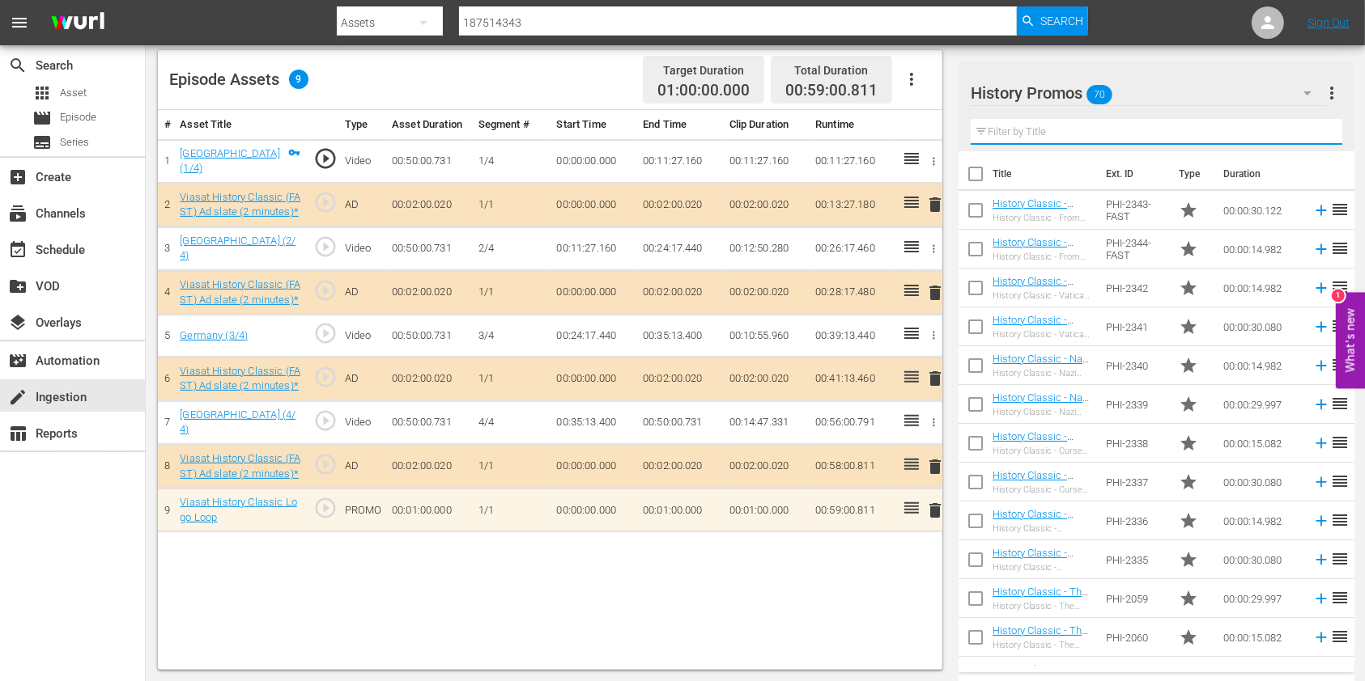
click at [1021, 133] on input "text" at bounding box center [1155, 132] width 371 height 26
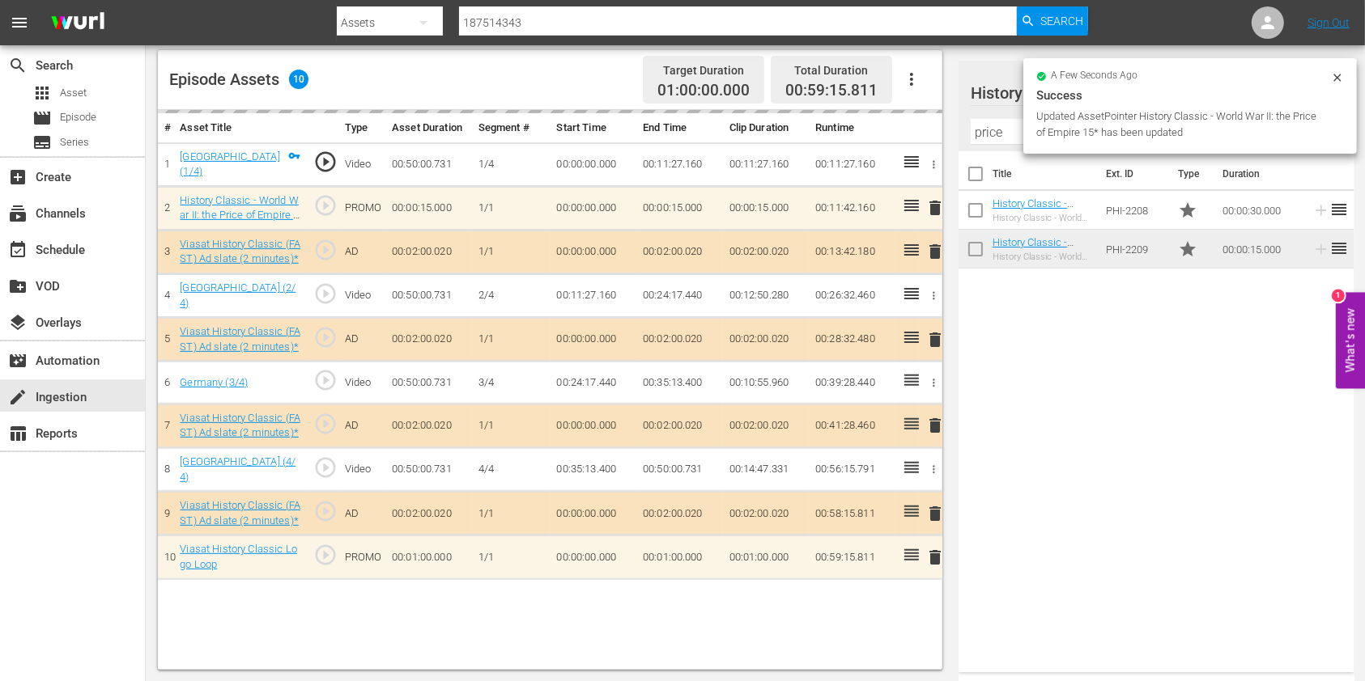
click at [999, 125] on input "price" at bounding box center [1155, 132] width 371 height 26
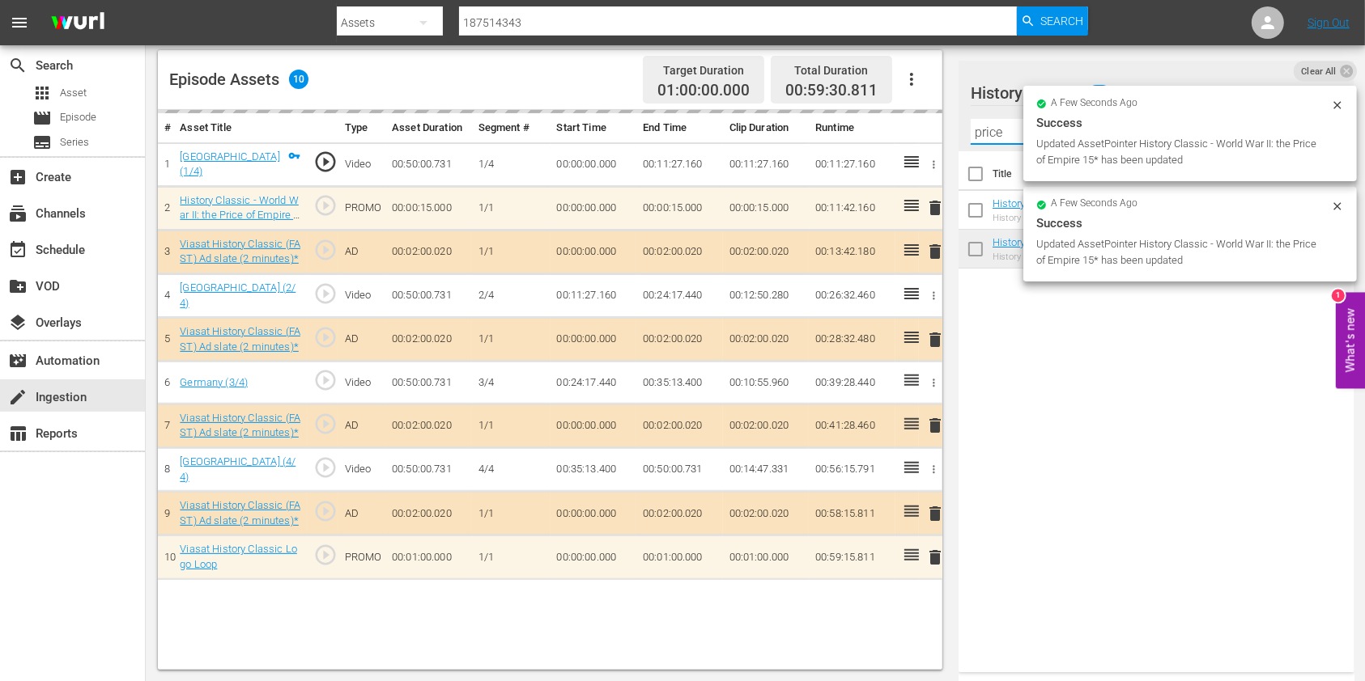
click at [999, 125] on input "price" at bounding box center [1155, 132] width 371 height 26
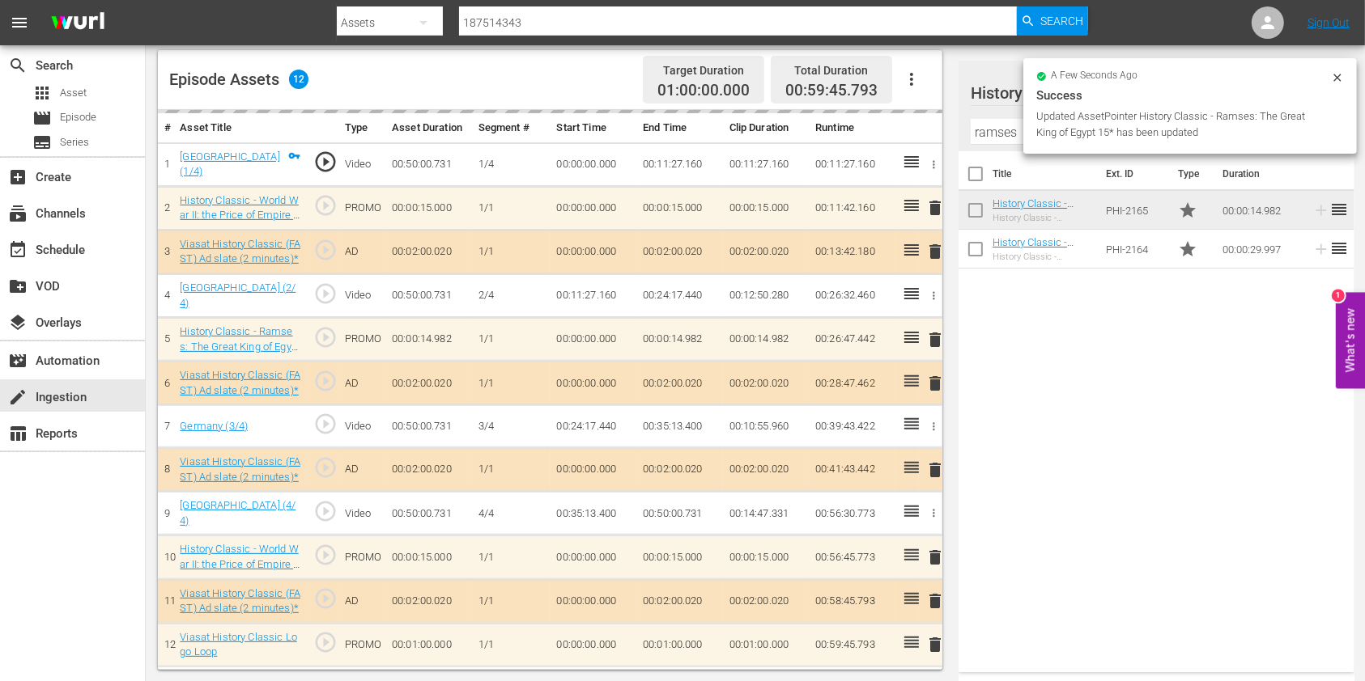
click at [1008, 139] on input "ramses" at bounding box center [1155, 132] width 371 height 26
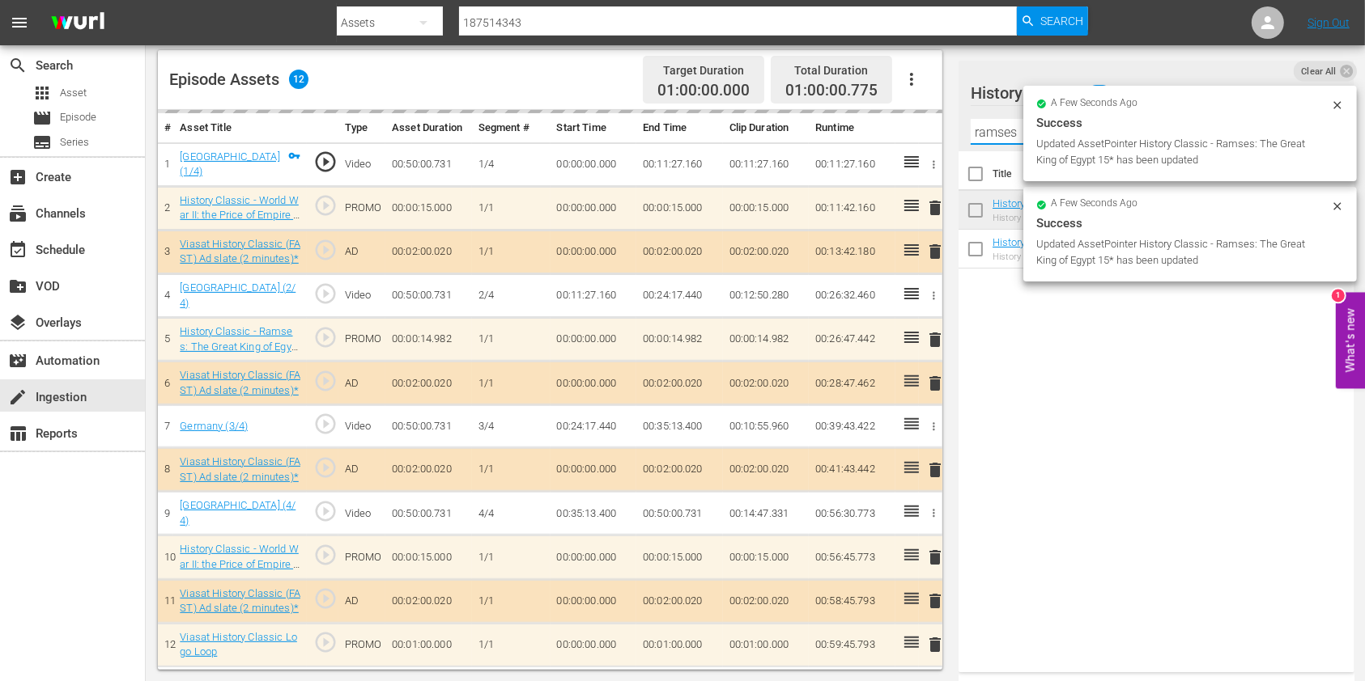
click at [1008, 139] on input "ramses" at bounding box center [1155, 132] width 371 height 26
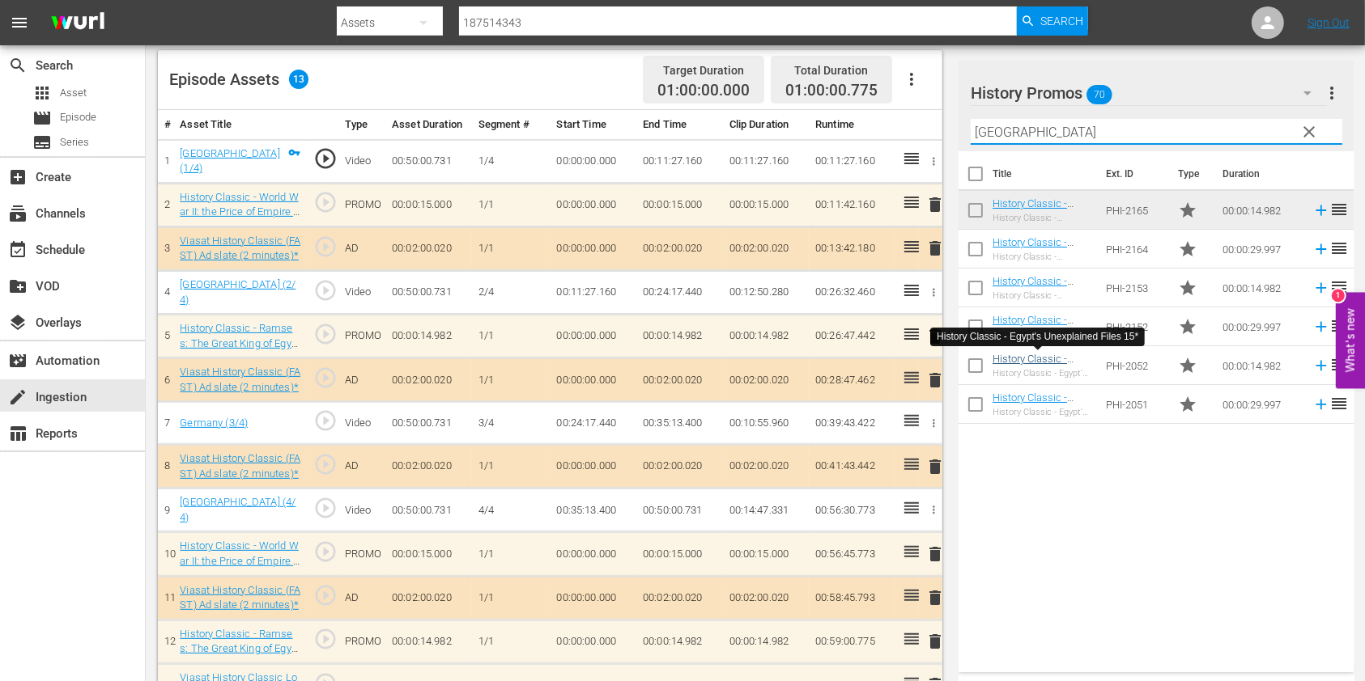
type input "[GEOGRAPHIC_DATA]"
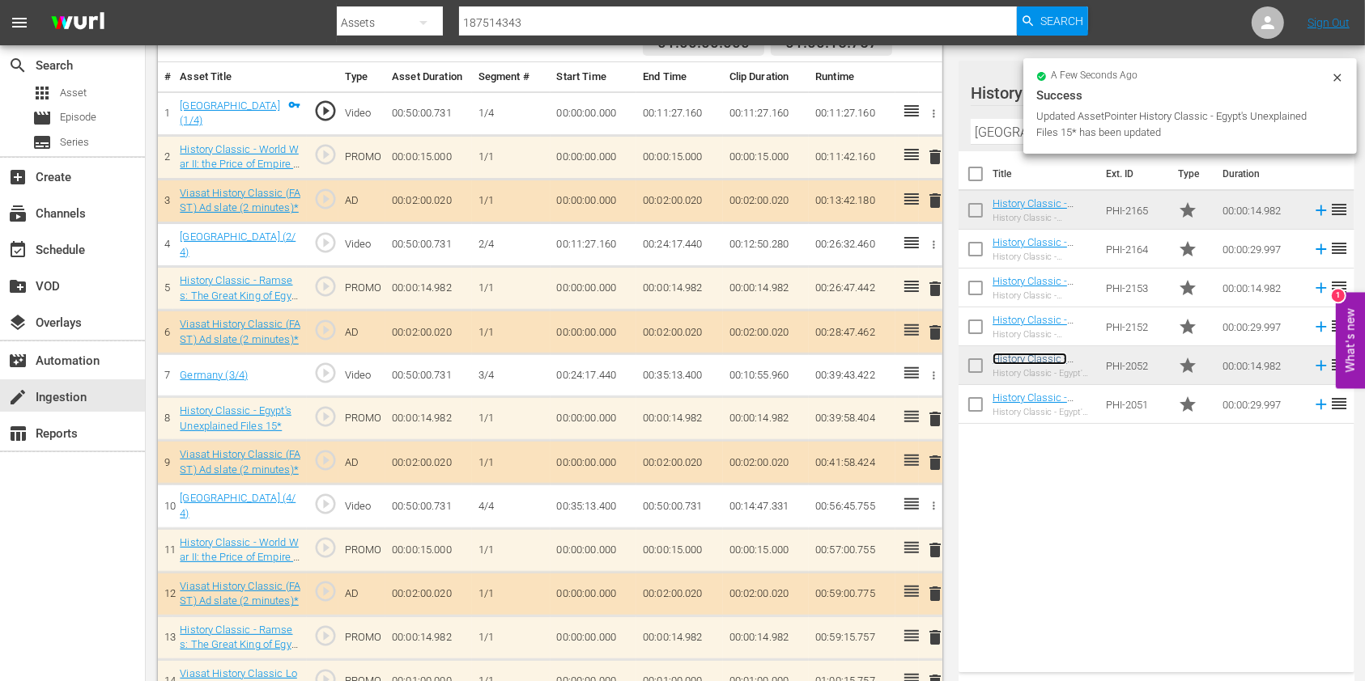
scroll to position [495, 0]
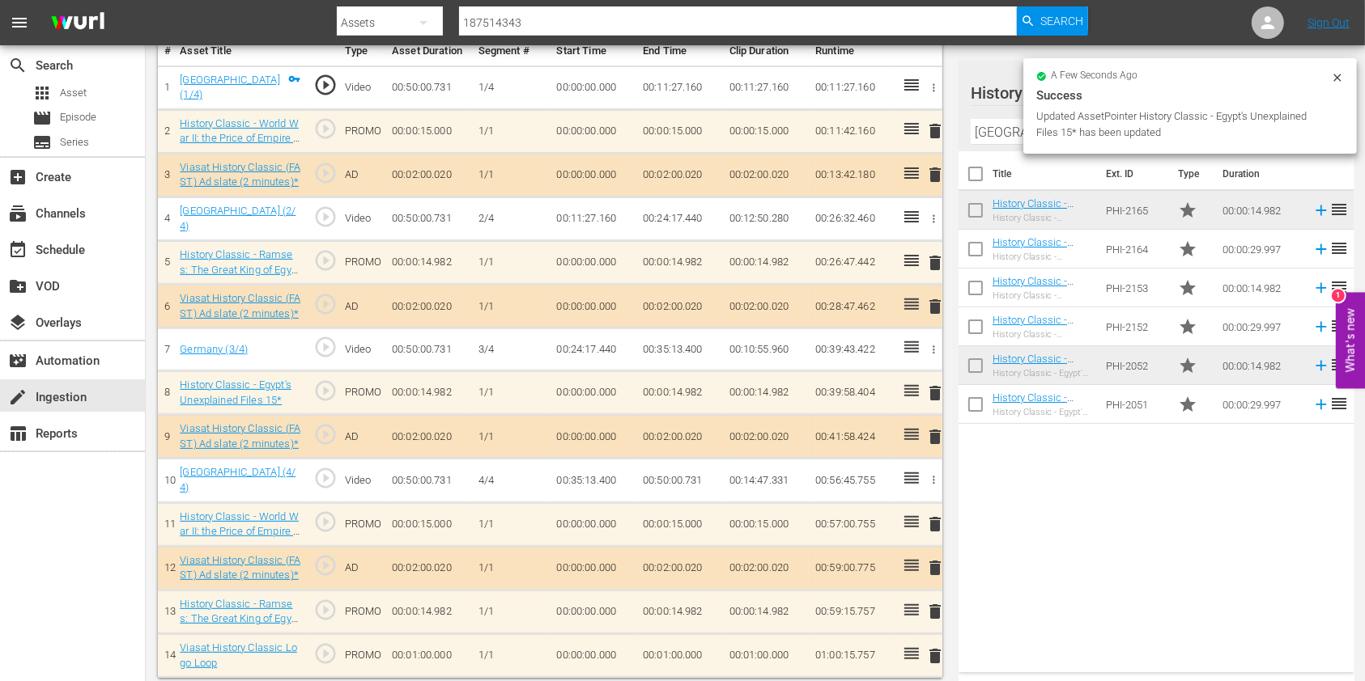
click at [671, 647] on td "00:01:00.000" at bounding box center [679, 657] width 87 height 44
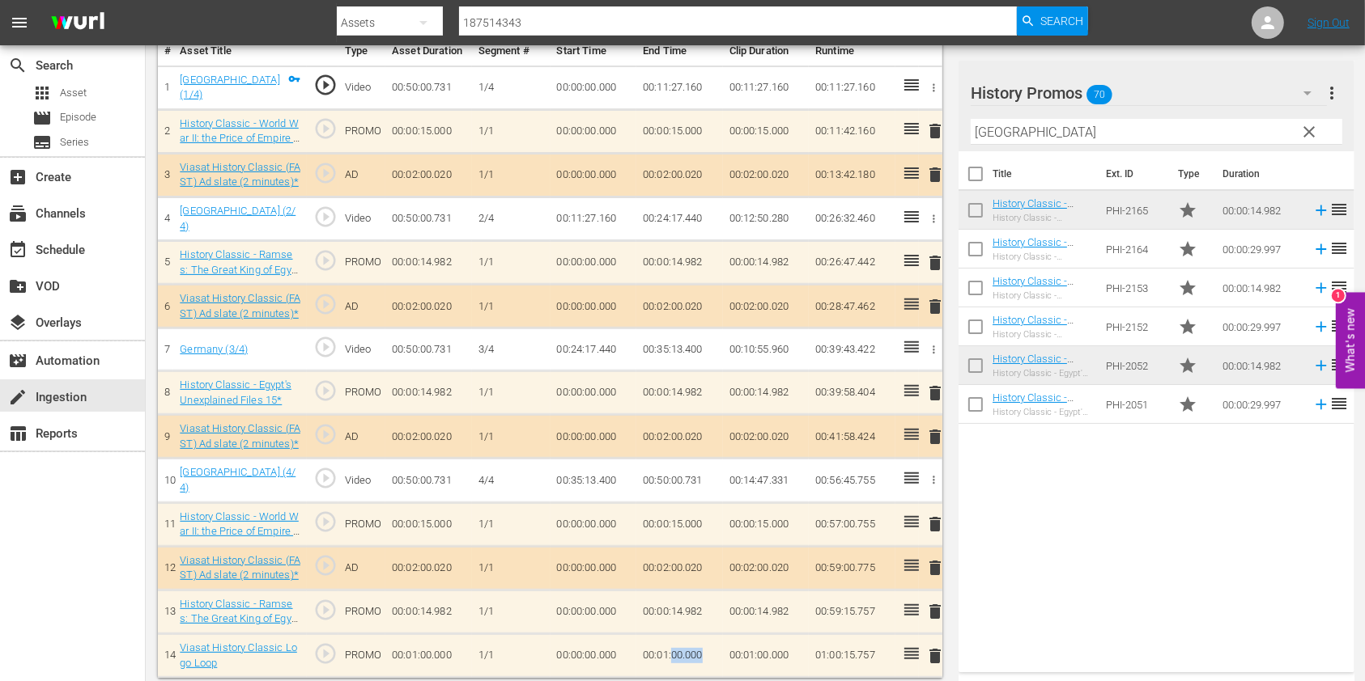
click at [671, 647] on td "00:01:00.000" at bounding box center [679, 657] width 87 height 44
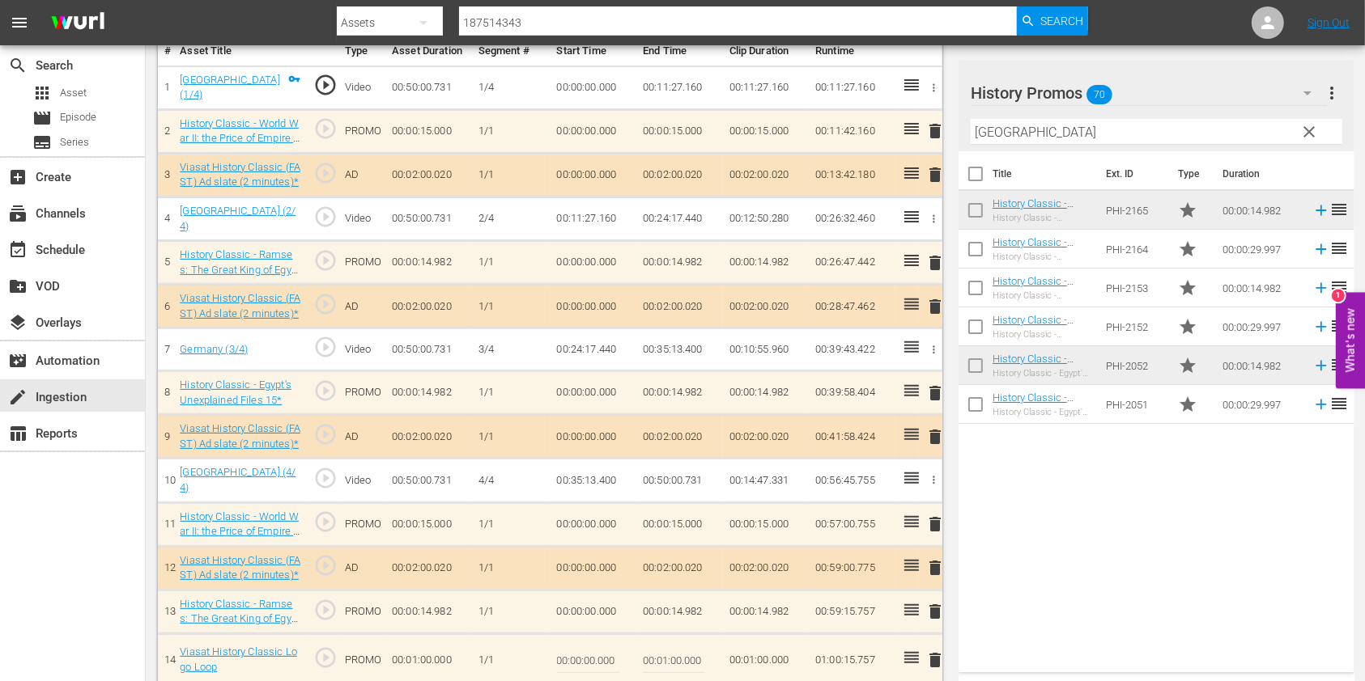
click at [667, 651] on input "00:01:00.000" at bounding box center [674, 660] width 62 height 39
type input "00:00:44.243"
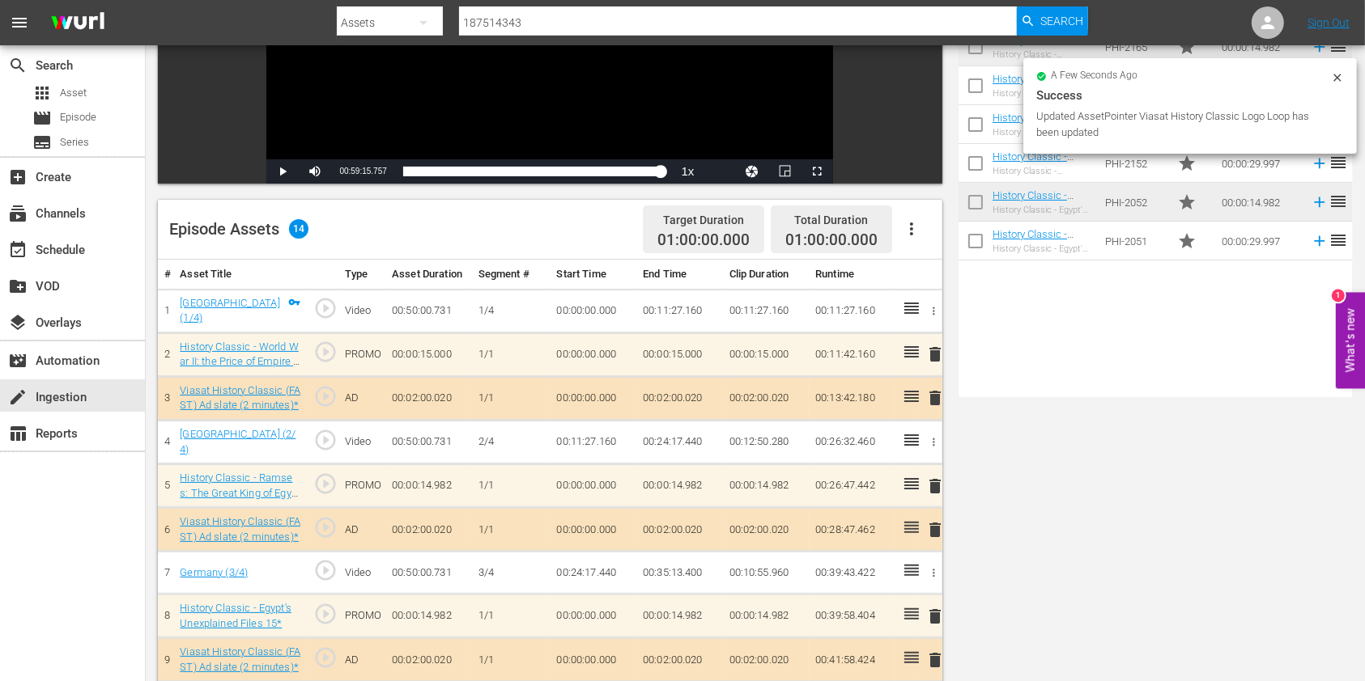
scroll to position [0, 0]
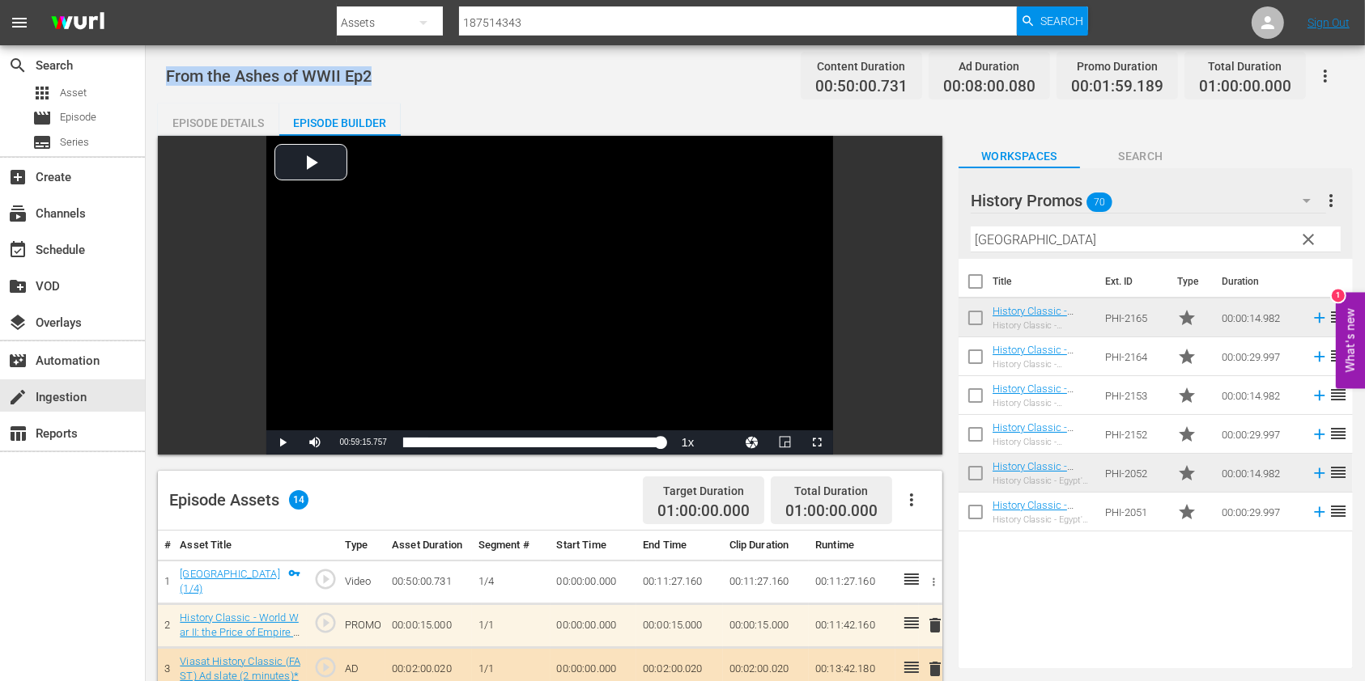
drag, startPoint x: 346, startPoint y: 66, endPoint x: 155, endPoint y: 72, distance: 191.1
click at [155, 72] on div "From the Ashes of WWII Ep2 Content Duration 00:50:00.731 Ad Duration 00:08:00.0…" at bounding box center [755, 615] width 1219 height 1140
copy span "From the Ashes of WWII Ep2"
click at [47, 391] on div "create Ingestion" at bounding box center [45, 395] width 91 height 15
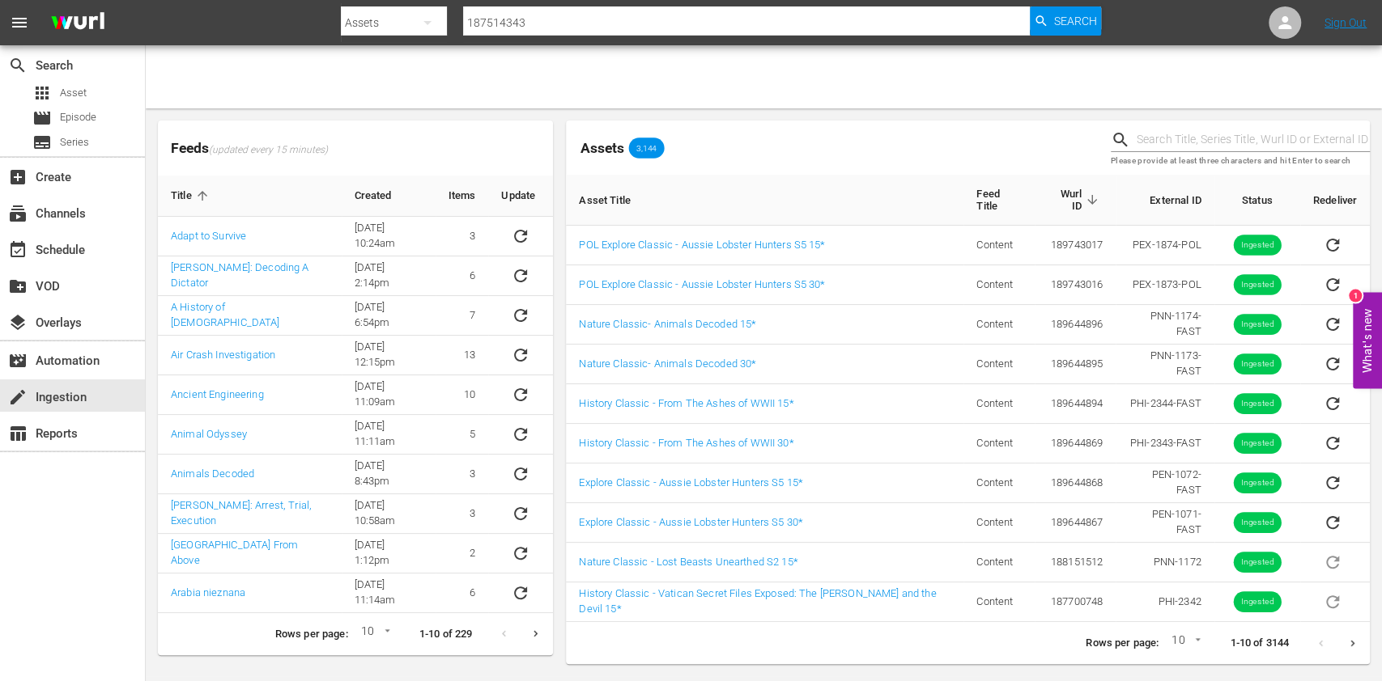
click at [1246, 126] on div "Please provide at least three characters and hit Enter to search" at bounding box center [1240, 147] width 272 height 67
click at [1242, 131] on input "text" at bounding box center [1252, 140] width 233 height 24
click at [1242, 132] on input "text" at bounding box center [1252, 140] width 233 height 24
paste input "51027686"
type input "51027686"
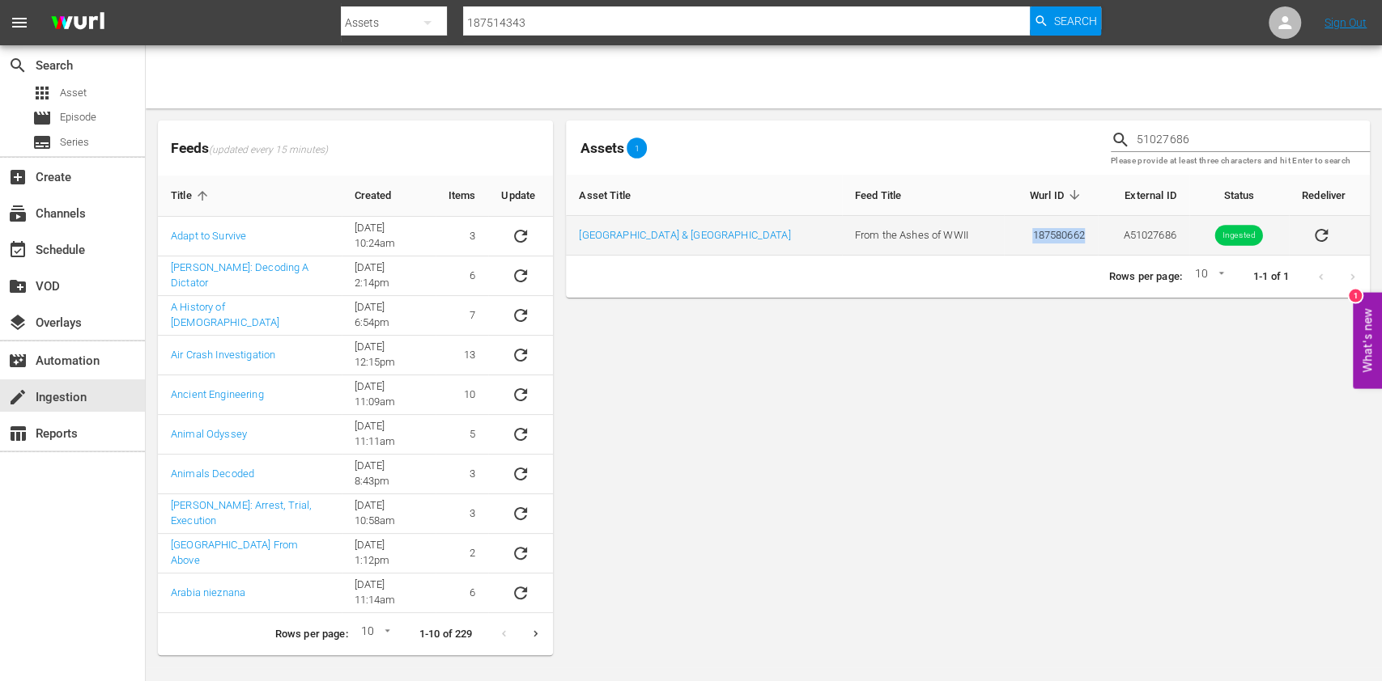
drag, startPoint x: 1017, startPoint y: 239, endPoint x: 927, endPoint y: 247, distance: 90.2
click at [1004, 247] on td "187580662" at bounding box center [1051, 236] width 94 height 40
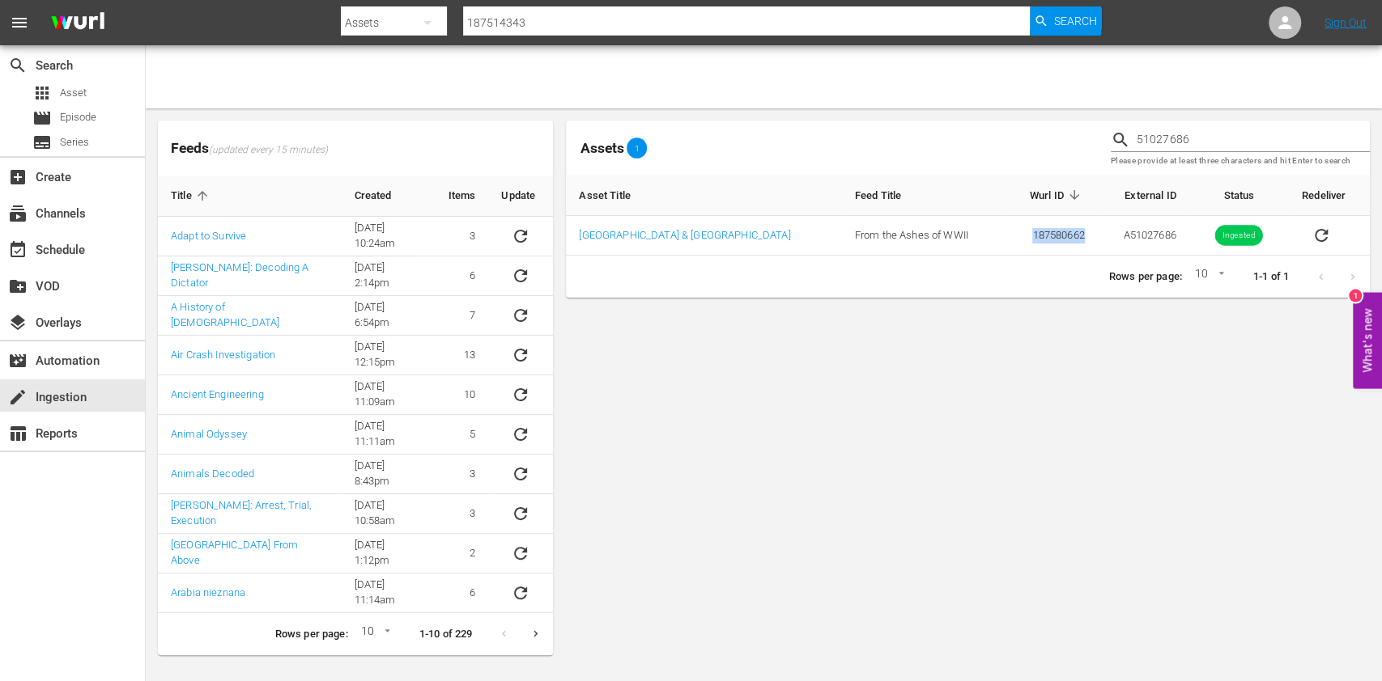
copy td "187580662"
click at [529, 10] on input "187514343" at bounding box center [746, 22] width 567 height 39
paste input "80662"
type input "187580662"
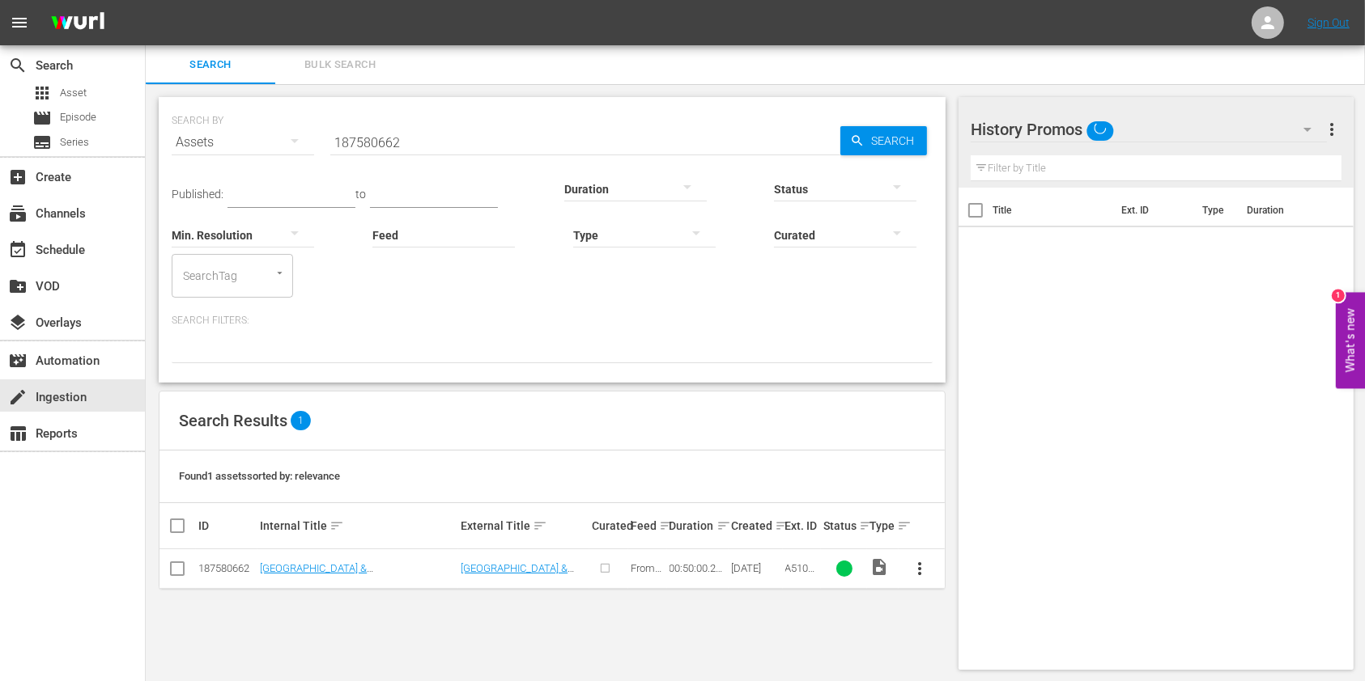
click at [913, 576] on span "more_vert" at bounding box center [920, 568] width 19 height 19
click at [1003, 567] on div "Episode" at bounding box center [1008, 561] width 110 height 39
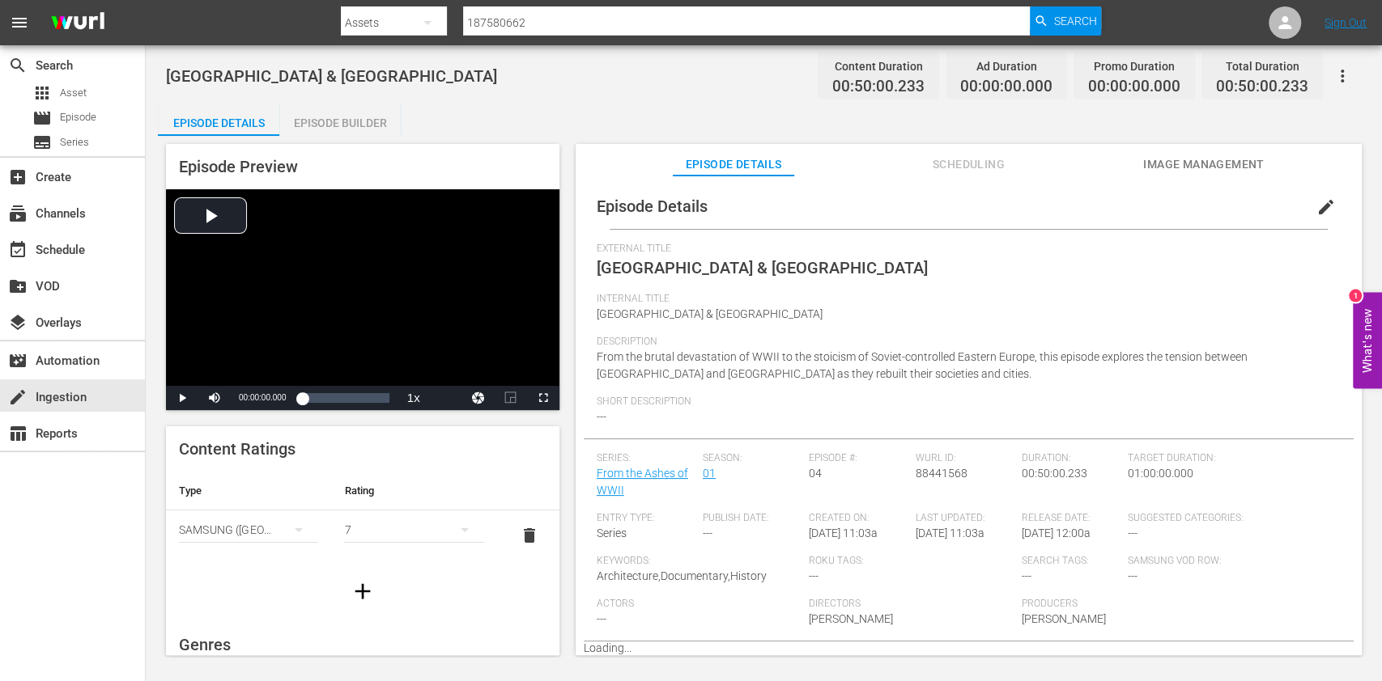
click at [1318, 208] on span "edit" at bounding box center [1325, 206] width 19 height 19
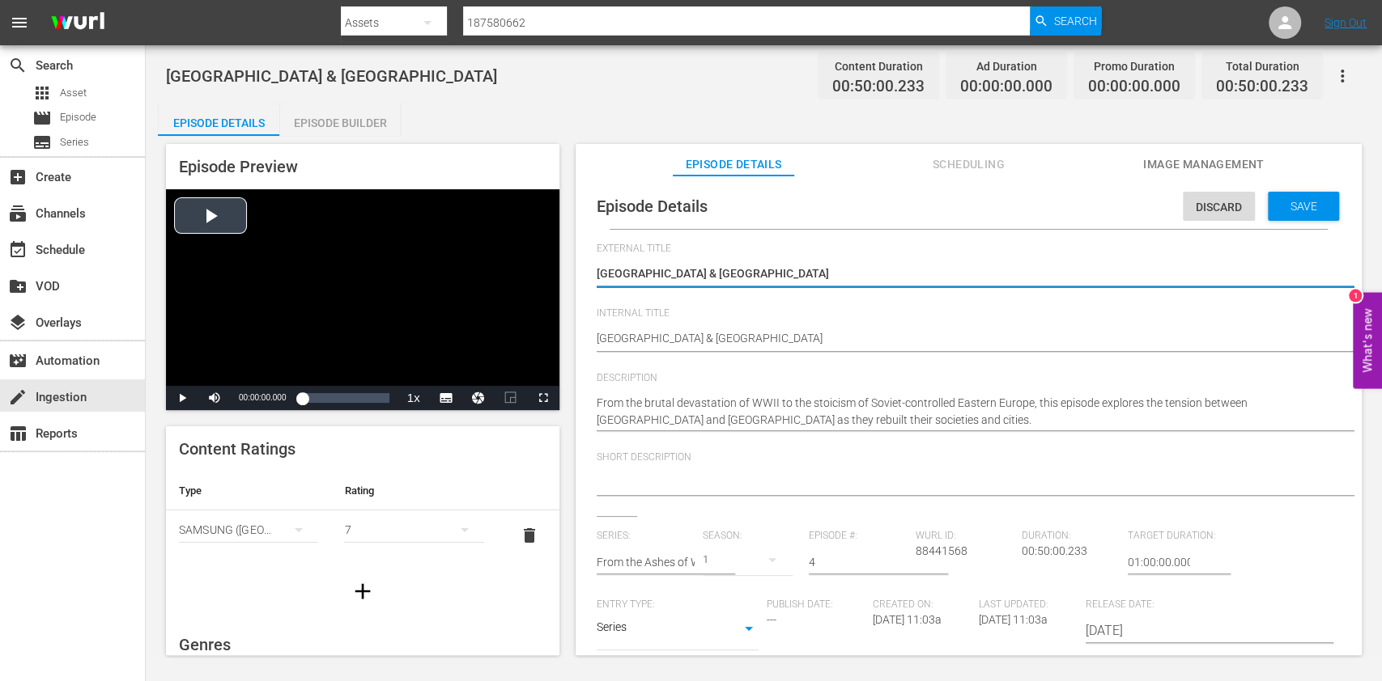
drag, startPoint x: 719, startPoint y: 344, endPoint x: 547, endPoint y: 342, distance: 171.6
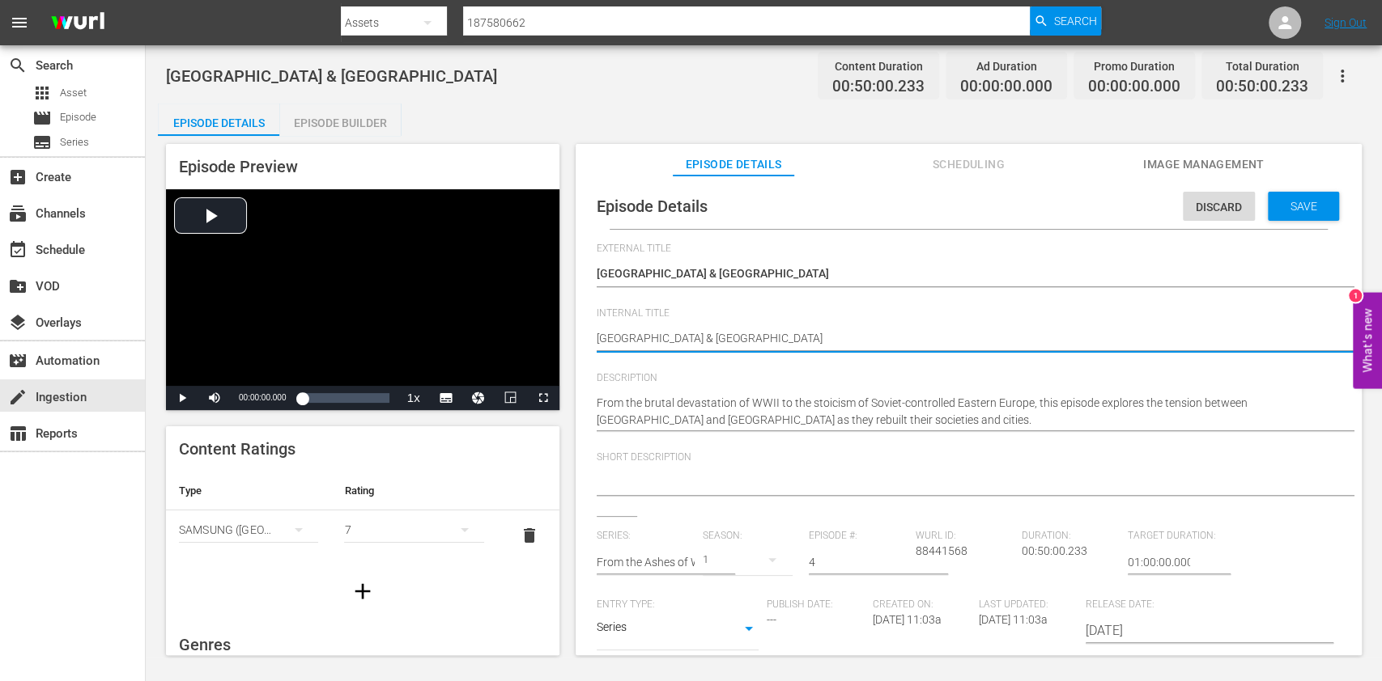
paste textarea "From the Ashes of WWII Ep3"
type textarea "From the Ashes of WWII Ep3"
type textarea "From the Ashes of WWII Ep"
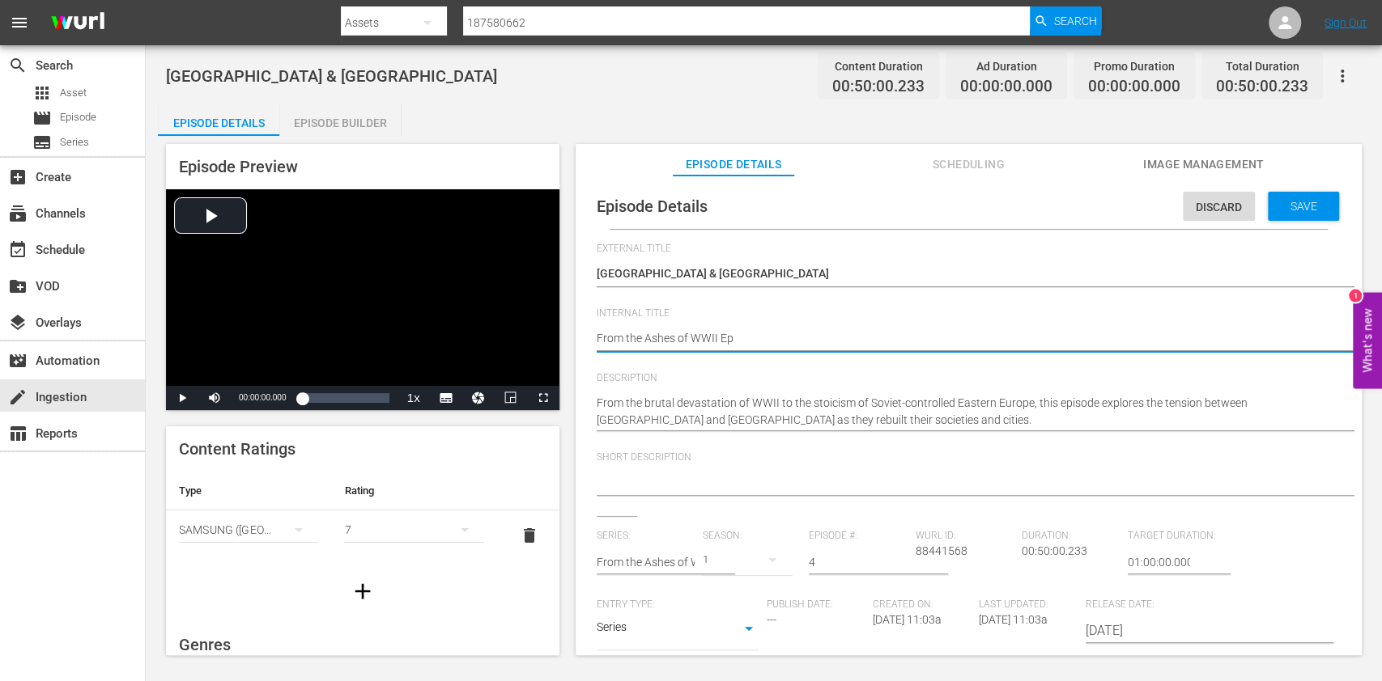
type textarea "From the Ashes of WWII Ep4"
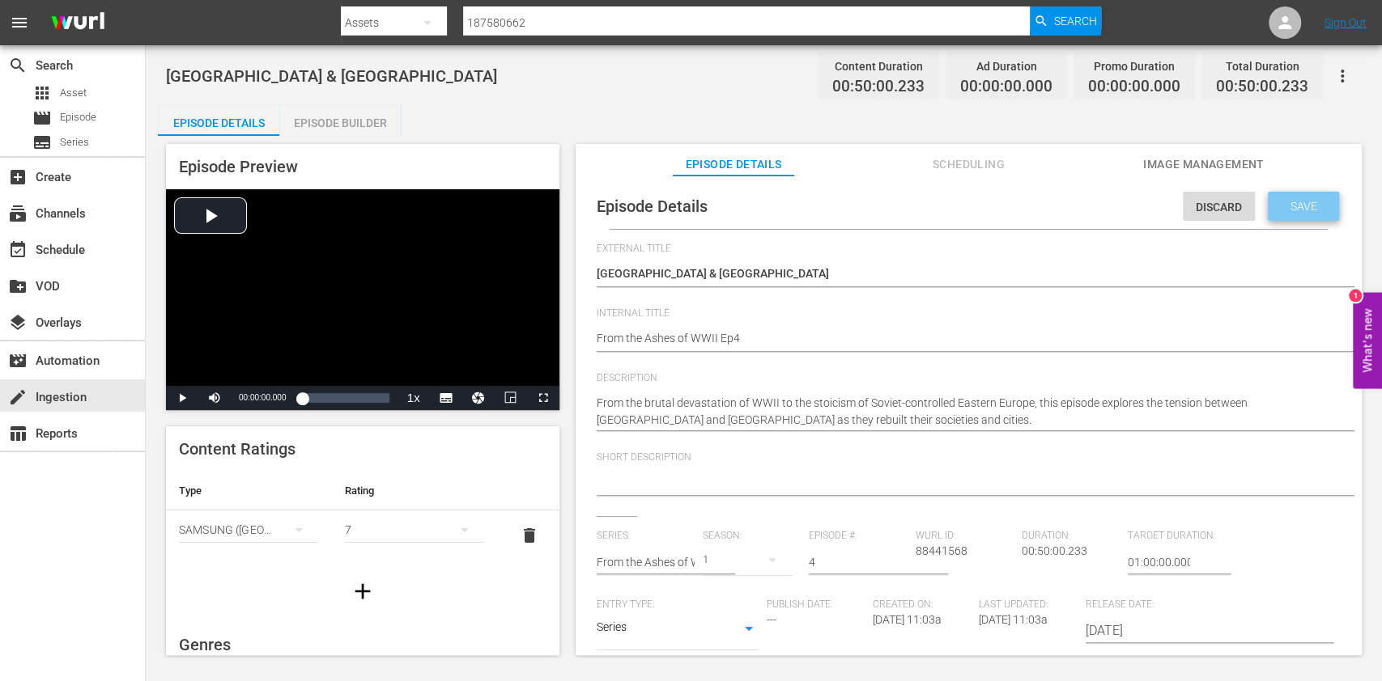
click at [1282, 209] on span "Save" at bounding box center [1303, 206] width 53 height 13
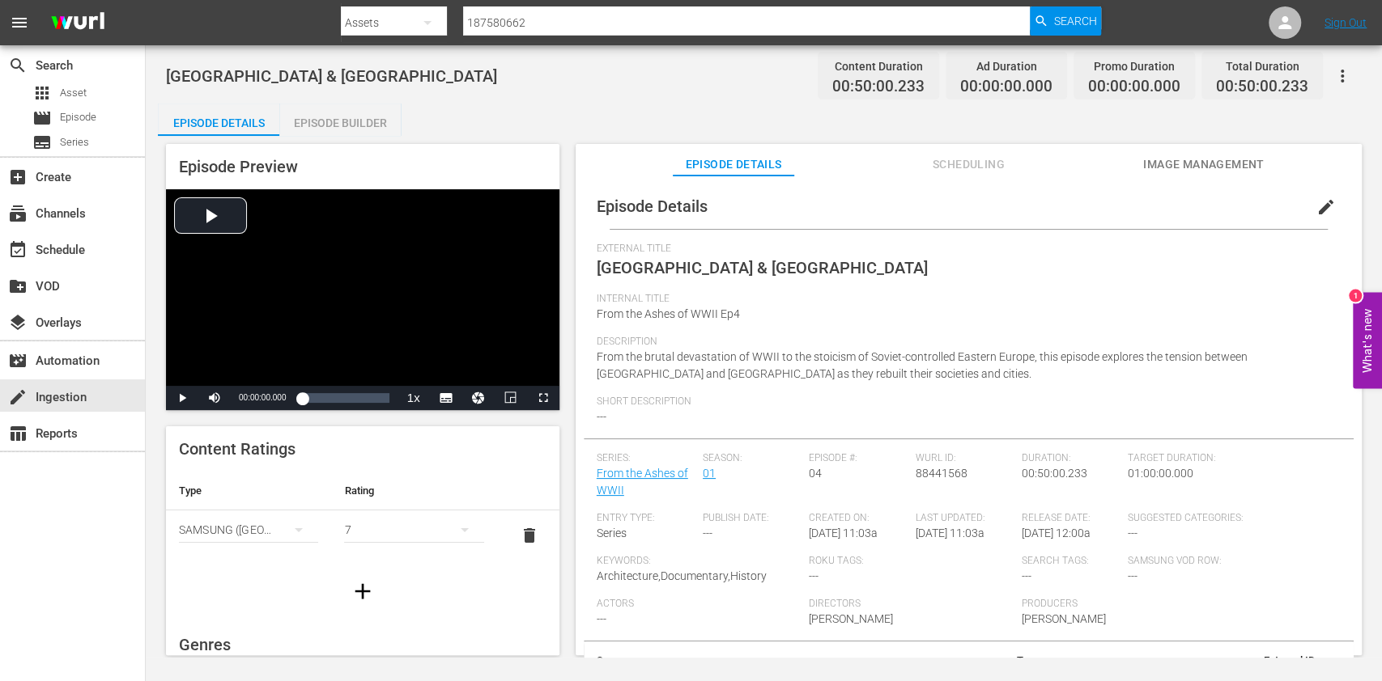
click at [367, 136] on div "Episode Preview Video Player is loading. Play Video Play Mute Current Time 00:0…" at bounding box center [764, 402] width 1212 height 533
click at [374, 125] on div "Episode Builder" at bounding box center [339, 123] width 121 height 39
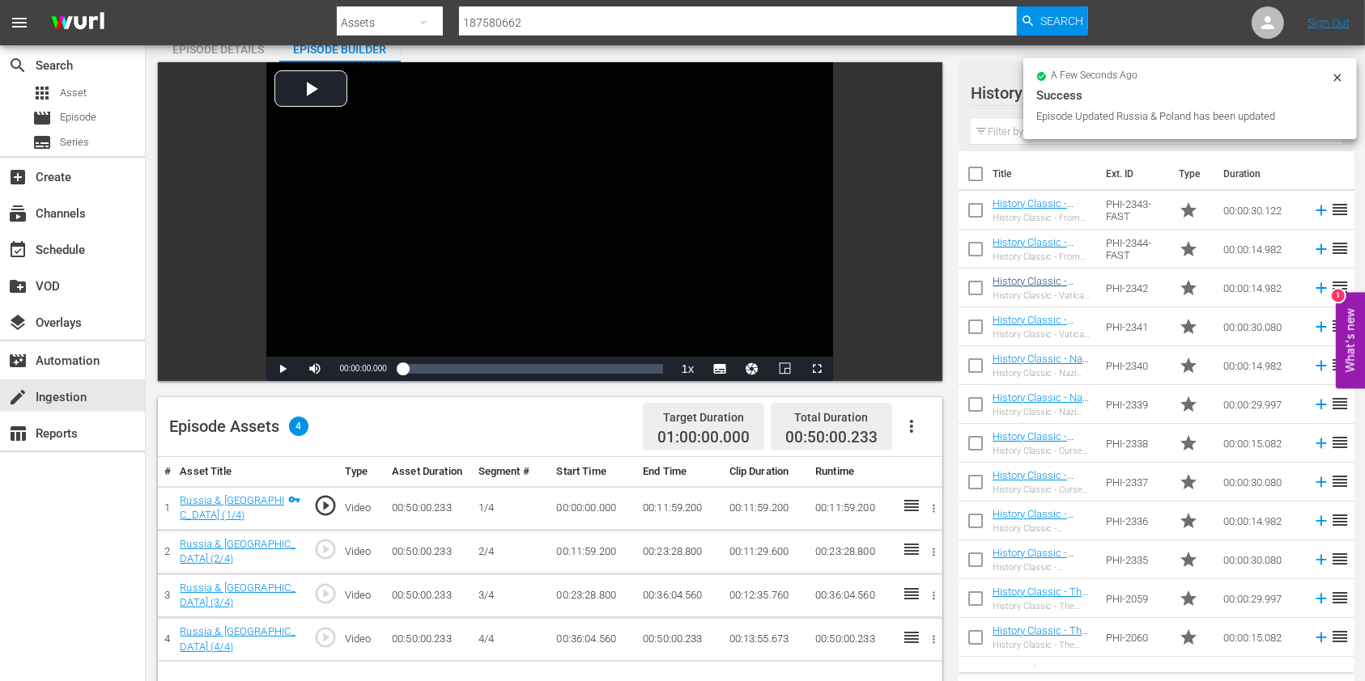
scroll to position [108, 0]
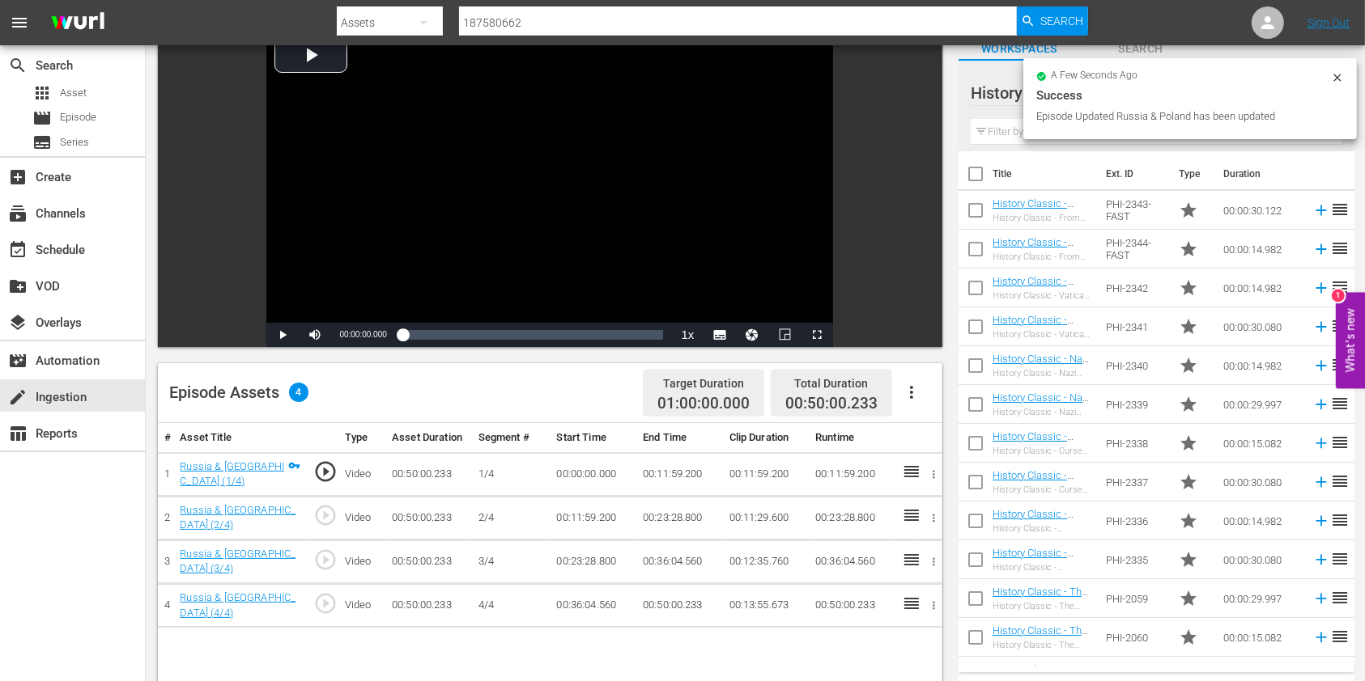
click at [1017, 131] on input "text" at bounding box center [1155, 132] width 371 height 26
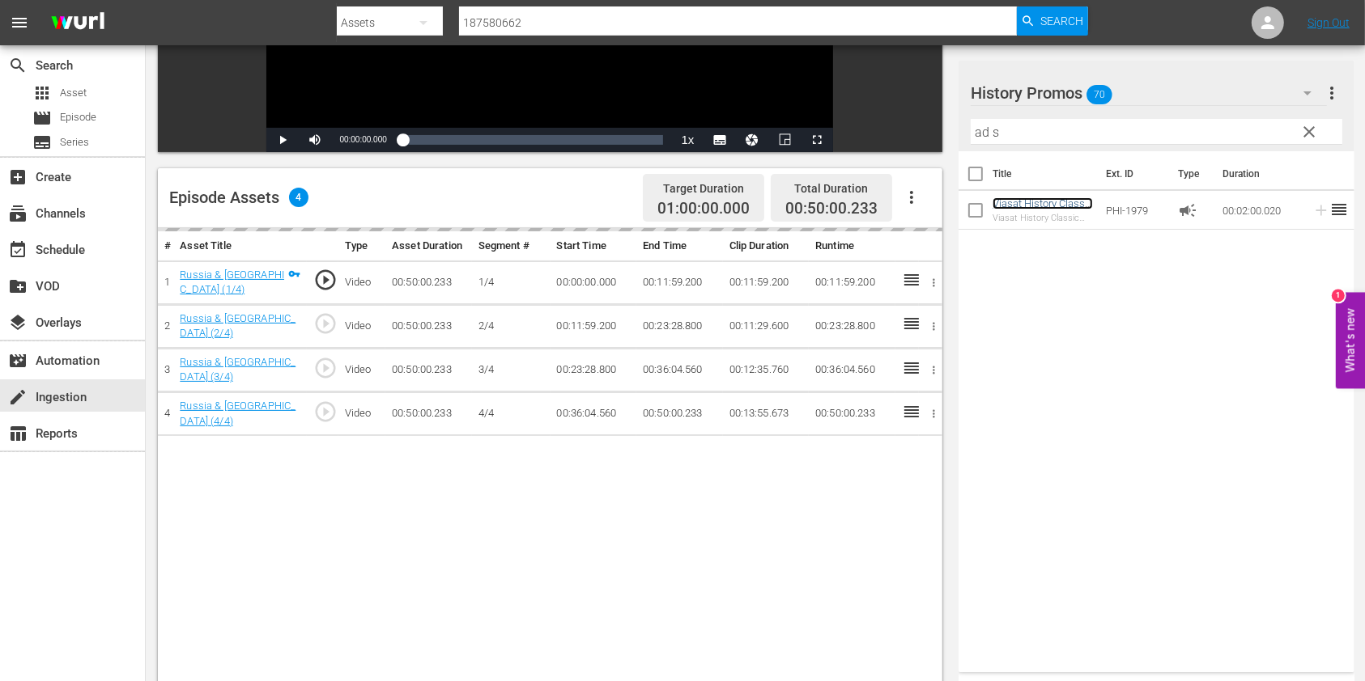
scroll to position [324, 0]
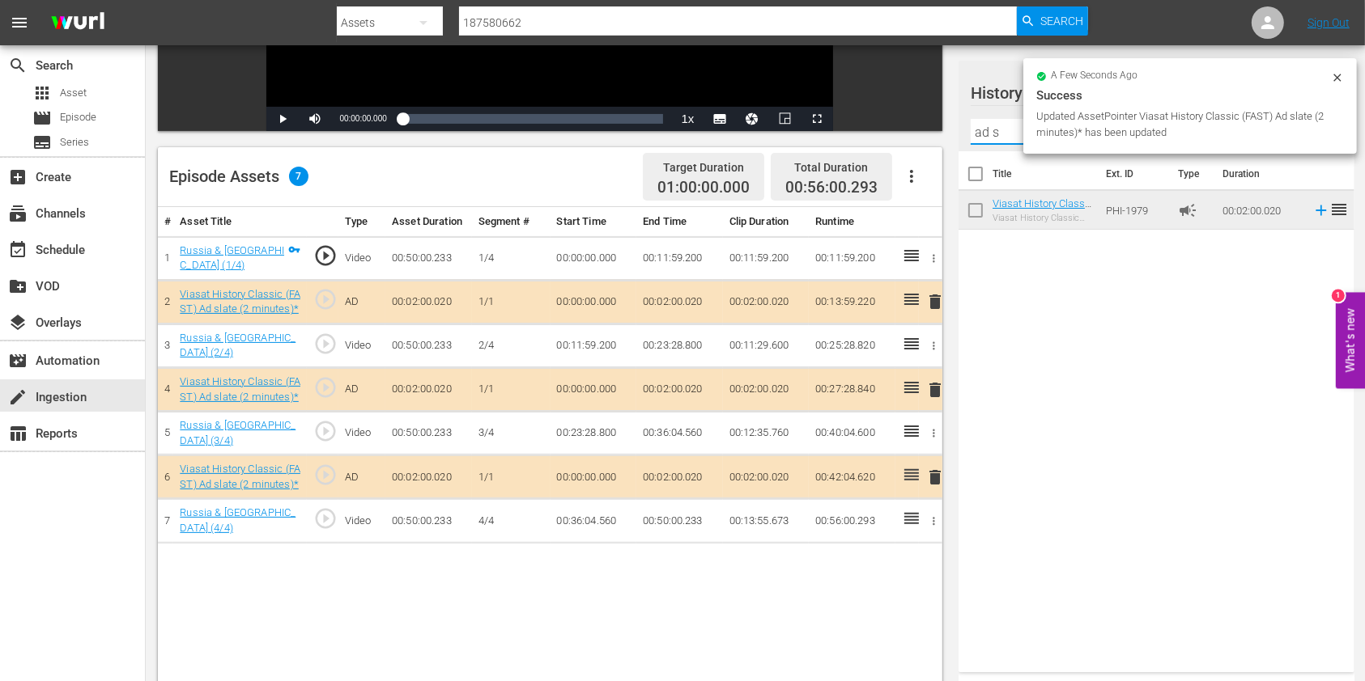
drag, startPoint x: 1007, startPoint y: 131, endPoint x: 952, endPoint y: 137, distance: 55.3
click at [952, 137] on div "Video Player is loading. Play Video Play Mute Current Time 00:00:00.000 / Durat…" at bounding box center [755, 289] width 1195 height 955
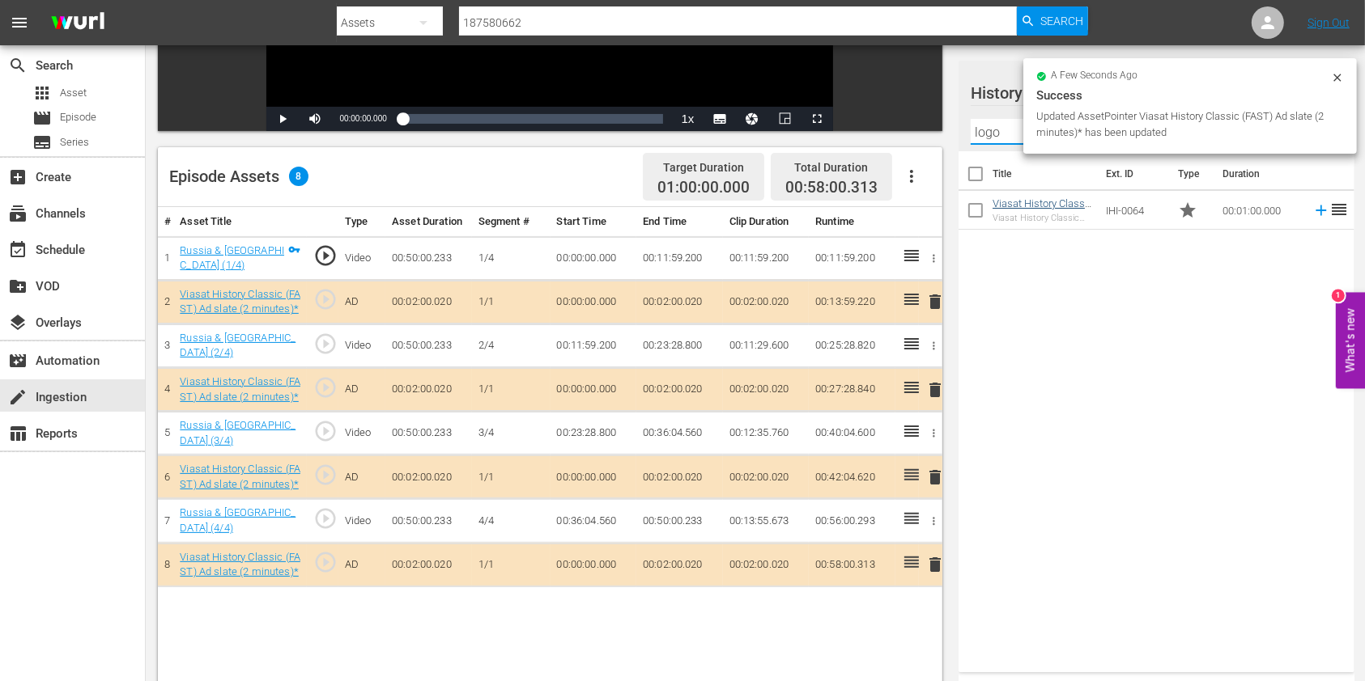
type input "logo"
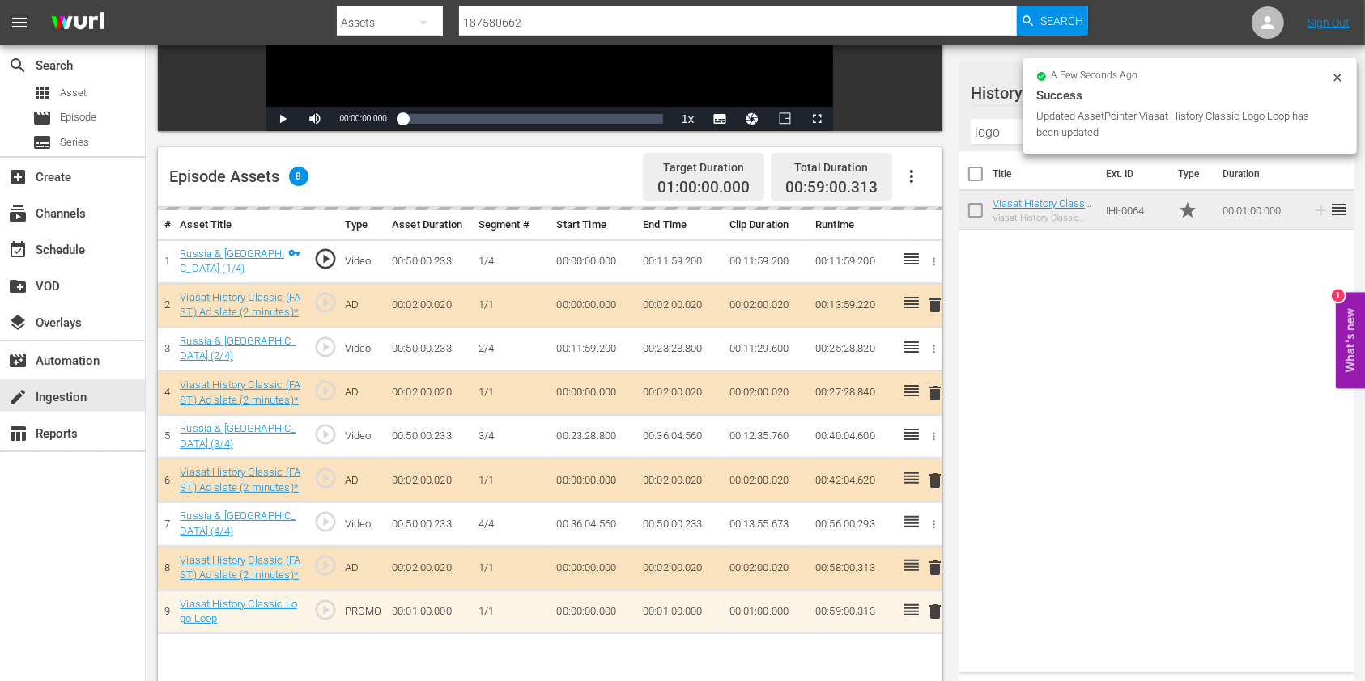
click at [1339, 78] on icon at bounding box center [1337, 77] width 13 height 13
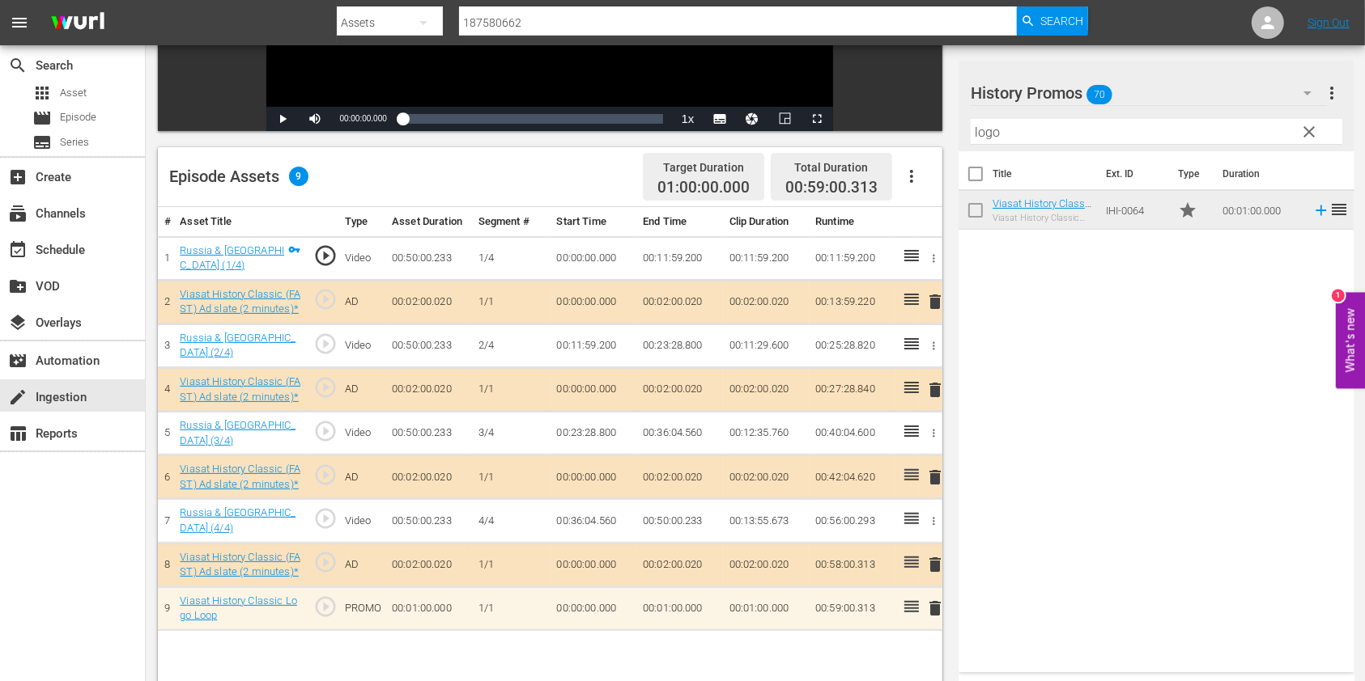
click at [1302, 128] on span "clear" at bounding box center [1309, 131] width 19 height 19
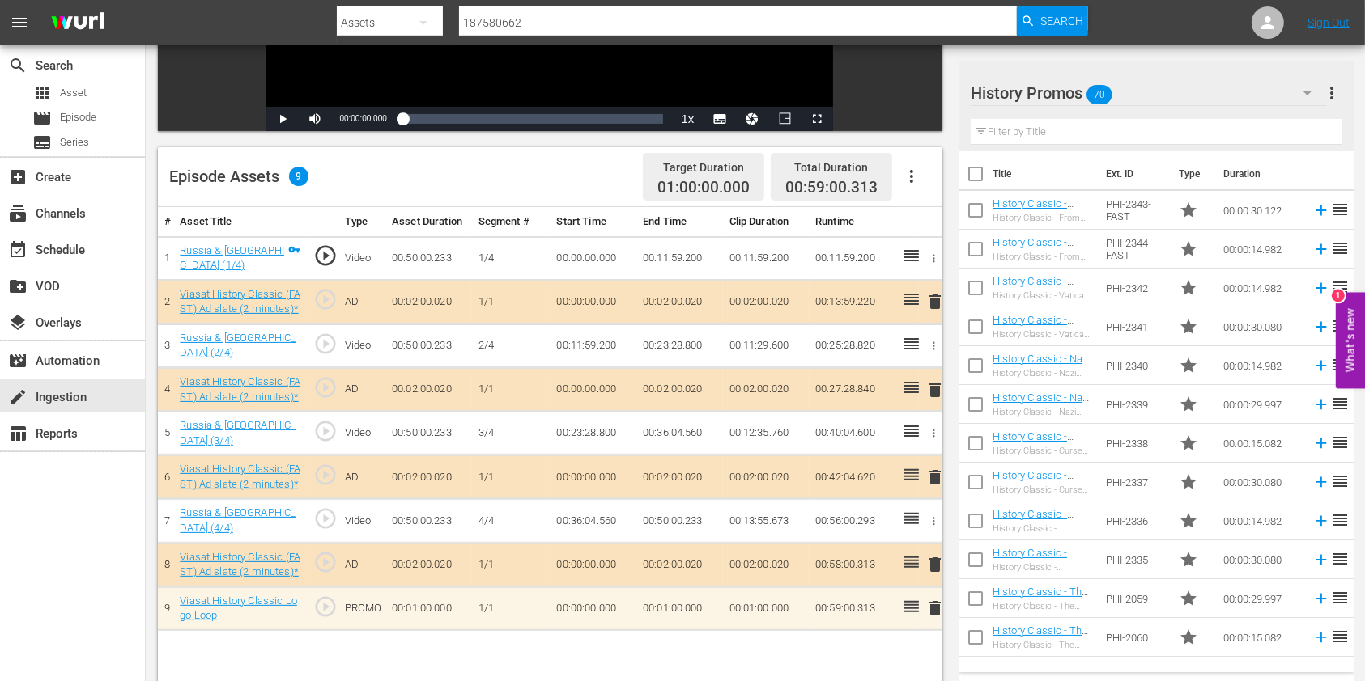
click at [1107, 138] on input "text" at bounding box center [1155, 132] width 371 height 26
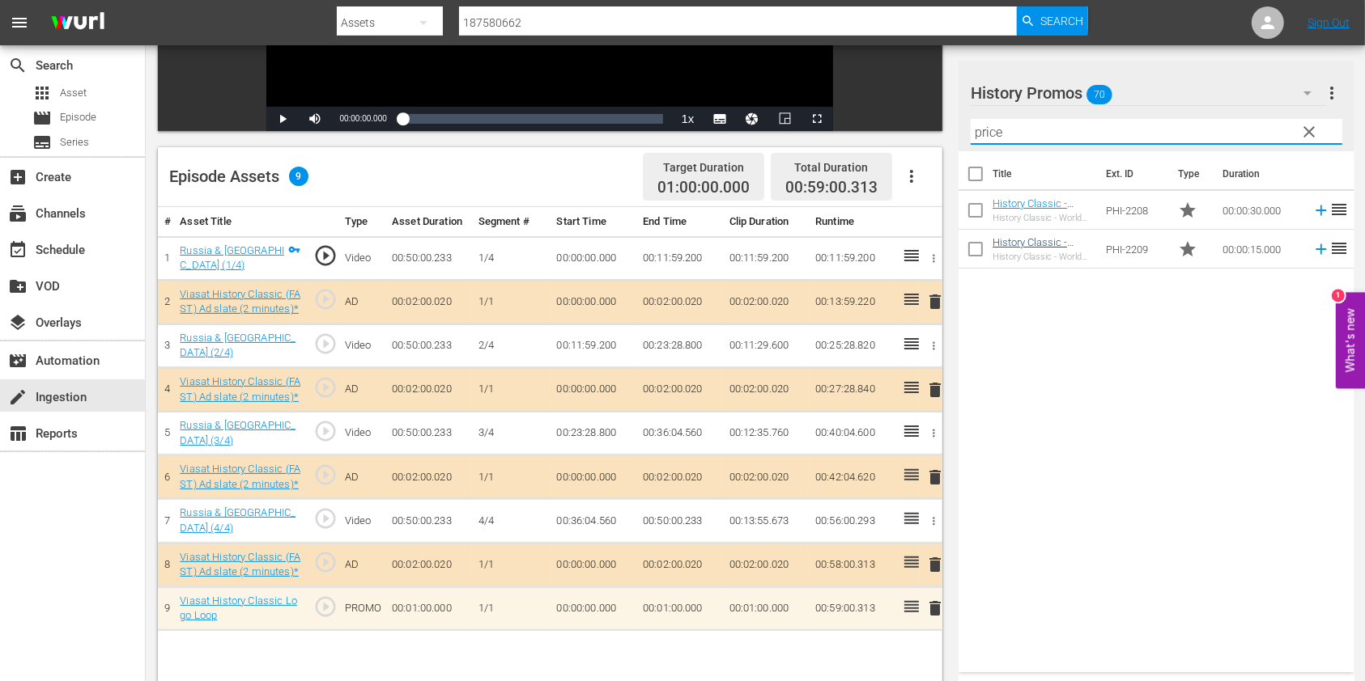
type input "price"
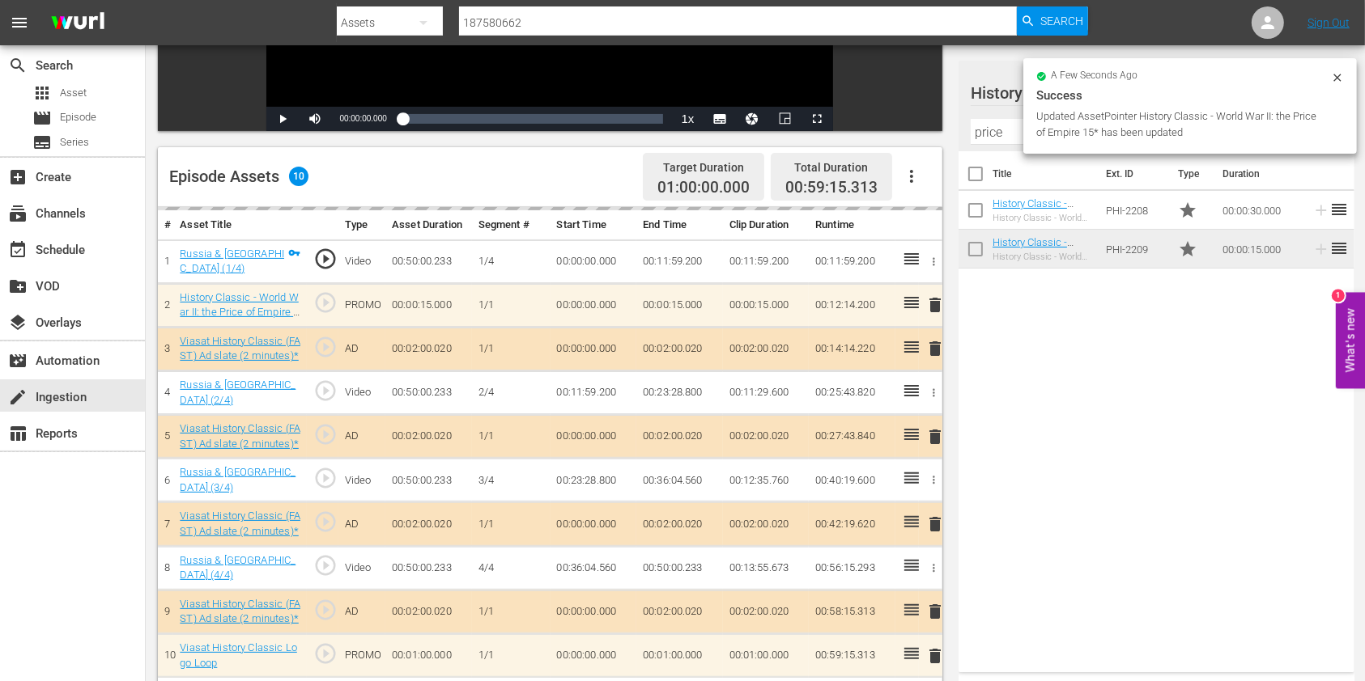
click at [986, 127] on input "price" at bounding box center [1155, 132] width 371 height 26
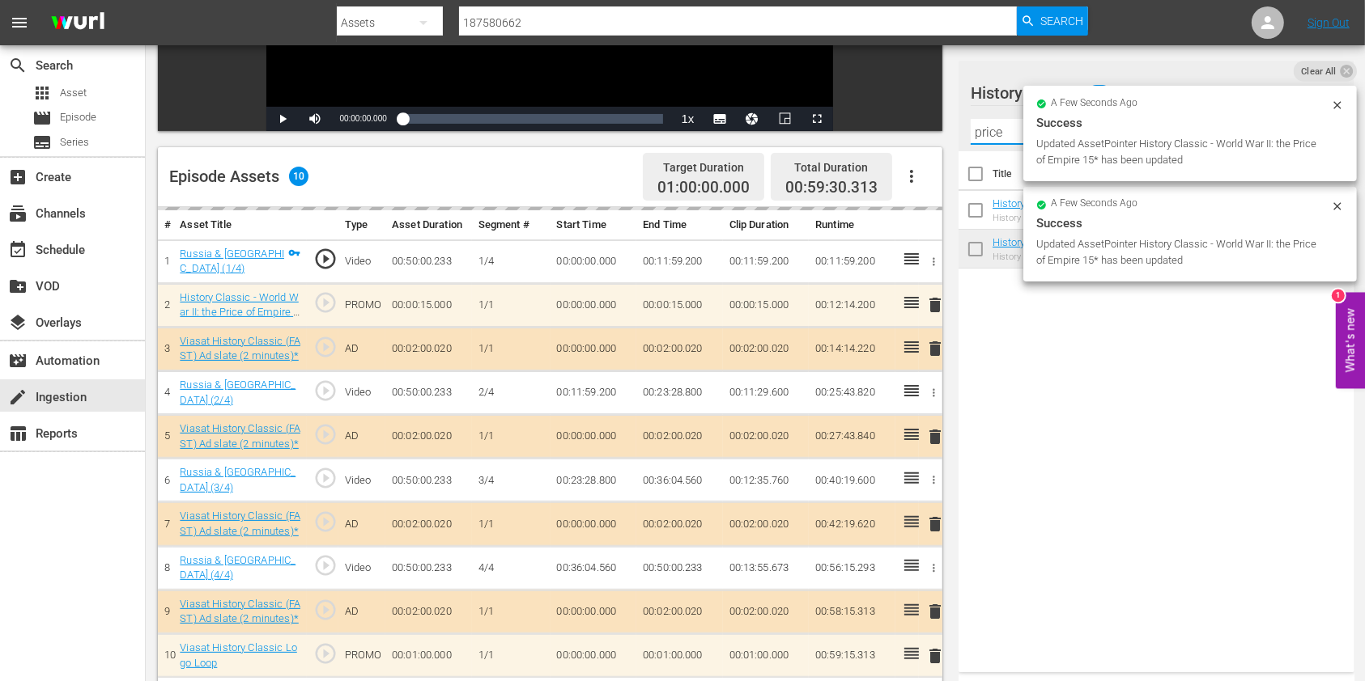
click at [986, 127] on input "price" at bounding box center [1155, 132] width 371 height 26
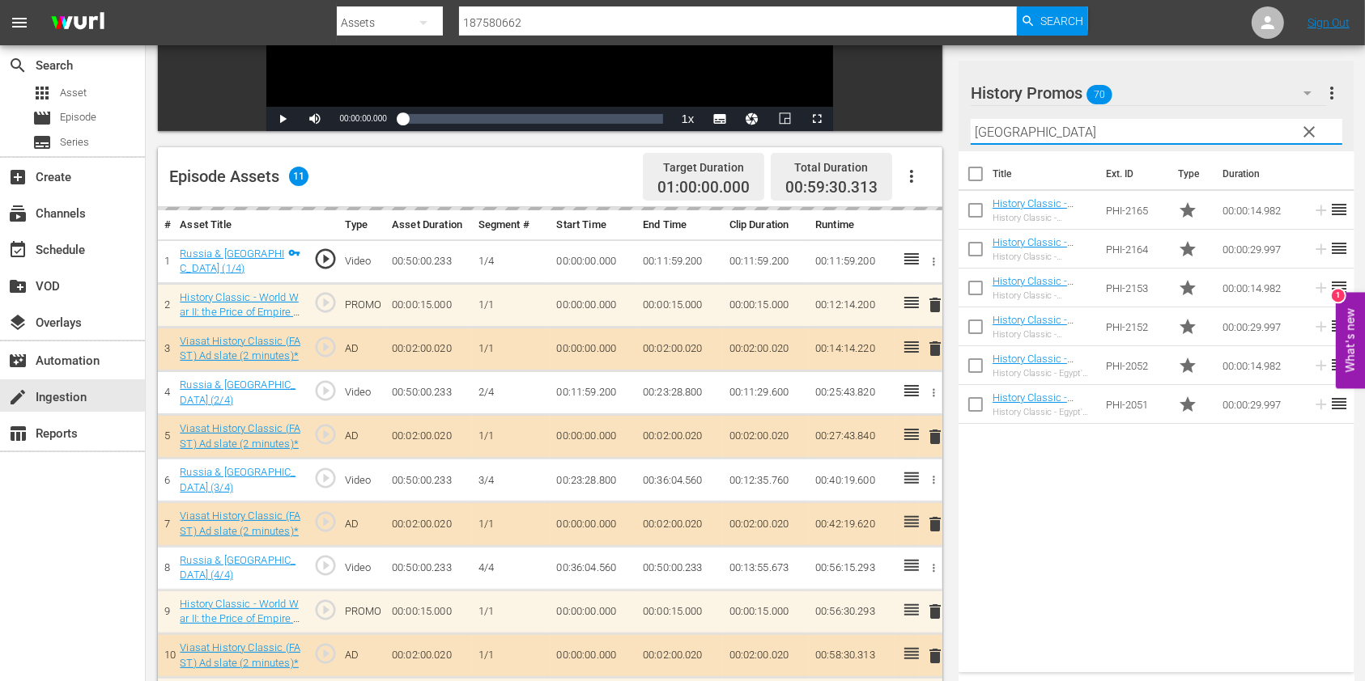
click at [980, 126] on input "[GEOGRAPHIC_DATA]" at bounding box center [1155, 132] width 371 height 26
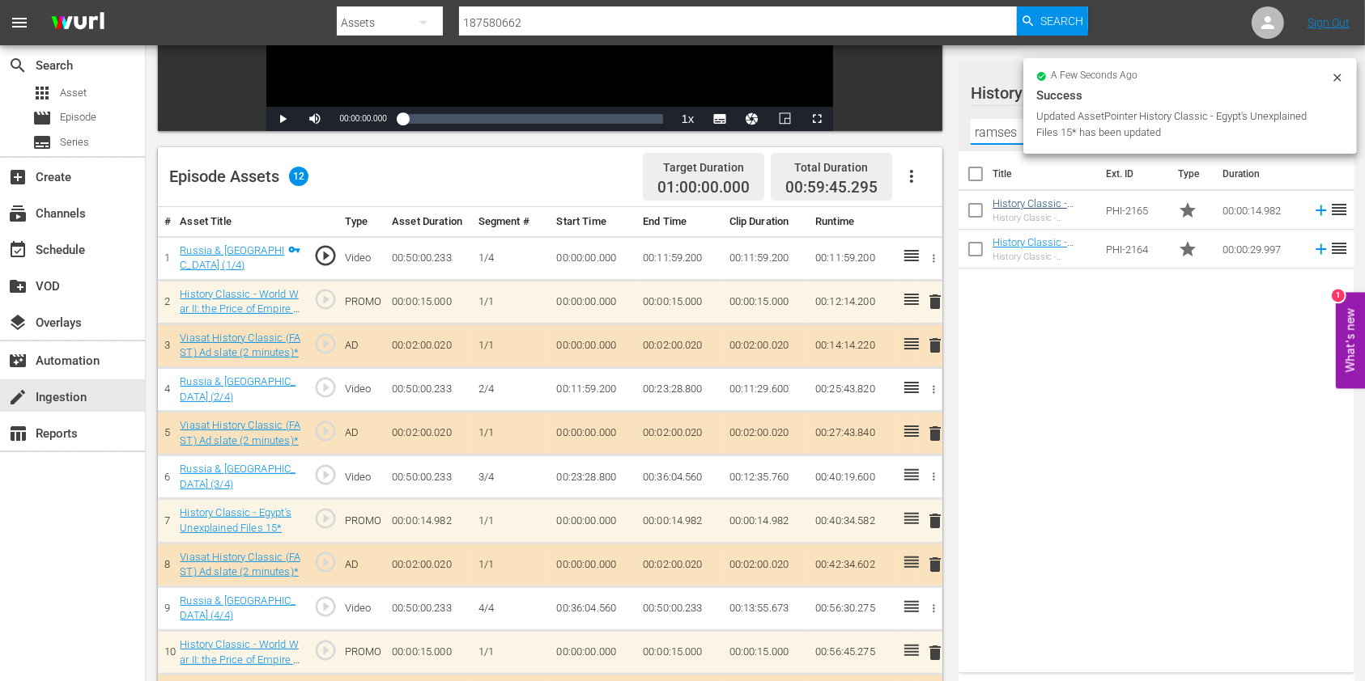
type input "ramses"
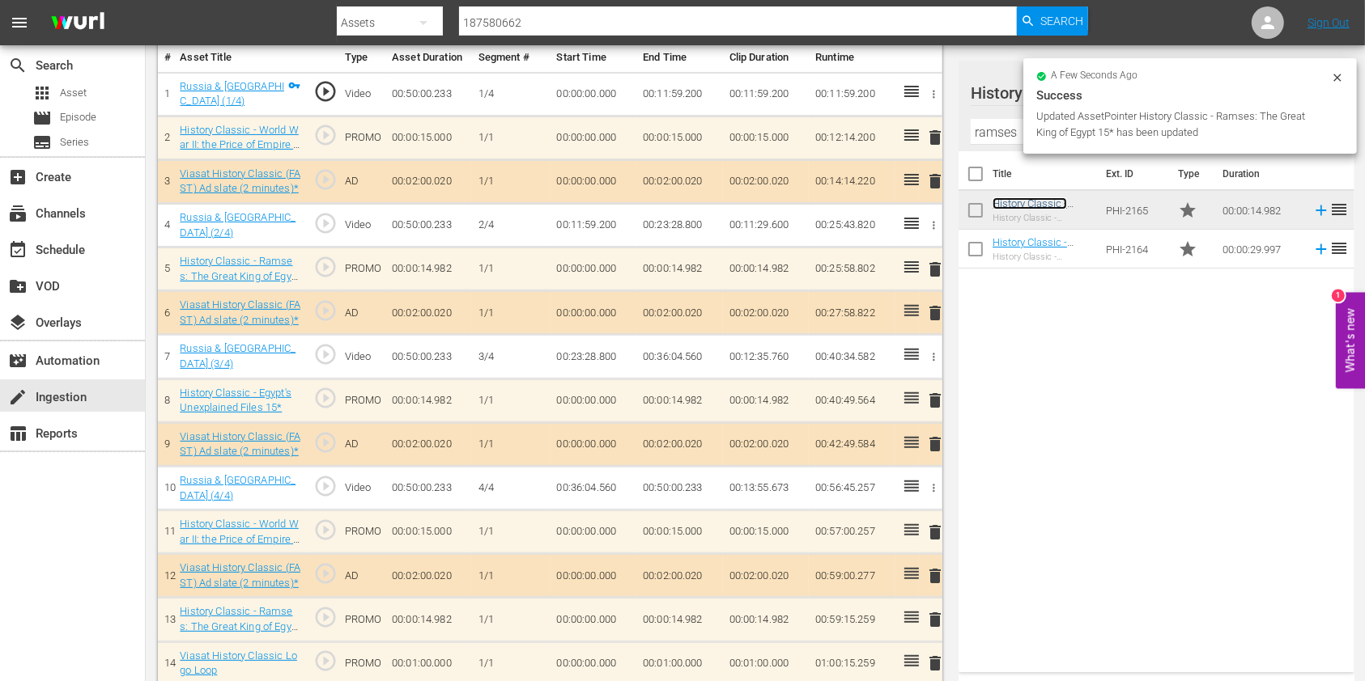
scroll to position [495, 0]
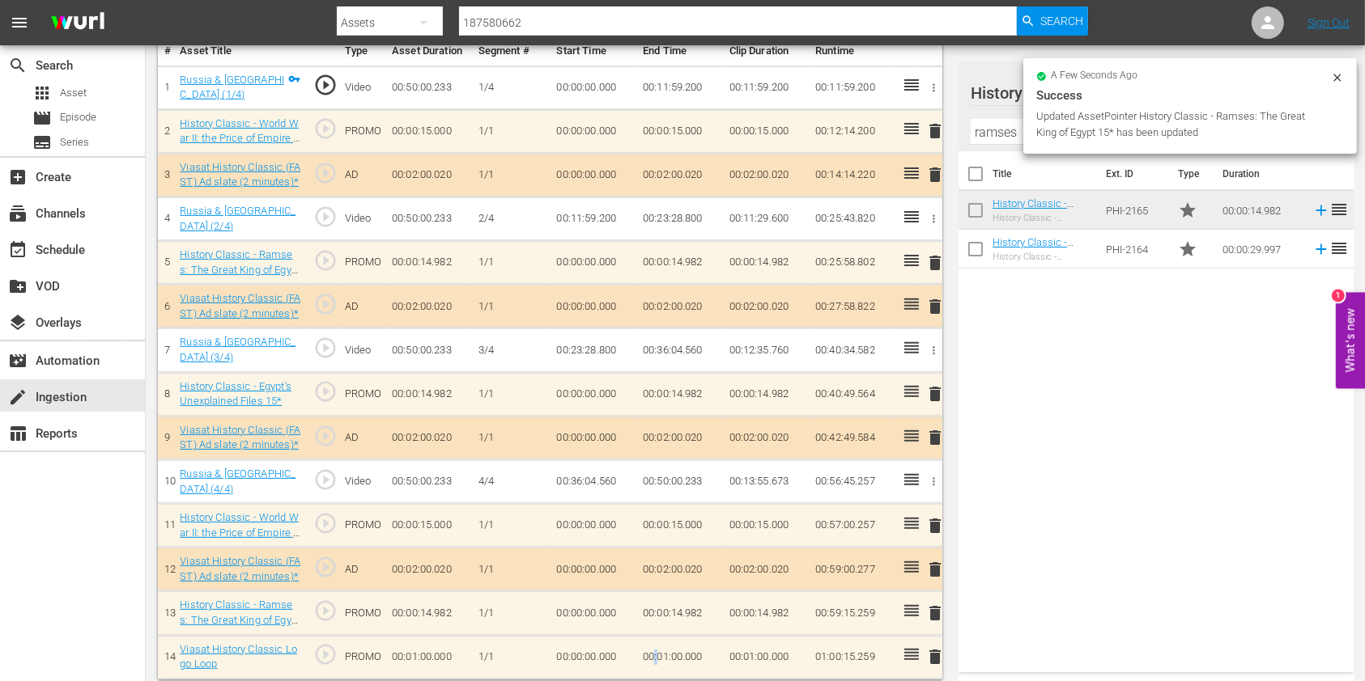
click at [655, 638] on td "00:01:00.000" at bounding box center [679, 657] width 87 height 44
click at [660, 644] on td "00:01:00.000" at bounding box center [679, 657] width 87 height 44
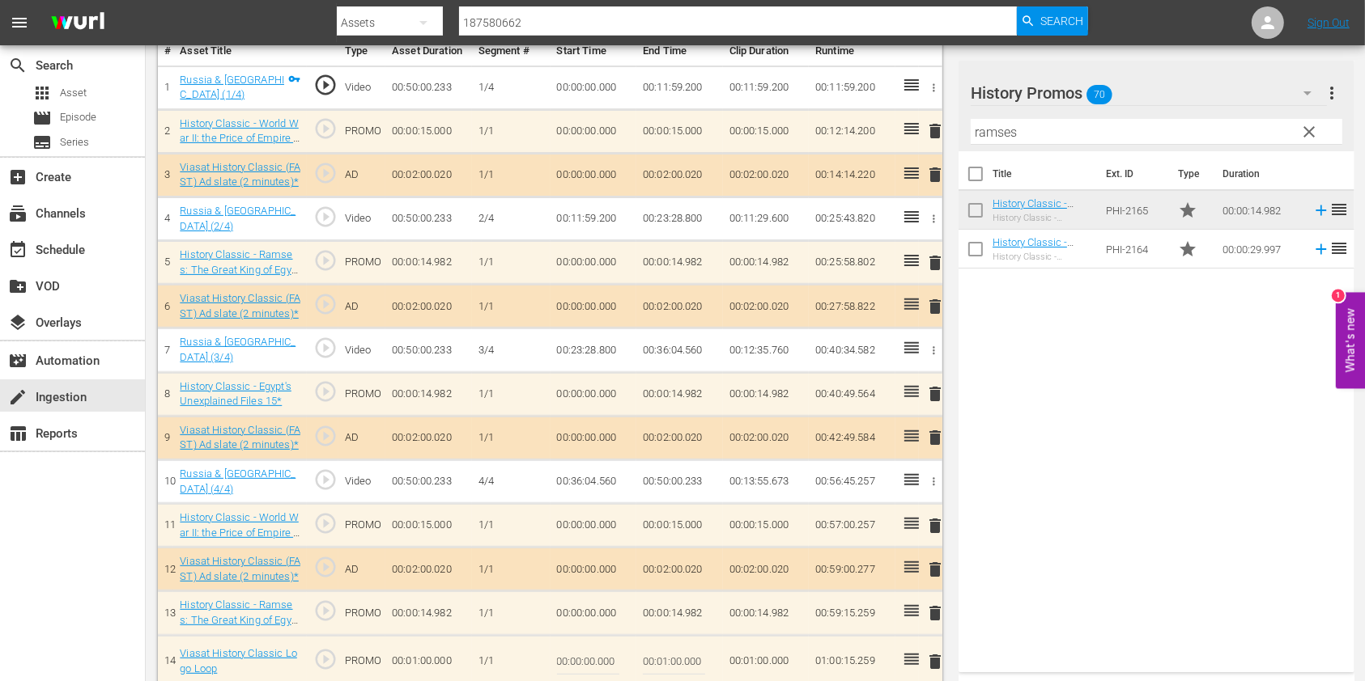
click at [663, 644] on input "00:01:00.000" at bounding box center [674, 662] width 62 height 39
click at [662, 651] on input "00:01:00.000" at bounding box center [674, 662] width 62 height 39
click at [666, 652] on input "00:01:00.000" at bounding box center [674, 662] width 62 height 39
type input "00:00:44.741"
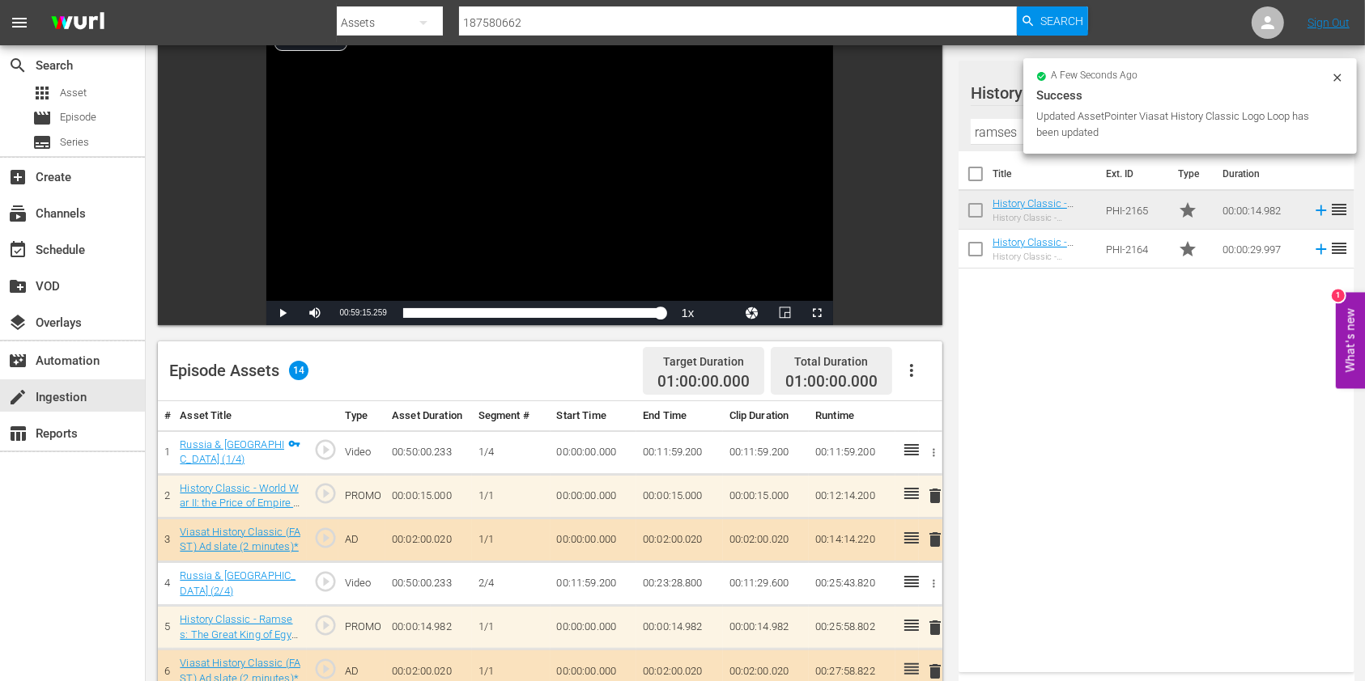
scroll to position [0, 0]
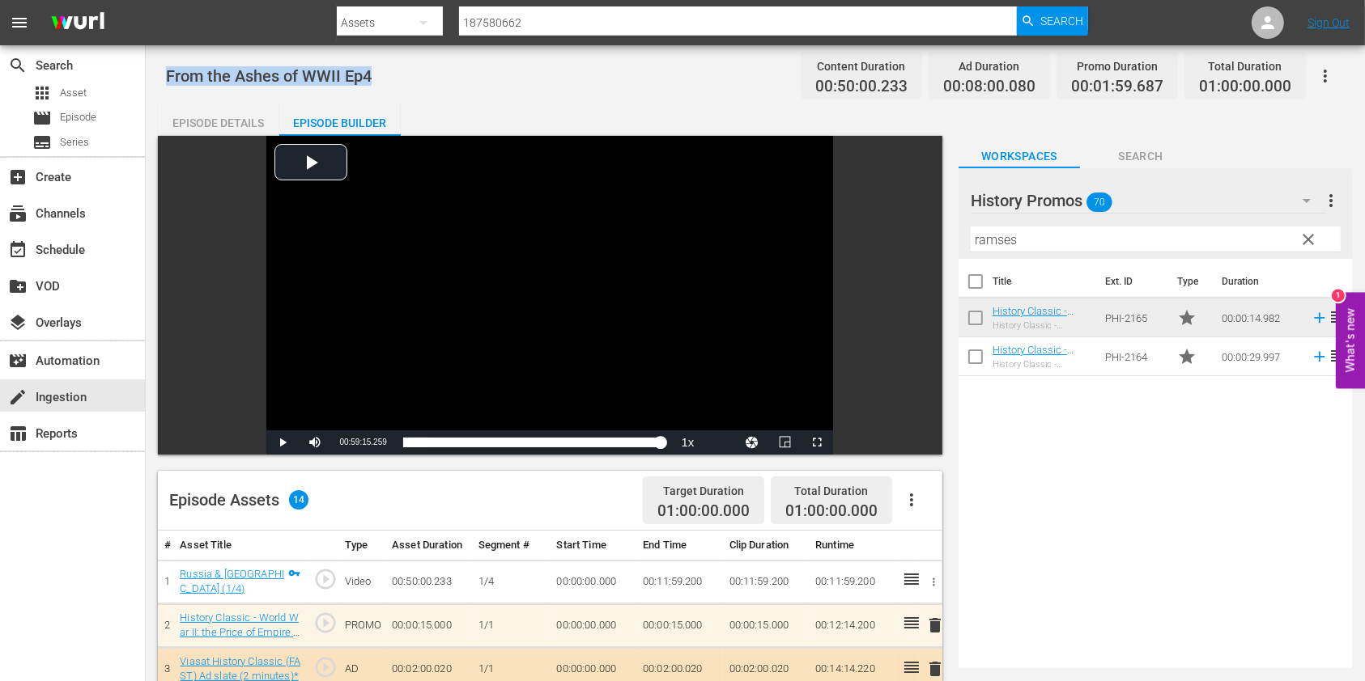
drag, startPoint x: 424, startPoint y: 87, endPoint x: 159, endPoint y: 75, distance: 264.9
click at [159, 75] on div "From the Ashes of WWII Ep4 Content Duration 00:50:00.233 Ad Duration 00:08:00.0…" at bounding box center [755, 615] width 1219 height 1141
copy span "From the Ashes of WWII Ep4"
click at [108, 384] on div "create Ingestion" at bounding box center [72, 396] width 145 height 32
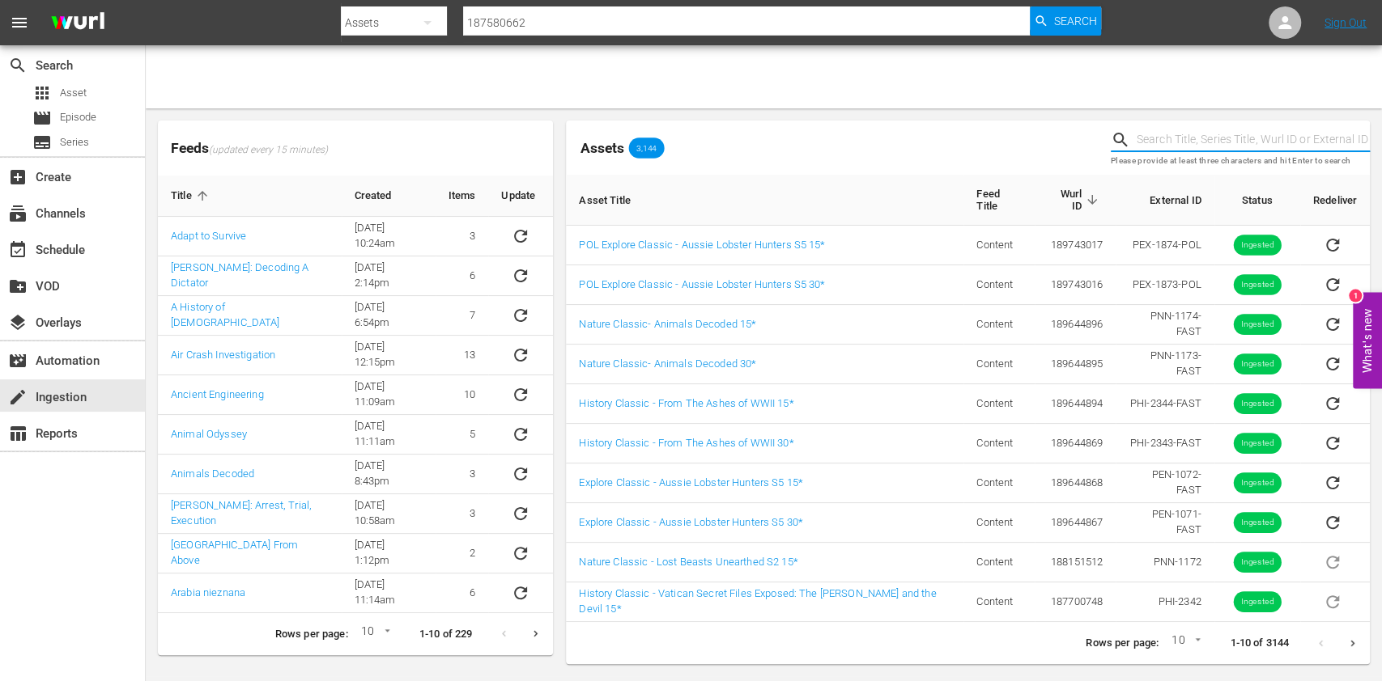
click at [1156, 134] on input "text" at bounding box center [1252, 140] width 233 height 24
paste input "51027688"
type input "51027688"
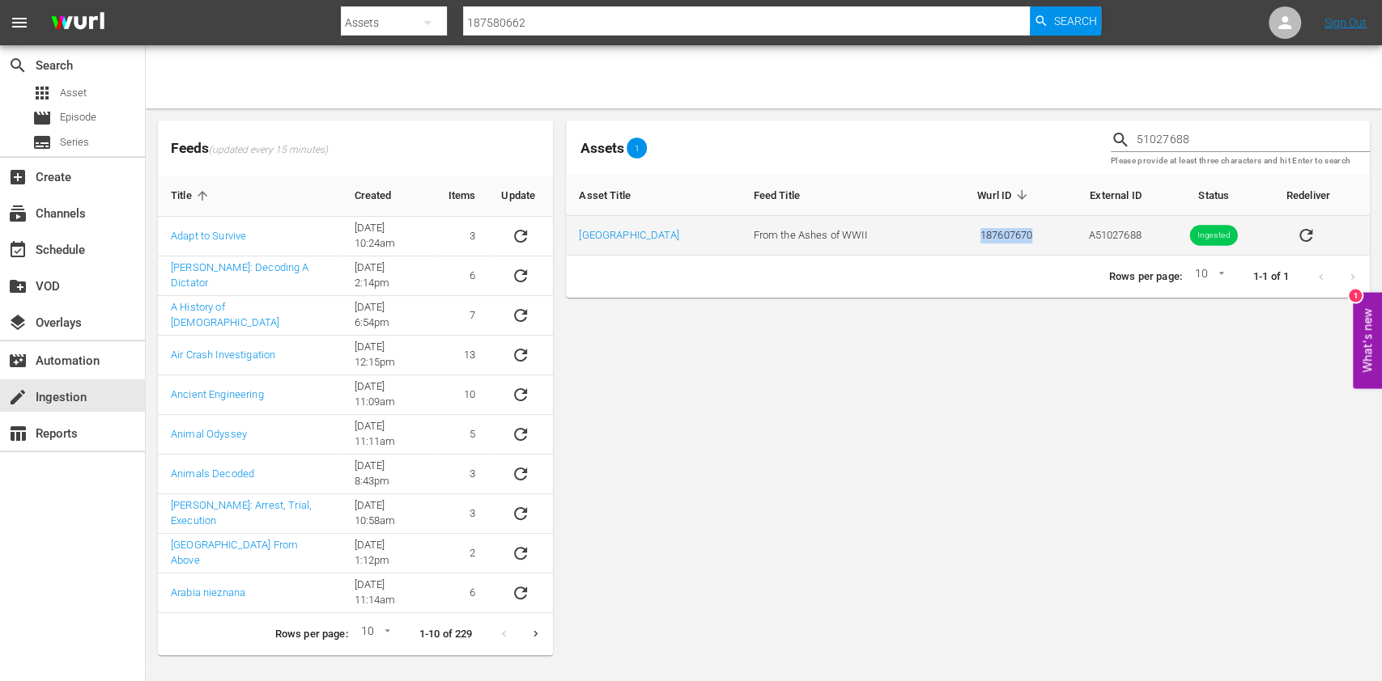
drag, startPoint x: 1025, startPoint y: 231, endPoint x: 928, endPoint y: 228, distance: 97.2
click at [933, 228] on td "187607670" at bounding box center [989, 236] width 112 height 40
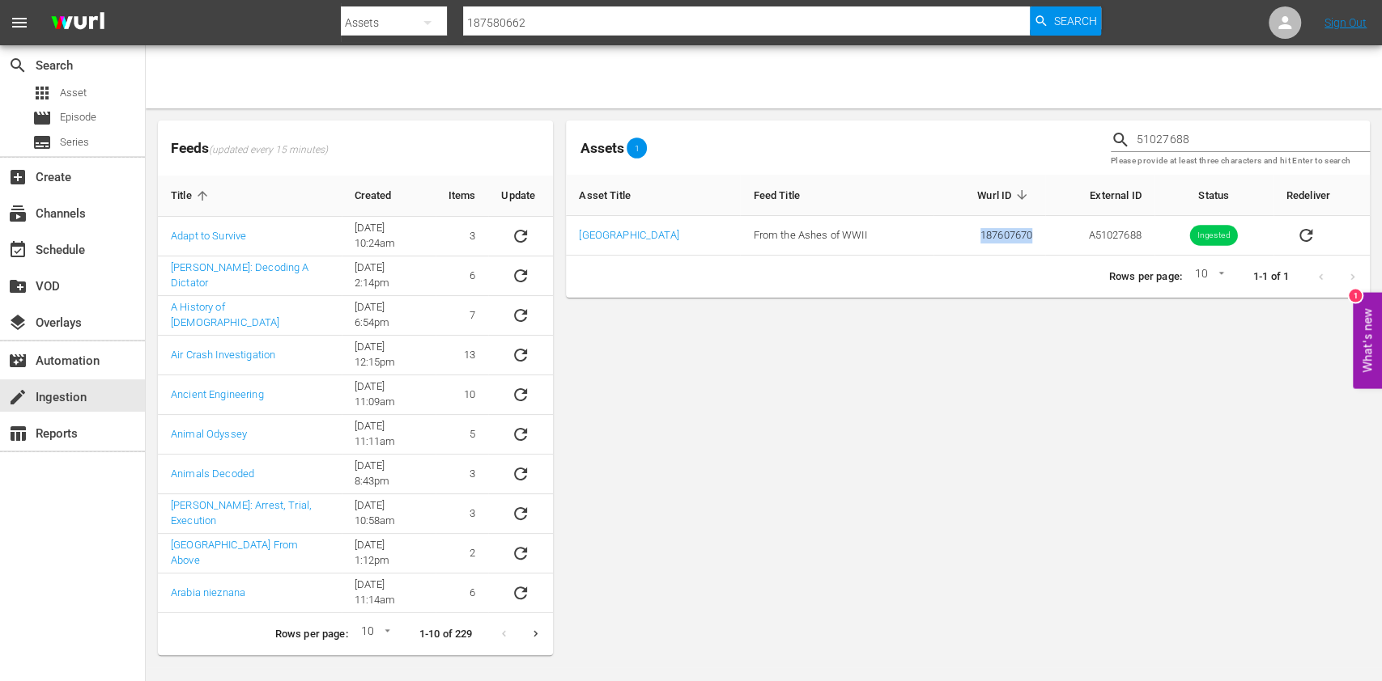
copy td "187607670"
click at [478, 22] on input "187580662" at bounding box center [746, 22] width 567 height 39
paste input "607670"
type input "187607670"
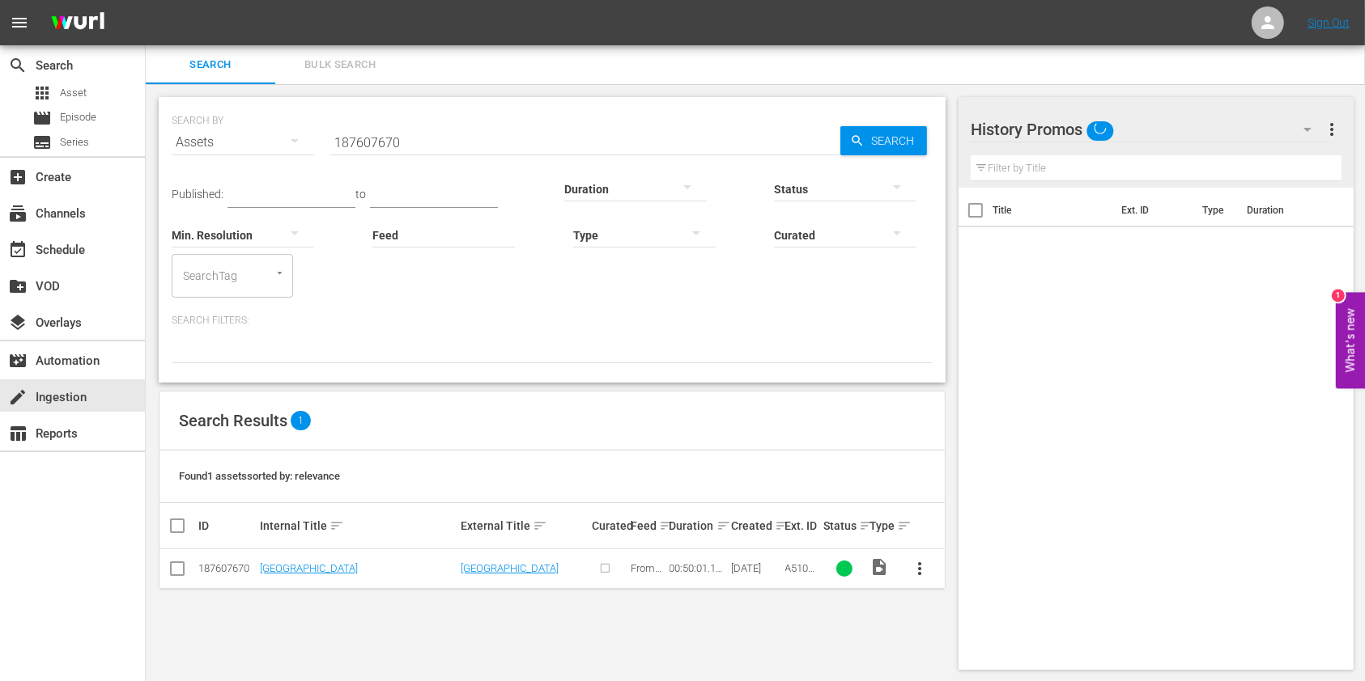
click at [918, 572] on span "more_vert" at bounding box center [920, 568] width 19 height 19
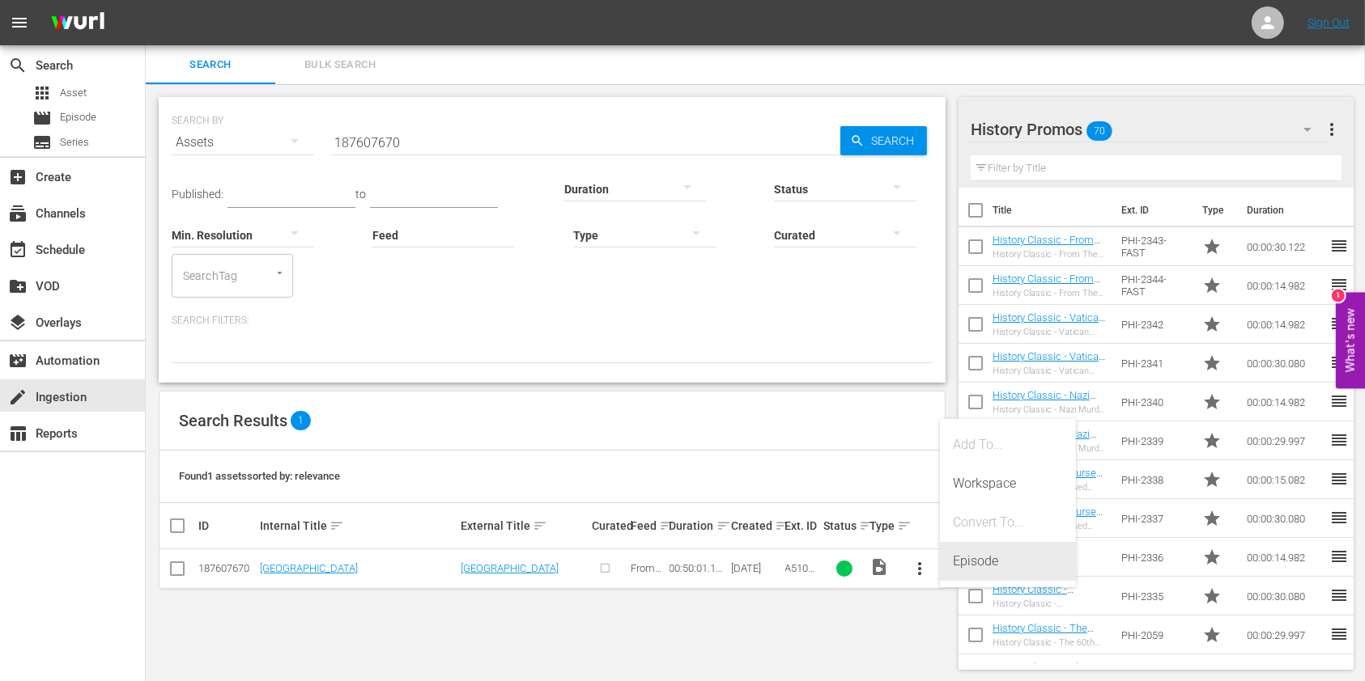
click at [964, 553] on div "Episode" at bounding box center [1008, 561] width 110 height 39
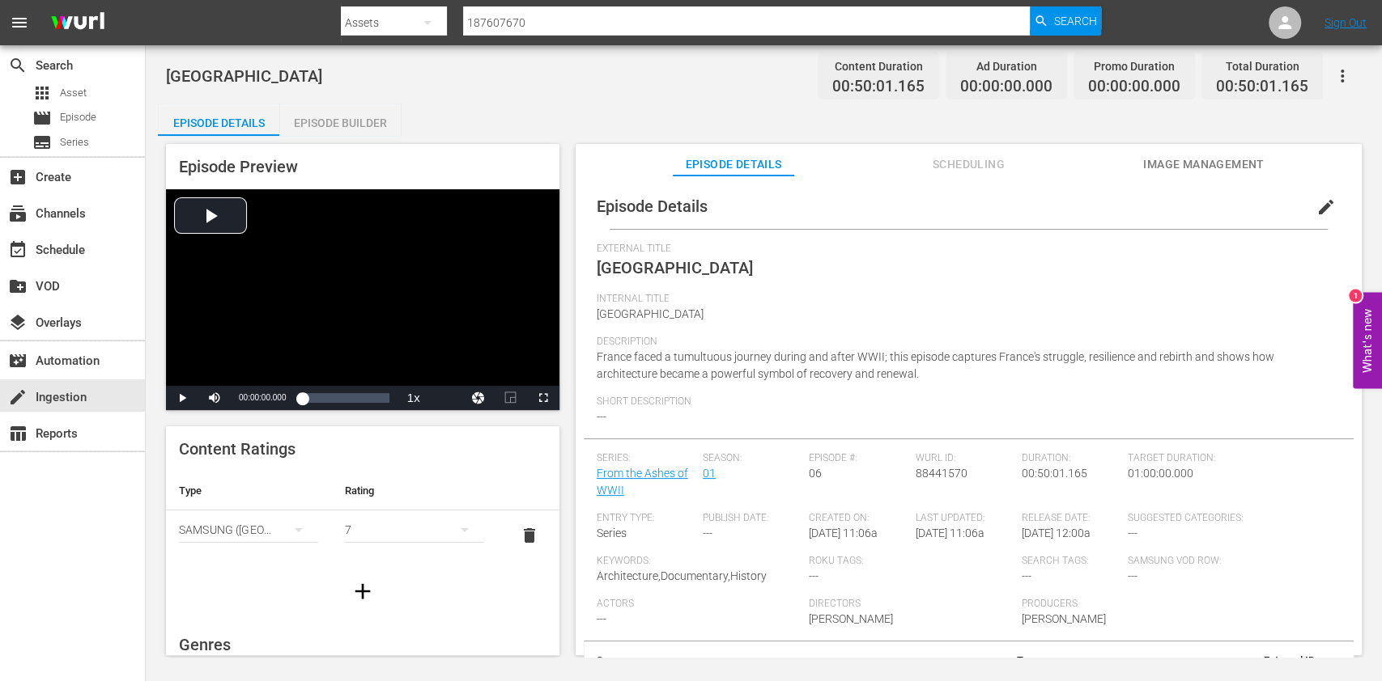
click at [1316, 206] on span "edit" at bounding box center [1325, 206] width 19 height 19
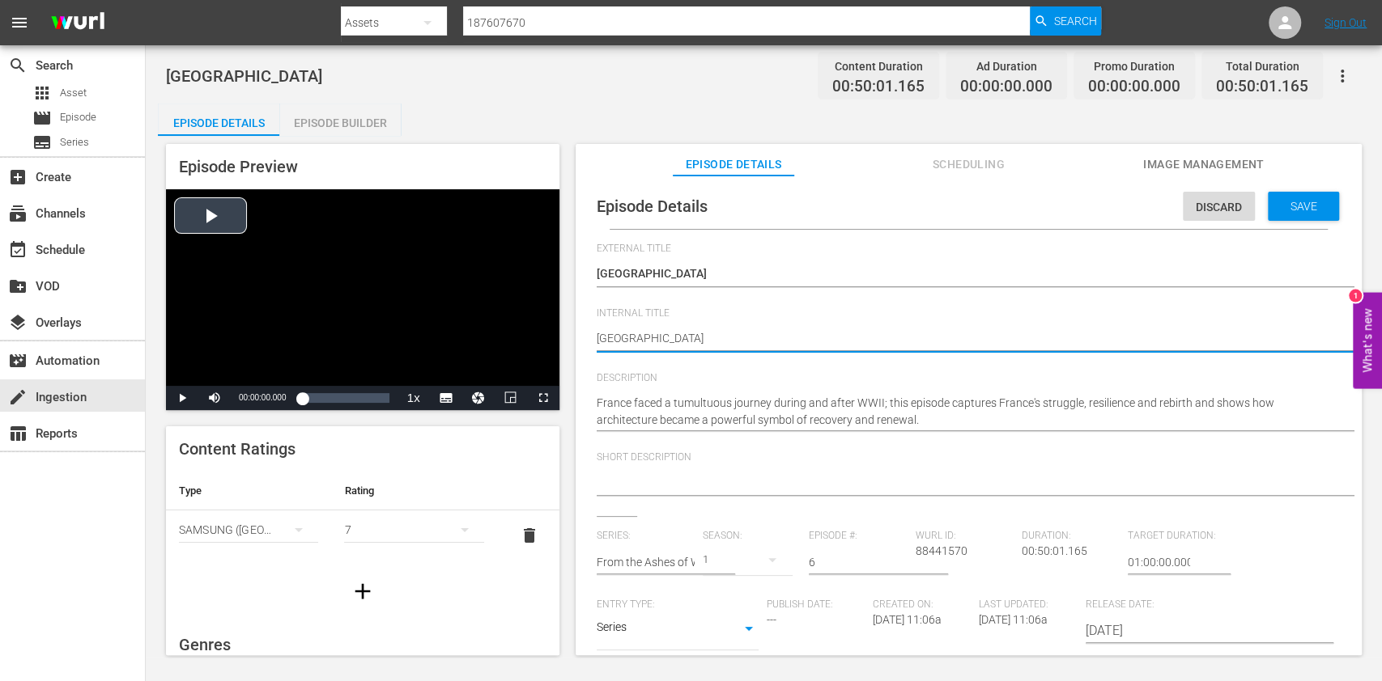
drag, startPoint x: 737, startPoint y: 342, endPoint x: 531, endPoint y: 340, distance: 206.4
paste textarea "om the Ashes of WWII Ep5"
type textarea "From the Ashes of WWII Ep5"
type textarea "From the Ashes of WWII Ep"
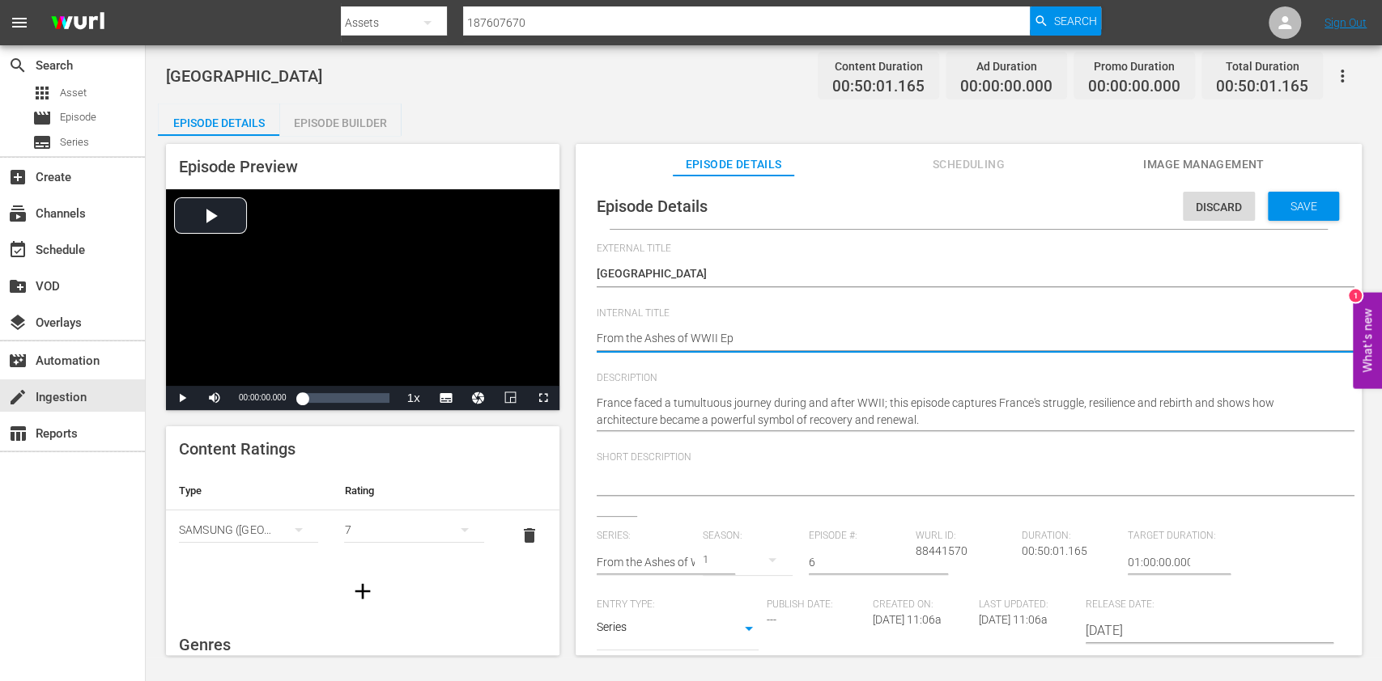
type textarea "From the Ashes of WWII Ep6"
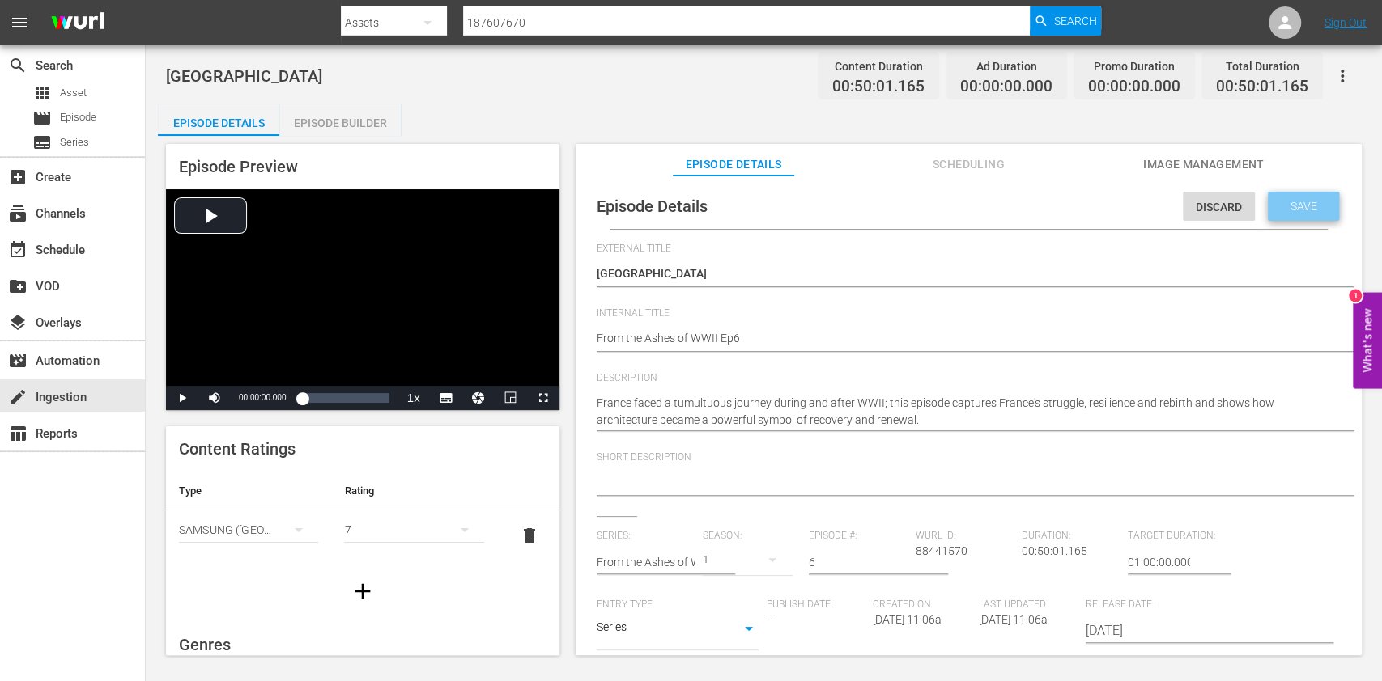
click at [1289, 203] on span "Save" at bounding box center [1303, 206] width 53 height 13
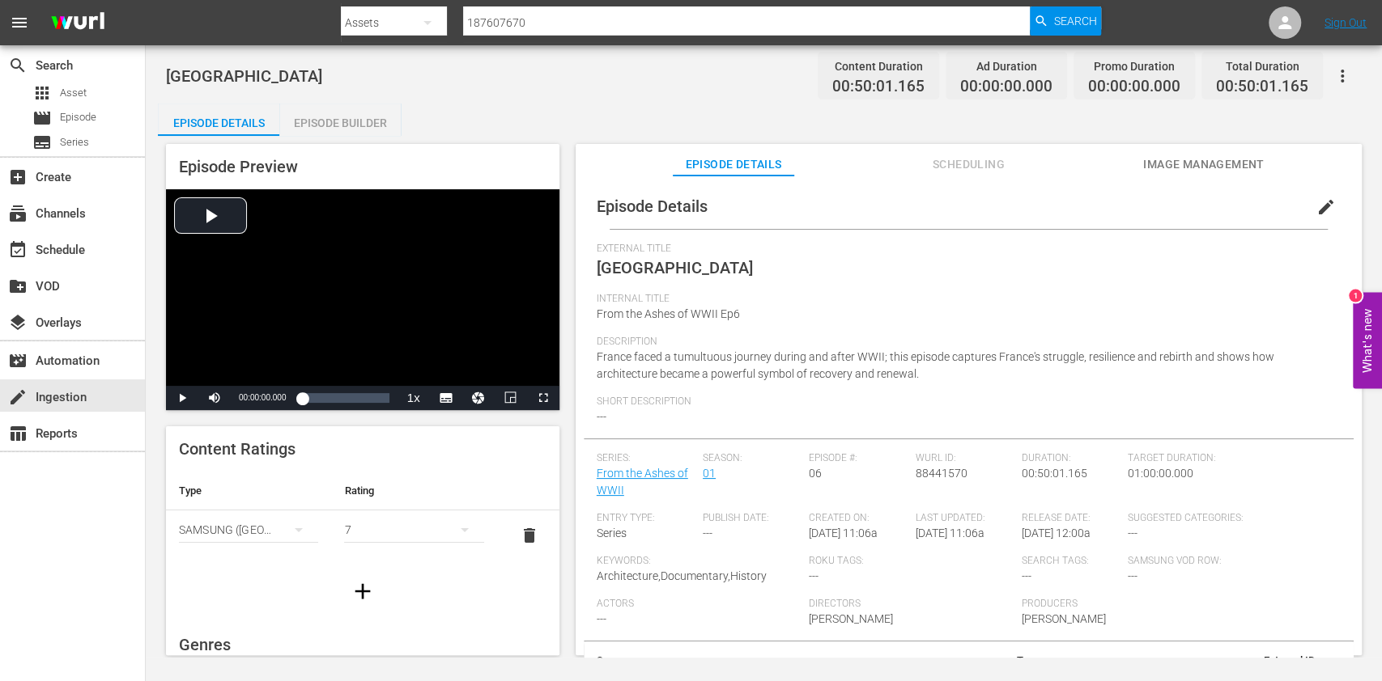
click at [363, 121] on div "Episode Builder" at bounding box center [339, 123] width 121 height 39
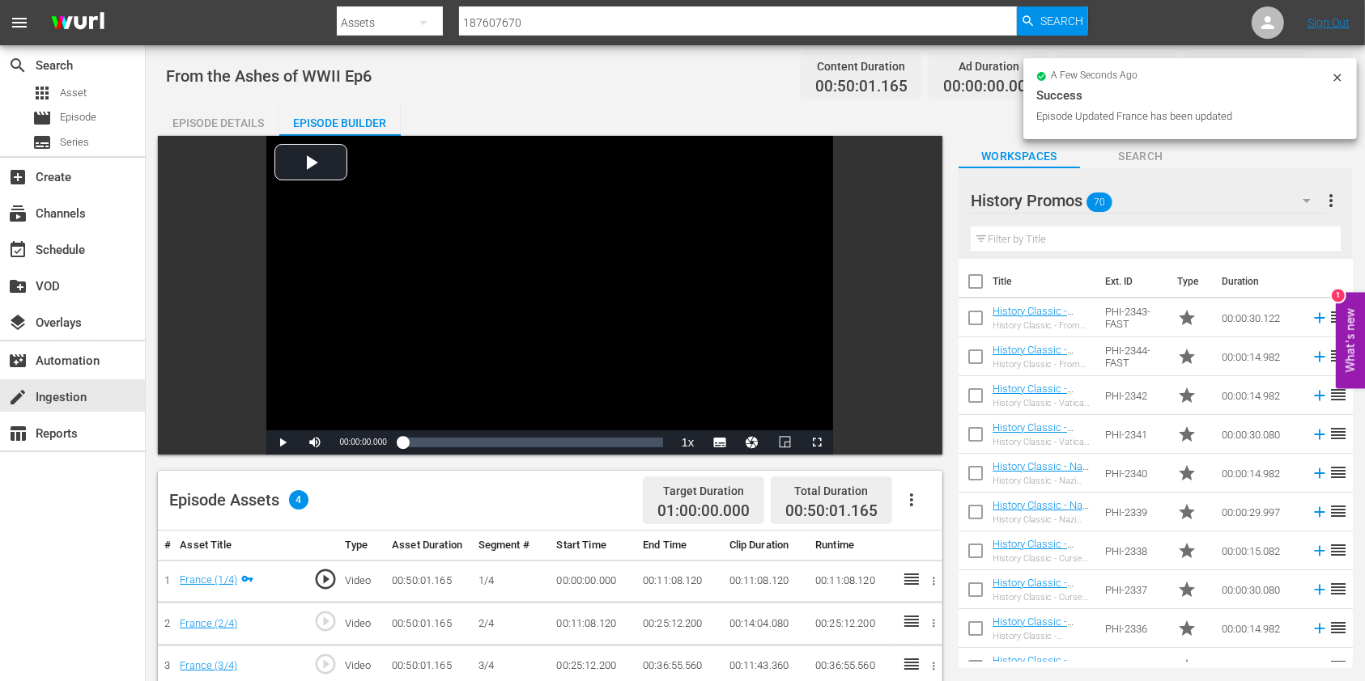
click at [1042, 224] on div "Filter by Title" at bounding box center [1155, 239] width 370 height 39
click at [1042, 227] on input "text" at bounding box center [1155, 240] width 370 height 26
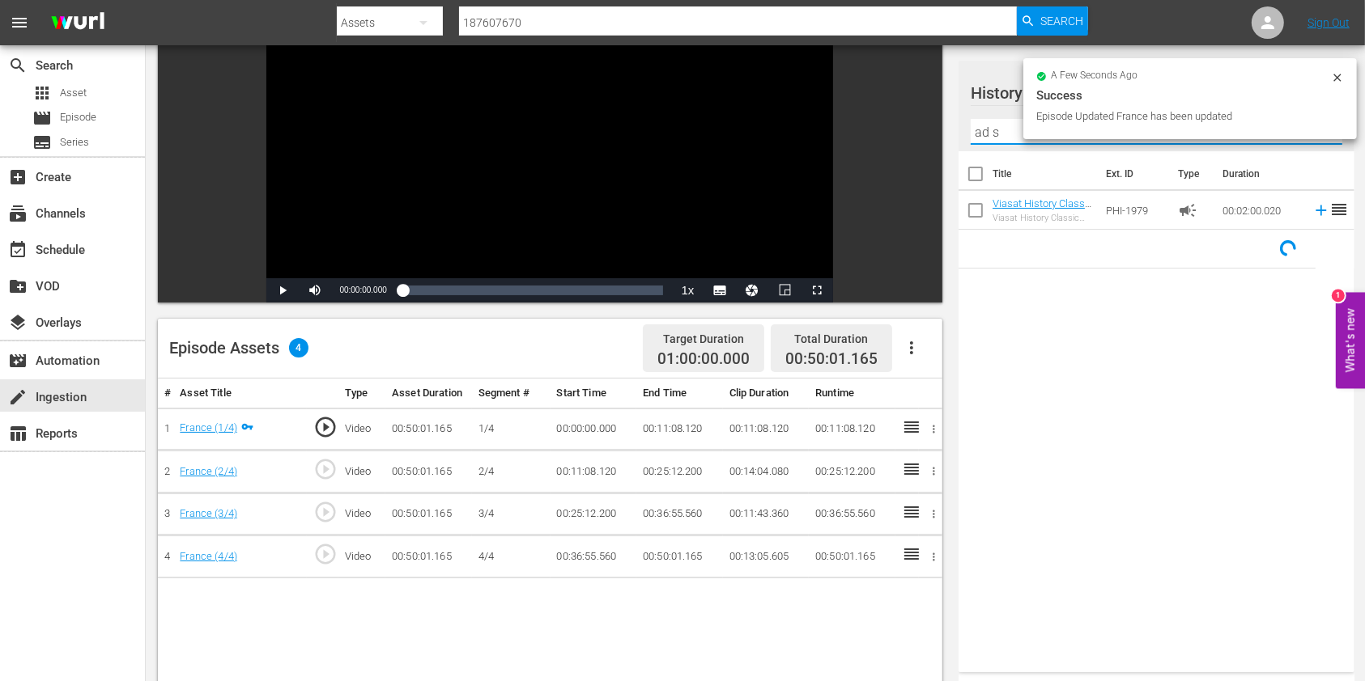
scroll to position [215, 0]
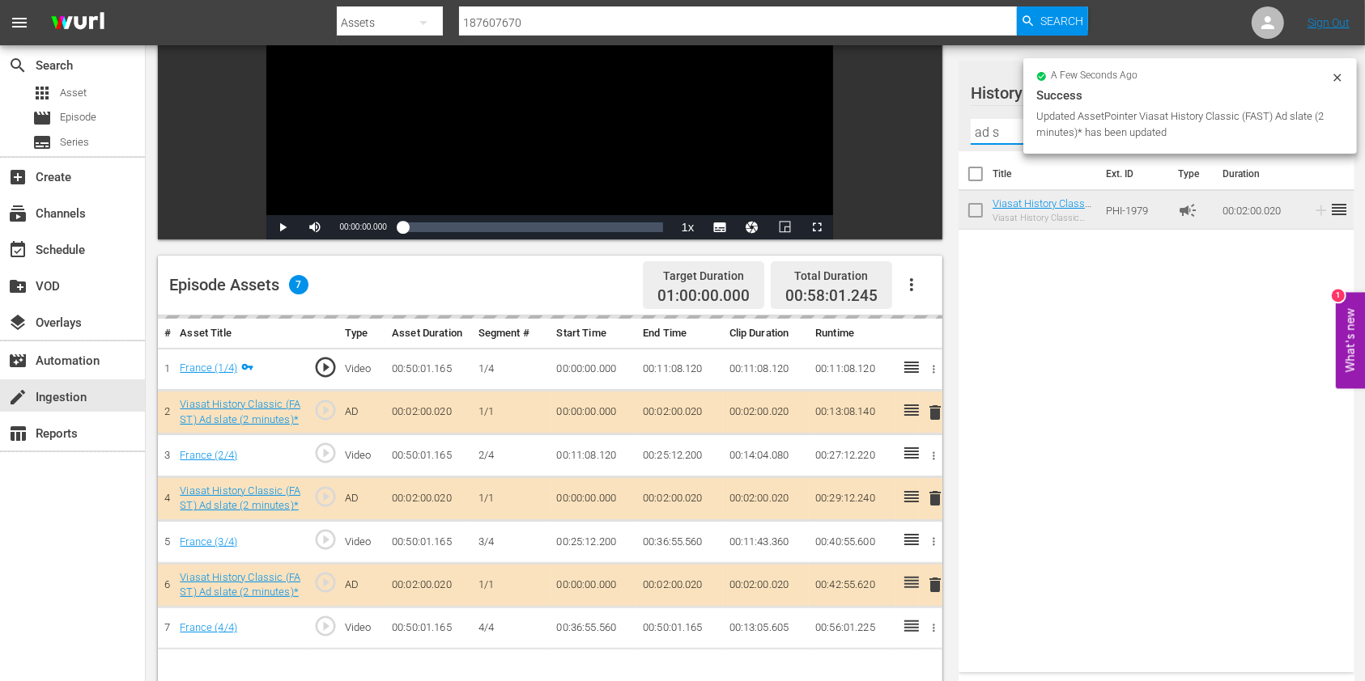
click at [995, 127] on input "ad s" at bounding box center [1155, 132] width 371 height 26
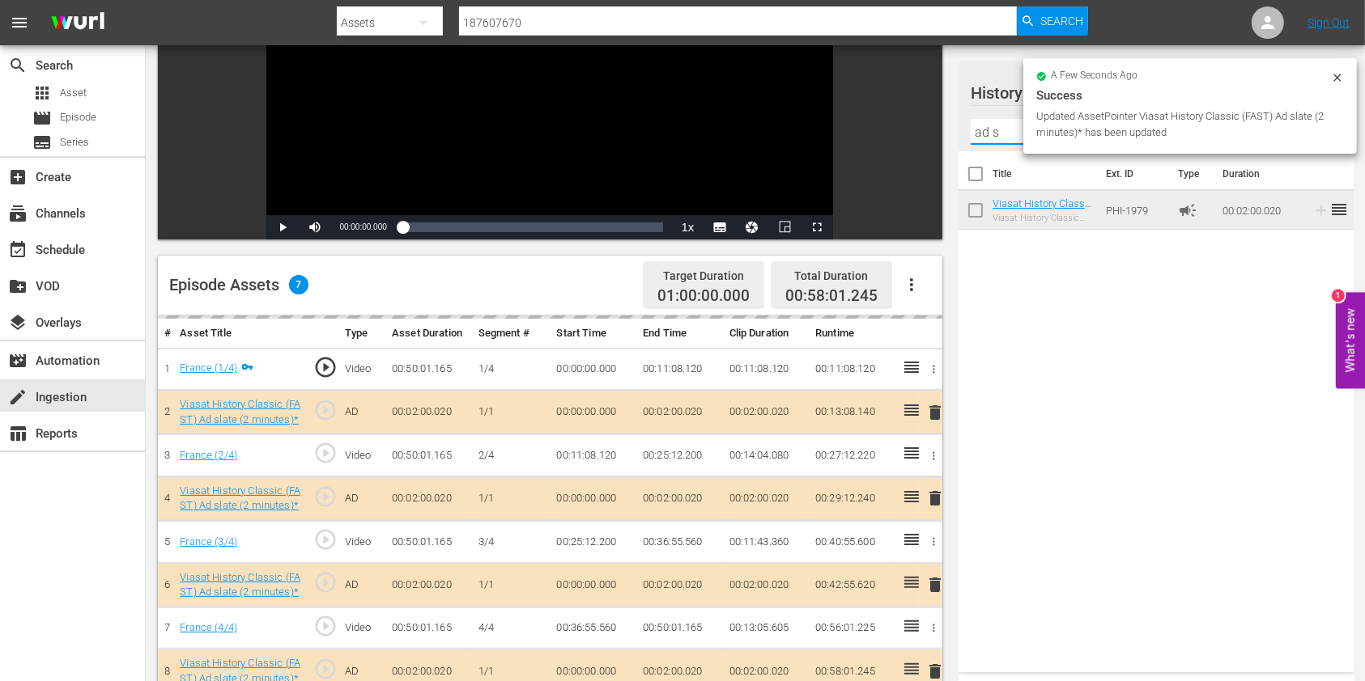
click at [995, 127] on input "ad s" at bounding box center [1155, 132] width 371 height 26
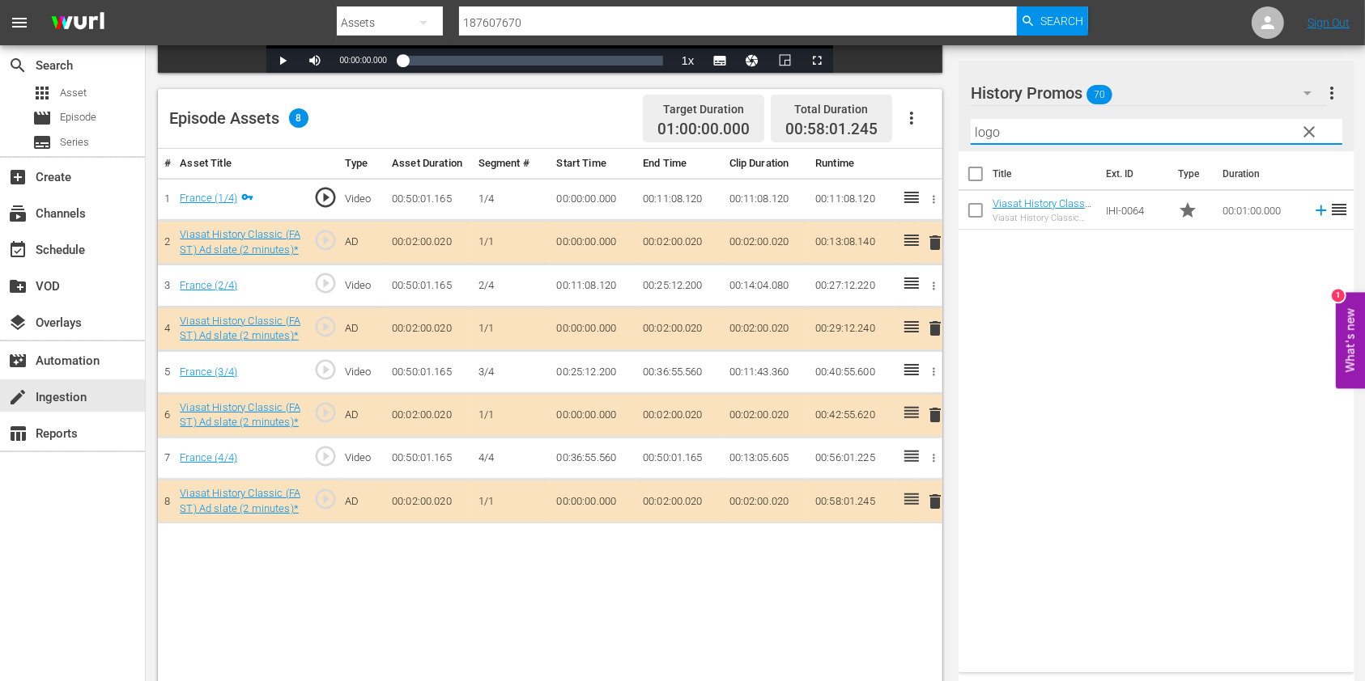
scroll to position [421, 0]
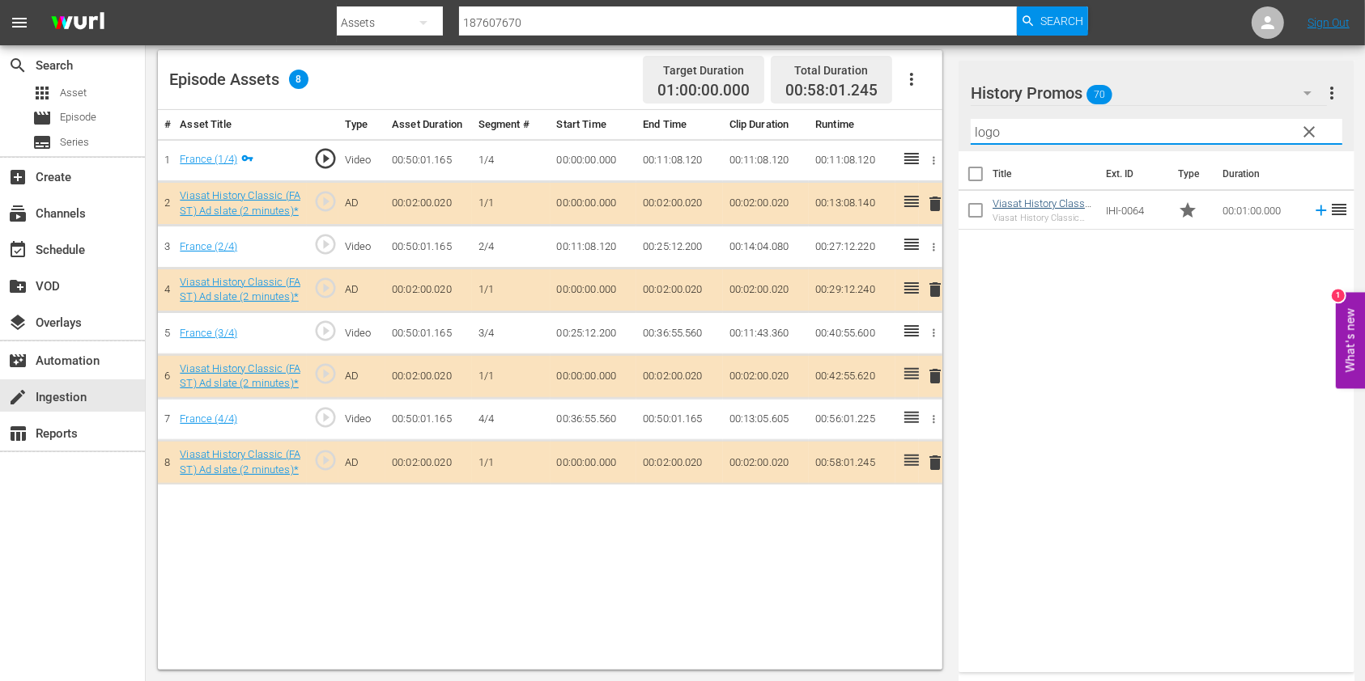
type input "logo"
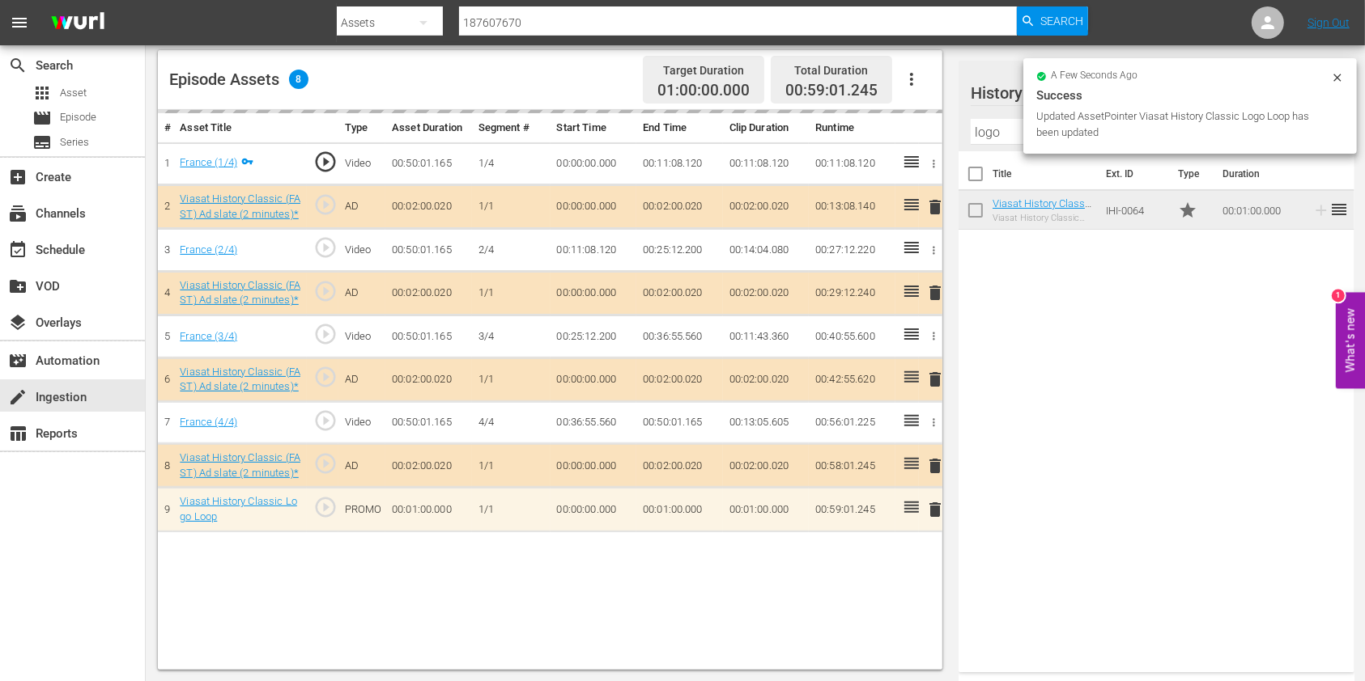
click at [1344, 80] on div "a few seconds ago Success Updated AssetPointer Viasat History Classic Logo Loop…" at bounding box center [1189, 106] width 333 height 96
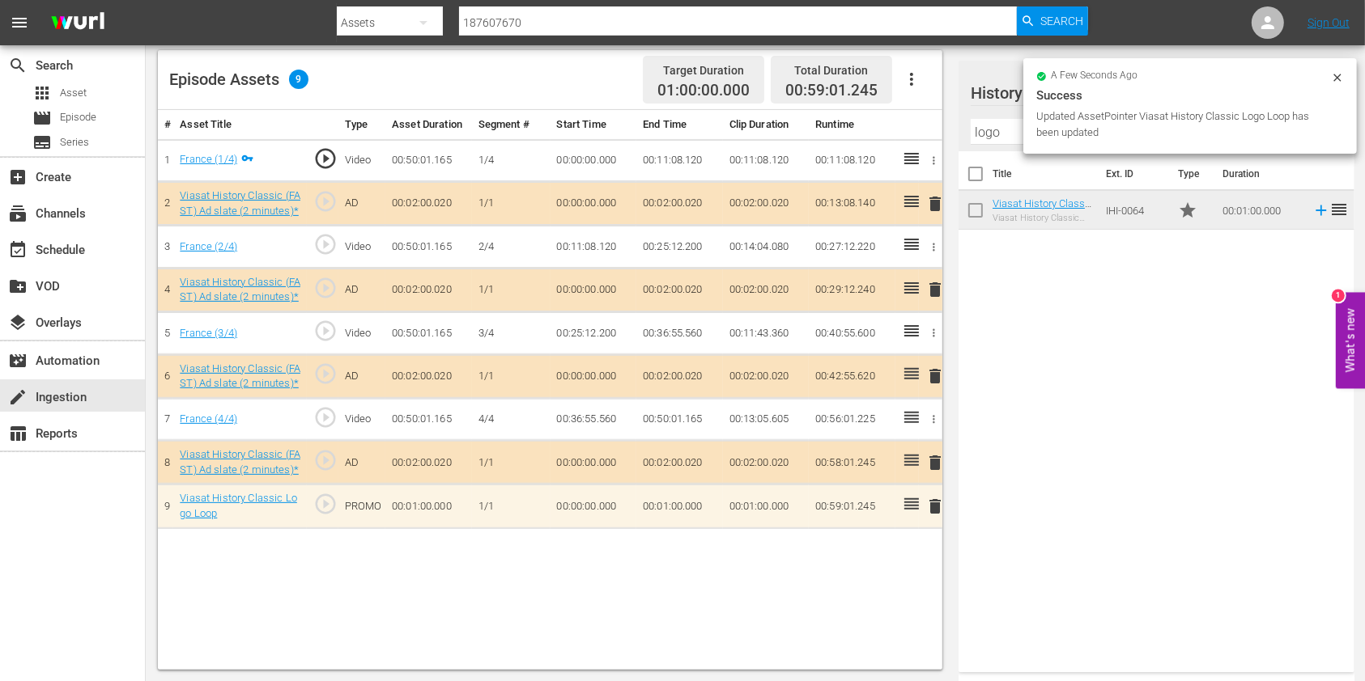
click at [1335, 83] on icon at bounding box center [1337, 77] width 13 height 13
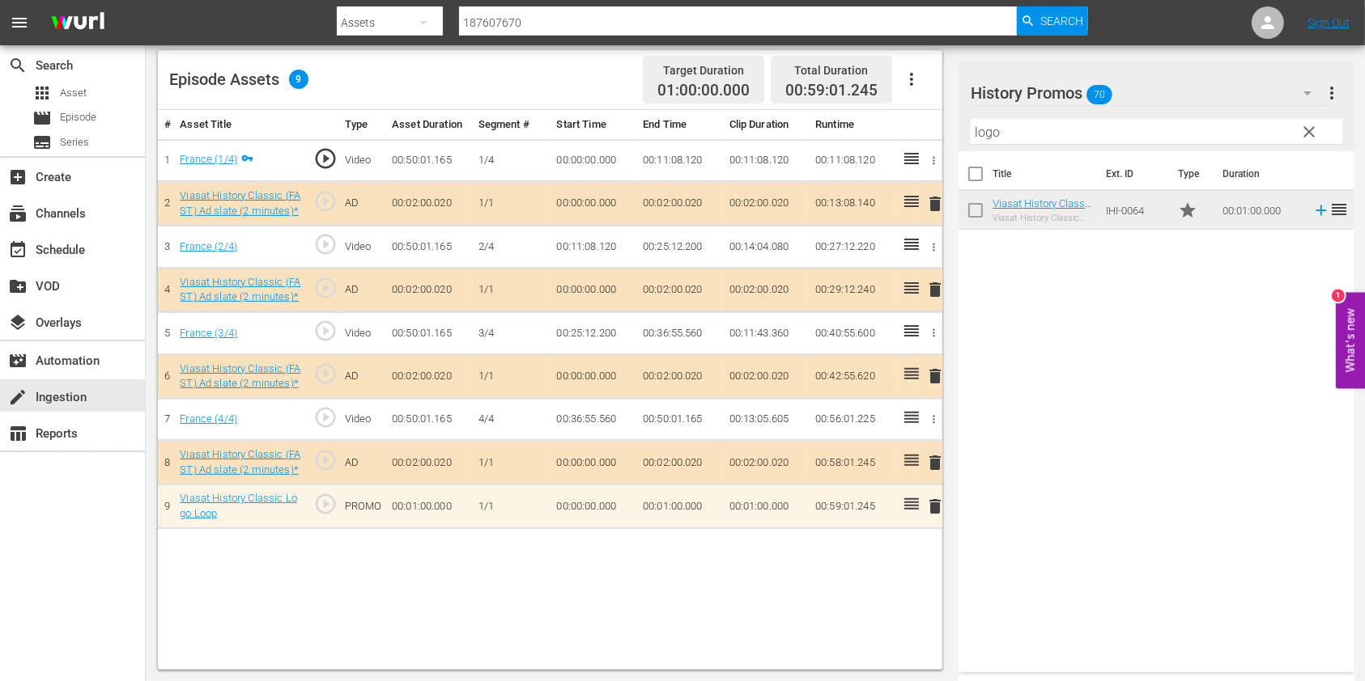
click at [1305, 129] on span "clear" at bounding box center [1309, 131] width 19 height 19
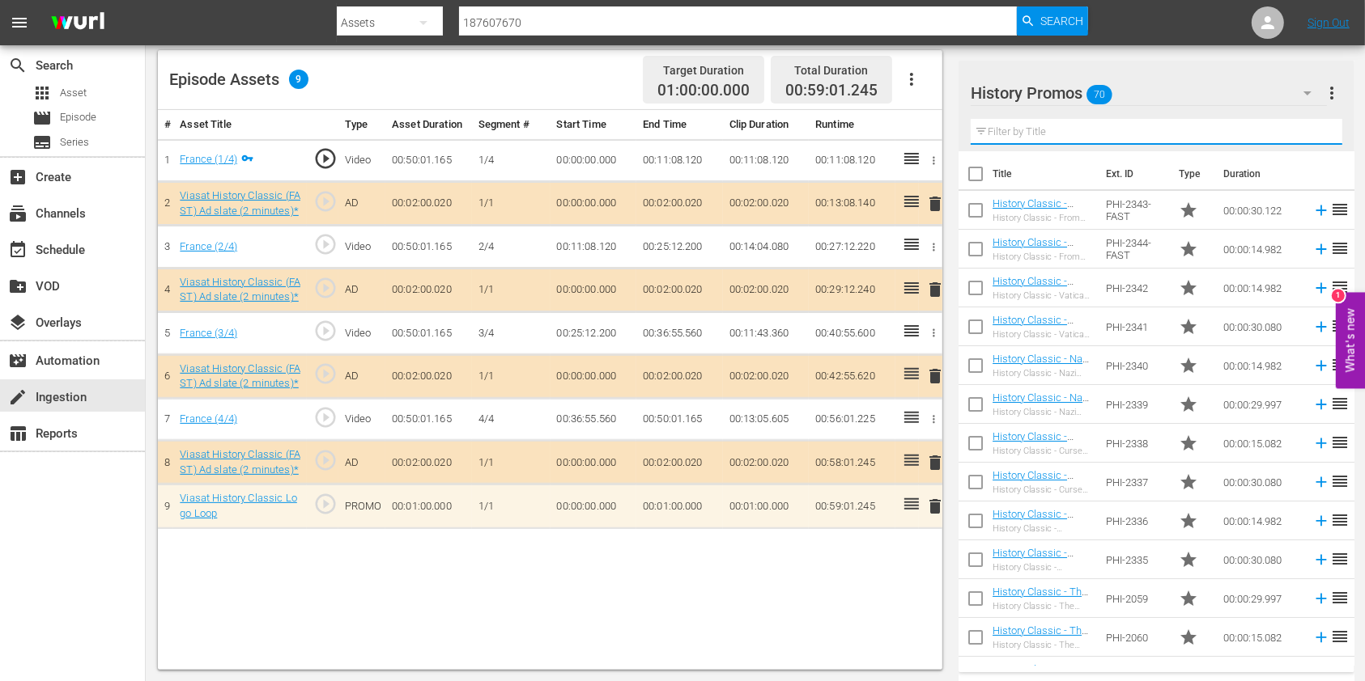
click at [1025, 127] on input "text" at bounding box center [1155, 132] width 371 height 26
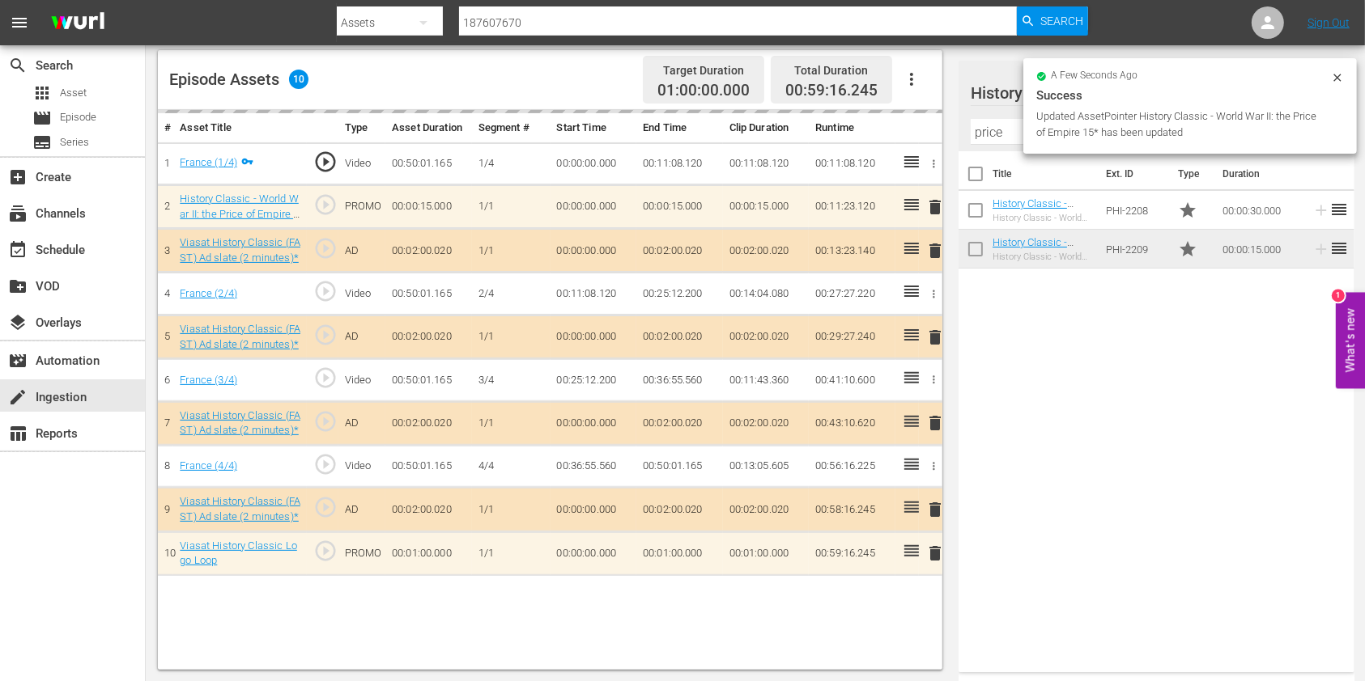
click at [992, 131] on input "price" at bounding box center [1155, 132] width 371 height 26
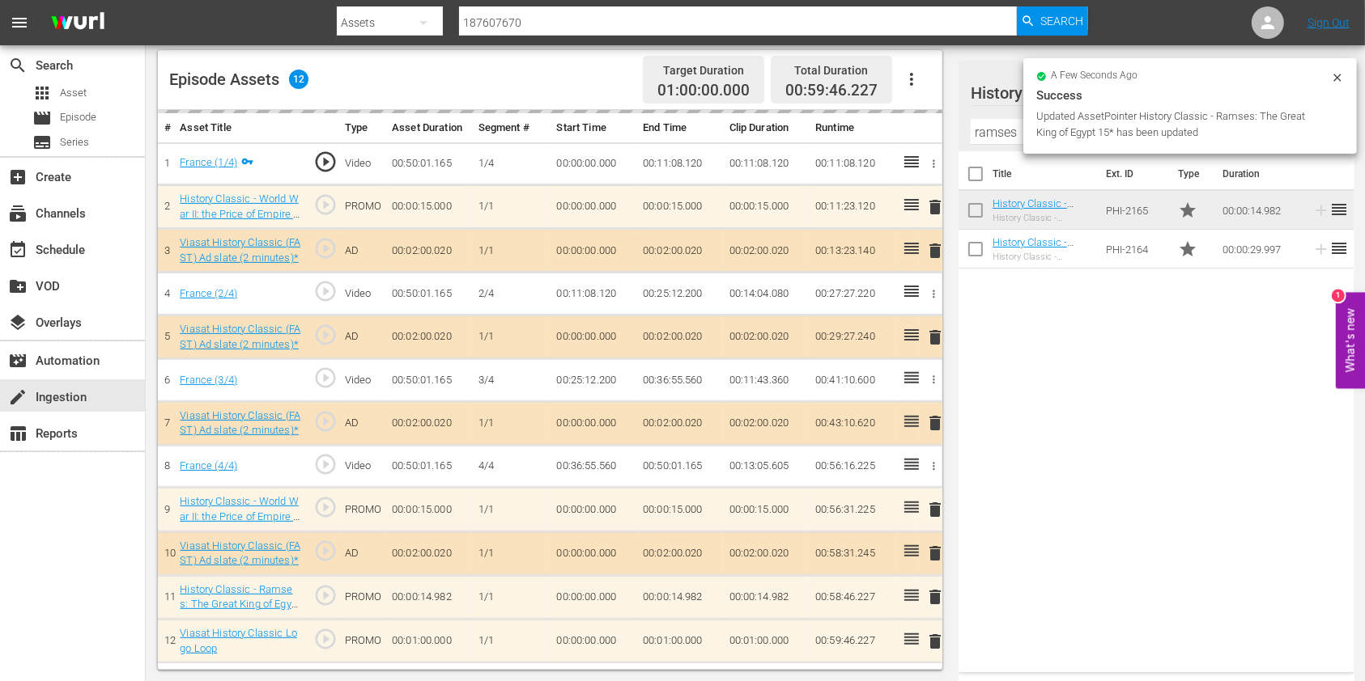
click at [995, 127] on input "ramses" at bounding box center [1155, 132] width 371 height 26
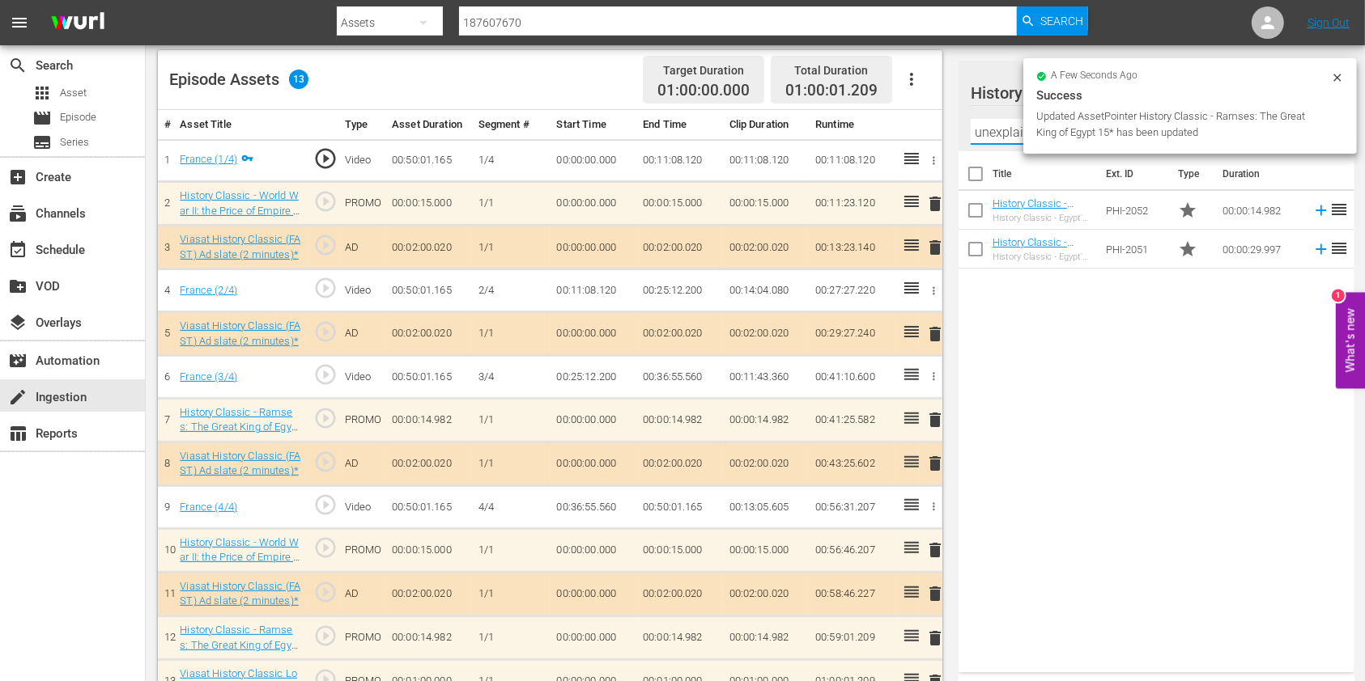
type input "unexplained"
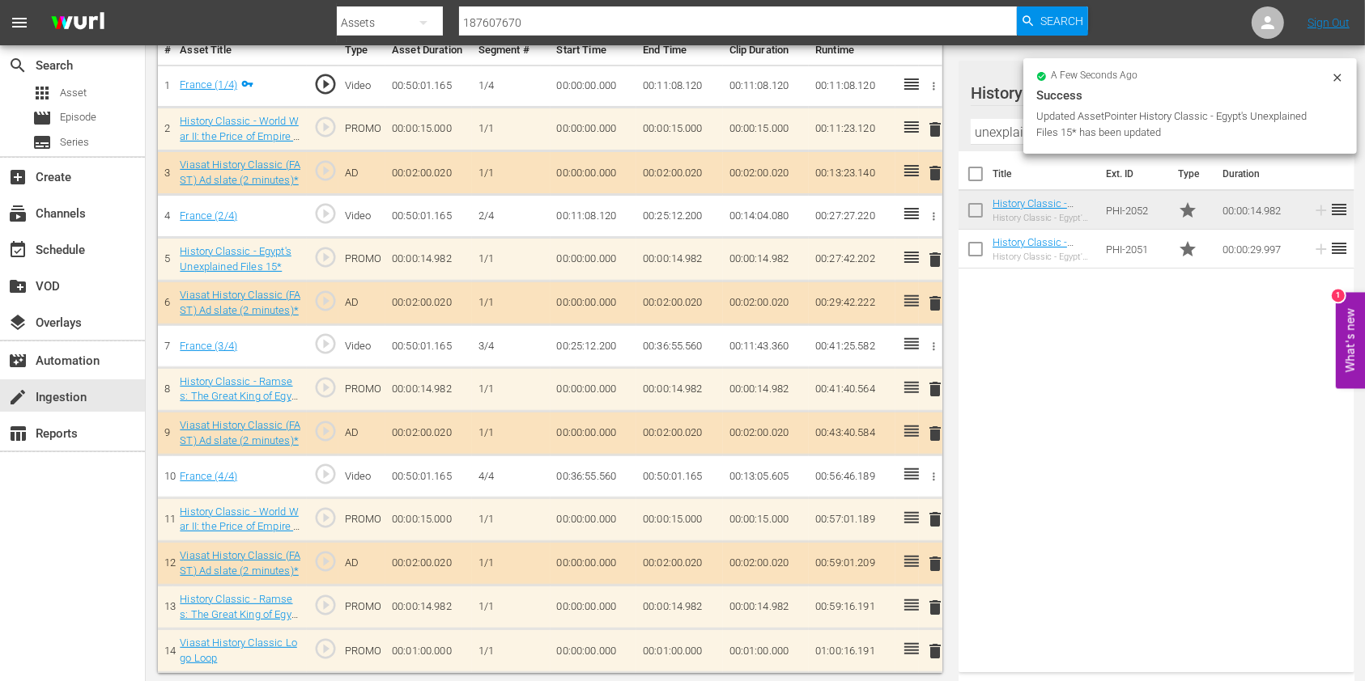
scroll to position [495, 0]
click at [664, 651] on td "00:01:00.000" at bounding box center [679, 652] width 87 height 44
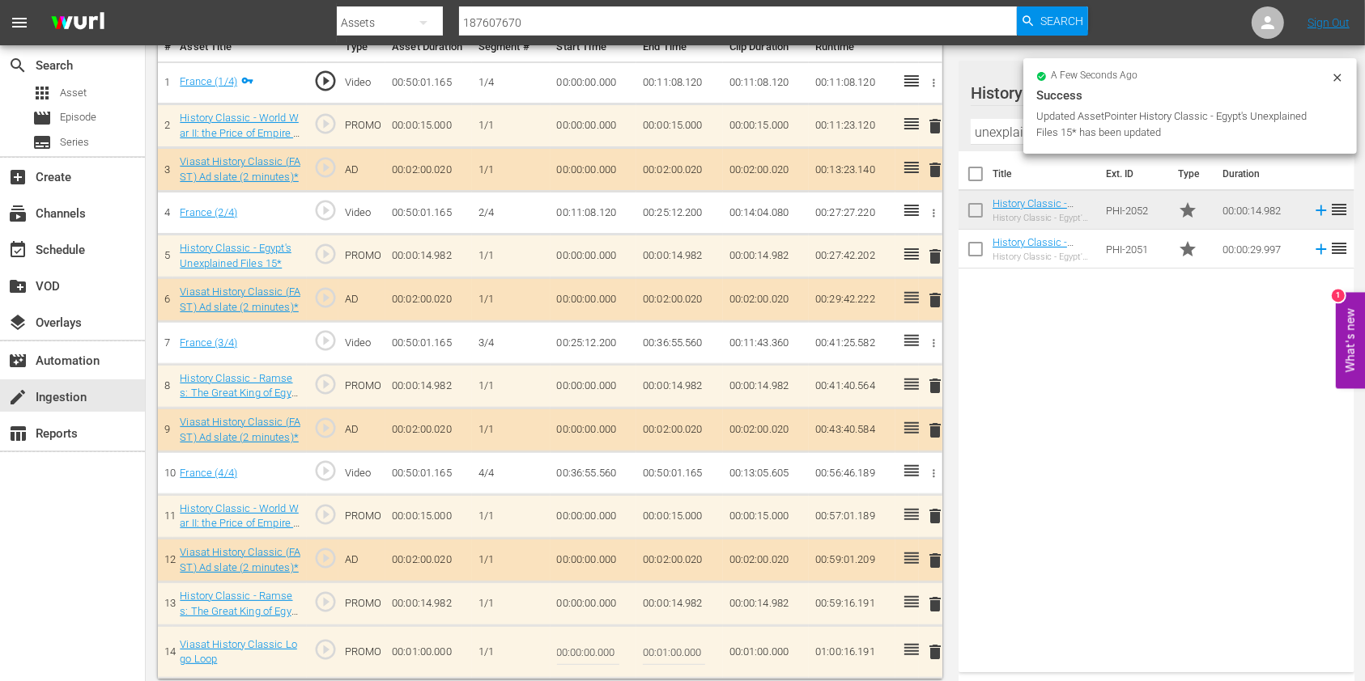
click at [667, 644] on input "00:01:00.000" at bounding box center [674, 652] width 62 height 39
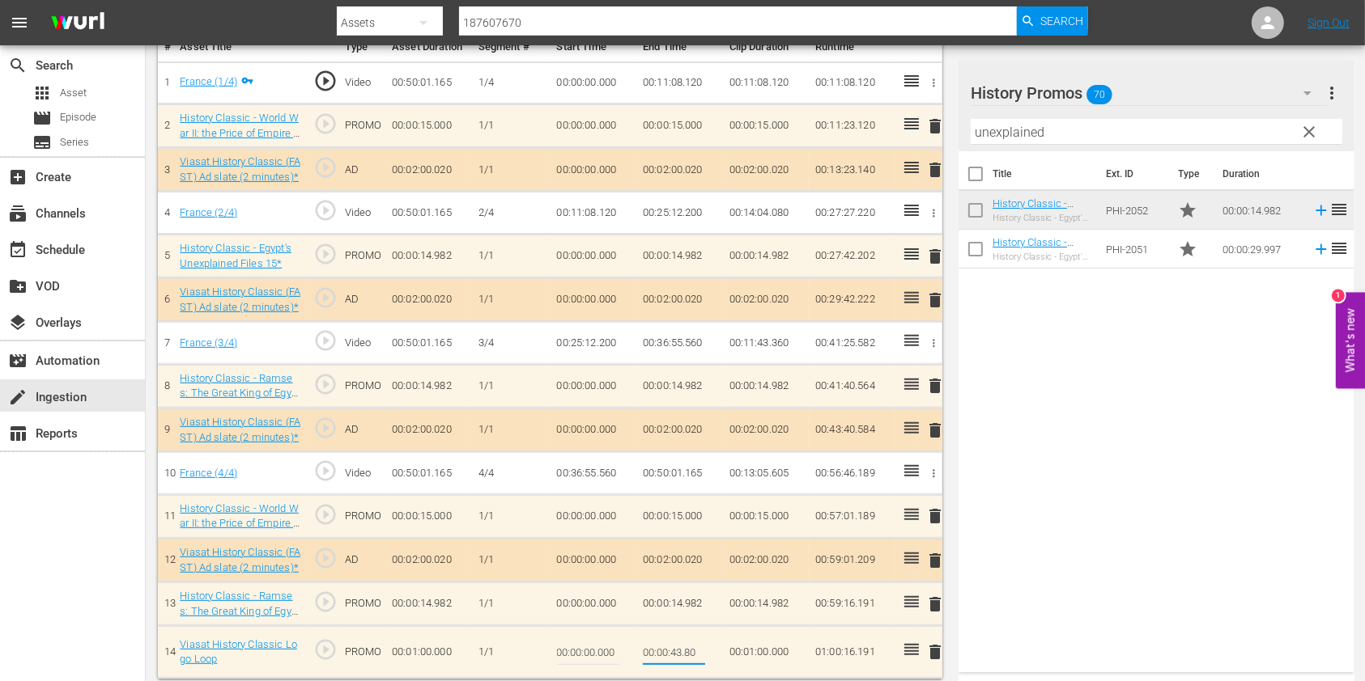
type input "00:00:43.801"
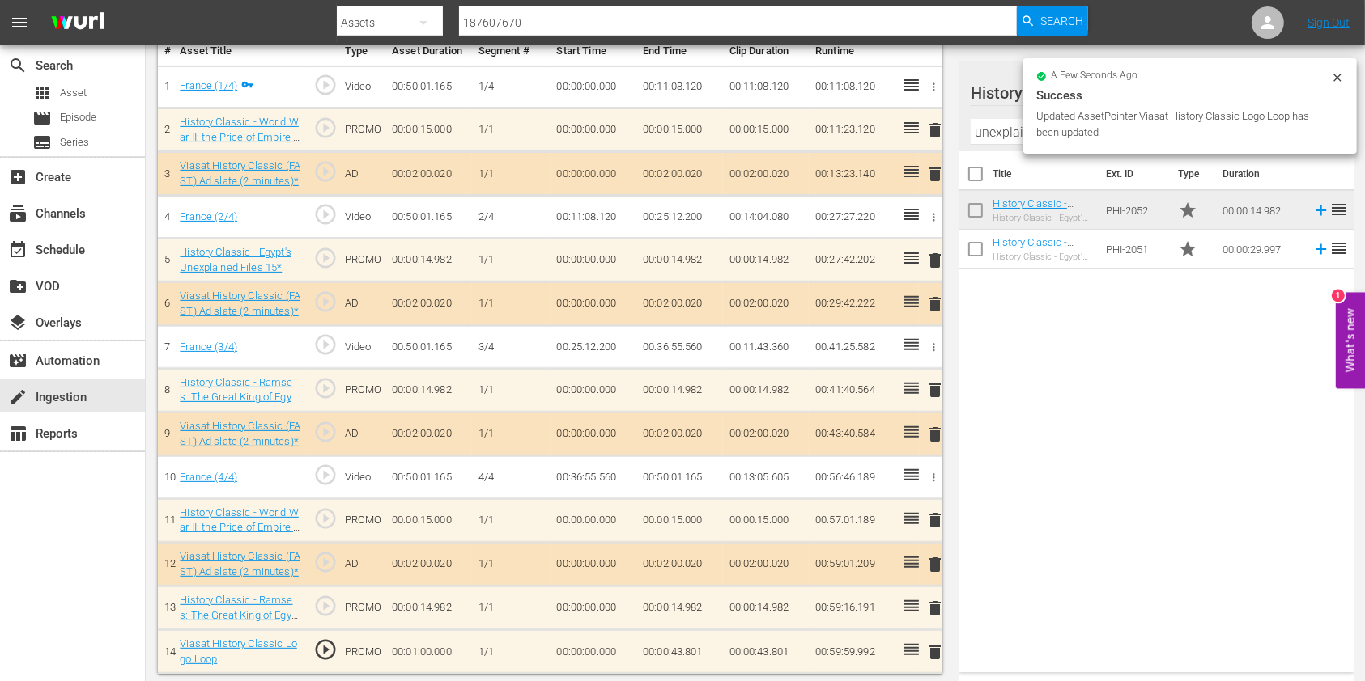
click at [673, 643] on td "00:00:43.801" at bounding box center [679, 652] width 87 height 44
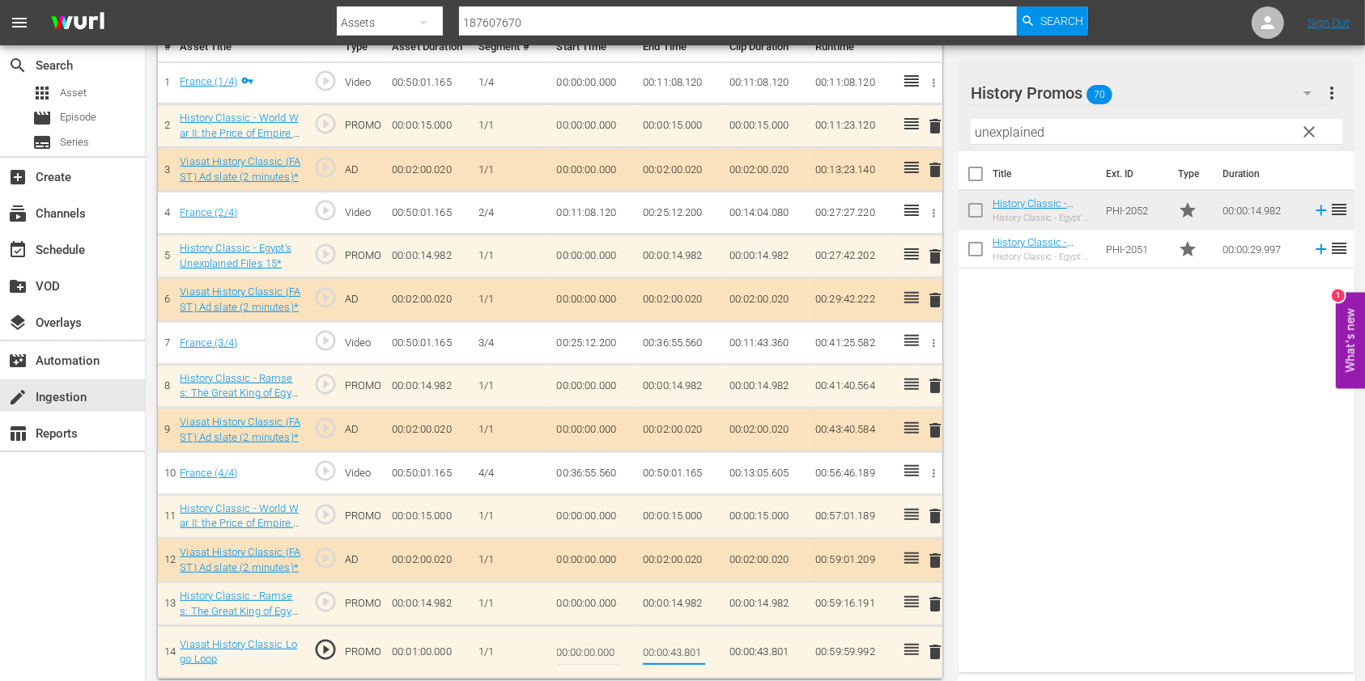
click at [699, 649] on input "00:00:43.801" at bounding box center [674, 652] width 62 height 39
type input "00:00:43.809"
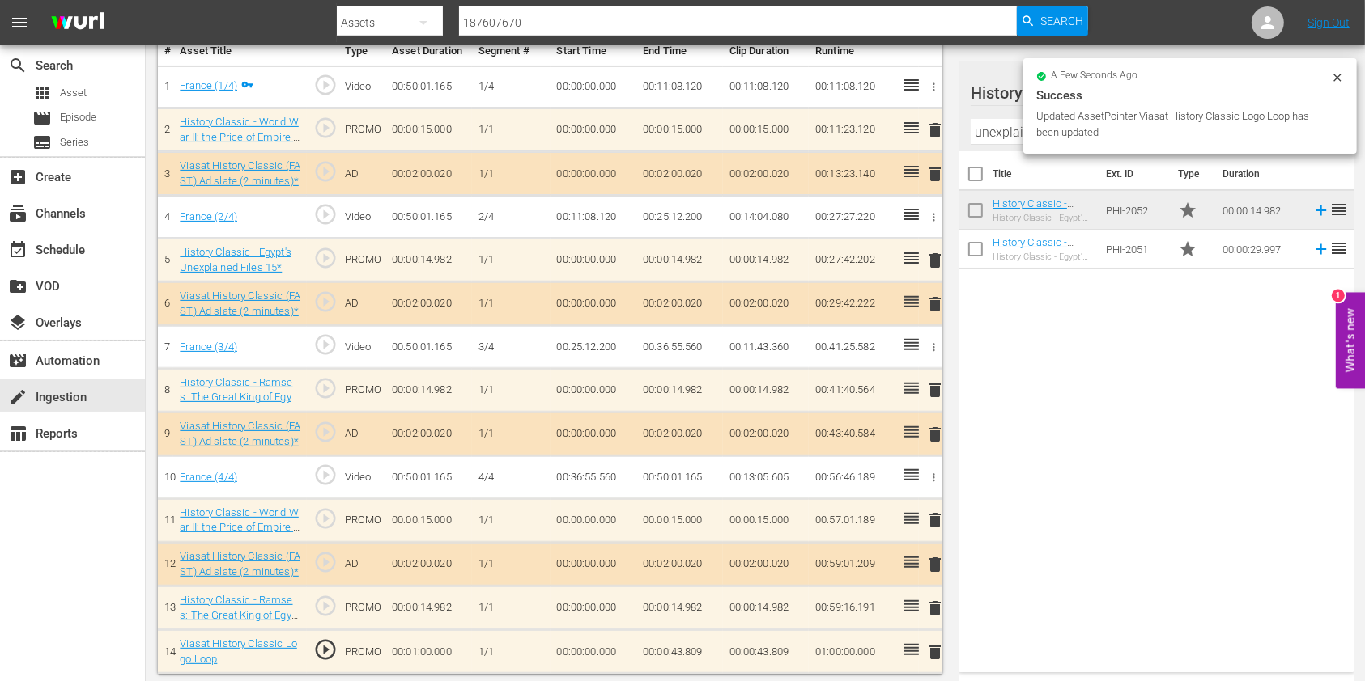
scroll to position [0, 0]
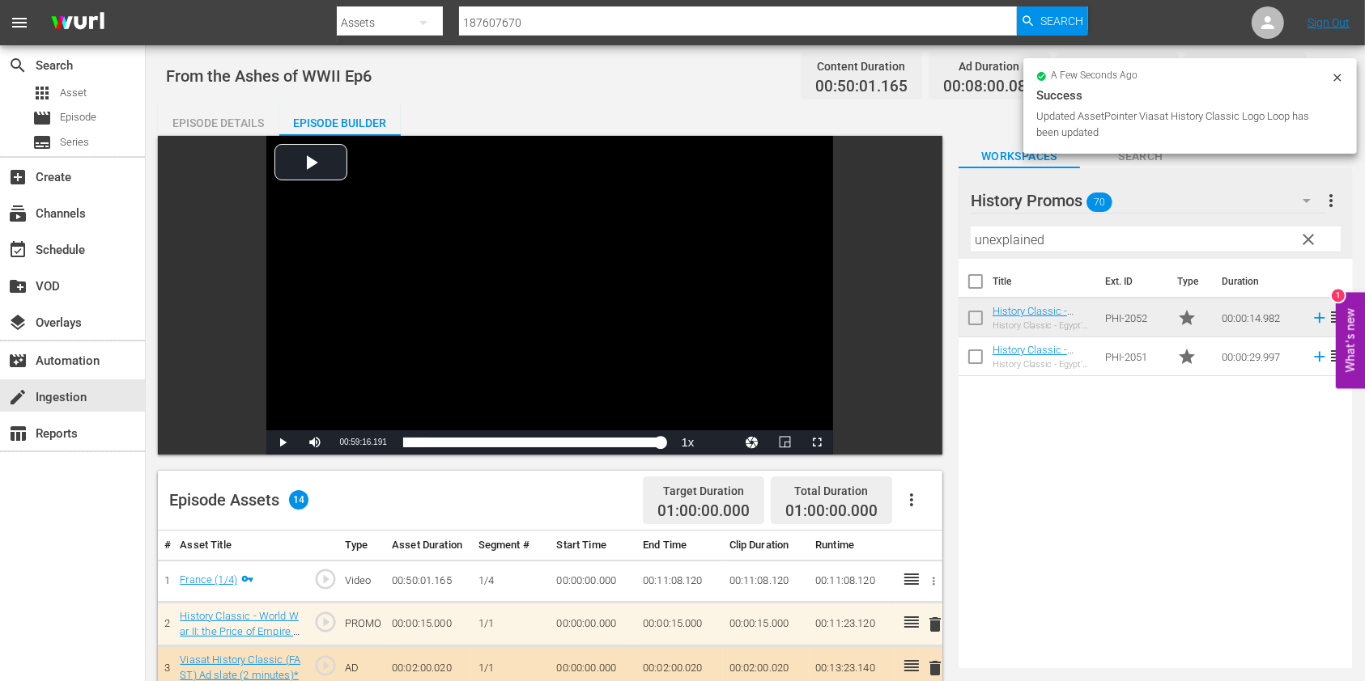
click at [220, 113] on div "Episode Details" at bounding box center [218, 123] width 121 height 39
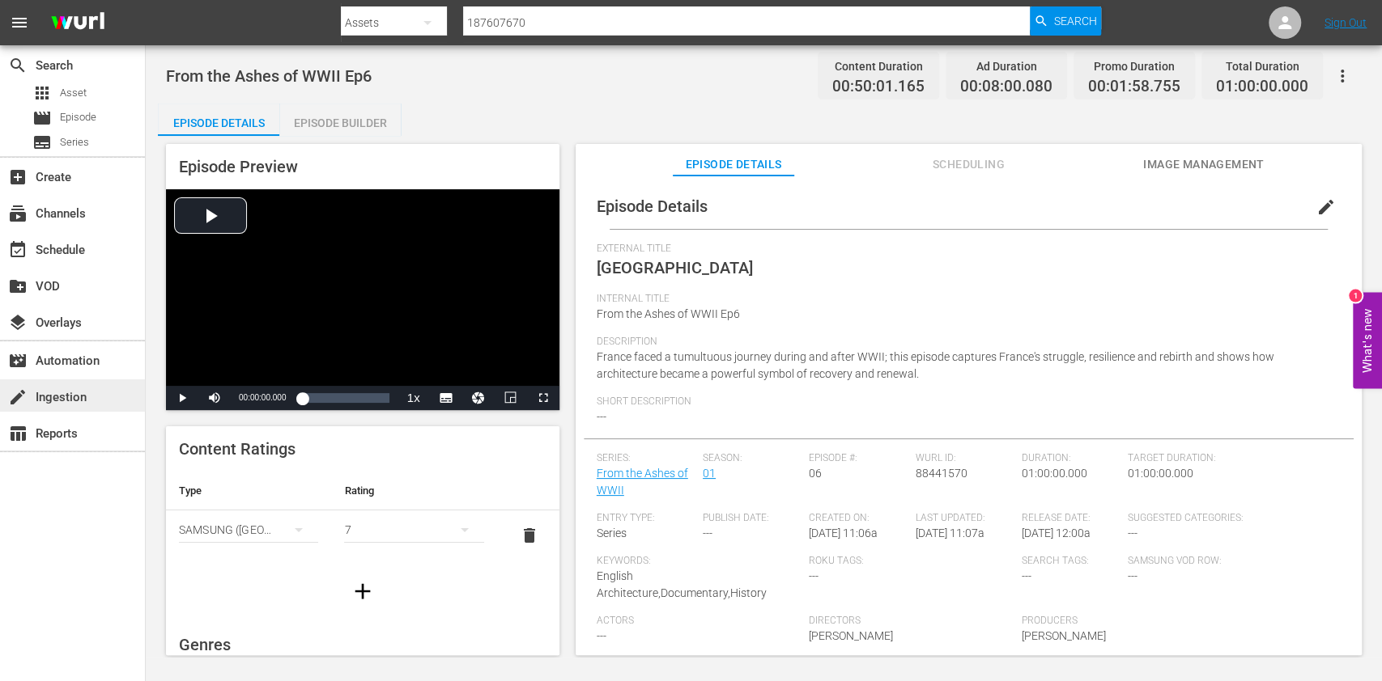
click at [110, 395] on div "create Ingestion" at bounding box center [72, 396] width 145 height 32
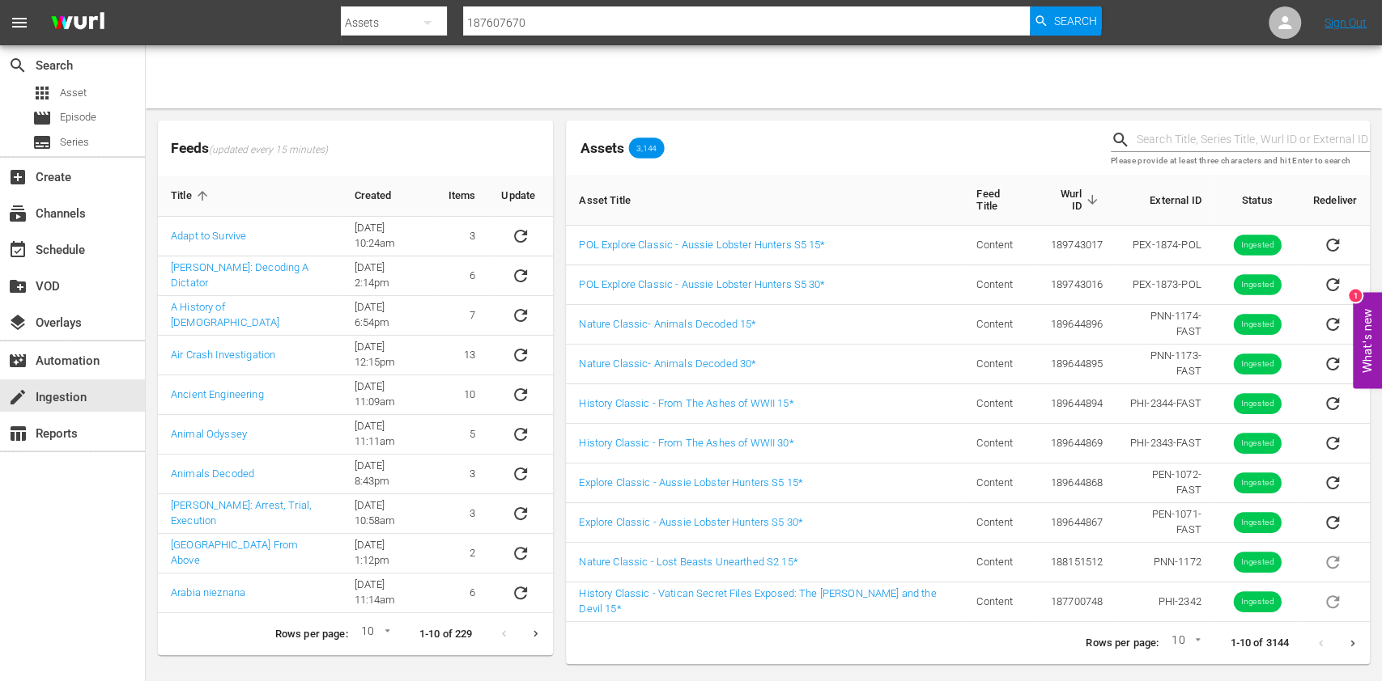
click at [1162, 143] on input "text" at bounding box center [1252, 140] width 233 height 24
paste input "Animals Decoded"
type input "Animals Decoded"
drag, startPoint x: 1190, startPoint y: 135, endPoint x: 1001, endPoint y: 187, distance: 195.6
click at [1012, 170] on div "Assets 3,144 Animals Decoded Please provide at least three characters and hit E…" at bounding box center [967, 147] width 817 height 67
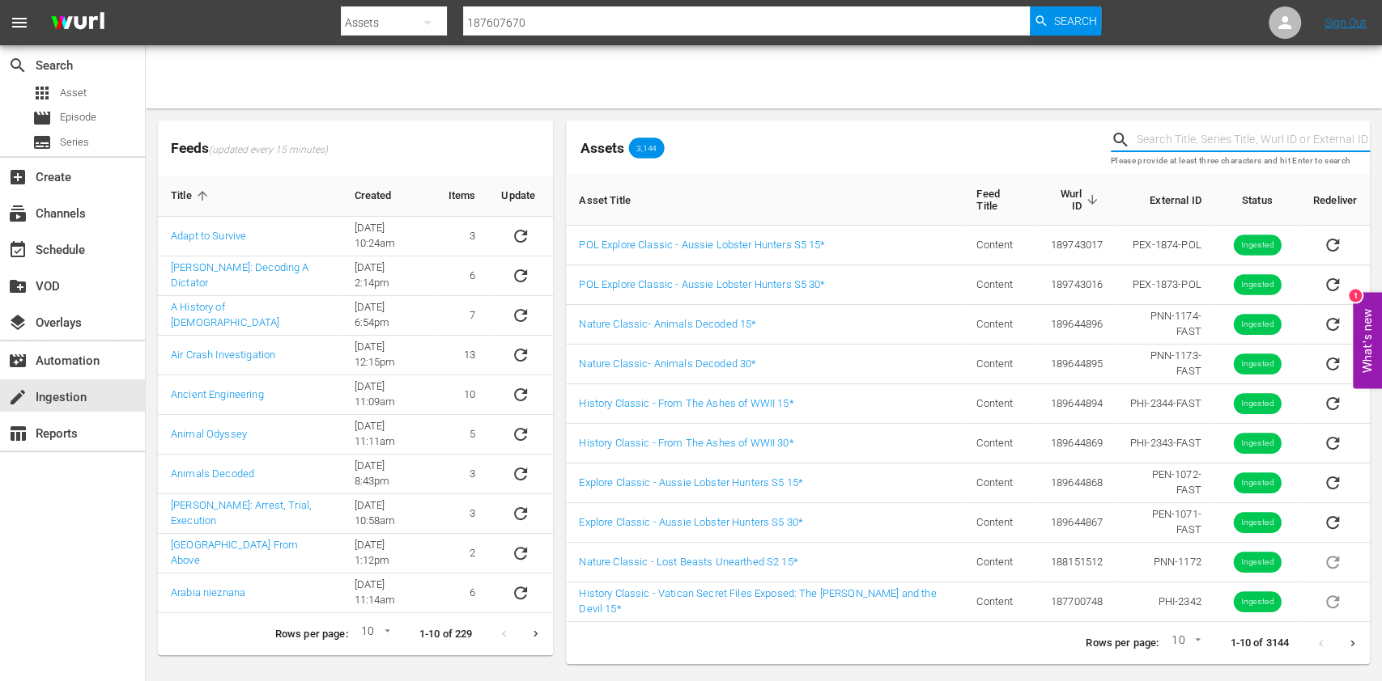
paste input "51026855"
click at [1181, 139] on input "text" at bounding box center [1252, 140] width 233 height 24
type input "51026855"
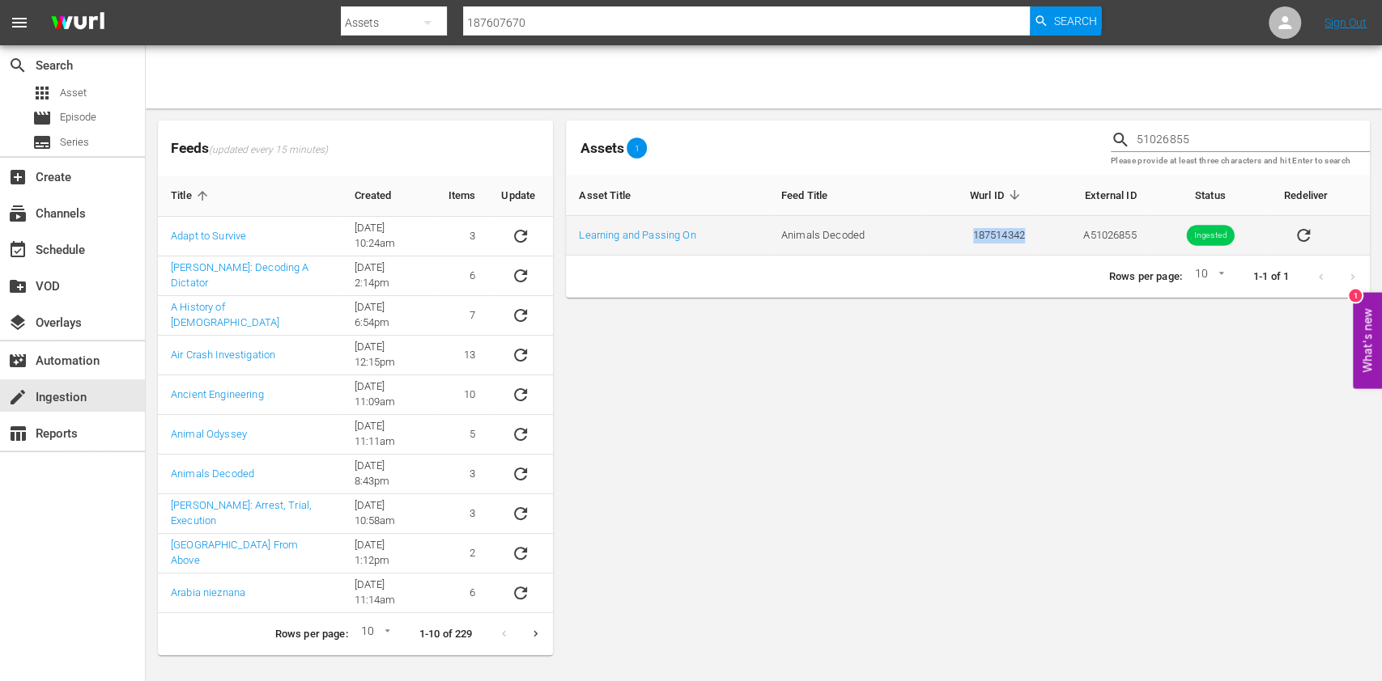
drag, startPoint x: 1033, startPoint y: 224, endPoint x: 922, endPoint y: 228, distance: 111.0
click at [923, 228] on td "187514342" at bounding box center [980, 236] width 115 height 40
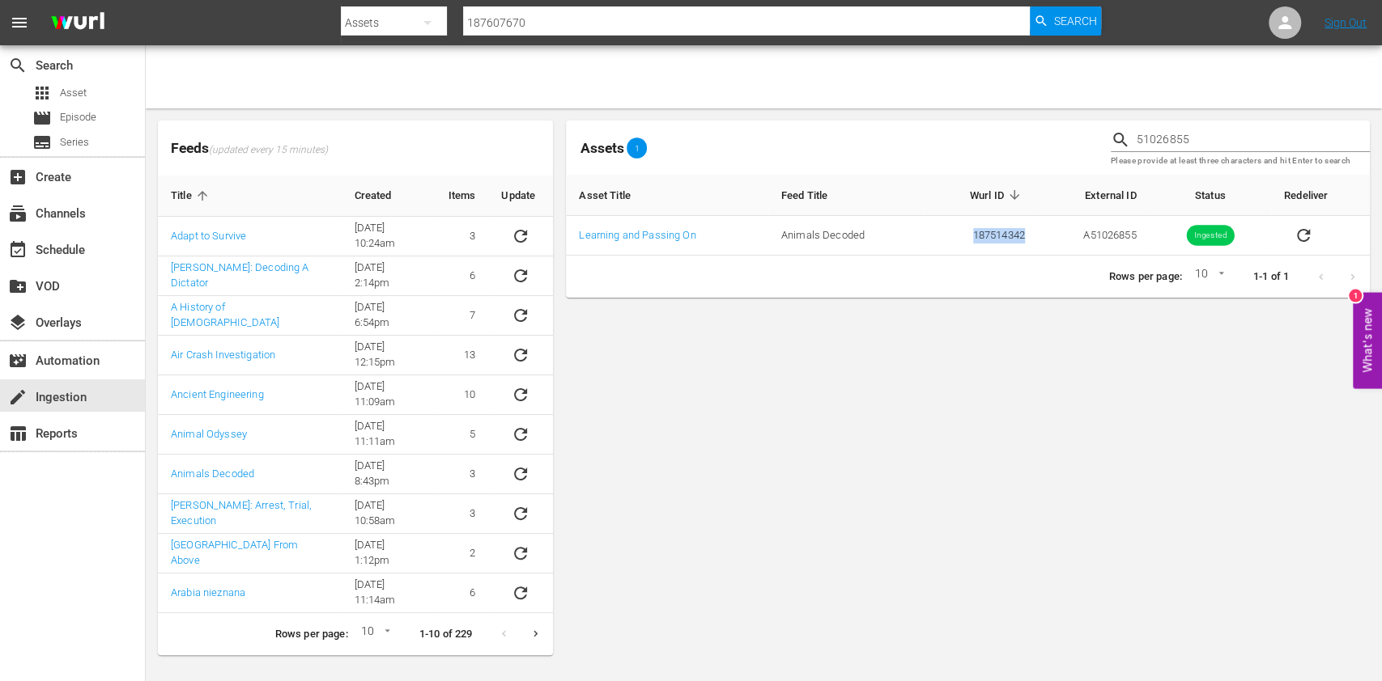
copy td "187514342"
click at [518, 25] on input "187607670" at bounding box center [746, 22] width 567 height 39
paste input "514342"
type input "187514342"
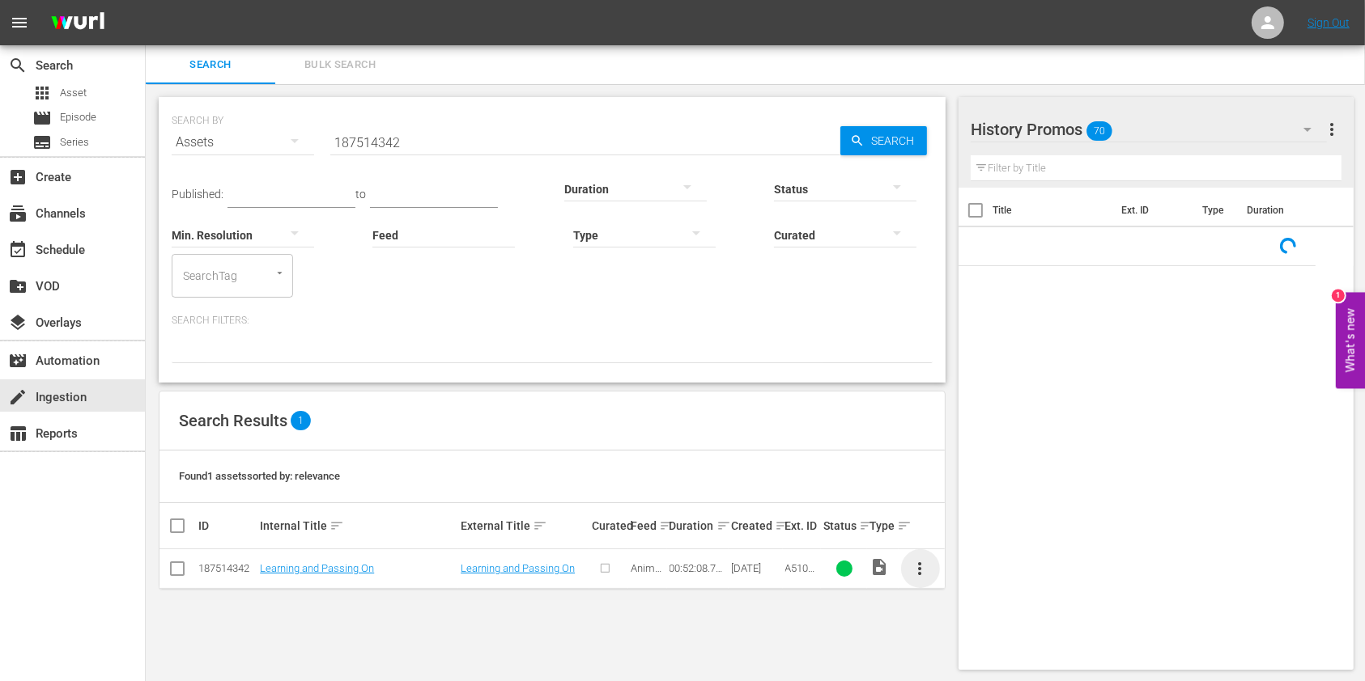
click at [918, 570] on span "more_vert" at bounding box center [920, 568] width 19 height 19
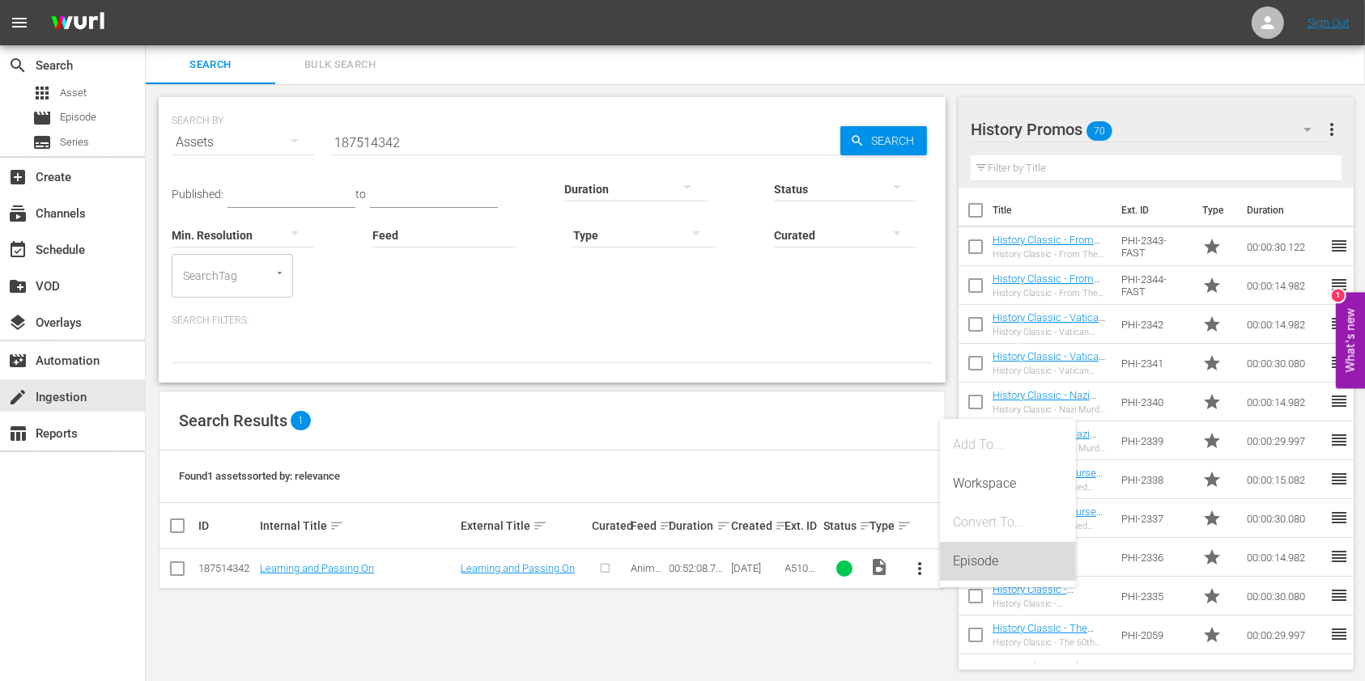
click at [957, 543] on div "Episode" at bounding box center [1008, 561] width 110 height 39
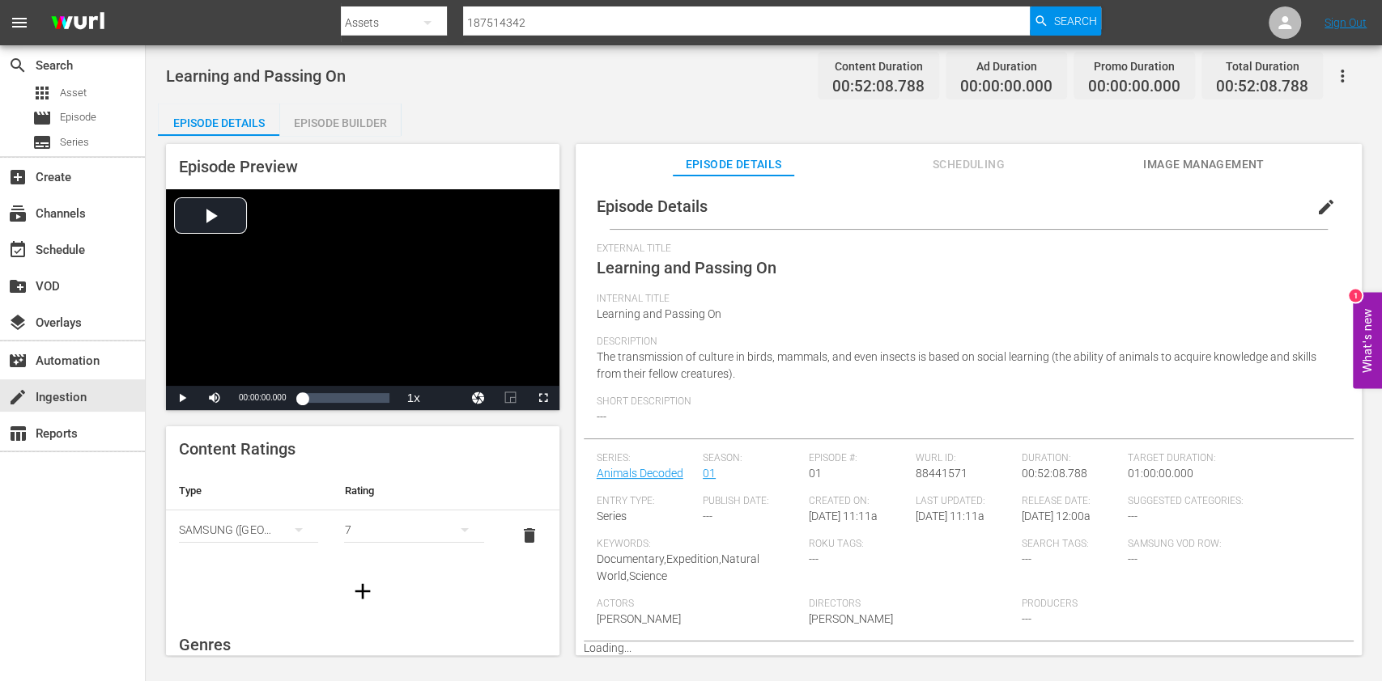
click at [1323, 207] on span "edit" at bounding box center [1325, 206] width 19 height 19
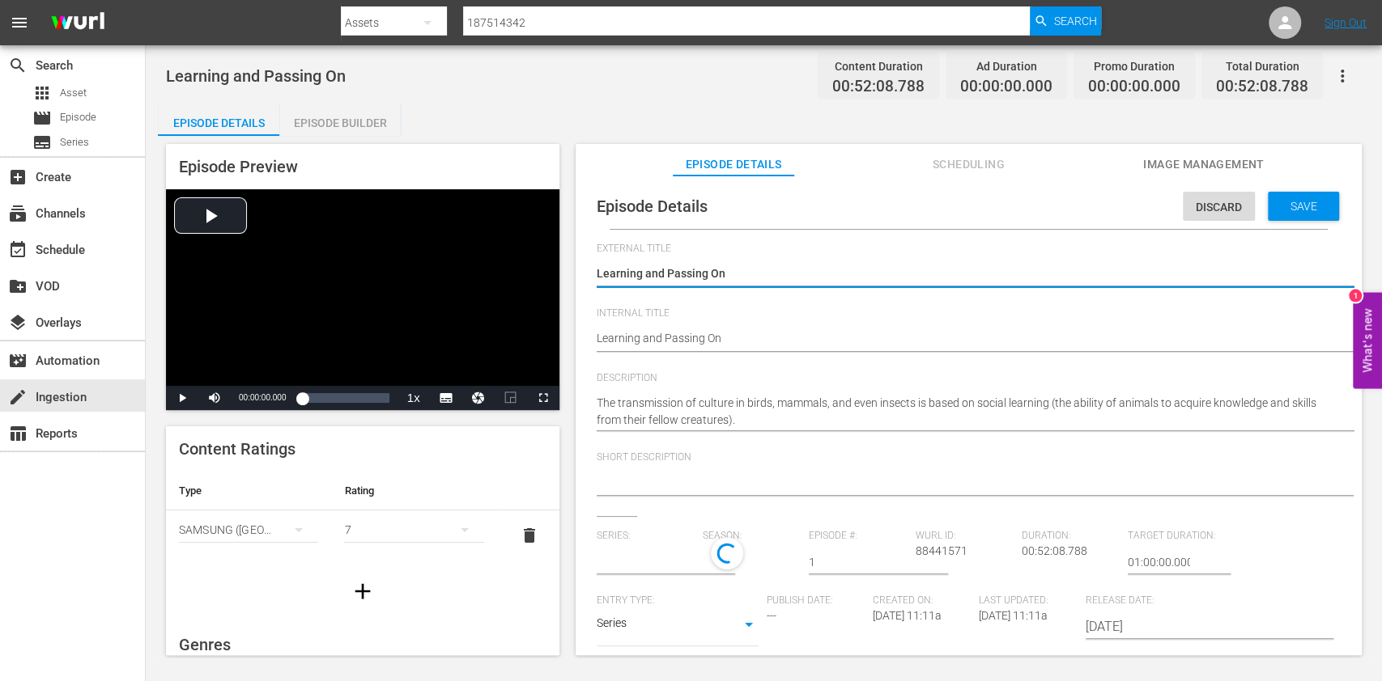
type input "Animals Decoded"
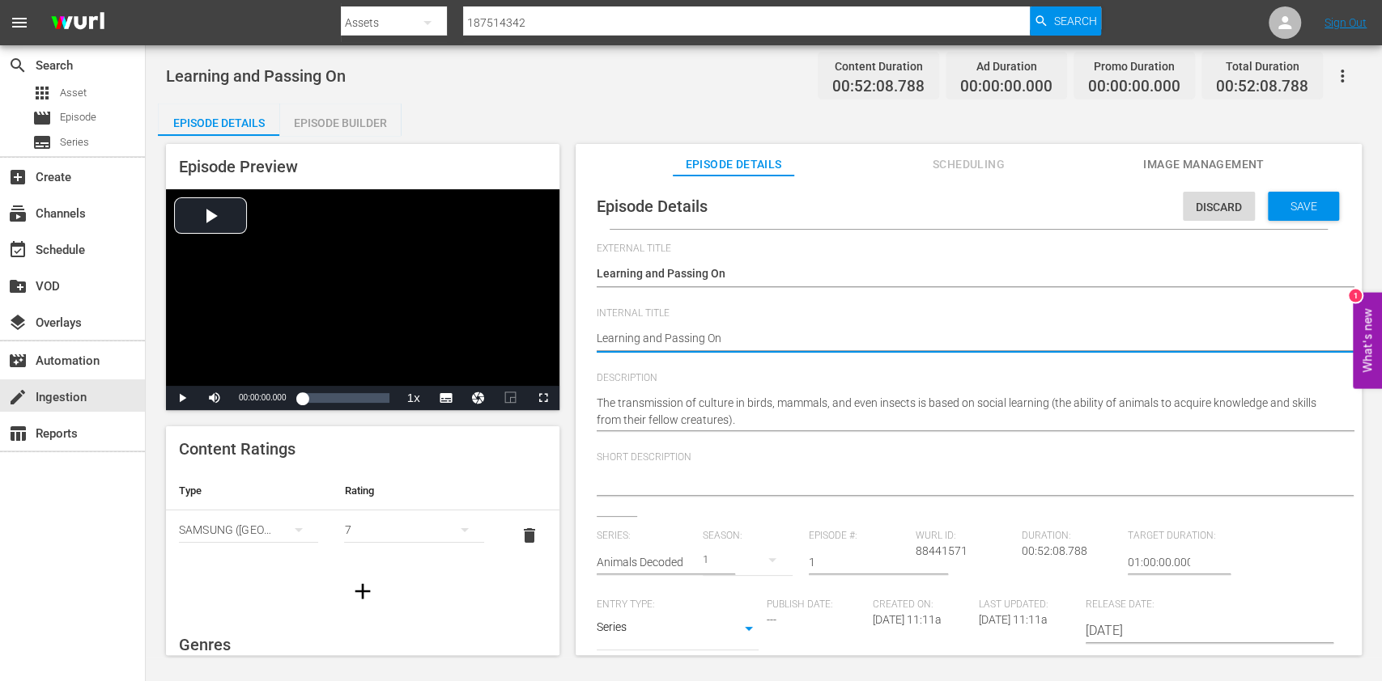
drag, startPoint x: 766, startPoint y: 335, endPoint x: 566, endPoint y: 335, distance: 200.7
type textarea "A"
type textarea "Ai"
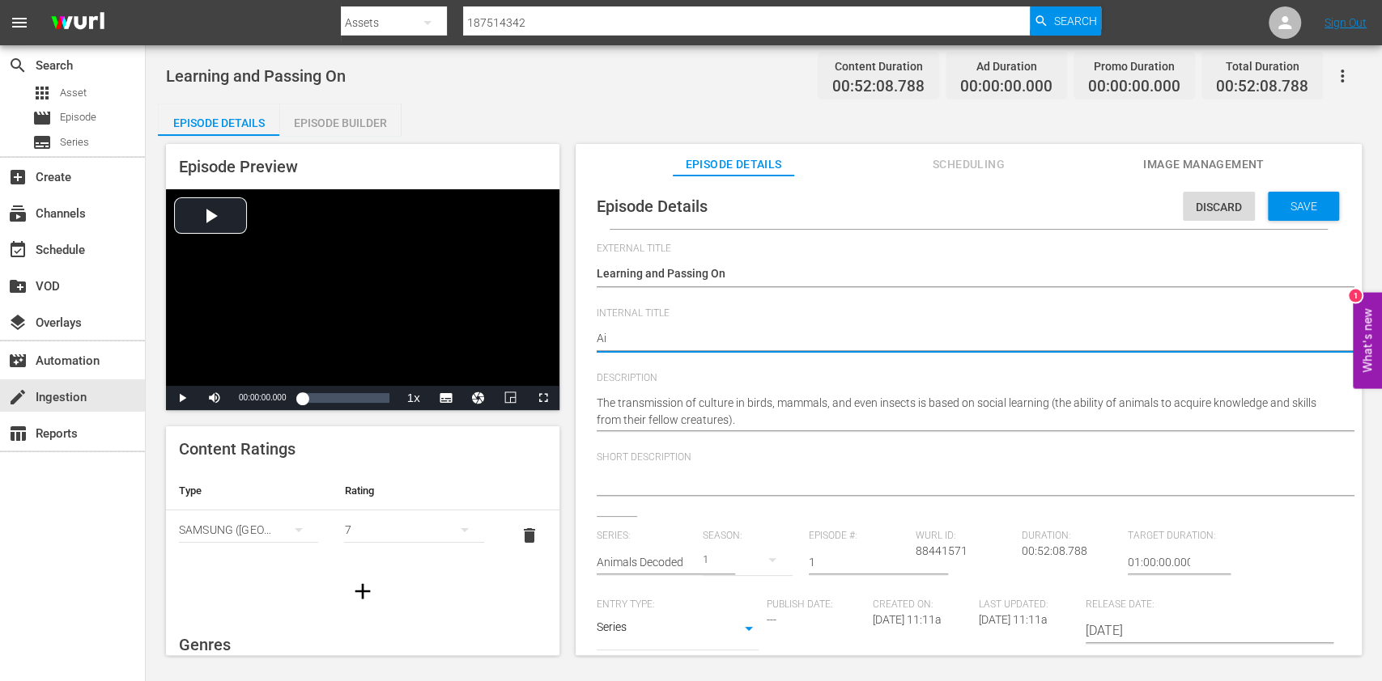
type textarea "A"
type textarea "An"
type textarea "Ani"
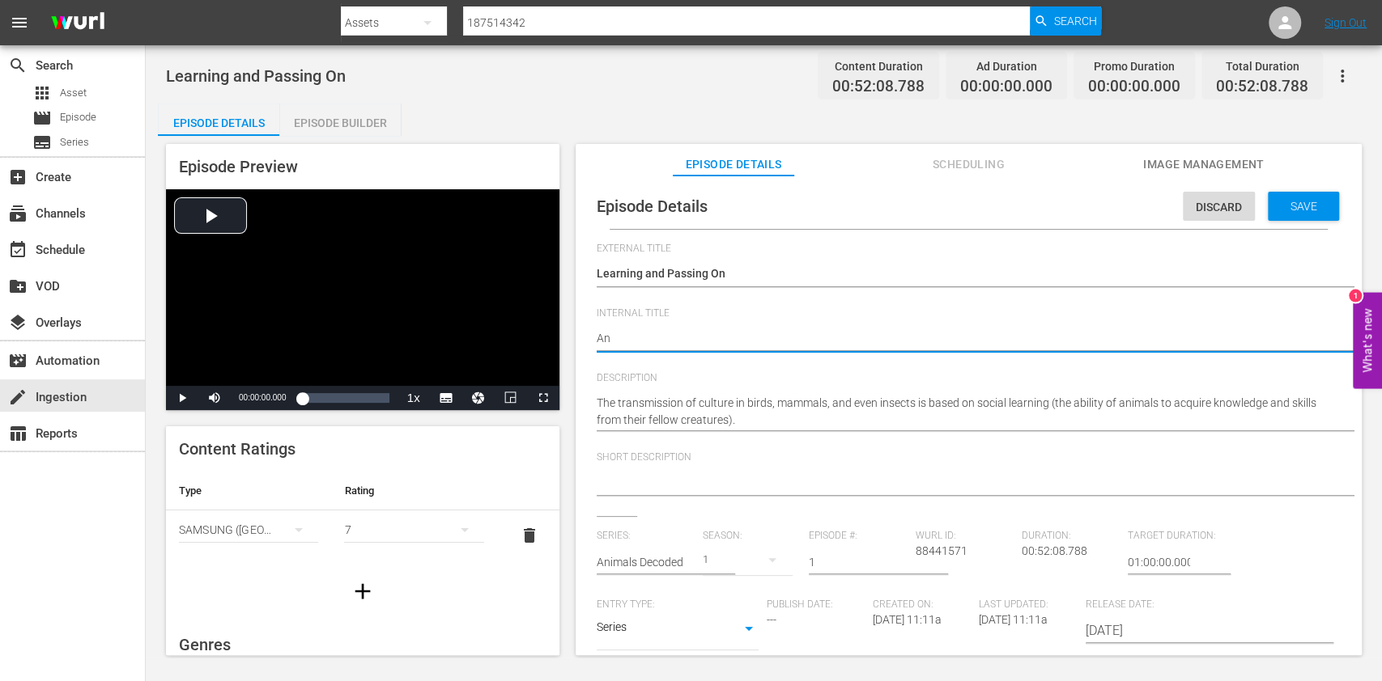
type textarea "Ani"
type textarea "Ania"
type textarea "Ani"
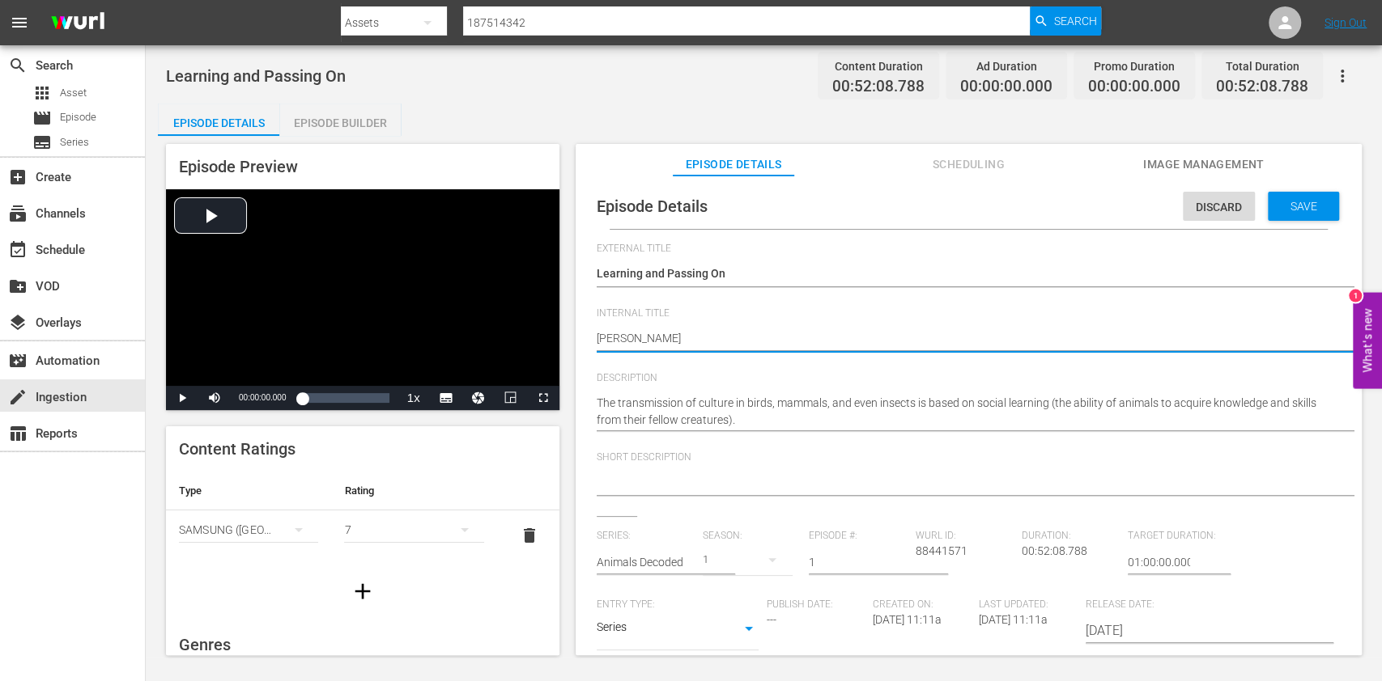
type textarea "Anim"
type textarea "Anima"
type textarea "Animal"
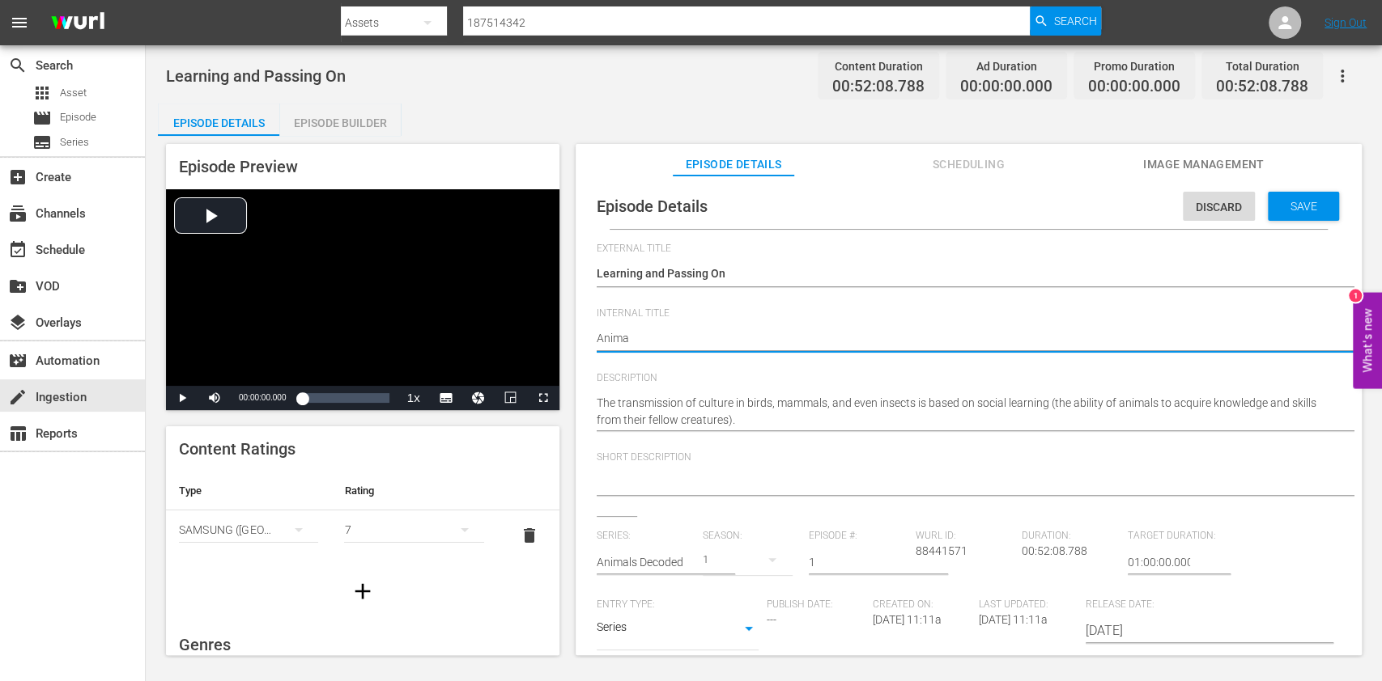
type textarea "Animal"
type textarea "Animals"
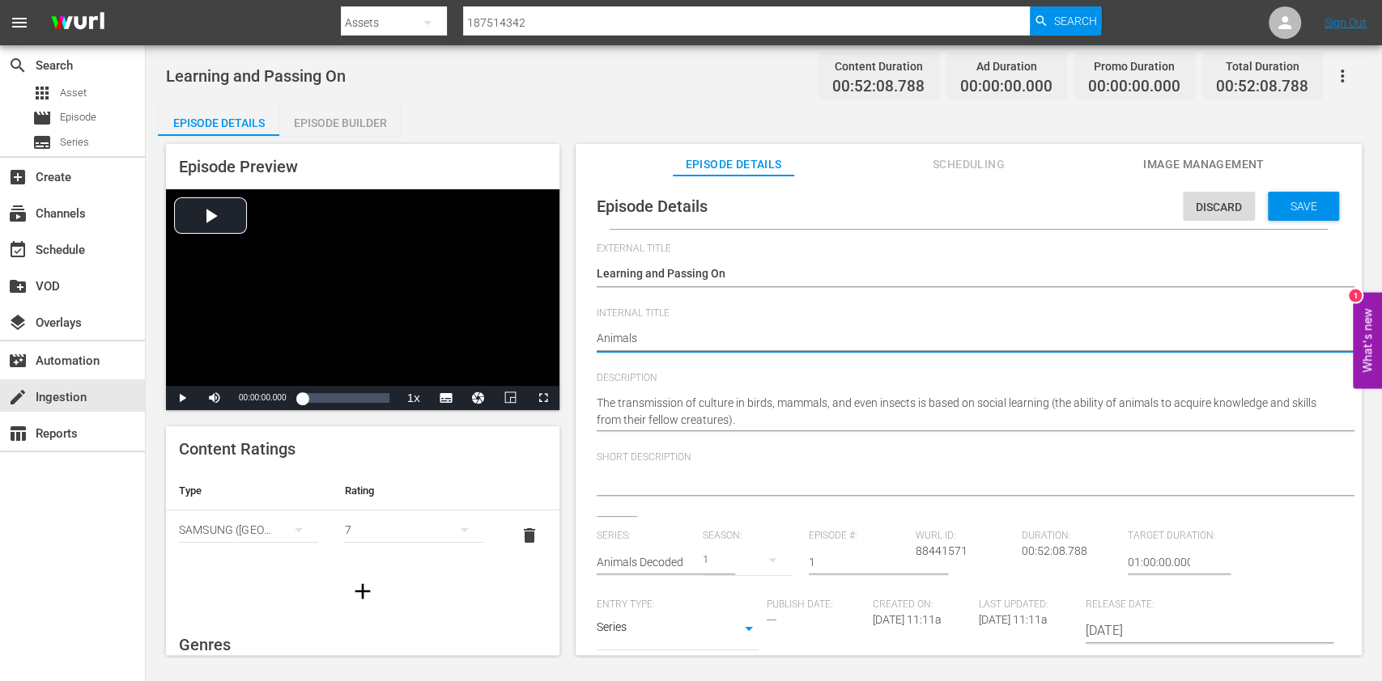
type textarea "Animals D"
type textarea "Animals DE"
type textarea "Animals DEc"
type textarea "Animals DEco"
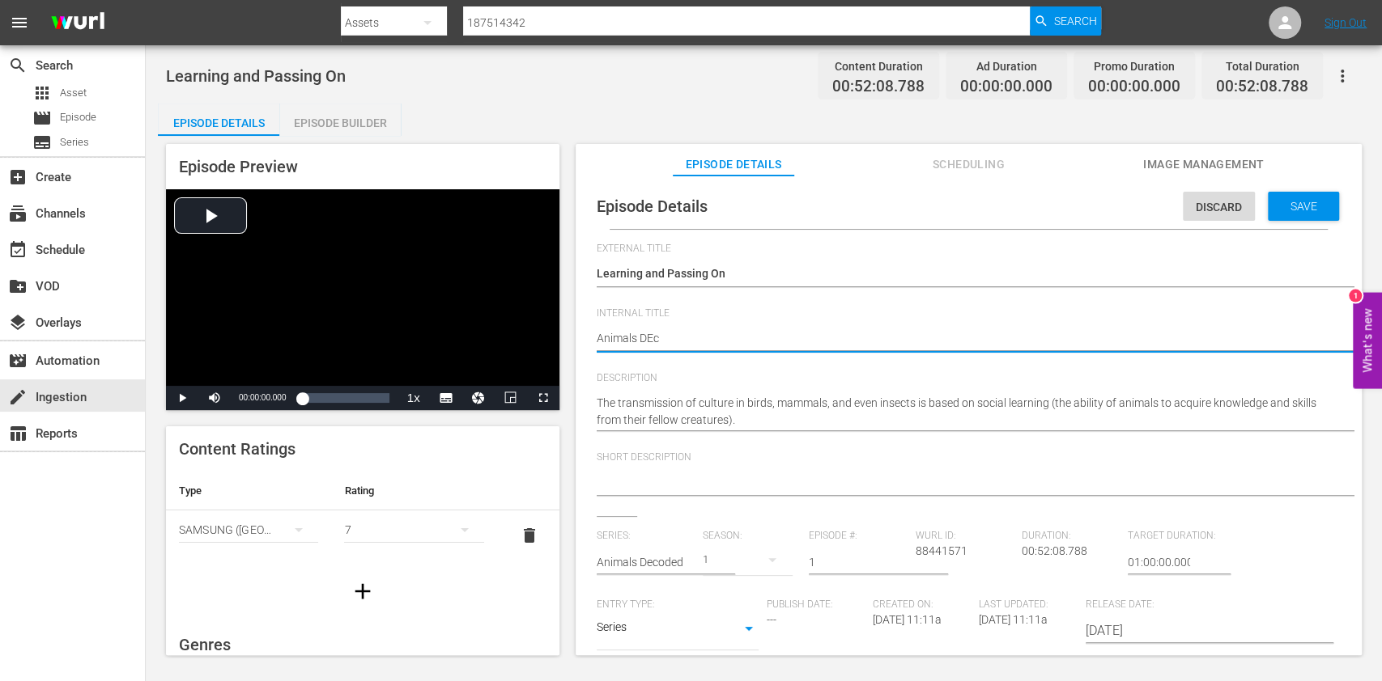
type textarea "Animals DEco"
type textarea "Animals DEcod"
type textarea "Animals DEco"
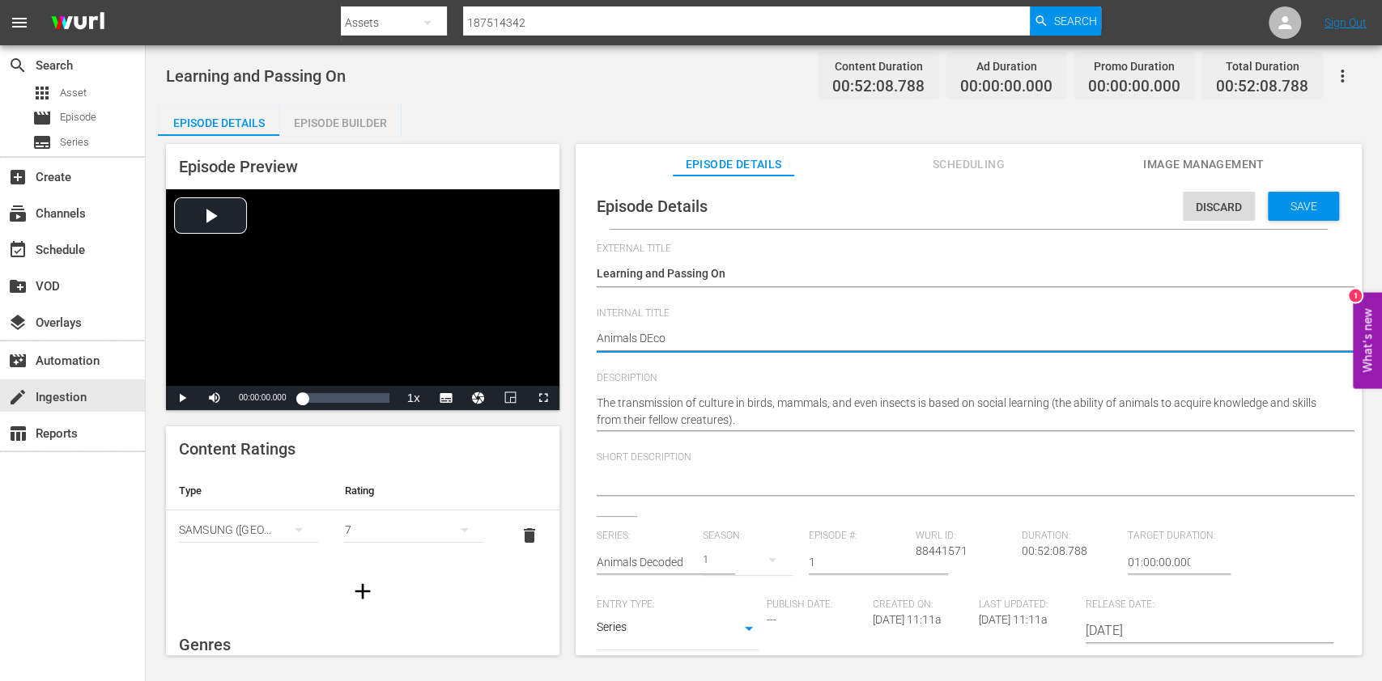
type textarea "Animals DEc"
type textarea "Animals DE"
type textarea "Animals D"
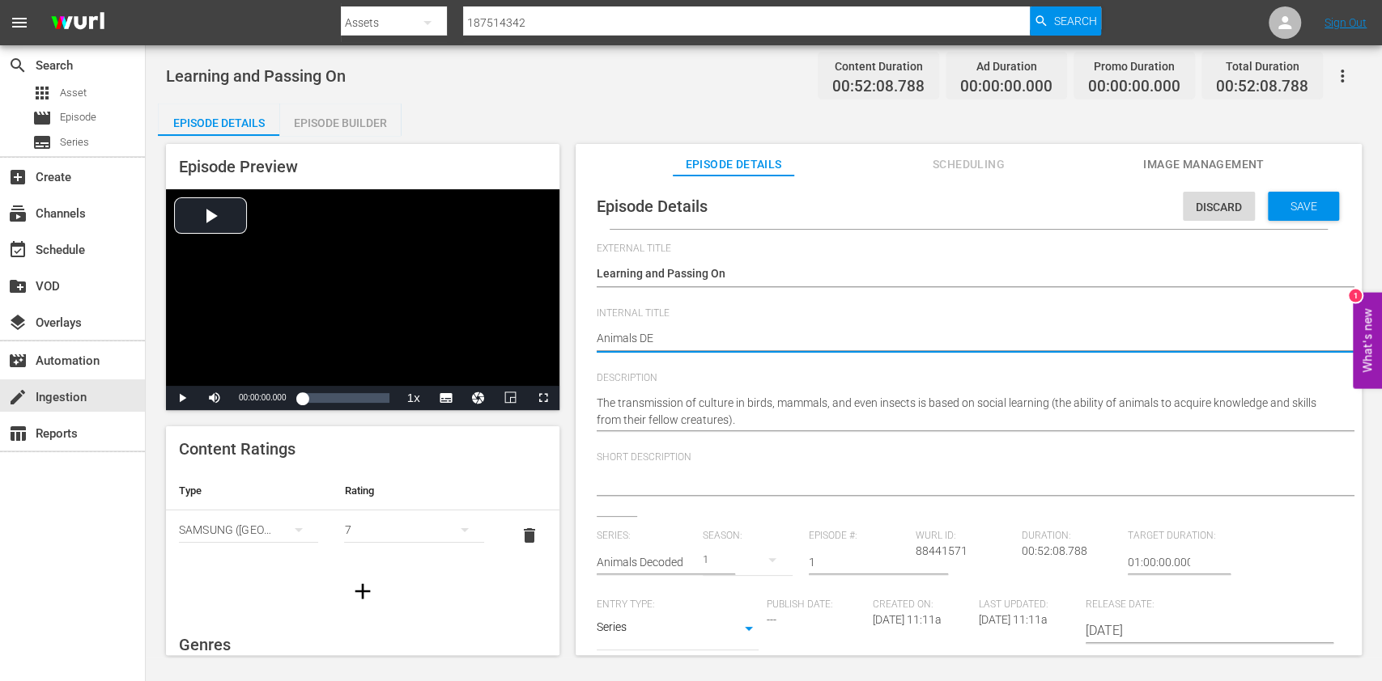
type textarea "Animals D"
type textarea "Animals De"
type textarea "Animals Dec"
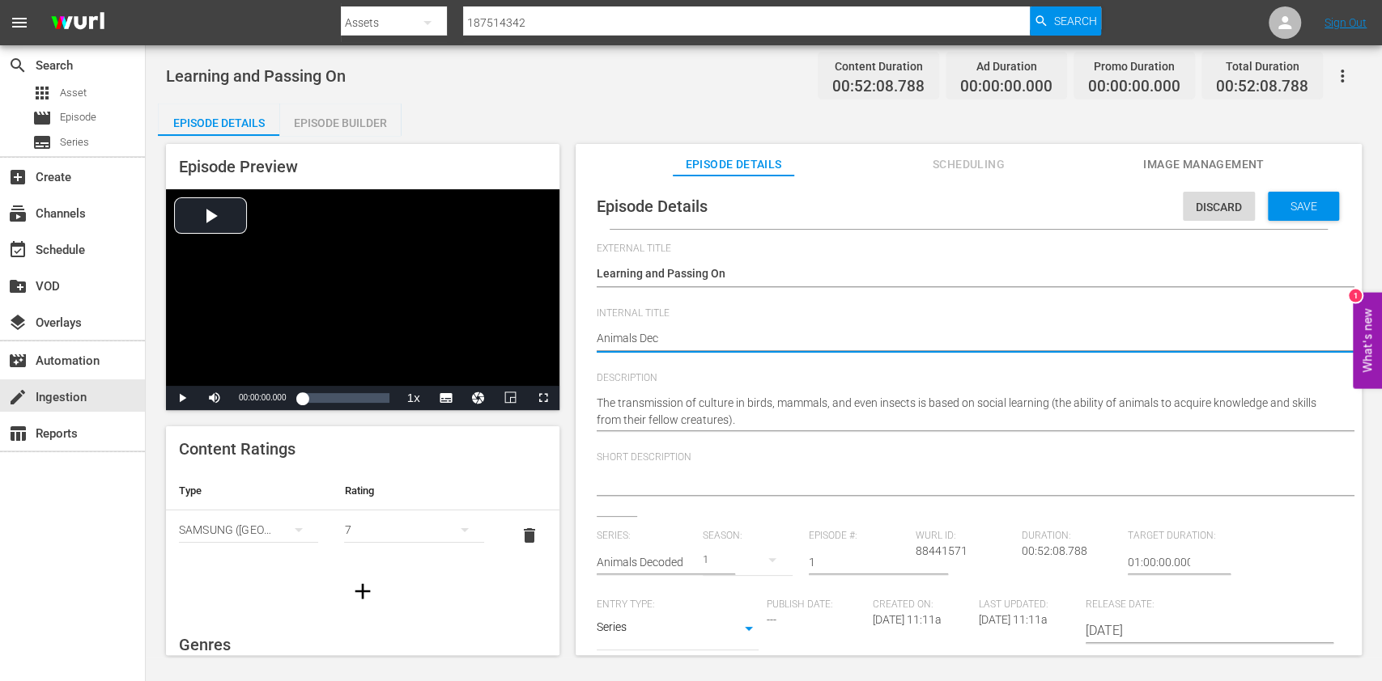
type textarea "Animals Deco"
type textarea "Animals Decod"
type textarea "Animals Decode"
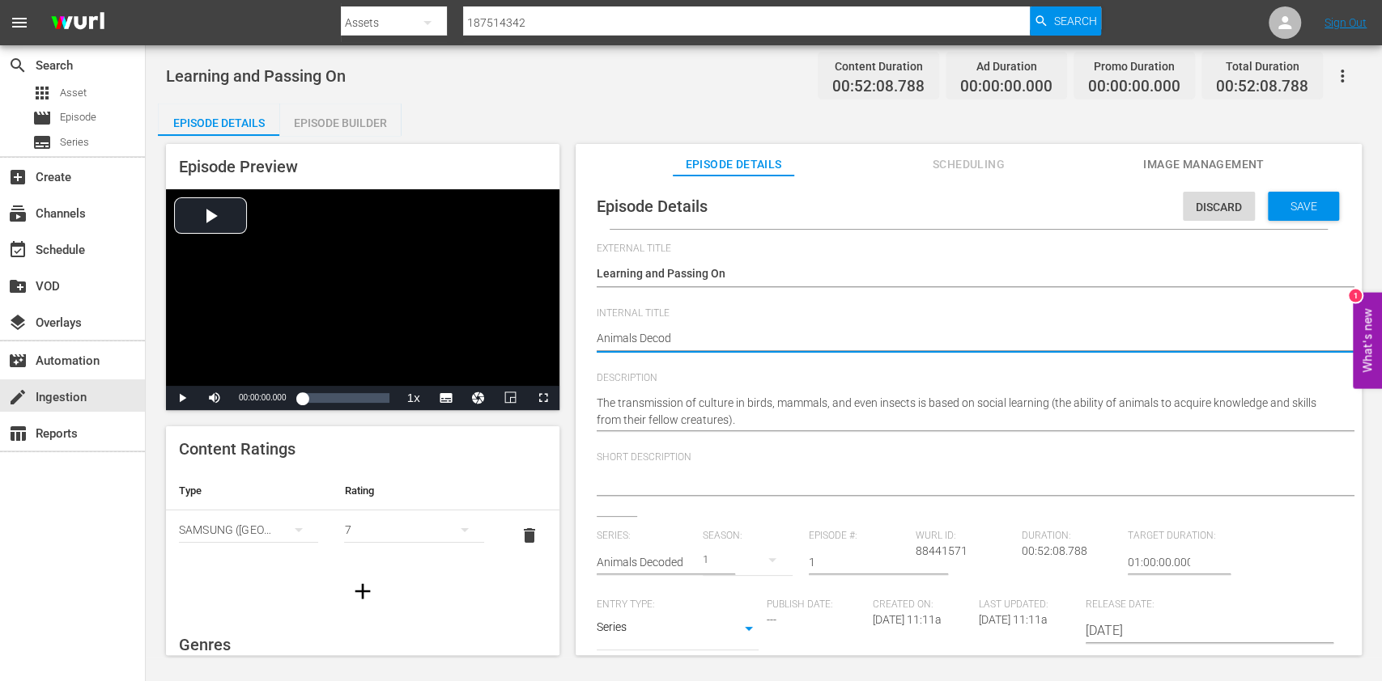
type textarea "Animals Decode"
type textarea "Animals Decoded"
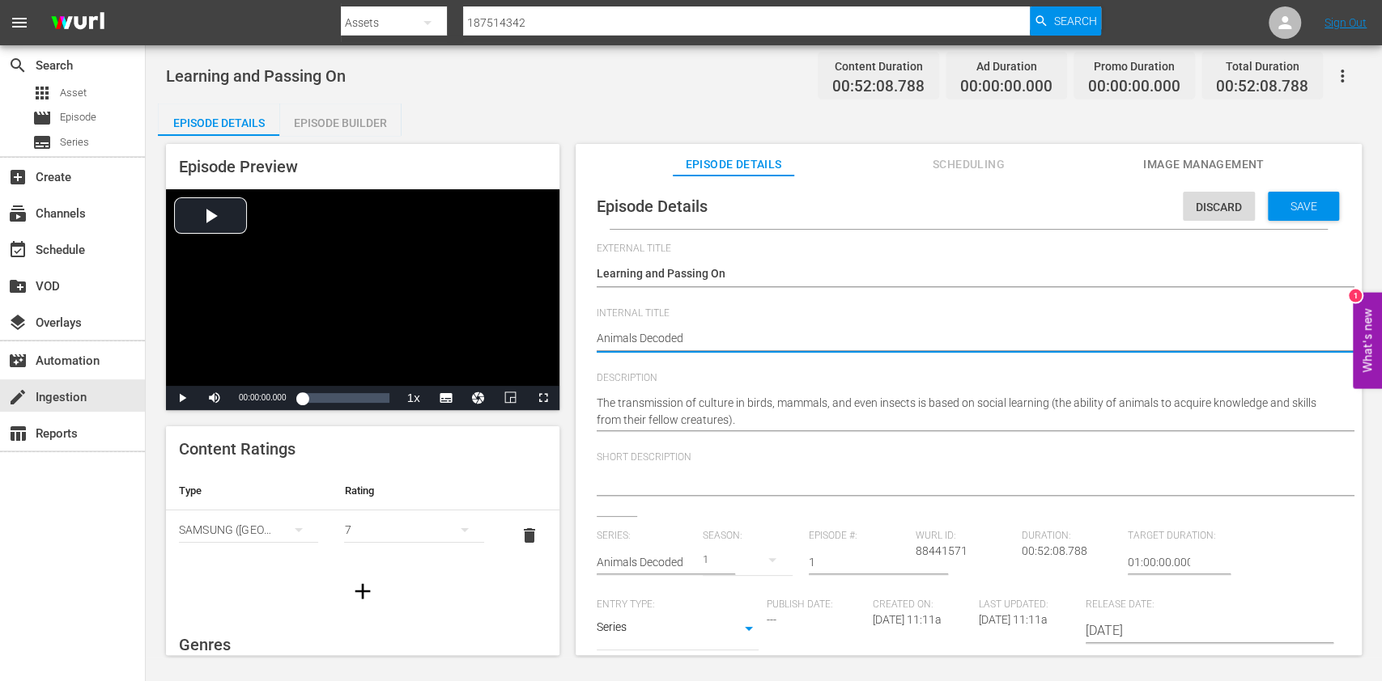
type textarea "Animals Decoded E"
type textarea "Animals Decoded Ep"
type textarea "Animals Decoded Ep1"
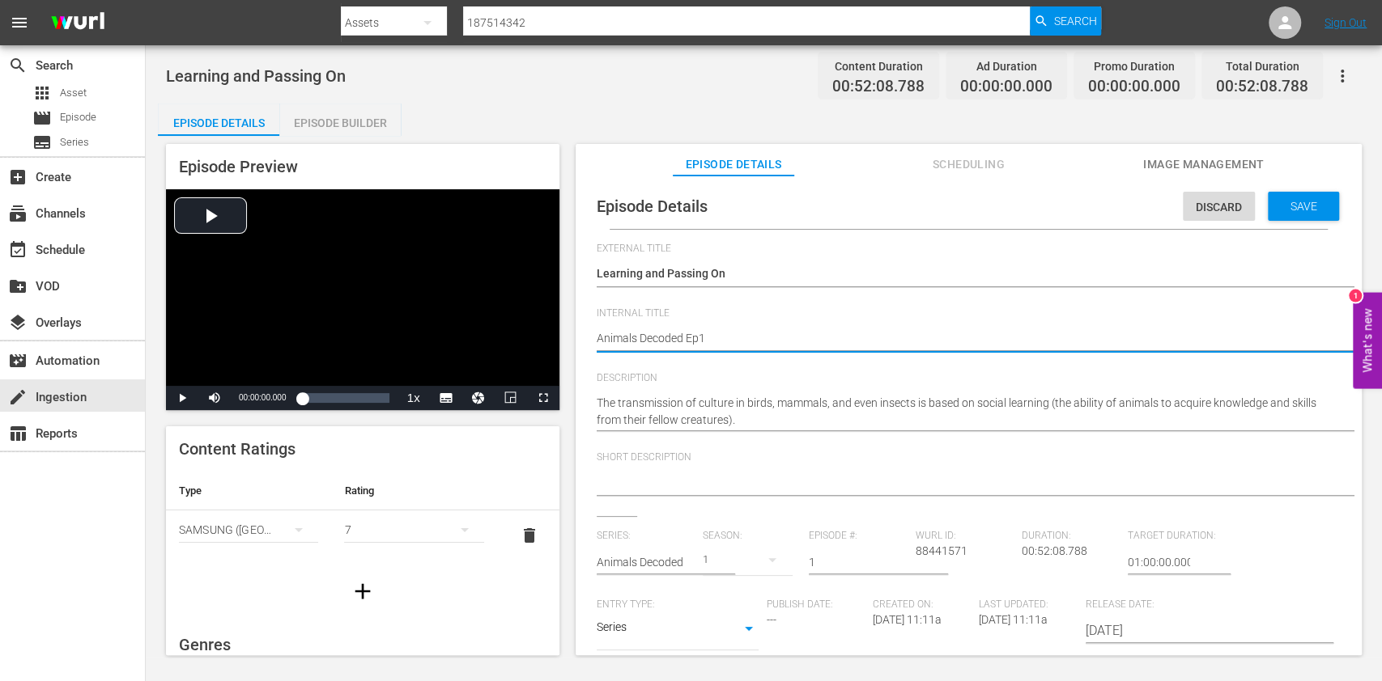
type textarea "Animals Decoded Ep1"
click at [1290, 209] on span "Save" at bounding box center [1303, 206] width 53 height 13
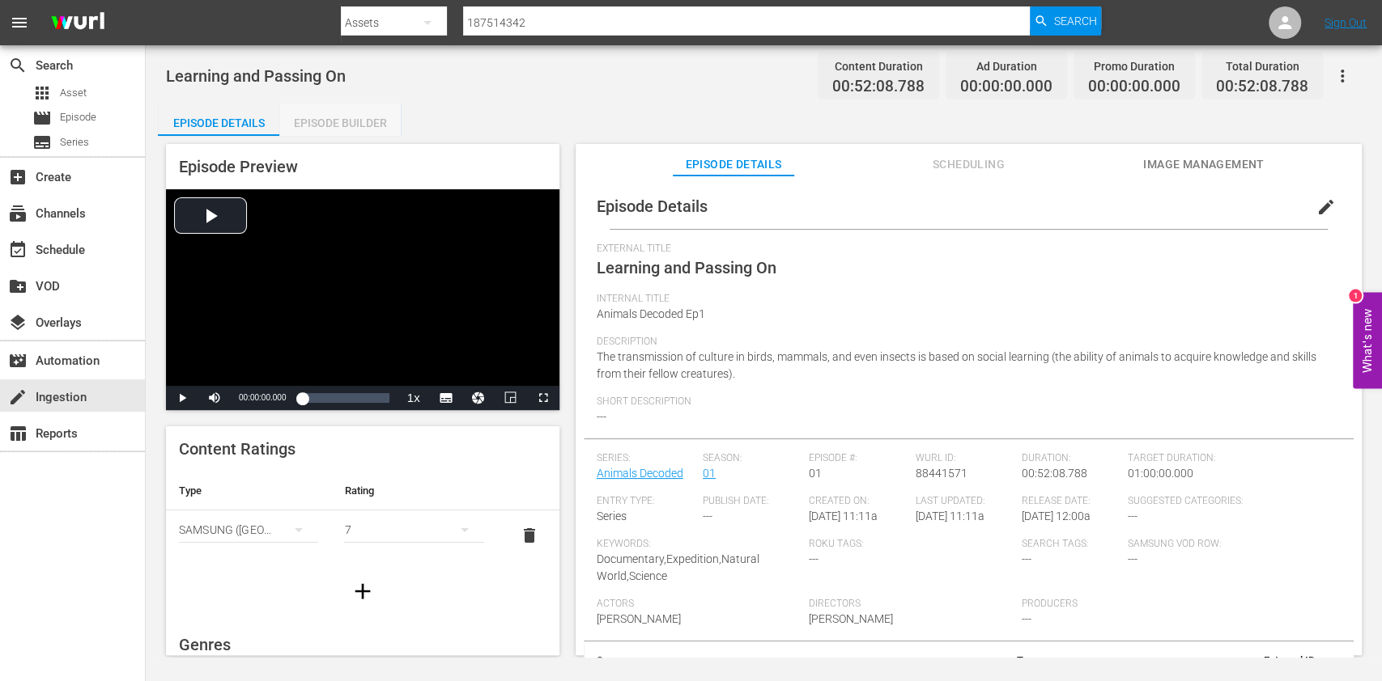
click at [371, 109] on div "Episode Builder" at bounding box center [339, 123] width 121 height 39
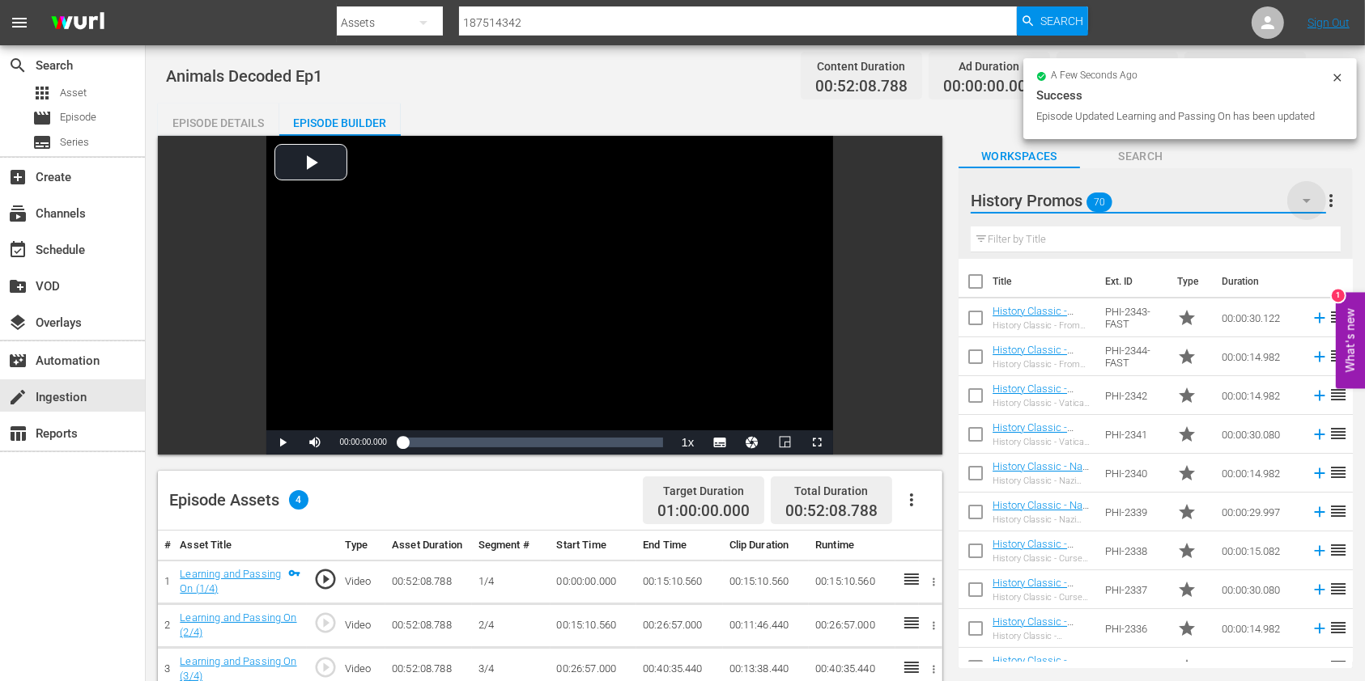
click at [1305, 197] on icon "button" at bounding box center [1306, 200] width 19 height 19
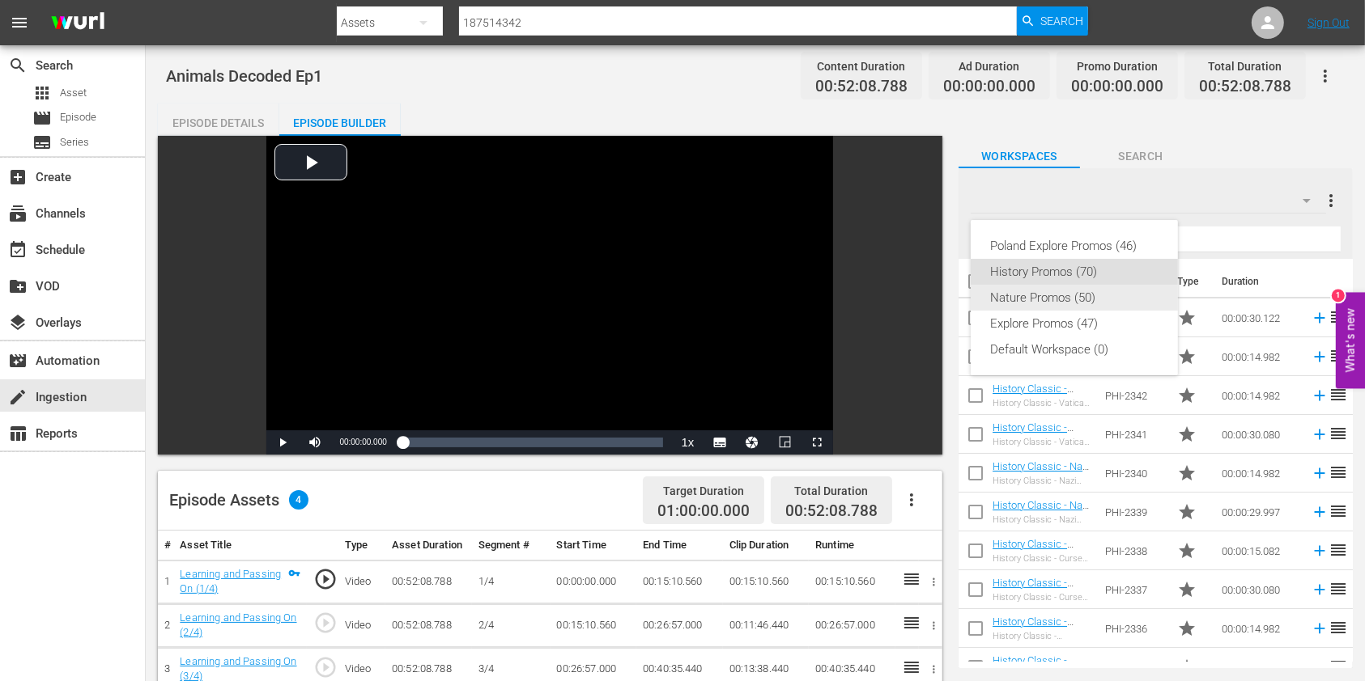
click at [1068, 298] on div "Nature Promos (50)" at bounding box center [1074, 298] width 168 height 26
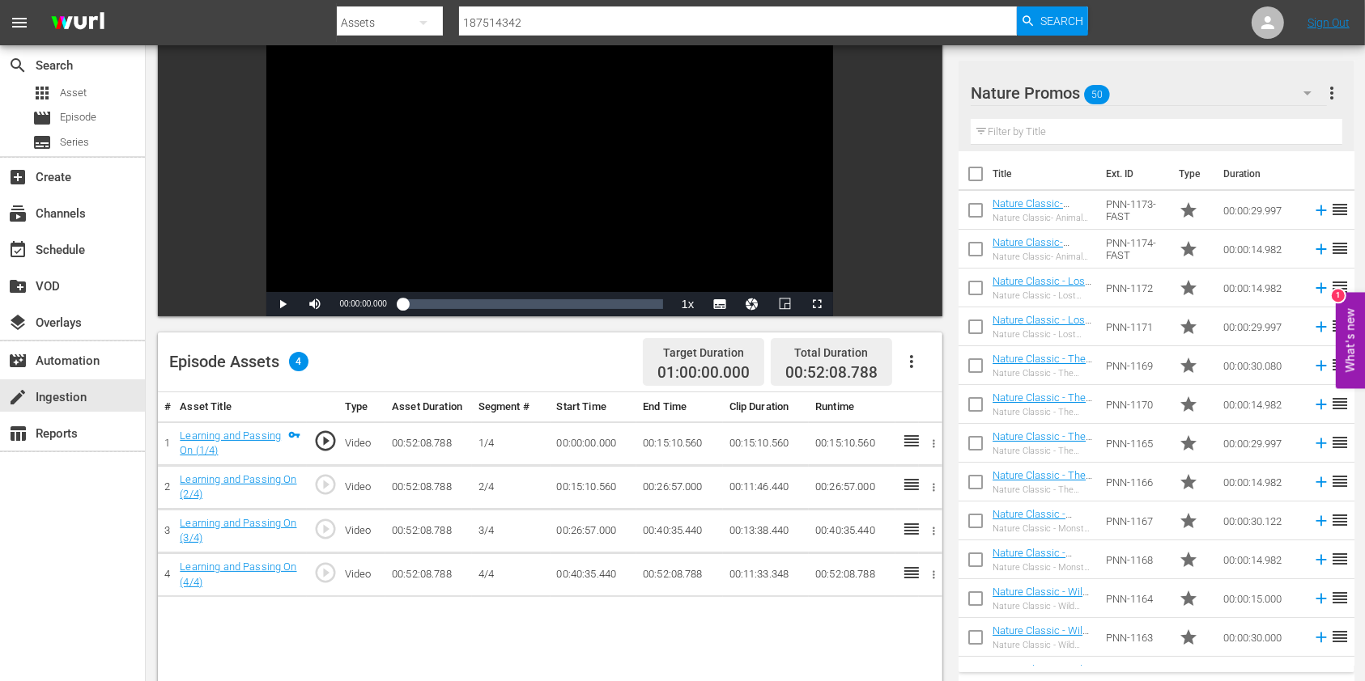
scroll to position [215, 0]
